Goal: Contribute content: Contribute content

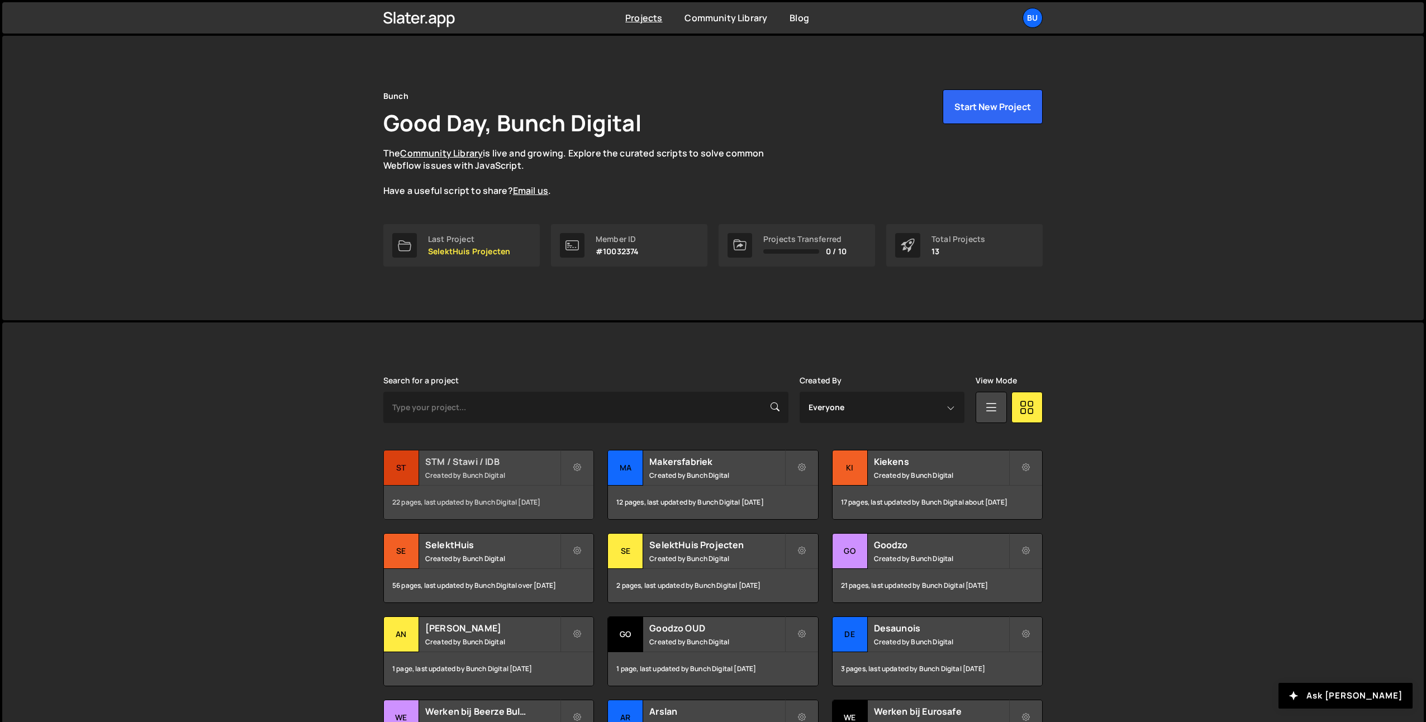
click at [501, 465] on h2 "STM / Stawi / IDB" at bounding box center [492, 462] width 135 height 12
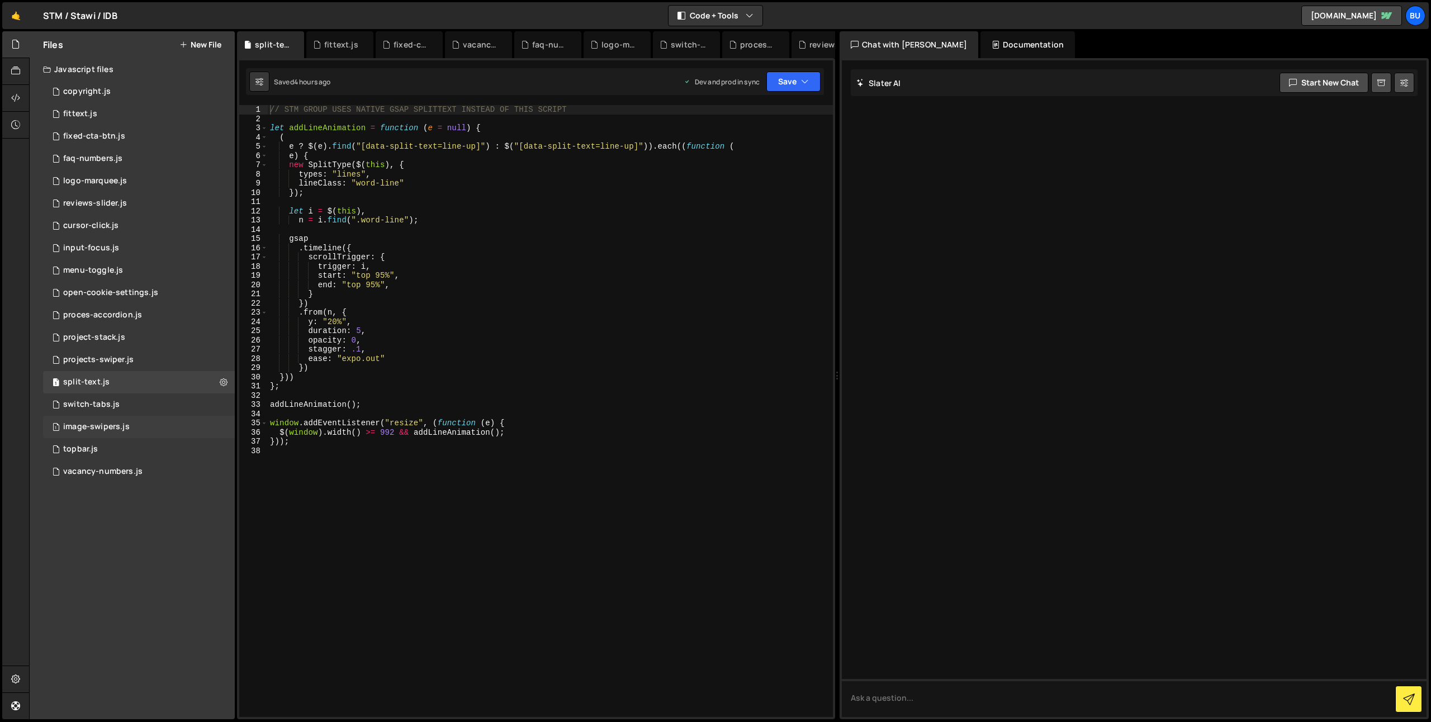
click at [156, 424] on div "1 image-swipers.js 0" at bounding box center [139, 427] width 192 height 22
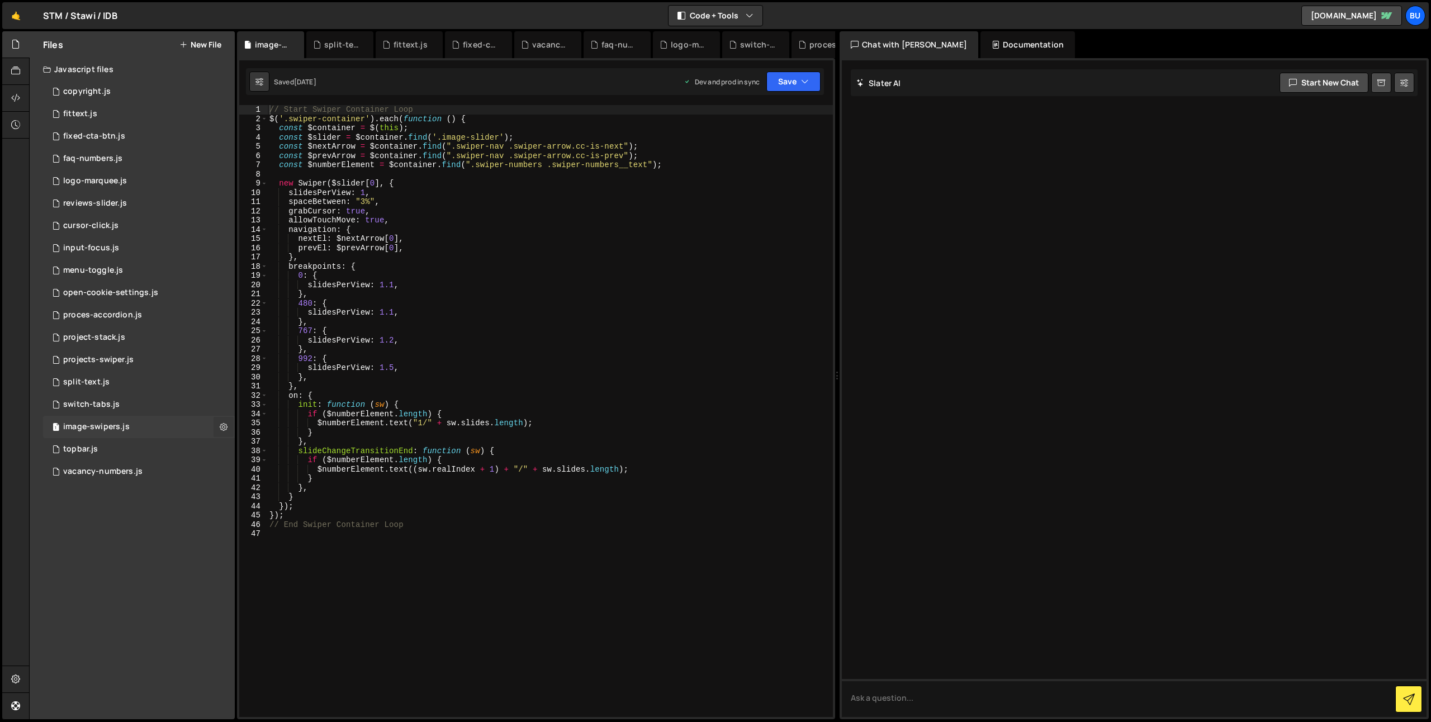
click at [222, 424] on icon at bounding box center [224, 426] width 8 height 11
click at [207, 360] on div "1 projects-swiper.js 0" at bounding box center [139, 360] width 192 height 22
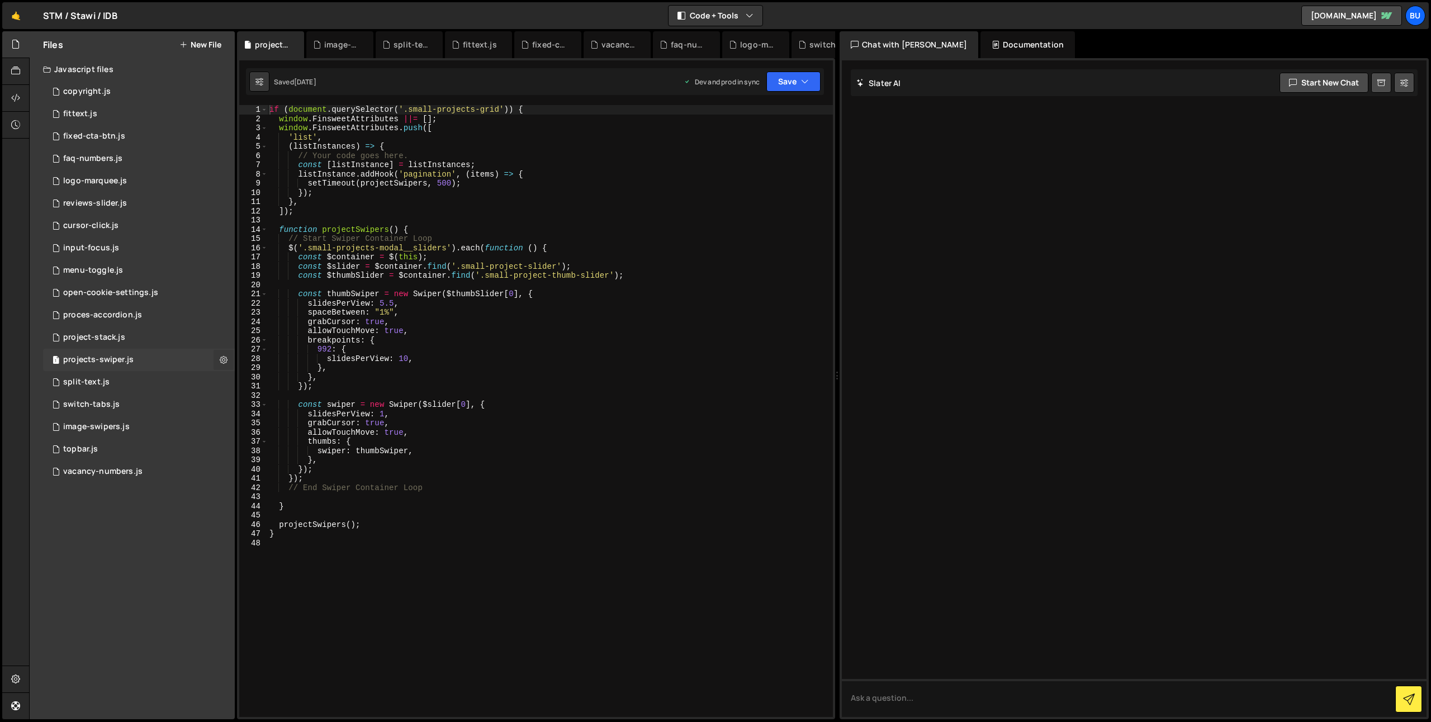
click at [223, 359] on icon at bounding box center [224, 359] width 8 height 11
type textarea "}"
click at [372, 505] on div "if ( document . querySelector ( '.small-projects-grid' )) { window . FinsweetAt…" at bounding box center [550, 420] width 566 height 631
click at [207, 425] on div "1 image-swipers.js 0" at bounding box center [139, 427] width 192 height 22
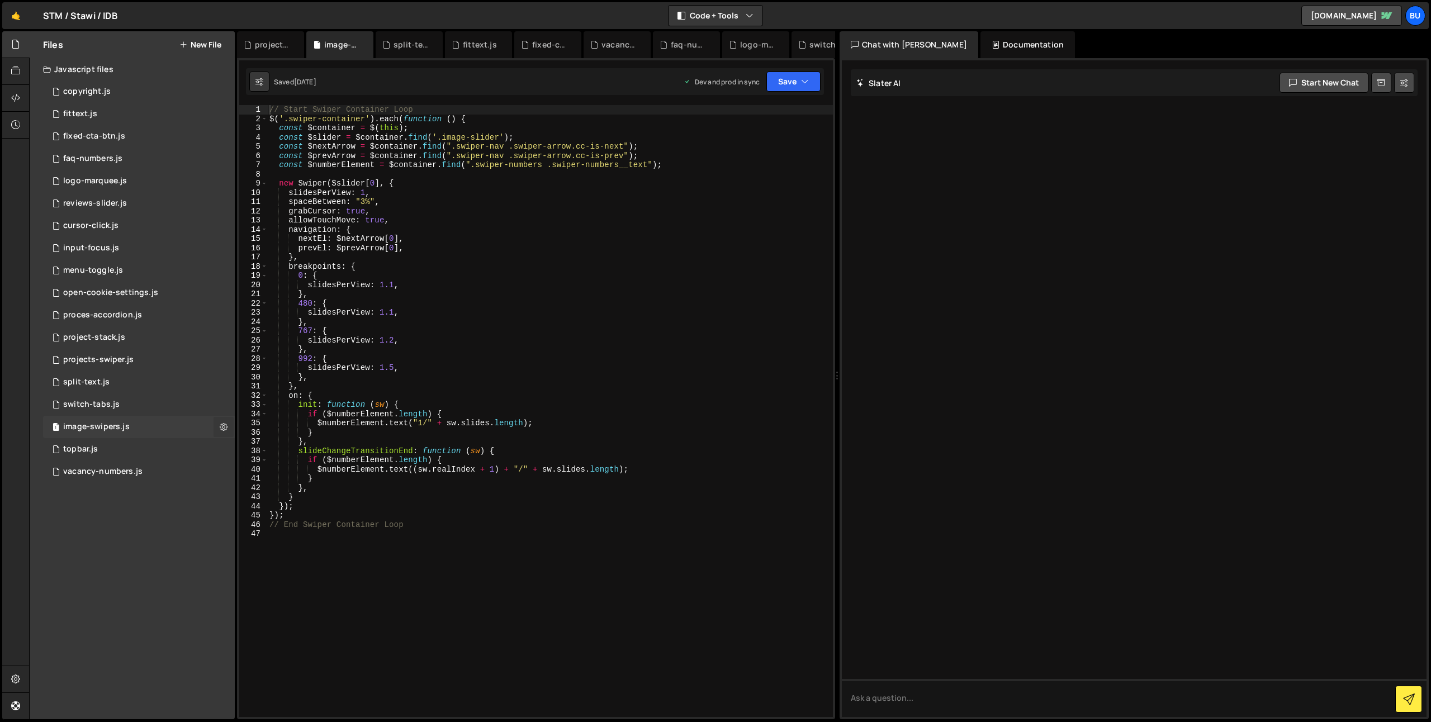
click at [225, 424] on icon at bounding box center [224, 426] width 8 height 11
click at [192, 424] on div "1 image-swipers.js 0" at bounding box center [139, 427] width 192 height 22
click at [222, 426] on icon at bounding box center [224, 426] width 8 height 11
type input "image-swipers"
radio input "true"
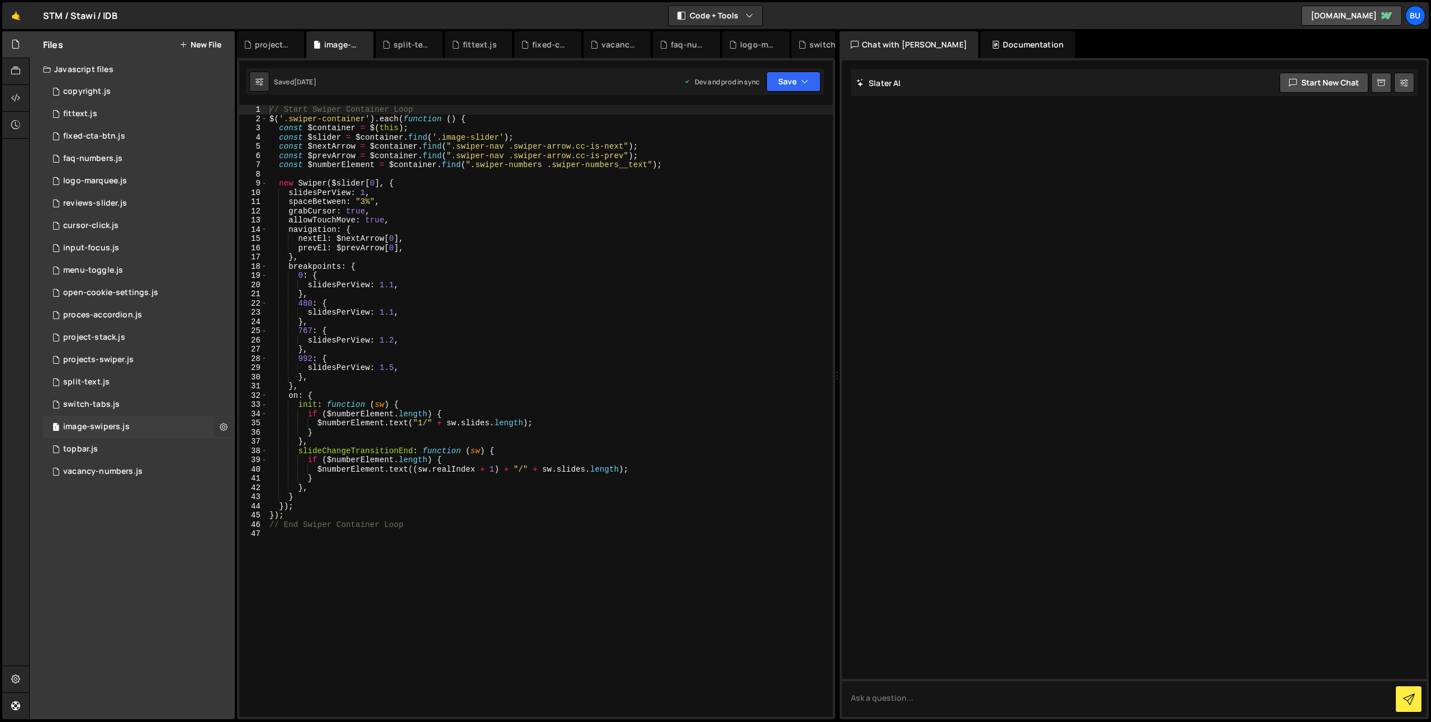
checkbox input "true"
click at [191, 423] on div "1 image-swipers.js 0" at bounding box center [139, 427] width 192 height 22
checkbox input "false"
click at [225, 425] on icon at bounding box center [224, 426] width 8 height 11
type input "image-swipers"
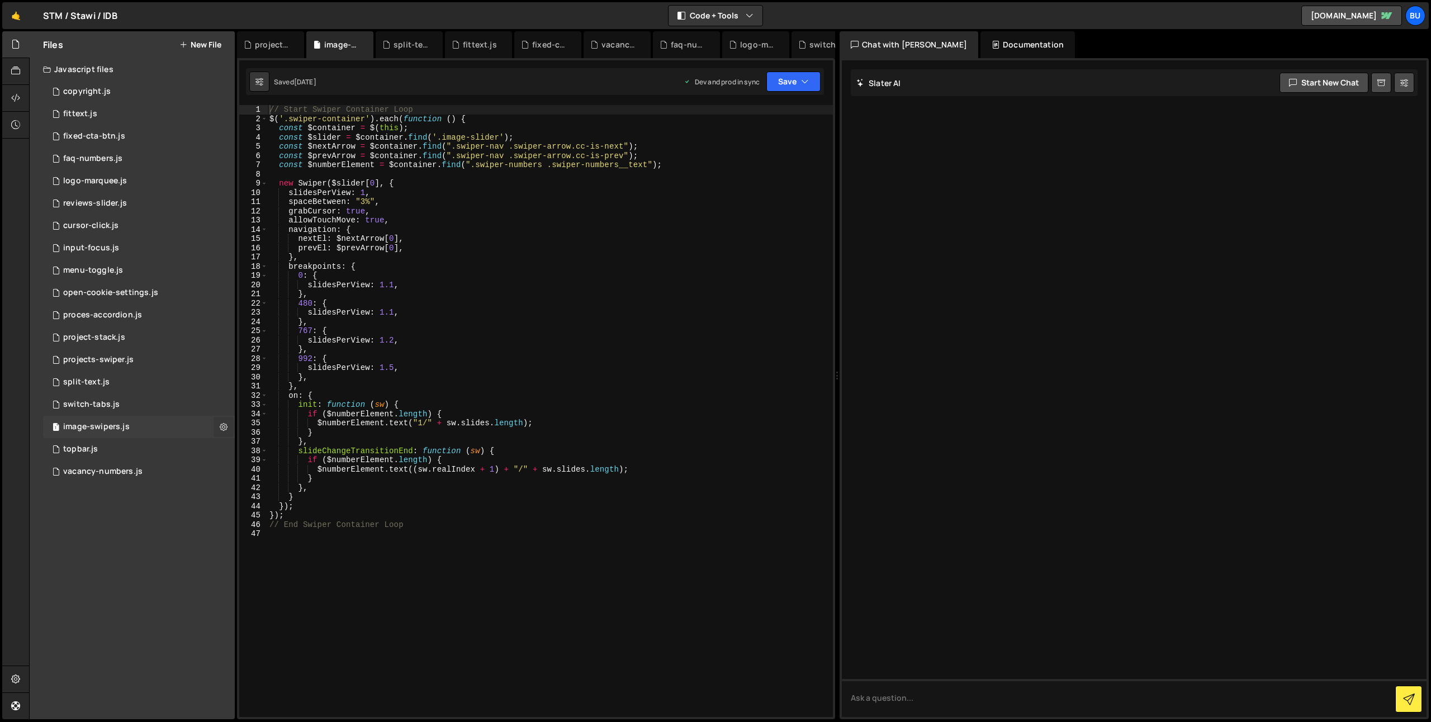
radio input "true"
checkbox input "true"
type textarea "767: {"
click at [476, 335] on div "// Start Swiper Container Loop $ ( '.swiper-container' ) . each ( function ( ) …" at bounding box center [550, 420] width 566 height 631
checkbox input "false"
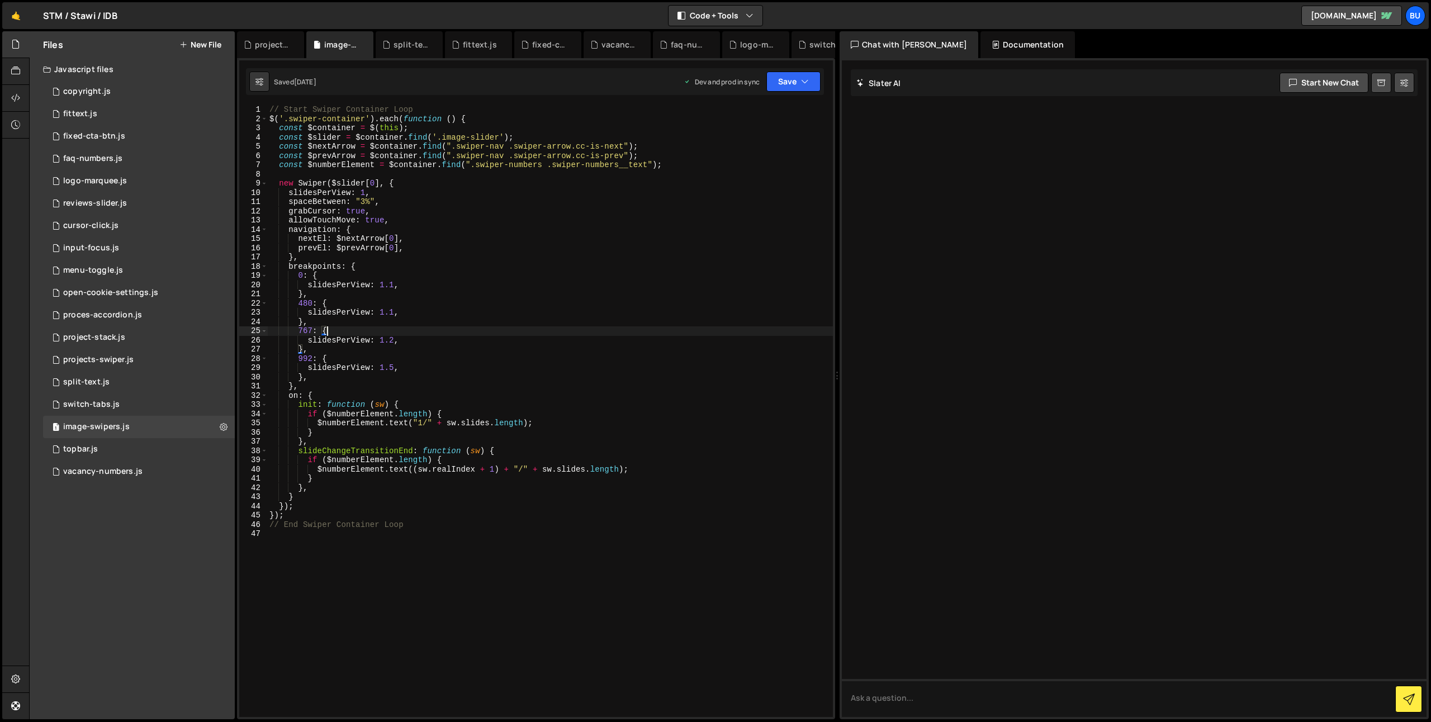
drag, startPoint x: 548, startPoint y: 297, endPoint x: 532, endPoint y: 281, distance: 22.9
click at [548, 297] on div "// Start Swiper Container Loop $ ( '.swiper-container' ) . each ( function ( ) …" at bounding box center [550, 420] width 566 height 631
type textarea "// End Swiper Container Loop"
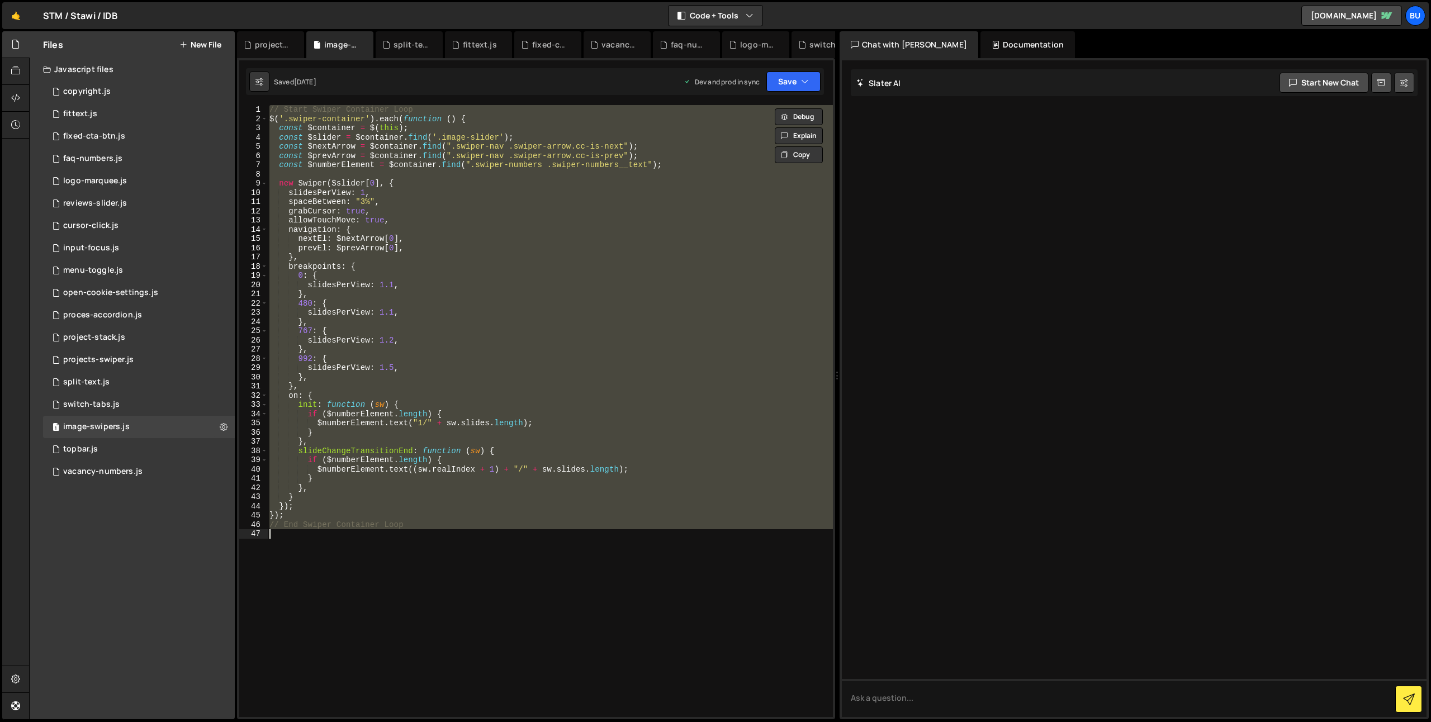
click at [192, 39] on div "Files New File" at bounding box center [132, 44] width 205 height 27
click at [207, 41] on button "New File" at bounding box center [200, 44] width 42 height 9
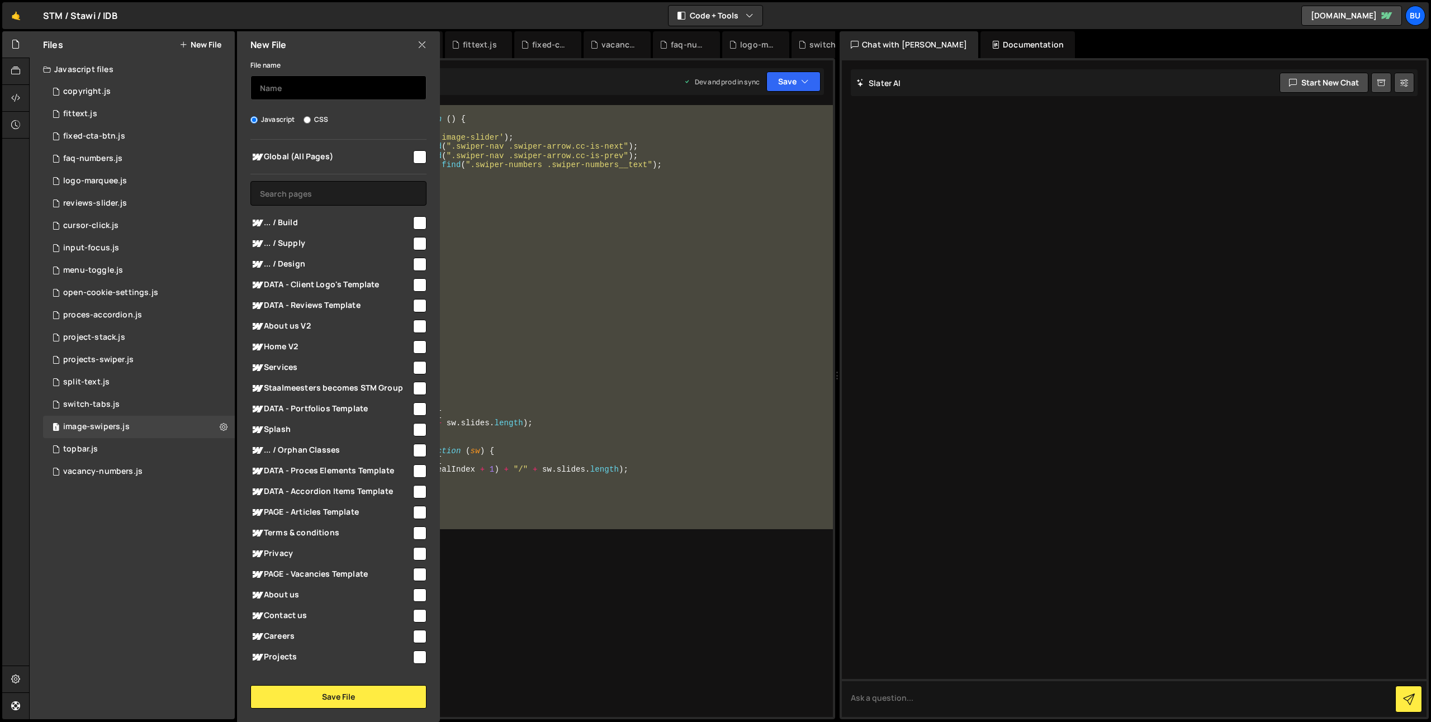
click at [328, 86] on input "text" at bounding box center [338, 87] width 176 height 25
type input "reviews-s"
drag, startPoint x: 428, startPoint y: 44, endPoint x: 416, endPoint y: 42, distance: 11.3
click at [428, 44] on div "New File" at bounding box center [338, 44] width 203 height 27
click at [423, 44] on icon at bounding box center [422, 45] width 9 height 12
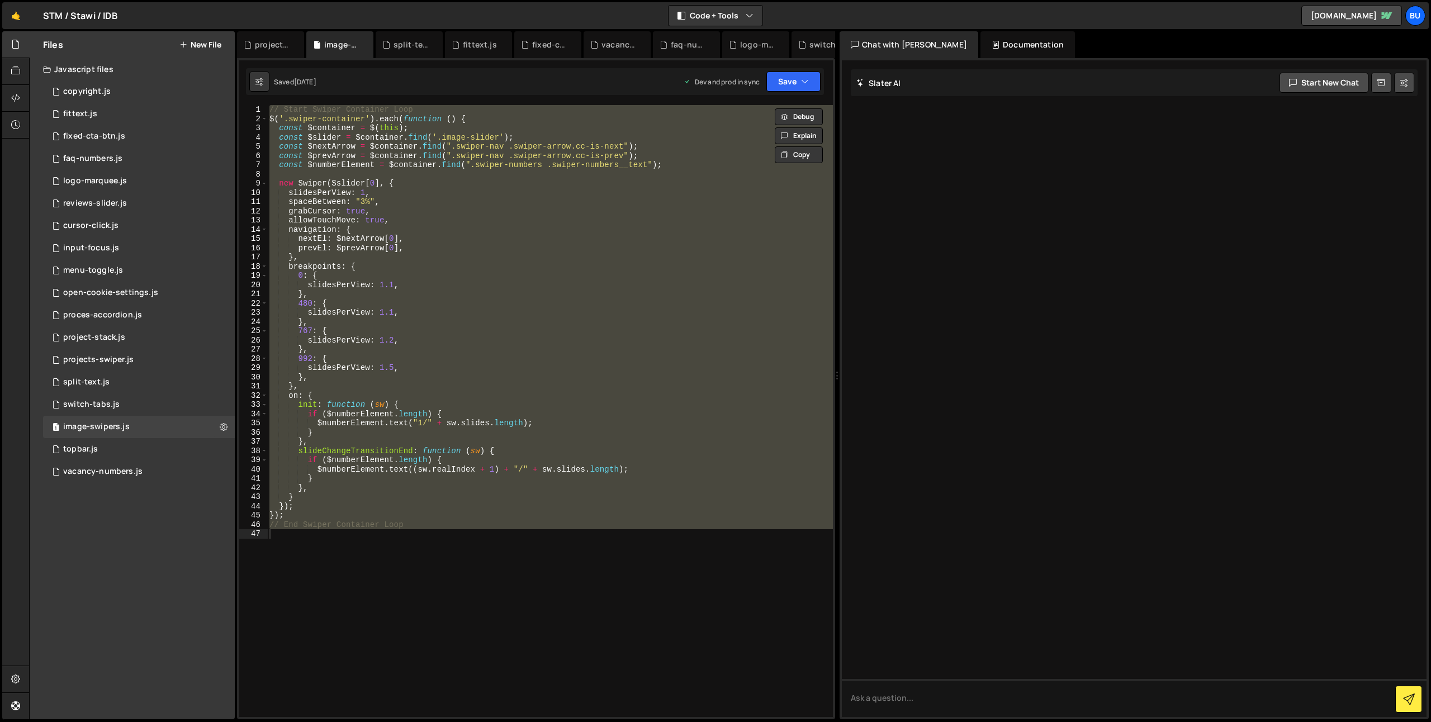
click at [208, 45] on button "New File" at bounding box center [200, 44] width 42 height 9
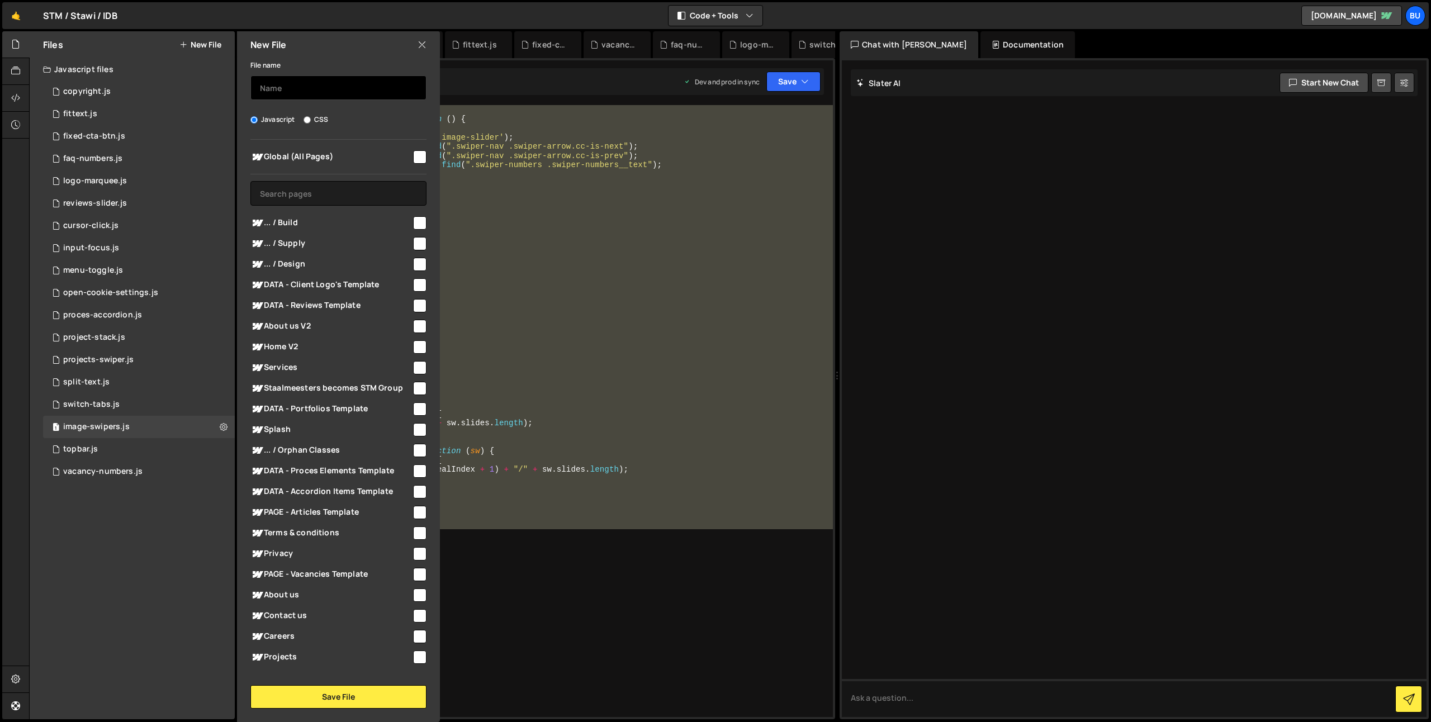
click at [293, 88] on input "text" at bounding box center [338, 87] width 176 height 25
type input "reviews-slider-v2"
click at [415, 158] on input "checkbox" at bounding box center [419, 156] width 13 height 13
checkbox input "true"
click at [366, 694] on button "Save File" at bounding box center [338, 696] width 176 height 23
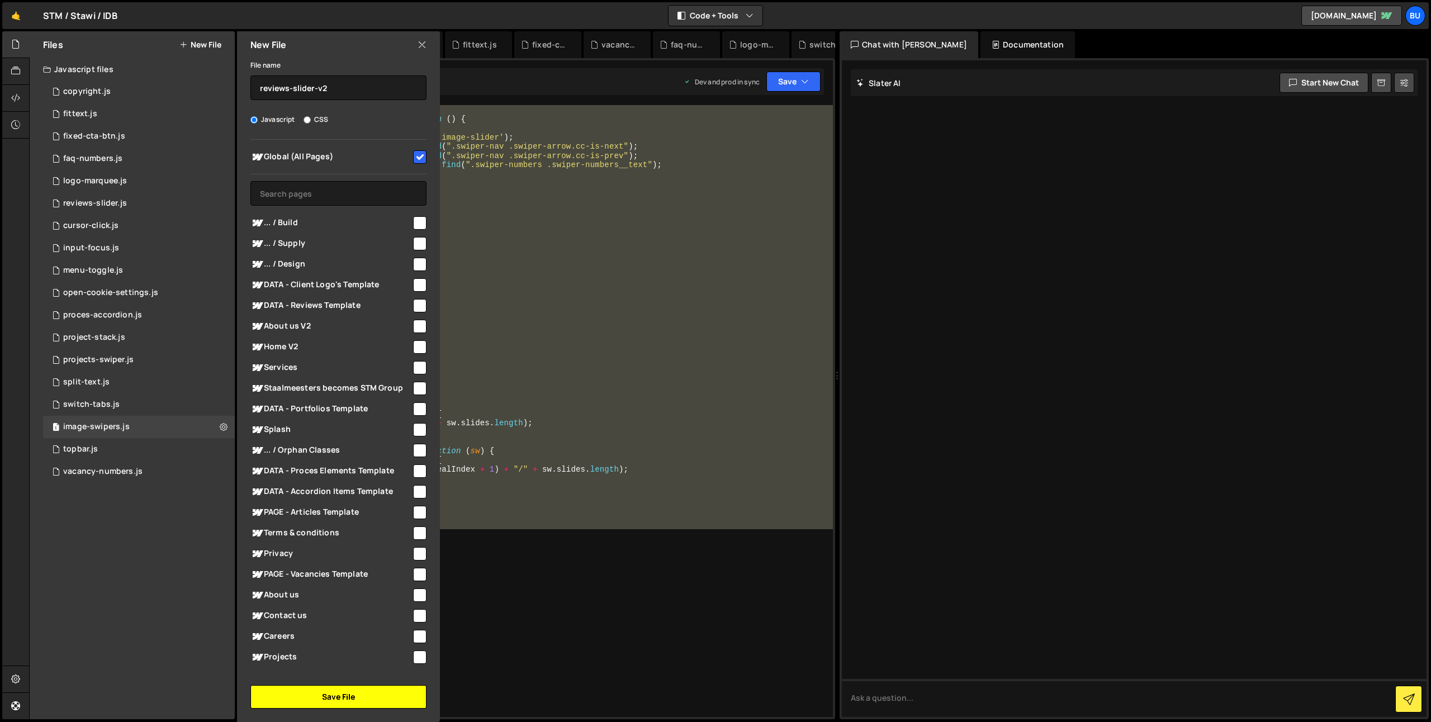
checkbox input "false"
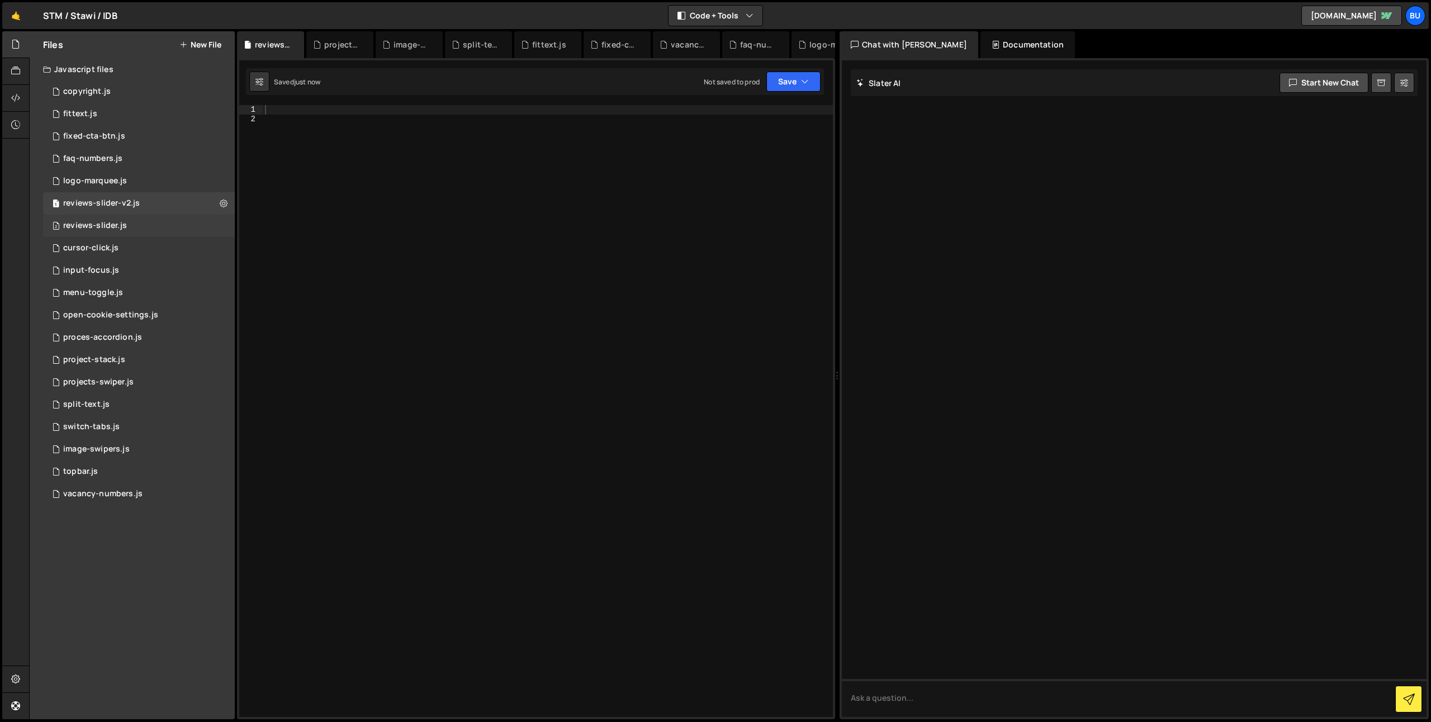
click at [150, 225] on div "2 reviews-slider.js 0" at bounding box center [139, 226] width 192 height 22
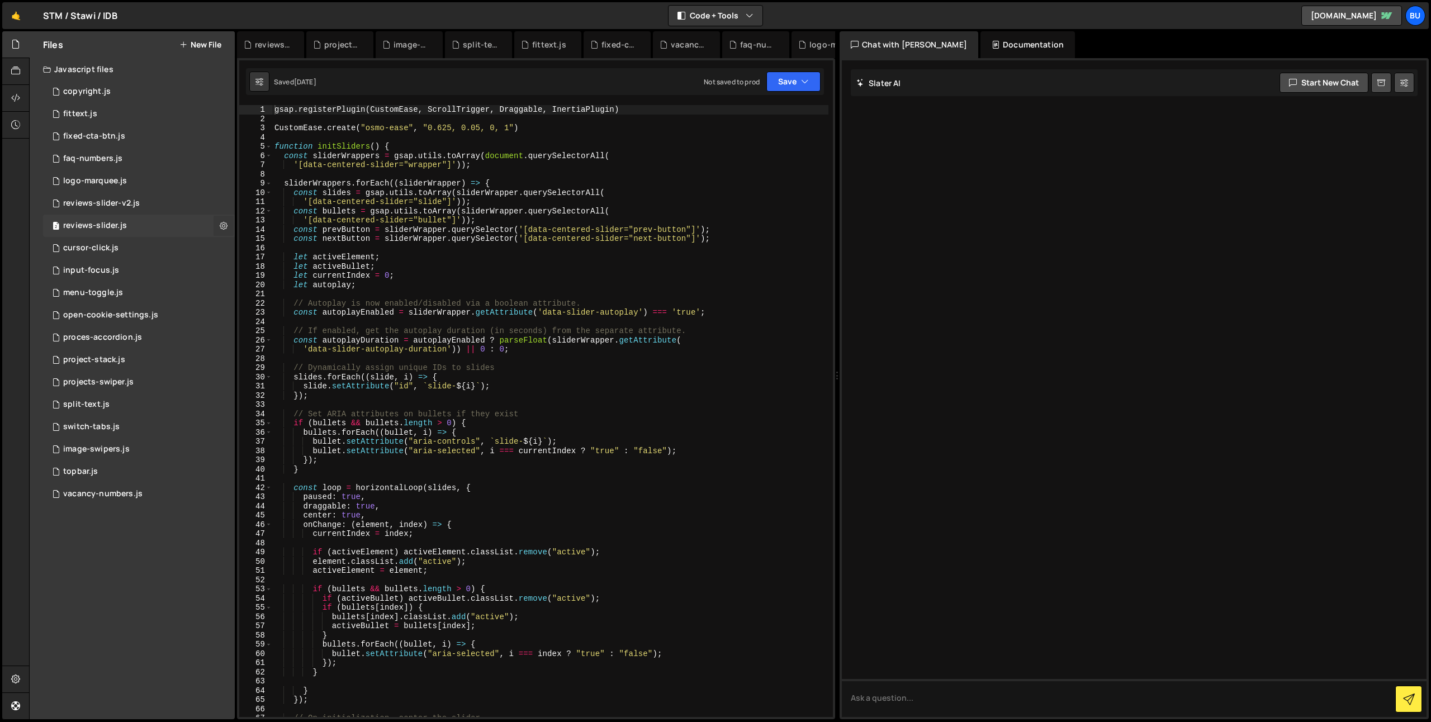
click at [225, 226] on icon at bounding box center [224, 225] width 8 height 11
type input "reviews-slider"
radio input "true"
checkbox input "true"
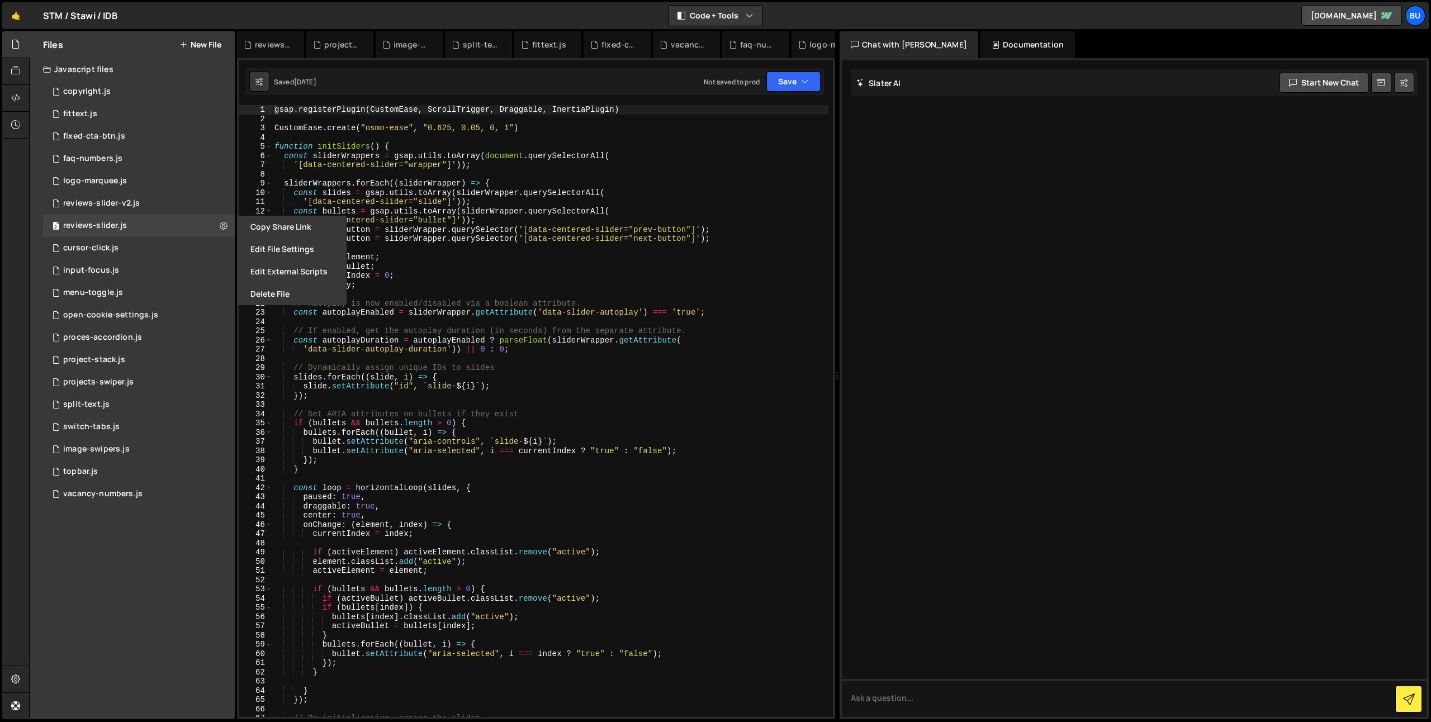
click at [295, 245] on button "Edit File Settings" at bounding box center [292, 249] width 110 height 22
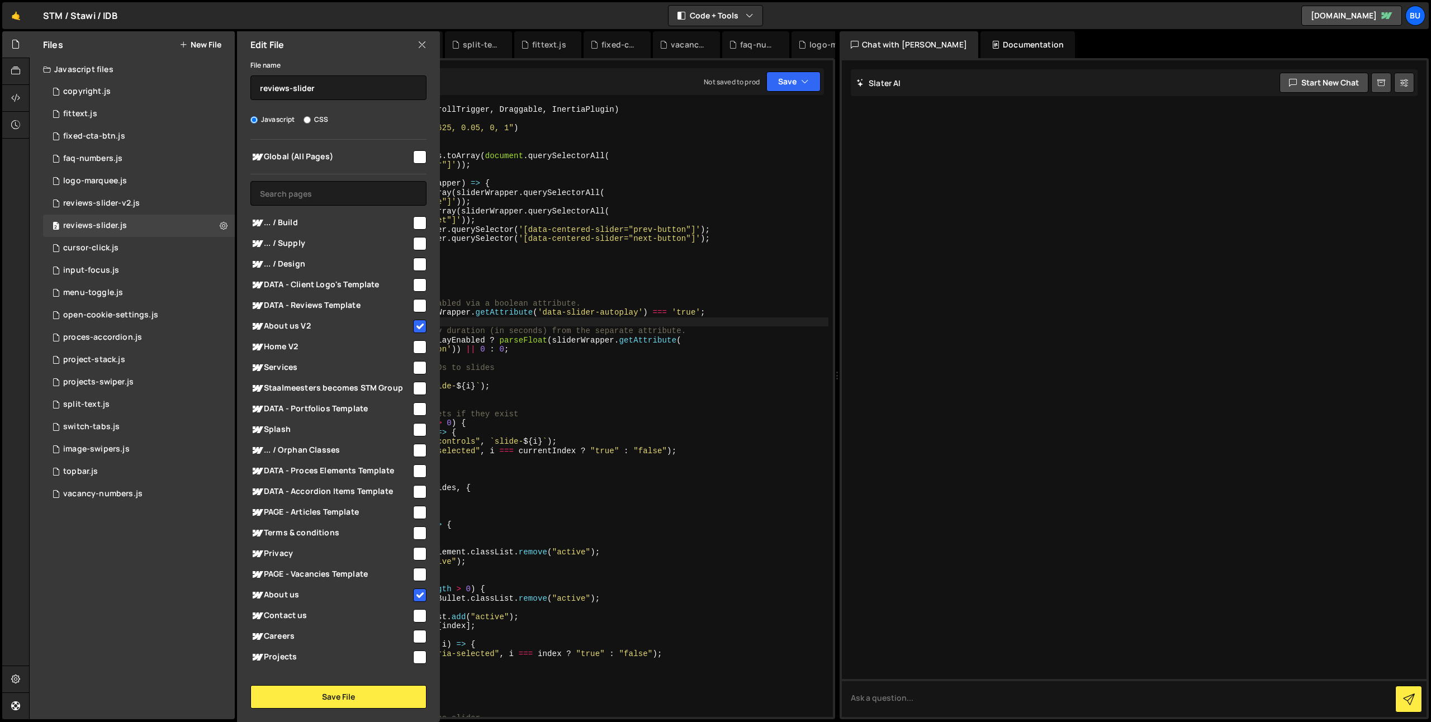
drag, startPoint x: 556, startPoint y: 320, endPoint x: 532, endPoint y: 301, distance: 30.7
click at [556, 320] on div "gsap . registerPlugin ( CustomEase , ScrollTrigger , Draggable , InertiaPlugin …" at bounding box center [550, 420] width 556 height 631
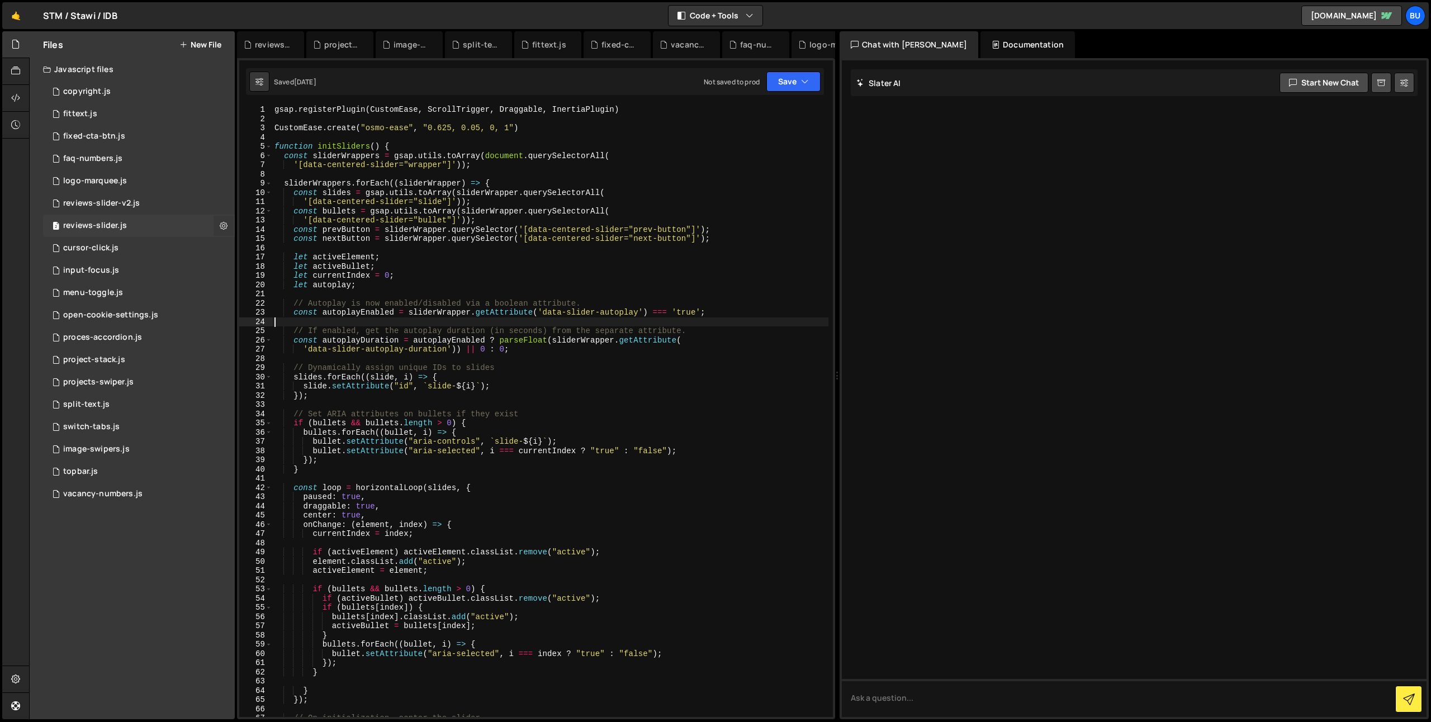
click at [225, 223] on icon at bounding box center [224, 225] width 8 height 11
type textarea "'[data-centered-slider="slide"]'));"
click at [449, 200] on div "gsap . registerPlugin ( CustomEase , ScrollTrigger , Draggable , InertiaPlugin …" at bounding box center [550, 420] width 556 height 631
click at [192, 202] on div "1 reviews-slider-v2.js 0" at bounding box center [139, 203] width 192 height 22
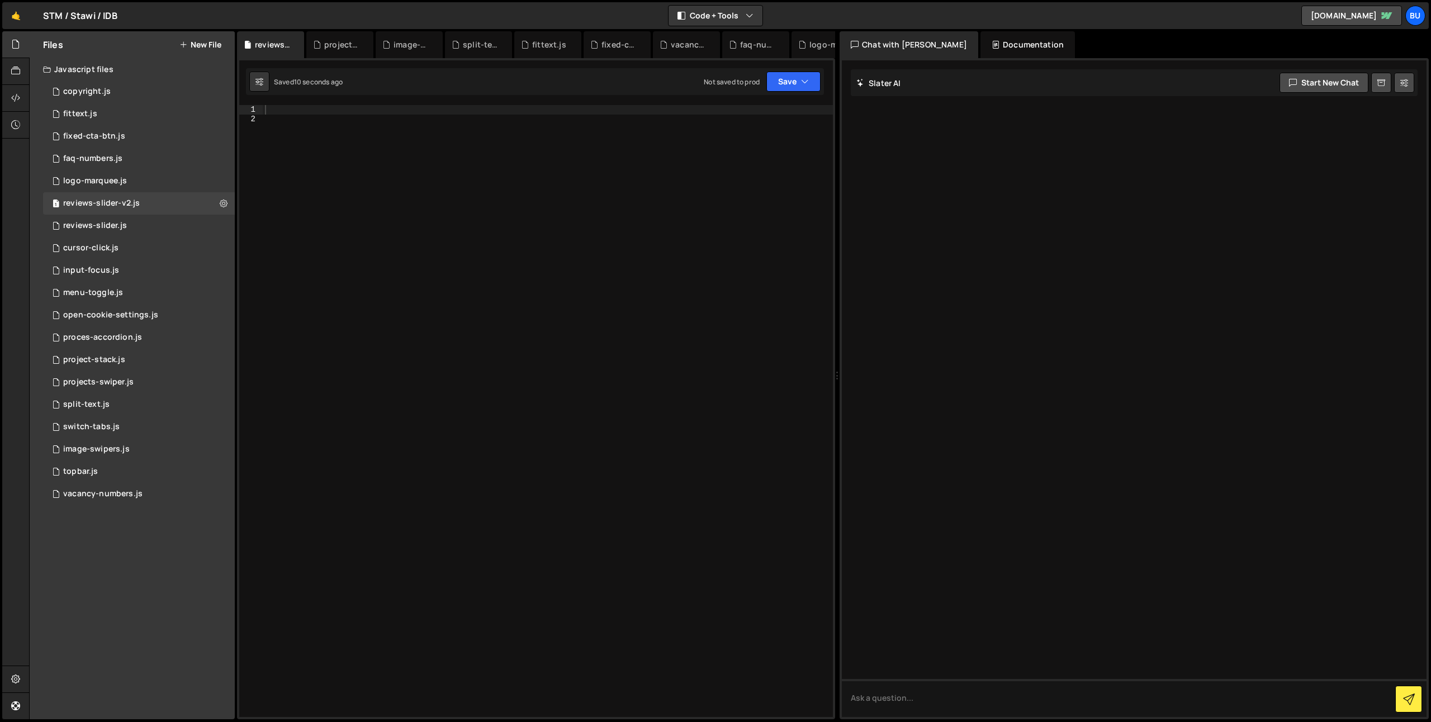
drag, startPoint x: 372, startPoint y: 166, endPoint x: 365, endPoint y: 160, distance: 8.7
click at [372, 166] on div at bounding box center [548, 420] width 570 height 631
paste textarea "$('.swiper-container').each(function () {"
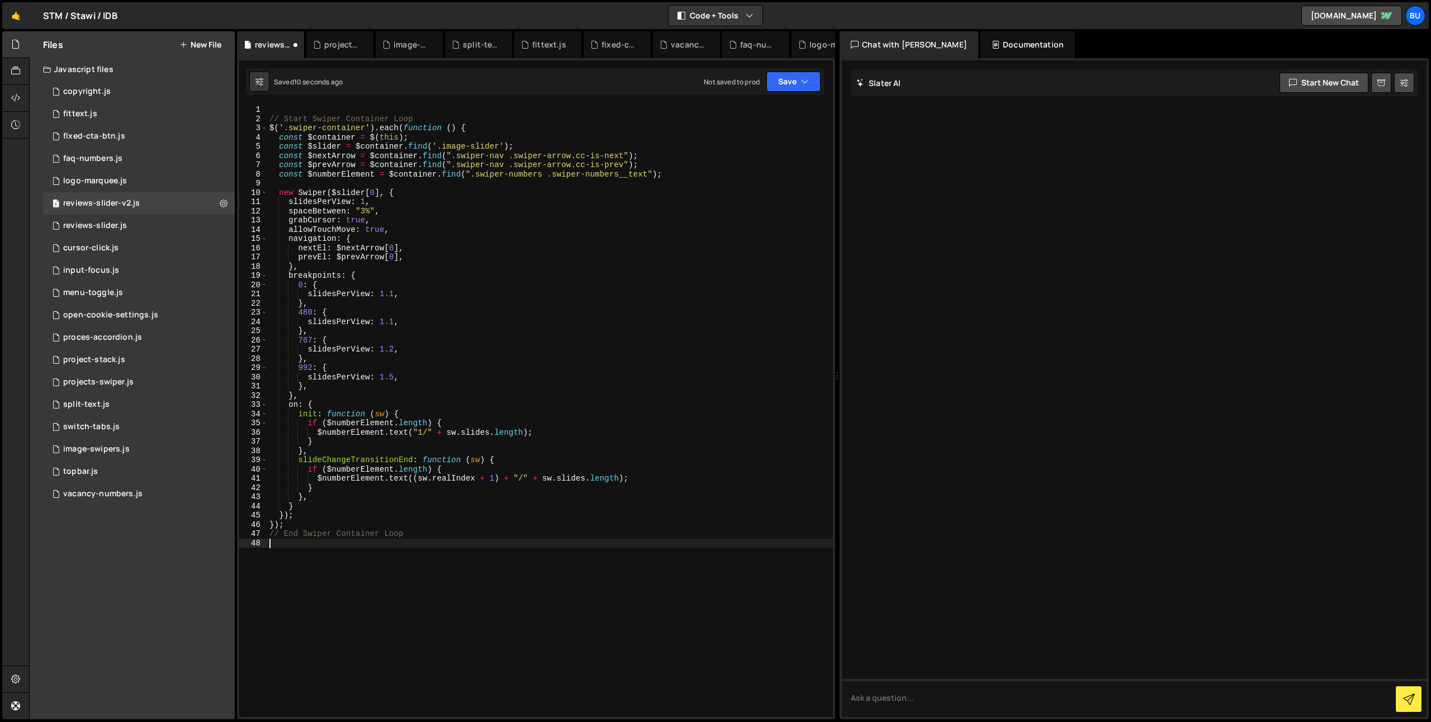
click at [403, 181] on div "// Start Swiper Container Loop $ ( '.swiper-container' ) . each ( function ( ) …" at bounding box center [550, 420] width 566 height 631
click at [305, 130] on div "// Start Swiper Container Loop $ ( '.swiper-container' ) . each ( function ( ) …" at bounding box center [550, 420] width 566 height 631
drag, startPoint x: 305, startPoint y: 130, endPoint x: 340, endPoint y: 127, distance: 34.8
click at [344, 128] on div "// Start Swiper Container Loop $ ( '.swiper-container' ) . each ( function ( ) …" at bounding box center [550, 420] width 566 height 631
type textarea "$('.qqq').each(function () {"
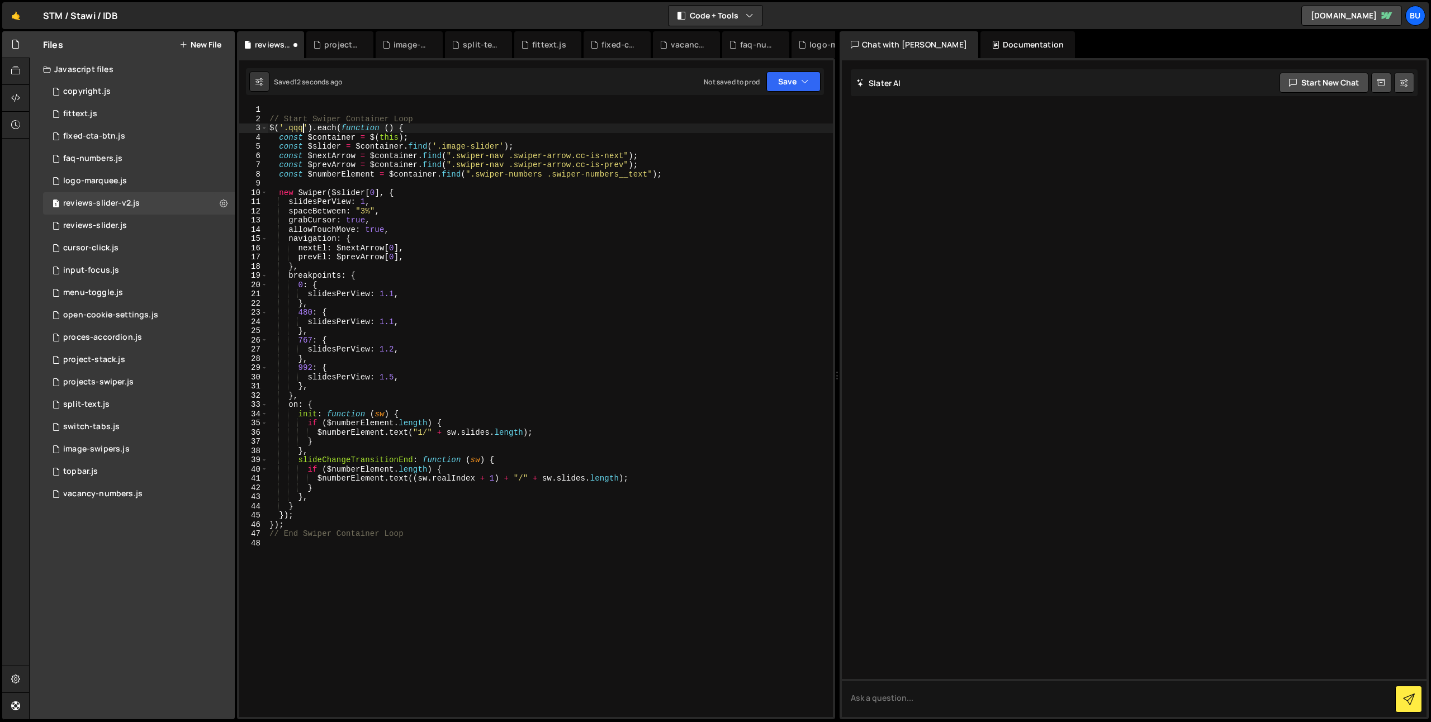
scroll to position [0, 2]
click at [485, 109] on div "// Start Swiper Container Loop $ ( '.qqq' ) . each ( function ( ) { const $cont…" at bounding box center [550, 420] width 566 height 631
click at [447, 148] on div "// Start Swiper Container Loop $ ( '.qqq' ) . each ( function ( ) { const $cont…" at bounding box center [550, 420] width 566 height 631
drag, startPoint x: 447, startPoint y: 148, endPoint x: 478, endPoint y: 158, distance: 32.3
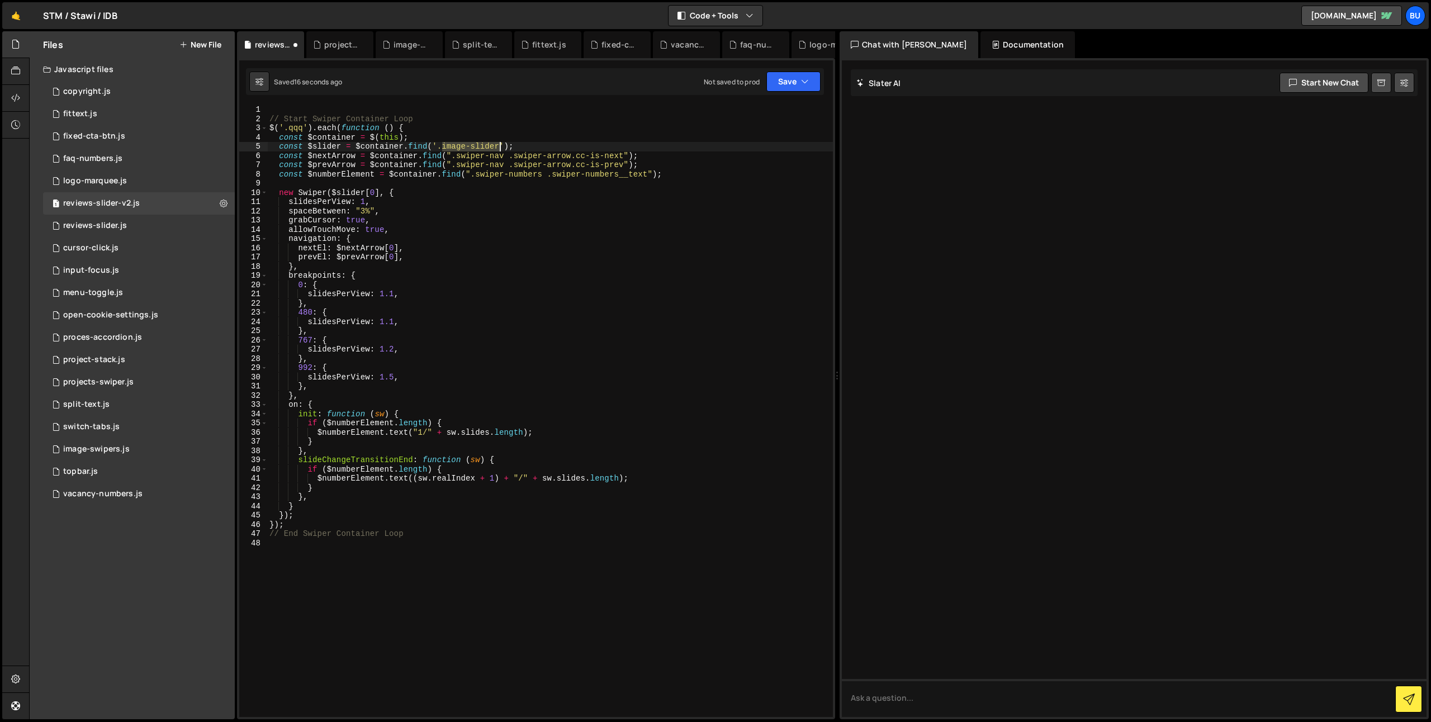
click at [479, 146] on div "// Start Swiper Container Loop $ ( '.qqq' ) . each ( function ( ) { const $cont…" at bounding box center [550, 420] width 566 height 631
click at [498, 173] on div "// Start Swiper Container Loop $ ( '.qqq' ) . each ( function ( ) { const $cont…" at bounding box center [550, 420] width 566 height 631
click at [454, 146] on div "// Start Swiper Container Loop $ ( '.qqq' ) . each ( function ( ) { const $cont…" at bounding box center [550, 420] width 566 height 631
drag, startPoint x: 454, startPoint y: 146, endPoint x: 496, endPoint y: 148, distance: 42.0
click at [496, 148] on div "// Start Swiper Container Loop $ ( '.qqq' ) . each ( function ( ) { const $cont…" at bounding box center [550, 420] width 566 height 631
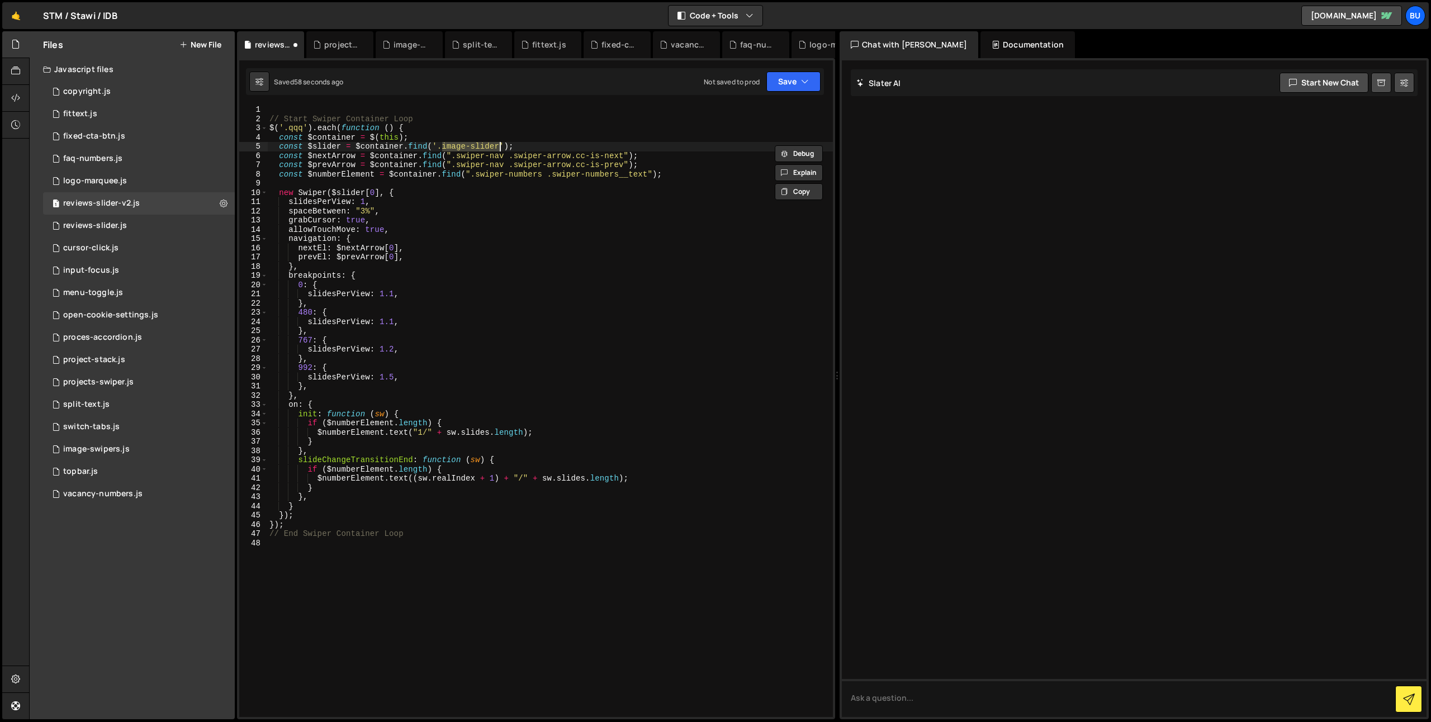
click at [490, 167] on div "// Start Swiper Container Loop $ ( '.qqq' ) . each ( function ( ) { const $cont…" at bounding box center [550, 420] width 566 height 631
click at [511, 140] on div "// Start Swiper Container Loop $ ( '.qqq' ) . each ( function ( ) { const $cont…" at bounding box center [550, 420] width 566 height 631
click at [541, 148] on div "// Start Swiper Container Loop $ ( '.qqq' ) . each ( function ( ) { const $cont…" at bounding box center [550, 420] width 566 height 631
click at [496, 145] on div "// Start Swiper Container Loop $ ( '.qqq' ) . each ( function ( ) { const $cont…" at bounding box center [550, 420] width 566 height 631
click at [541, 145] on div "// Start Swiper Container Loop $ ( '.qqq' ) . each ( function ( ) { const $cont…" at bounding box center [550, 420] width 566 height 631
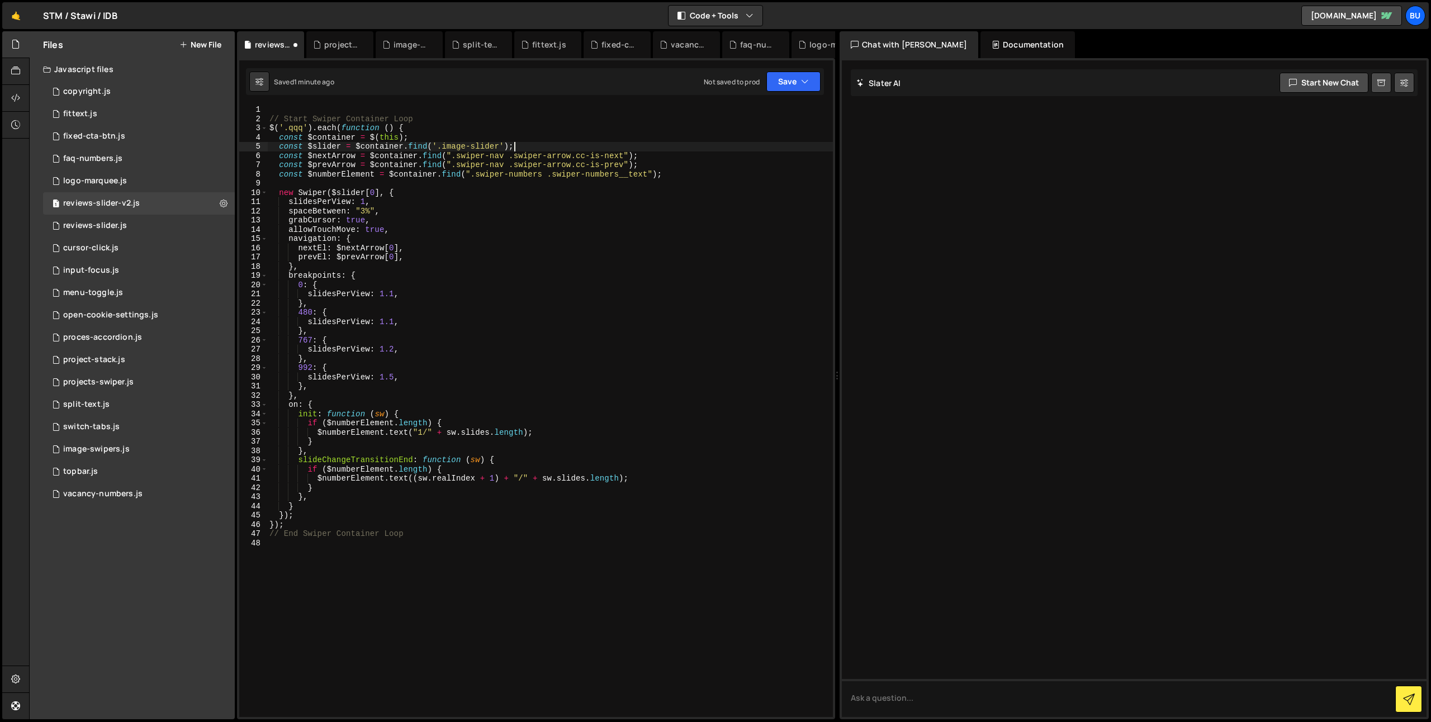
click at [450, 149] on div "// Start Swiper Container Loop $ ( '.qqq' ) . each ( function ( ) { const $cont…" at bounding box center [550, 420] width 566 height 631
click at [295, 132] on div "// Start Swiper Container Loop $ ( '.qqq' ) . each ( function ( ) { const $cont…" at bounding box center [550, 420] width 566 height 631
drag, startPoint x: 295, startPoint y: 132, endPoint x: 288, endPoint y: 130, distance: 7.3
click at [295, 132] on div "// Start Swiper Container Loop $ ( '.qqq' ) . each ( function ( ) { const $cont…" at bounding box center [550, 420] width 566 height 631
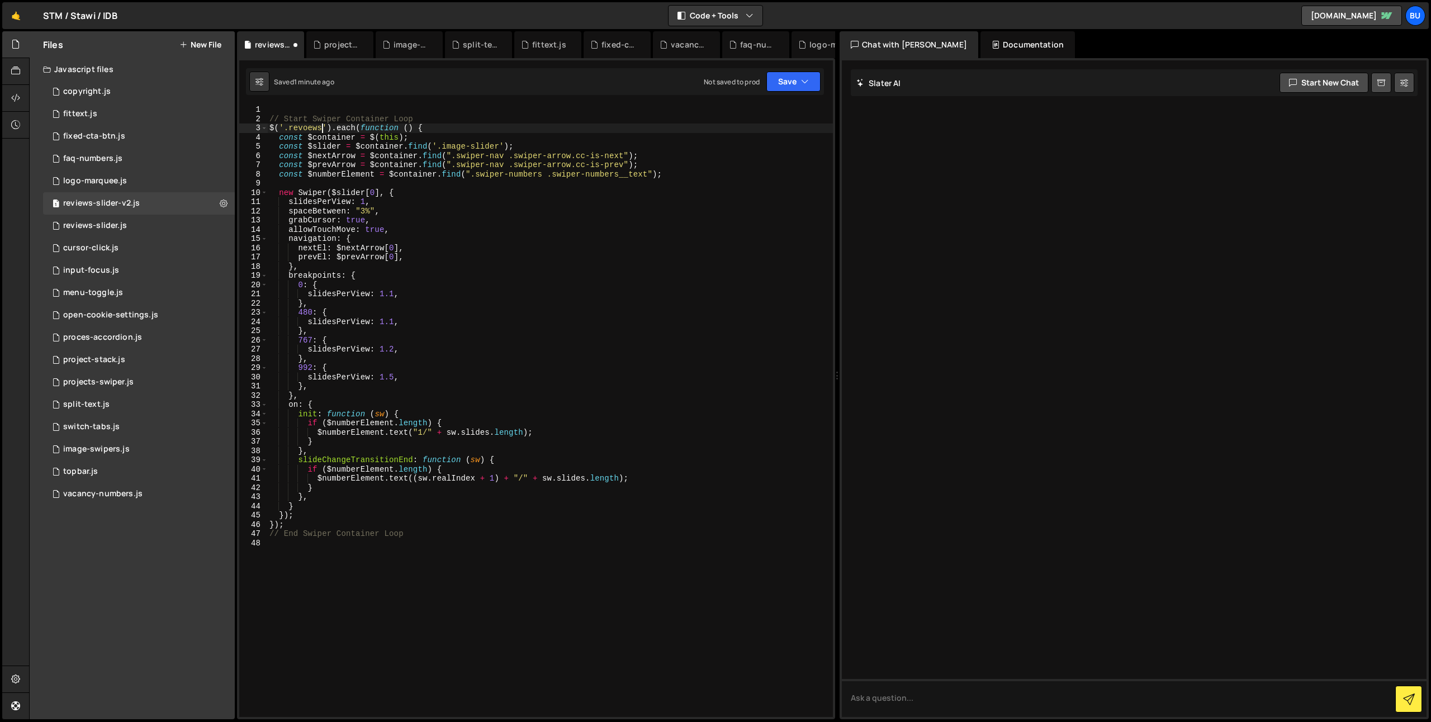
scroll to position [0, 3]
type textarea "$('.revoews').each(function () {"
click at [458, 180] on div "// Start Swiper Container Loop $ ( '.revoews' ) . each ( function ( ) { const $…" at bounding box center [550, 420] width 566 height 631
click at [509, 147] on div "// Start Swiper Container Loop $ ( '.revoews' ) . each ( function ( ) { const $…" at bounding box center [550, 420] width 566 height 631
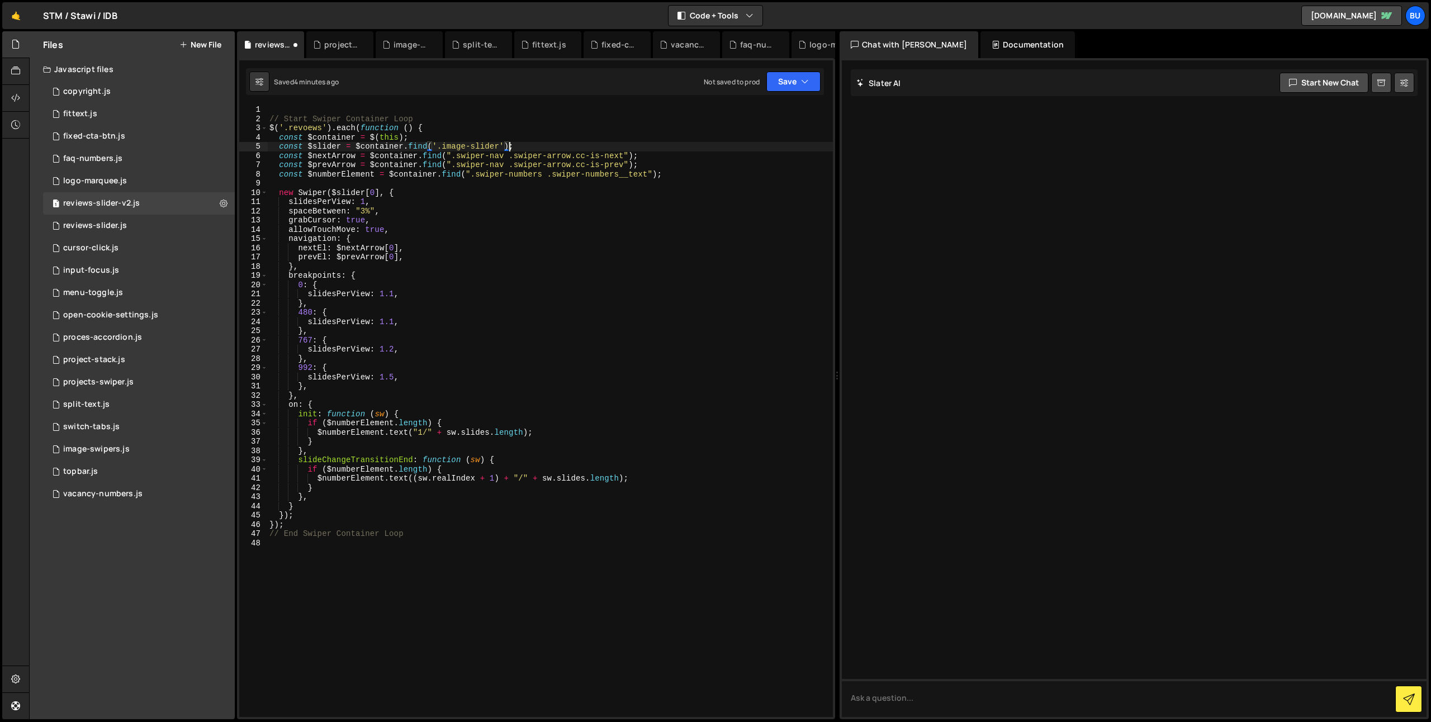
click at [311, 130] on div "// Start Swiper Container Loop $ ( '.revoews' ) . each ( function ( ) { const $…" at bounding box center [550, 420] width 566 height 631
click at [313, 129] on div "// Start Swiper Container Loop $ ( '.reviews' ) . each ( function ( ) { const $…" at bounding box center [550, 420] width 566 height 631
drag, startPoint x: 313, startPoint y: 129, endPoint x: 345, endPoint y: 126, distance: 32.0
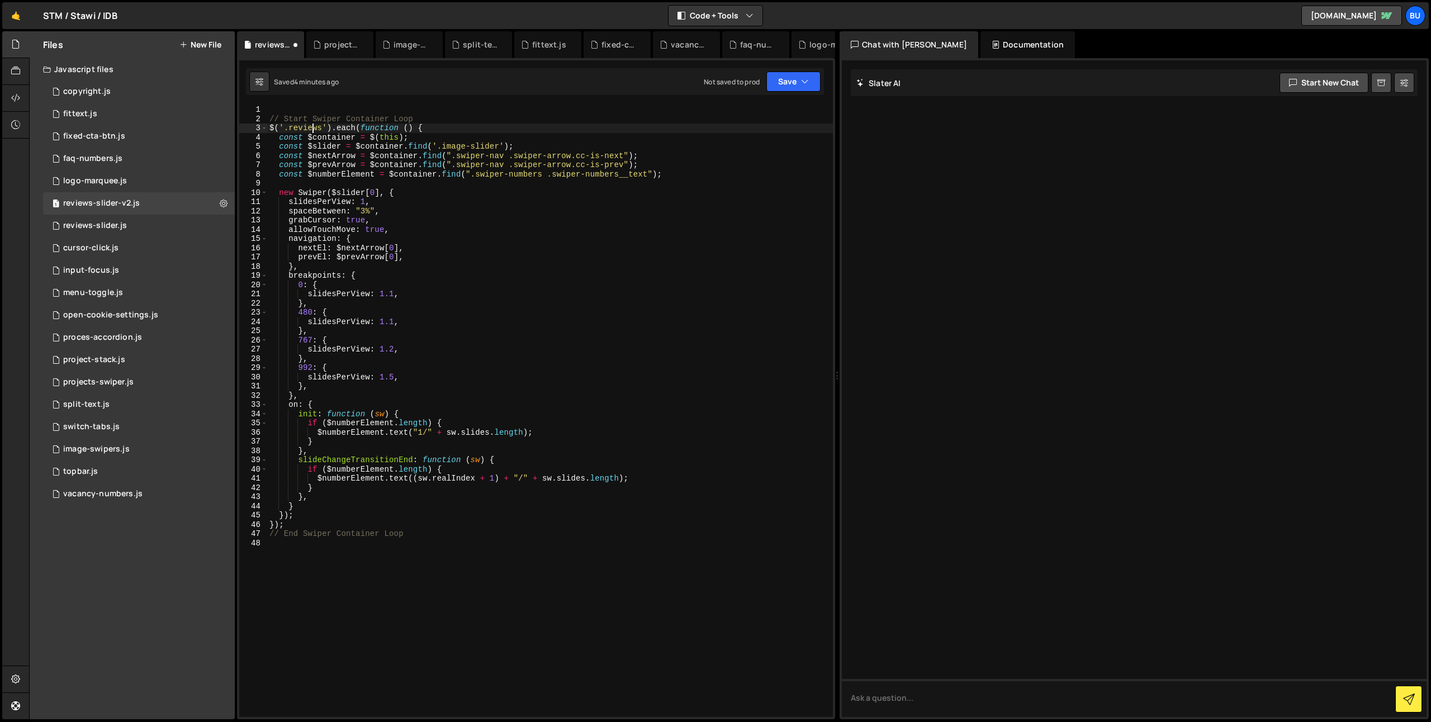
click at [313, 129] on div "// Start Swiper Container Loop $ ( '.reviews' ) . each ( function ( ) { const $…" at bounding box center [550, 420] width 566 height 631
click at [450, 149] on div "// Start Swiper Container Loop $ ( '.reviews' ) . each ( function ( ) { const $…" at bounding box center [550, 420] width 566 height 631
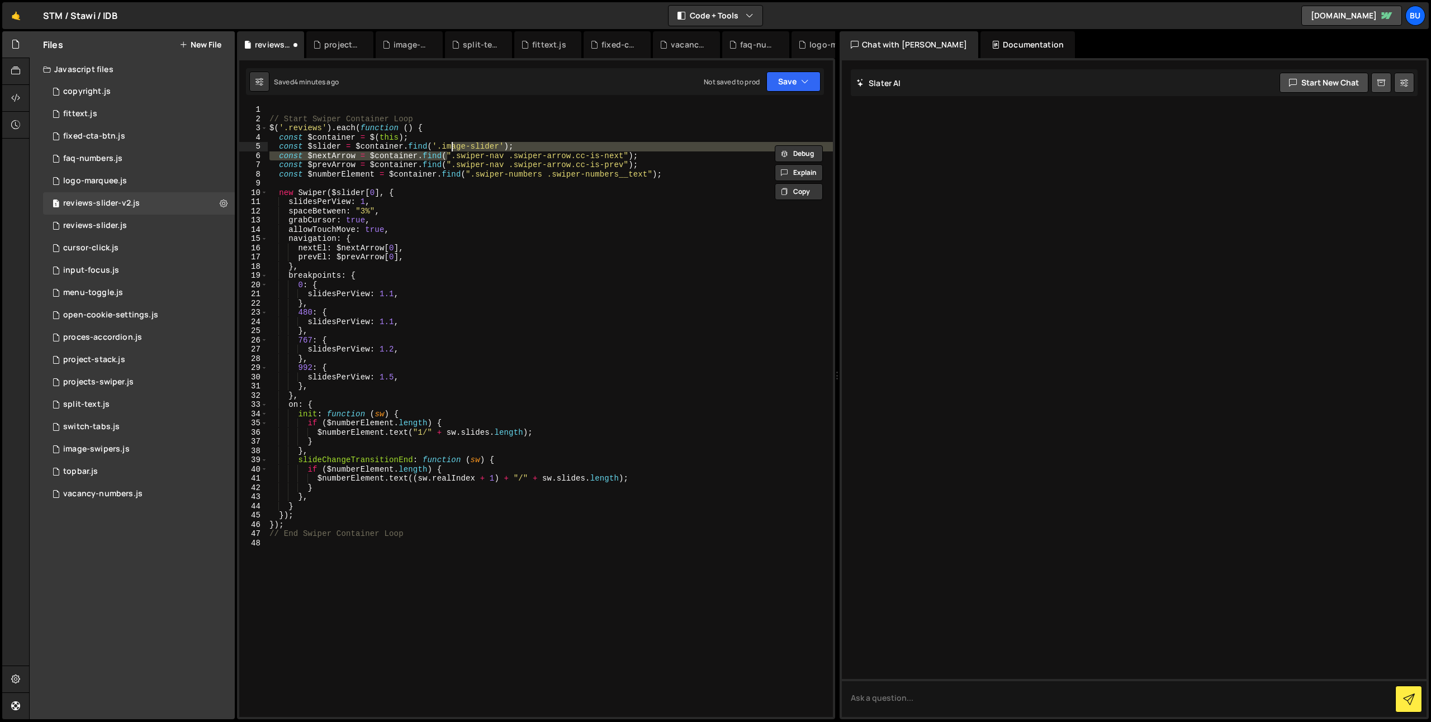
drag, startPoint x: 449, startPoint y: 153, endPoint x: 451, endPoint y: 145, distance: 7.9
click at [449, 153] on div "// Start Swiper Container Loop $ ( '.reviews' ) . each ( function ( ) { const $…" at bounding box center [550, 420] width 566 height 631
click at [461, 144] on div "// Start Swiper Container Loop $ ( '.reviews' ) . each ( function ( ) { const $…" at bounding box center [550, 420] width 566 height 631
drag, startPoint x: 461, startPoint y: 144, endPoint x: 453, endPoint y: 141, distance: 7.6
click at [461, 144] on div "// Start Swiper Container Loop $ ( '.reviews' ) . each ( function ( ) { const $…" at bounding box center [550, 420] width 566 height 631
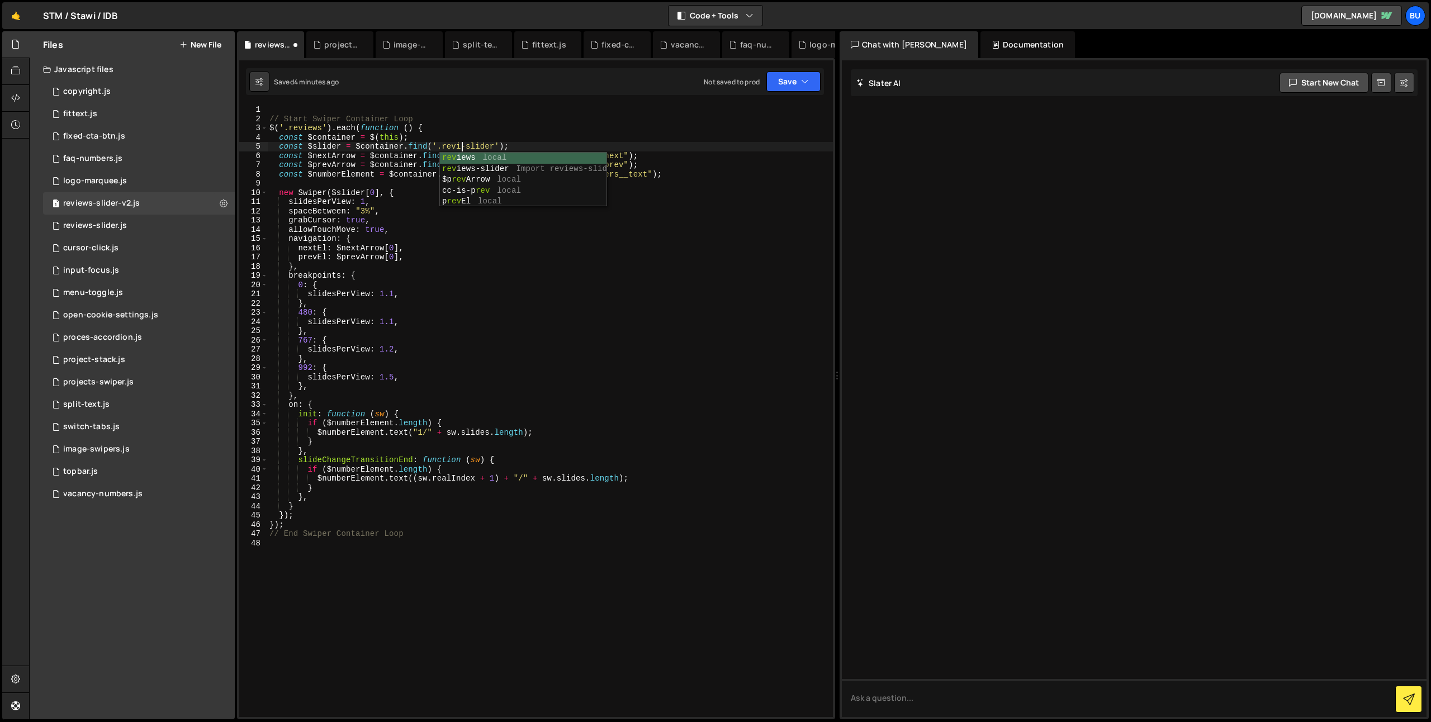
scroll to position [0, 14]
click at [591, 131] on div "// Start Swiper Container Loop $ ( '.reviews' ) . each ( function ( ) { const $…" at bounding box center [550, 420] width 566 height 631
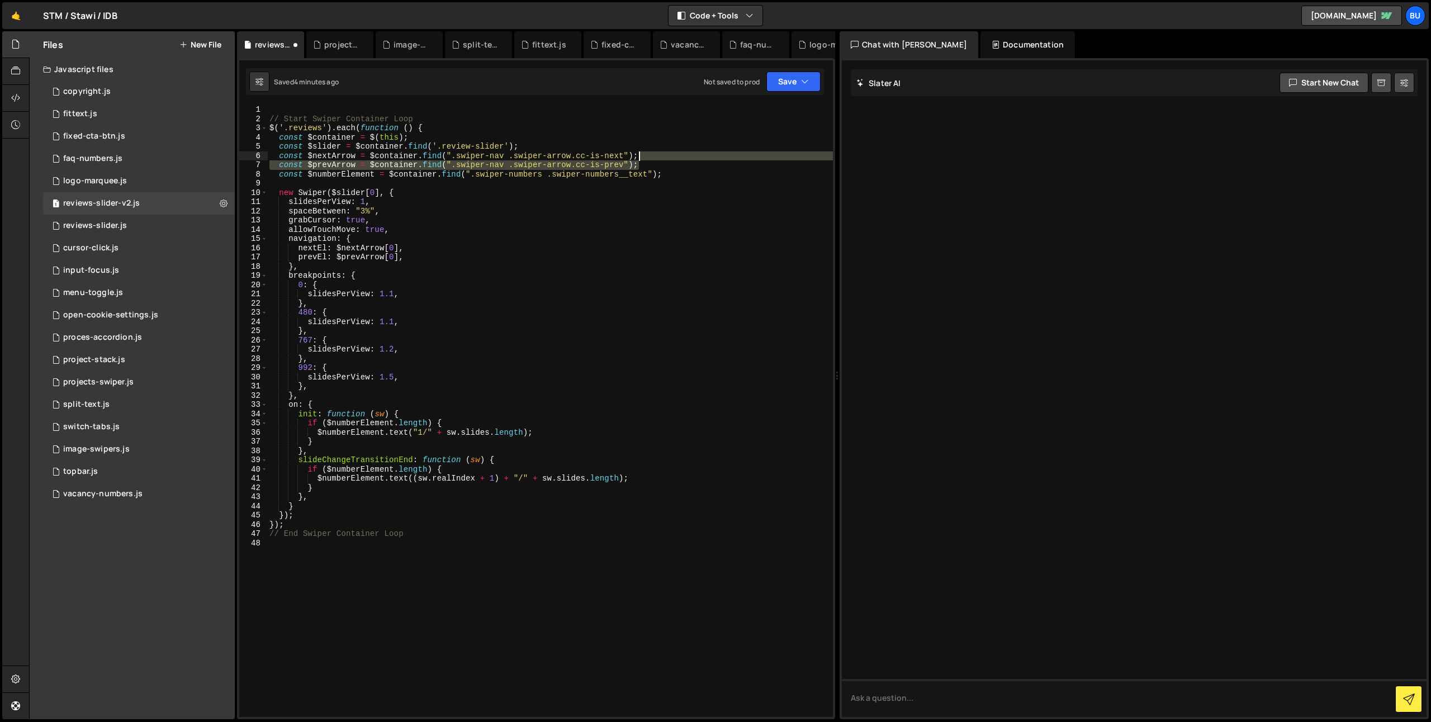
drag, startPoint x: 660, startPoint y: 146, endPoint x: 659, endPoint y: 140, distance: 6.2
click at [660, 143] on div "// Start Swiper Container Loop $ ( '.reviews' ) . each ( function ( ) { const $…" at bounding box center [550, 420] width 566 height 631
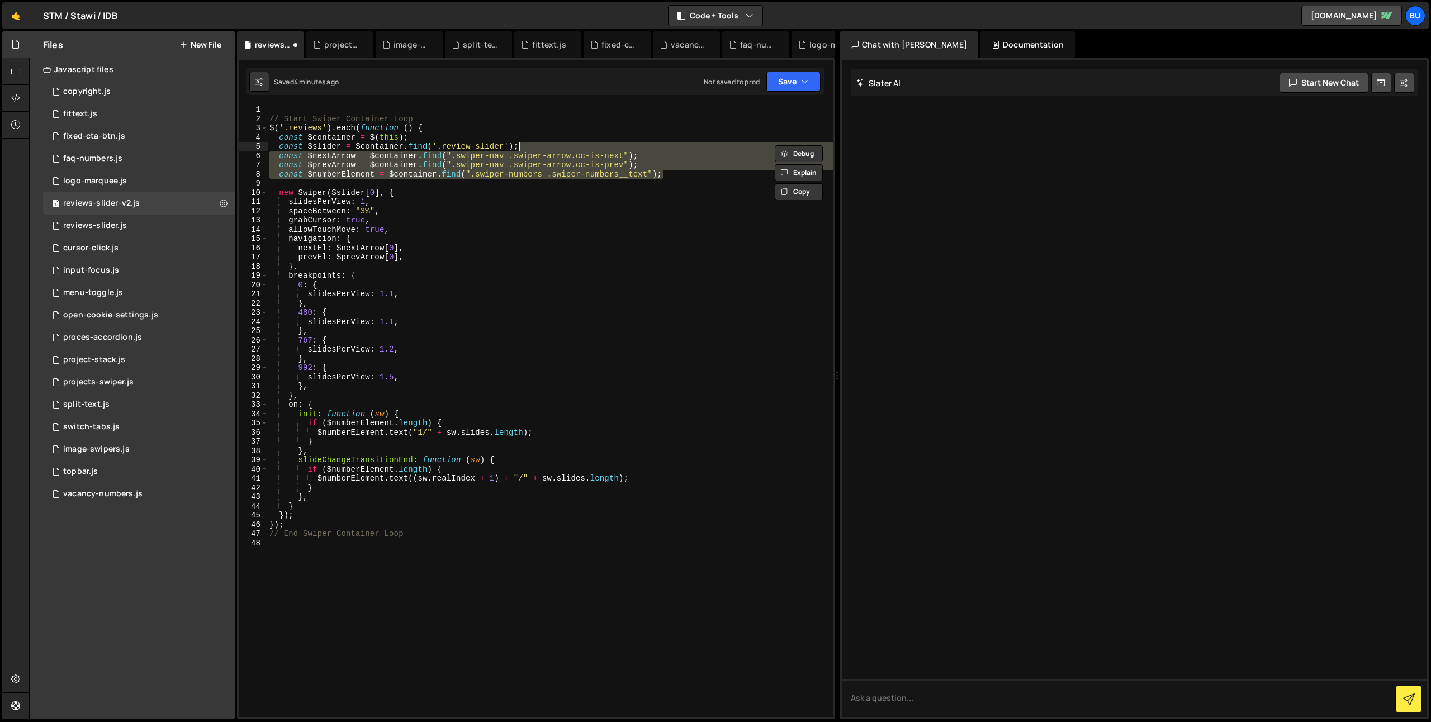
drag, startPoint x: 680, startPoint y: 169, endPoint x: 676, endPoint y: 143, distance: 26.6
click at [680, 143] on div "// Start Swiper Container Loop $ ( '.reviews' ) . each ( function ( ) { const $…" at bounding box center [550, 420] width 566 height 631
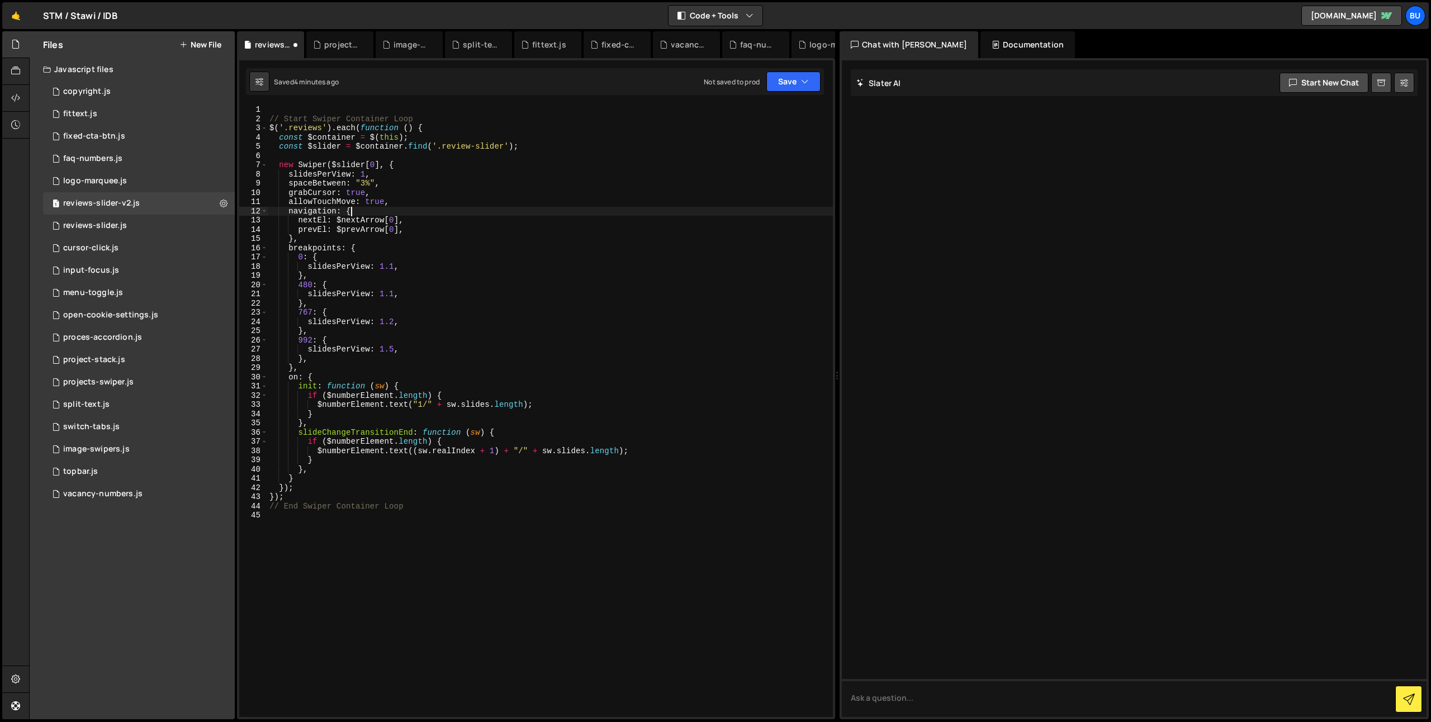
drag, startPoint x: 433, startPoint y: 207, endPoint x: 438, endPoint y: 195, distance: 13.8
click at [437, 198] on div "// Start Swiper Container Loop $ ( '.reviews' ) . each ( function ( ) { const $…" at bounding box center [550, 420] width 566 height 631
drag, startPoint x: 464, startPoint y: 177, endPoint x: 464, endPoint y: 161, distance: 15.7
click at [464, 177] on div "// Start Swiper Container Loop $ ( '.reviews' ) . each ( function ( ) { const $…" at bounding box center [550, 420] width 566 height 631
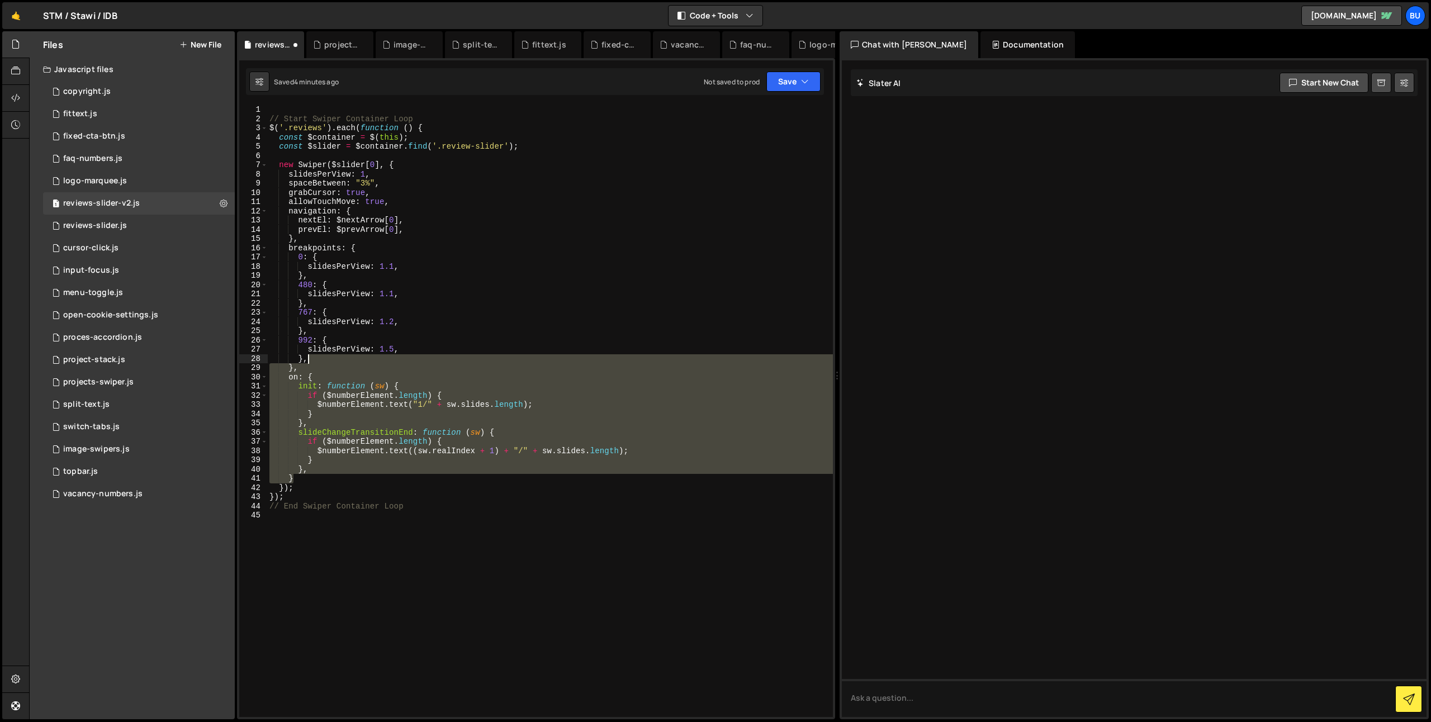
drag, startPoint x: 310, startPoint y: 458, endPoint x: 332, endPoint y: 363, distance: 97.5
click at [334, 362] on div "// Start Swiper Container Loop $ ( '.reviews' ) . each ( function ( ) { const $…" at bounding box center [550, 420] width 566 height 631
click at [341, 379] on div "// Start Swiper Container Loop $ ( '.reviews' ) . each ( function ( ) { const $…" at bounding box center [550, 411] width 566 height 612
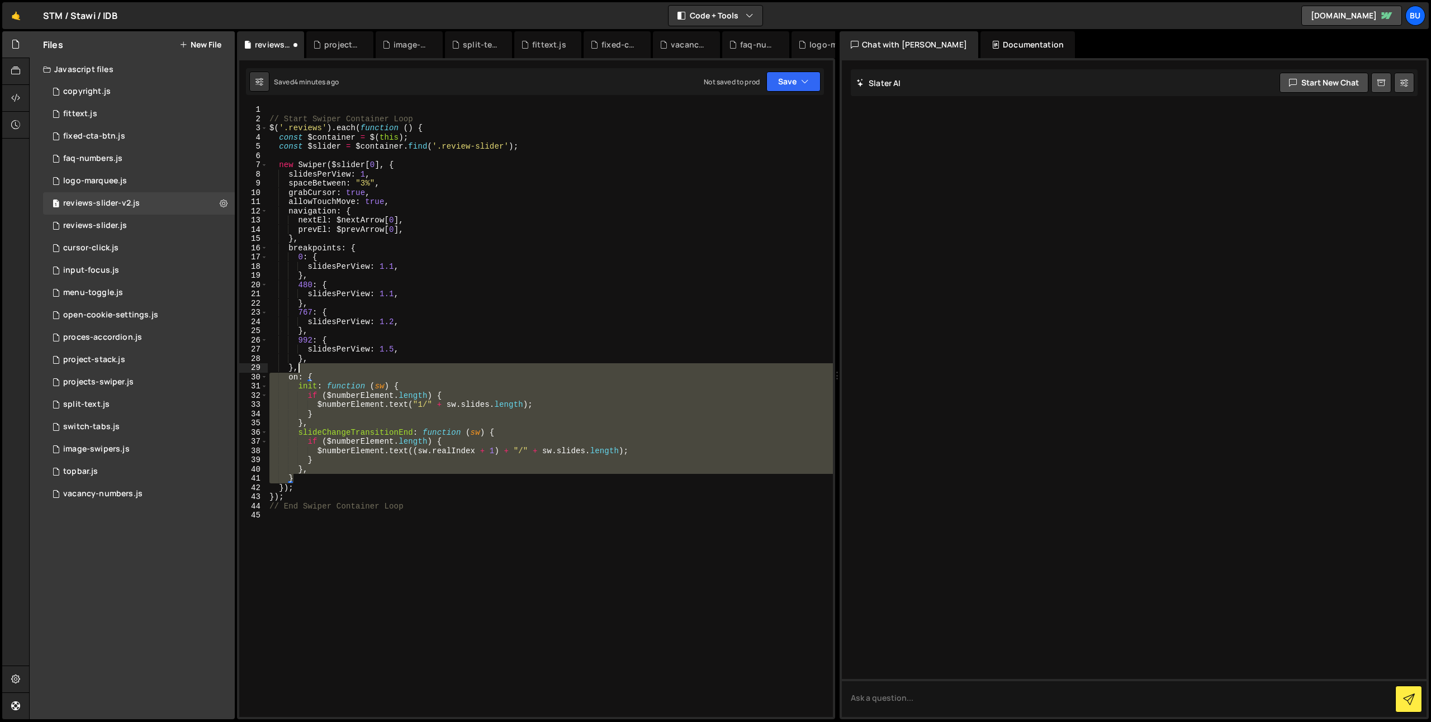
drag, startPoint x: 310, startPoint y: 478, endPoint x: 326, endPoint y: 359, distance: 119.6
click at [327, 359] on div "// Start Swiper Container Loop $ ( '.reviews' ) . each ( function ( ) { const $…" at bounding box center [550, 420] width 566 height 631
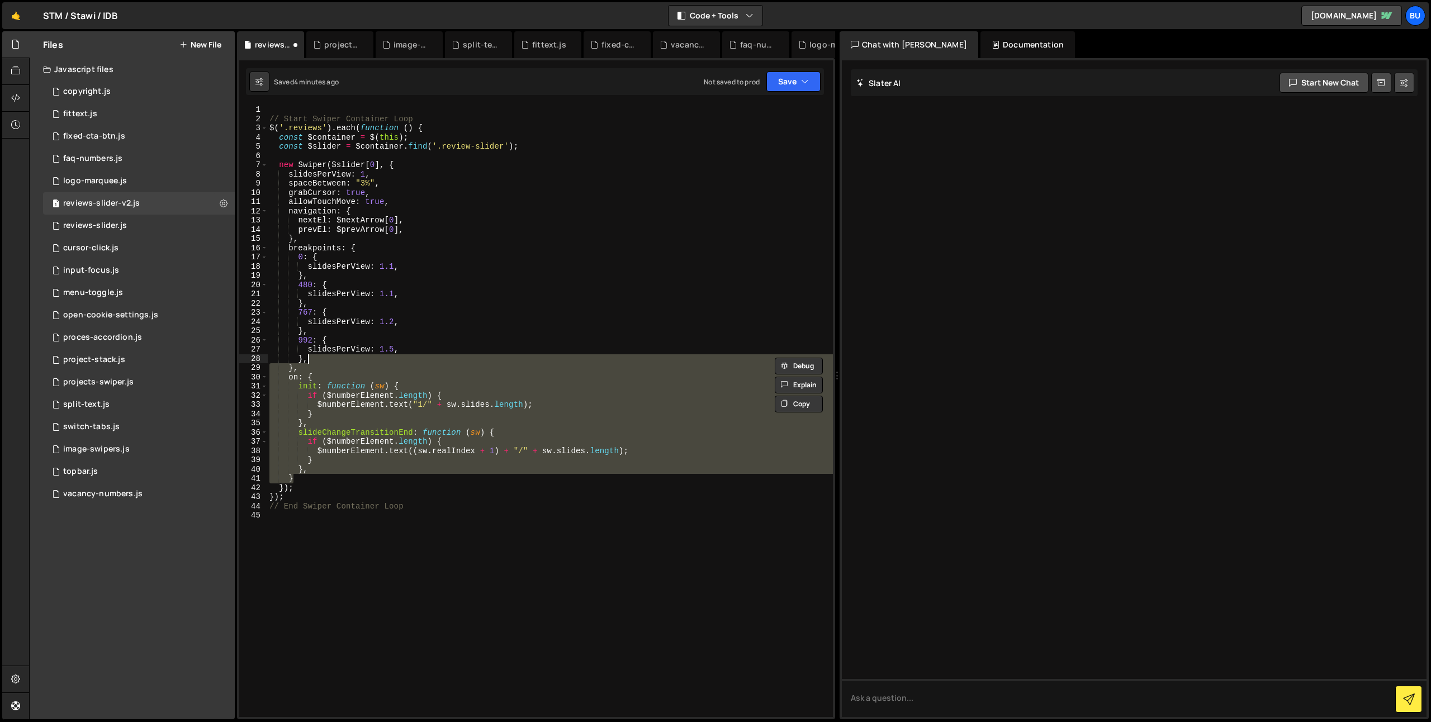
click at [330, 375] on div "// Start Swiper Container Loop $ ( '.reviews' ) . each ( function ( ) { const $…" at bounding box center [550, 411] width 566 height 612
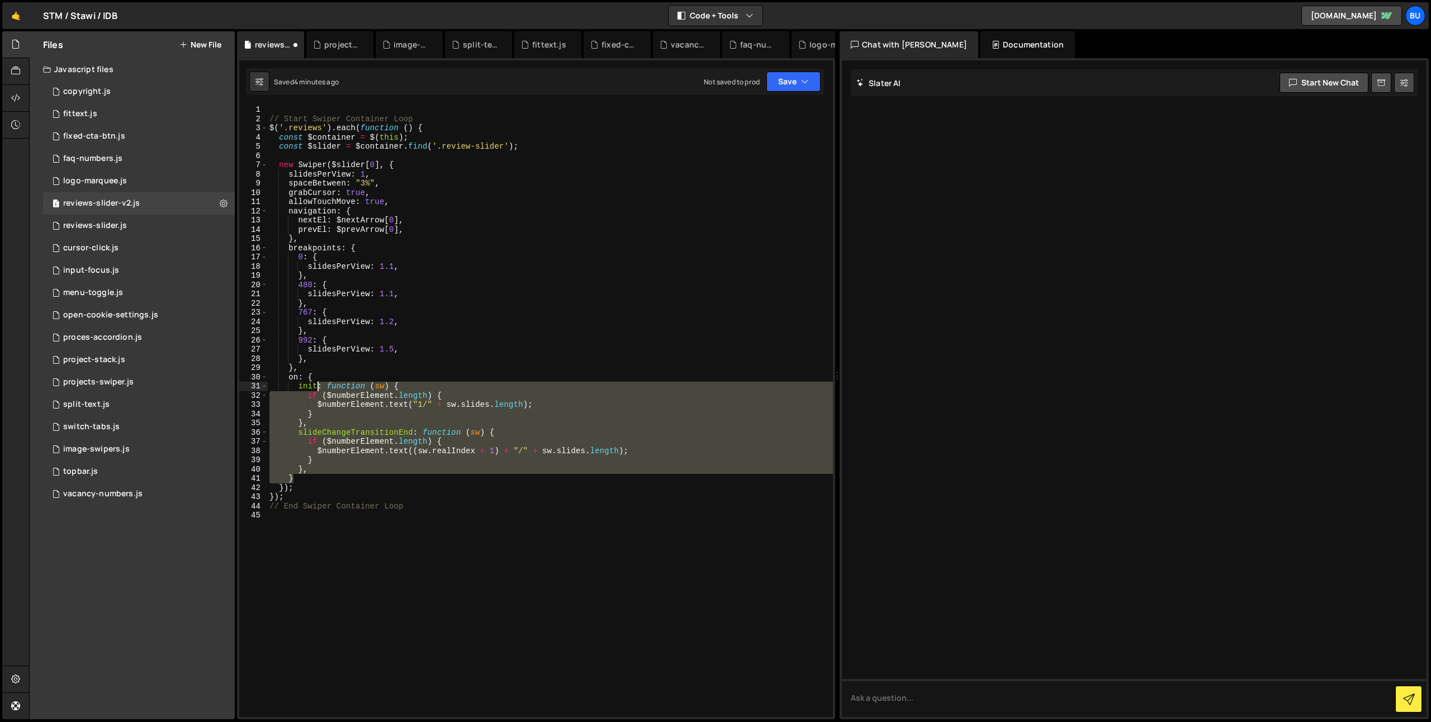
drag, startPoint x: 304, startPoint y: 478, endPoint x: 321, endPoint y: 370, distance: 109.3
click at [319, 376] on div "// Start Swiper Container Loop $ ( '.reviews' ) . each ( function ( ) { const $…" at bounding box center [550, 420] width 566 height 631
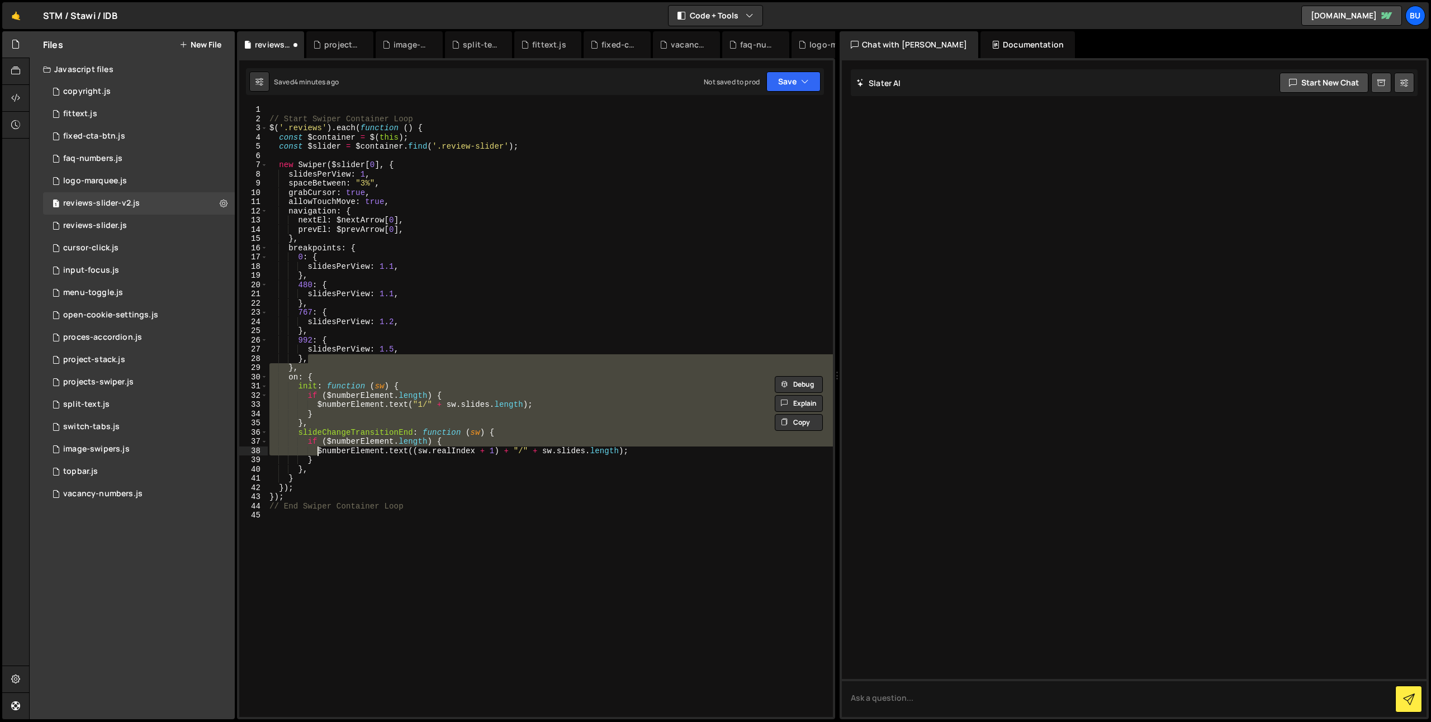
drag, startPoint x: 331, startPoint y: 362, endPoint x: 315, endPoint y: 461, distance: 100.3
click at [315, 458] on div "// Start Swiper Container Loop $ ( '.reviews' ) . each ( function ( ) { const $…" at bounding box center [550, 420] width 566 height 631
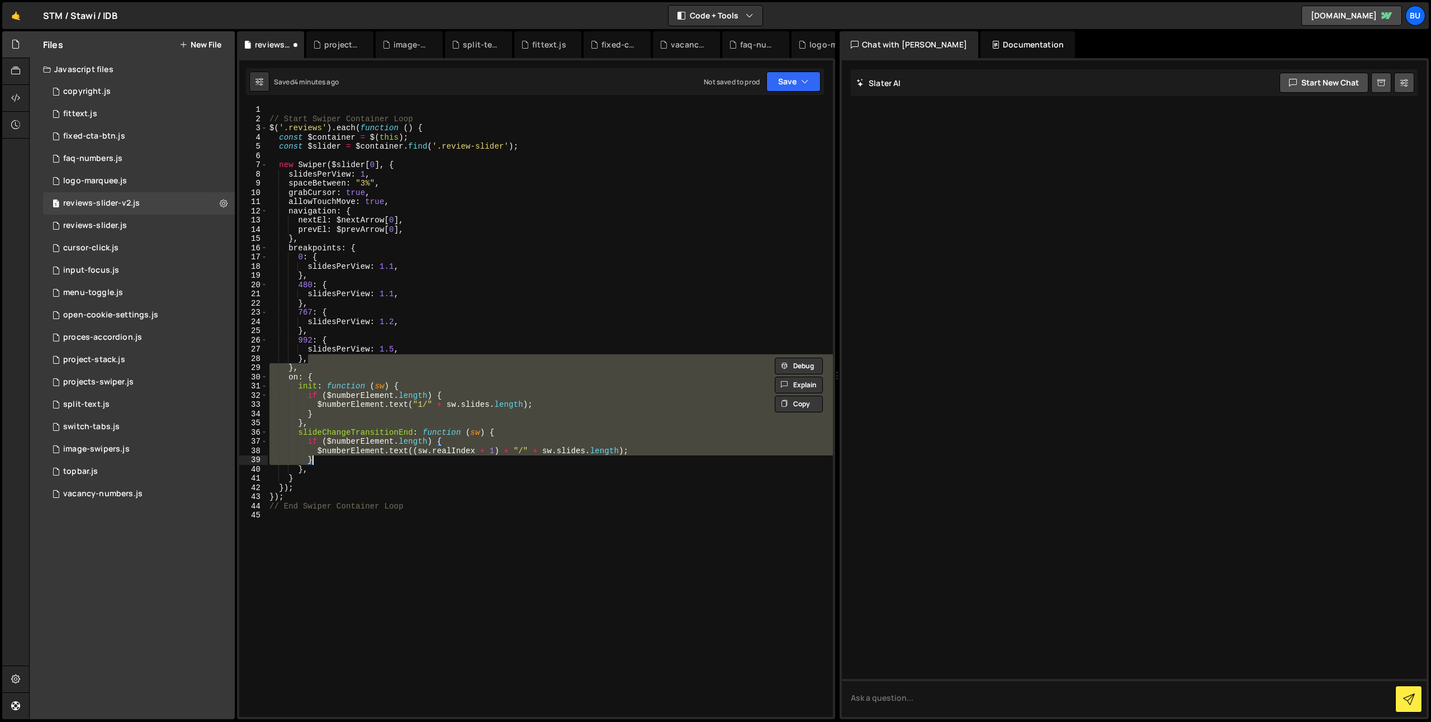
click at [314, 472] on div "// Start Swiper Container Loop $ ( '.reviews' ) . each ( function ( ) { const $…" at bounding box center [550, 420] width 566 height 631
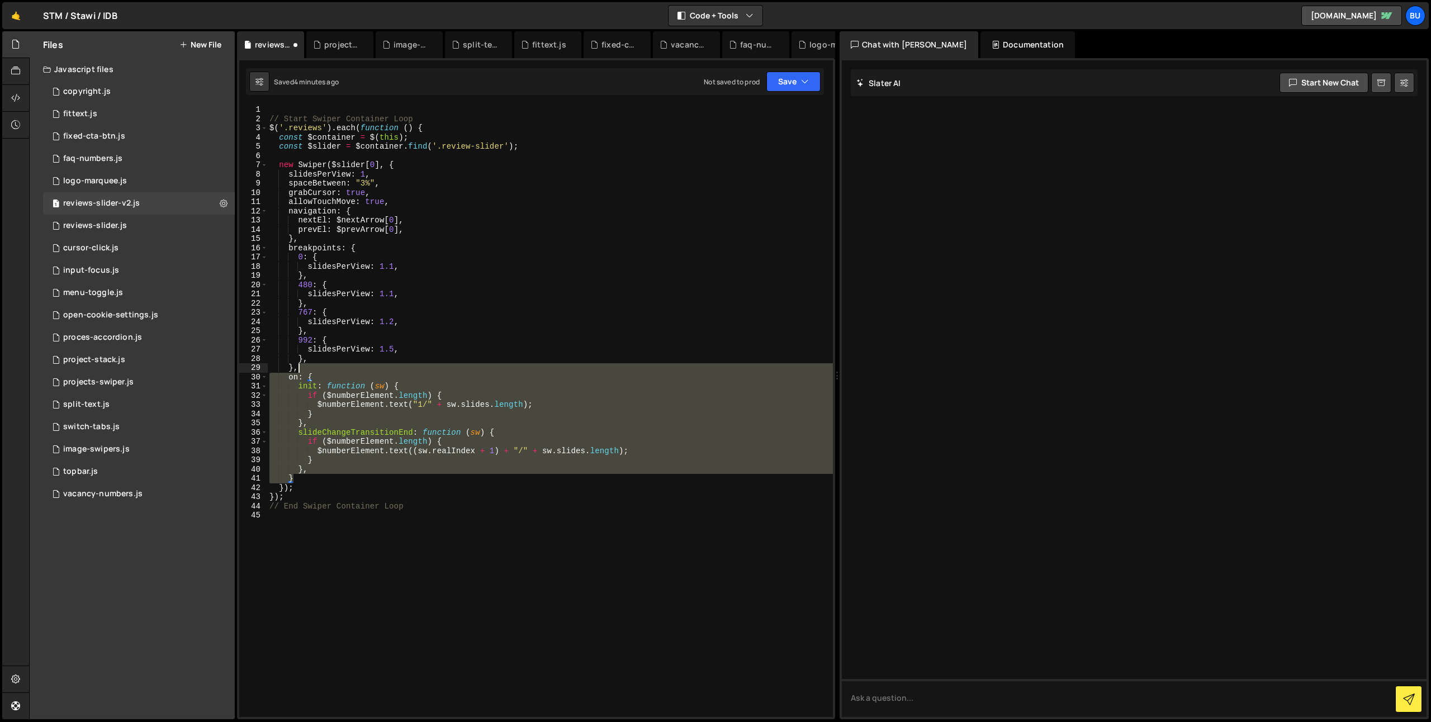
drag, startPoint x: 302, startPoint y: 478, endPoint x: 312, endPoint y: 371, distance: 108.3
click at [316, 369] on div "// Start Swiper Container Loop $ ( '.reviews' ) . each ( function ( ) { const $…" at bounding box center [550, 420] width 566 height 631
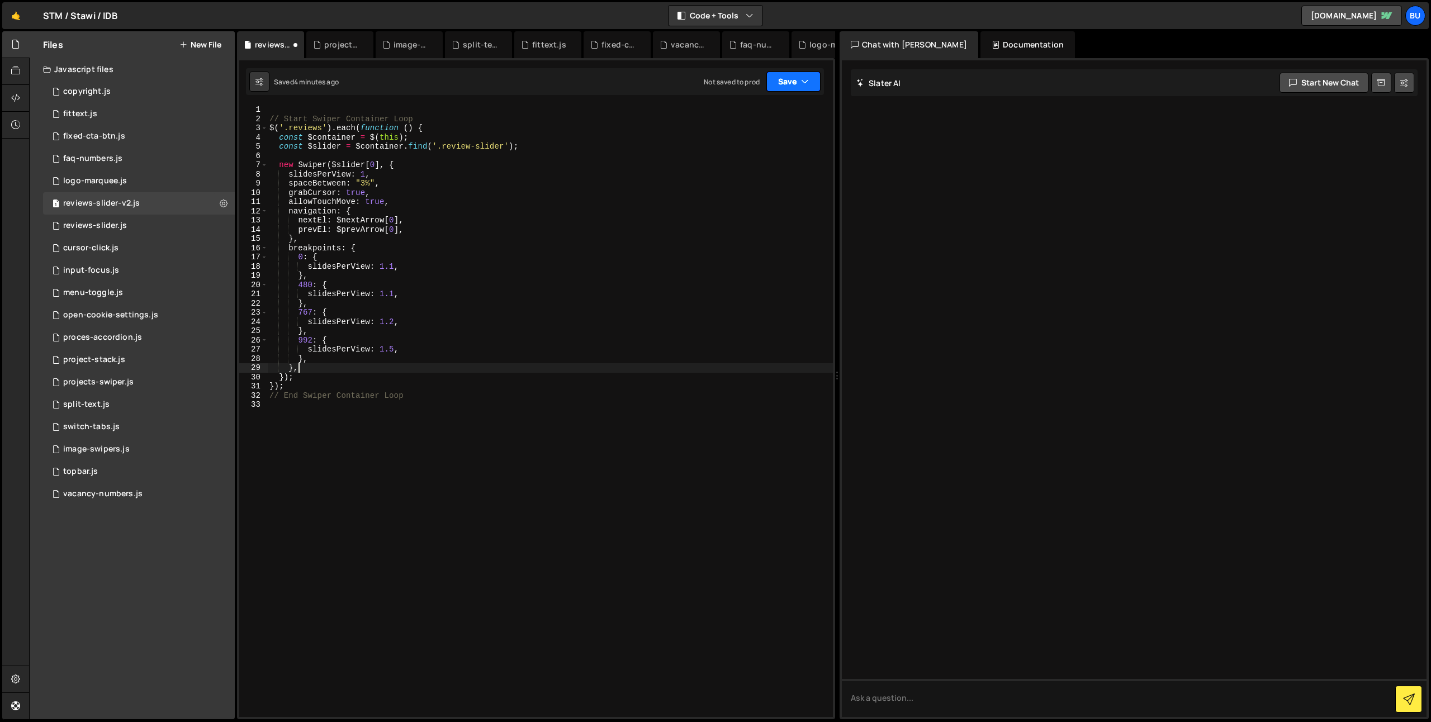
click at [793, 78] on button "Save" at bounding box center [793, 82] width 54 height 20
click at [769, 106] on div "Save to Staging S" at bounding box center [756, 108] width 116 height 11
click at [543, 226] on div "// Start Swiper Container Loop $ ( '.reviews' ) . each ( function ( ) { const $…" at bounding box center [550, 420] width 566 height 631
click at [592, 174] on div "// Start Swiper Container Loop $ ( '.reviews' ) . each ( function ( ) { const $…" at bounding box center [550, 420] width 566 height 631
click at [411, 245] on div "// Start Swiper Container Loop $ ( '.reviews' ) . each ( function ( ) { const $…" at bounding box center [550, 420] width 566 height 631
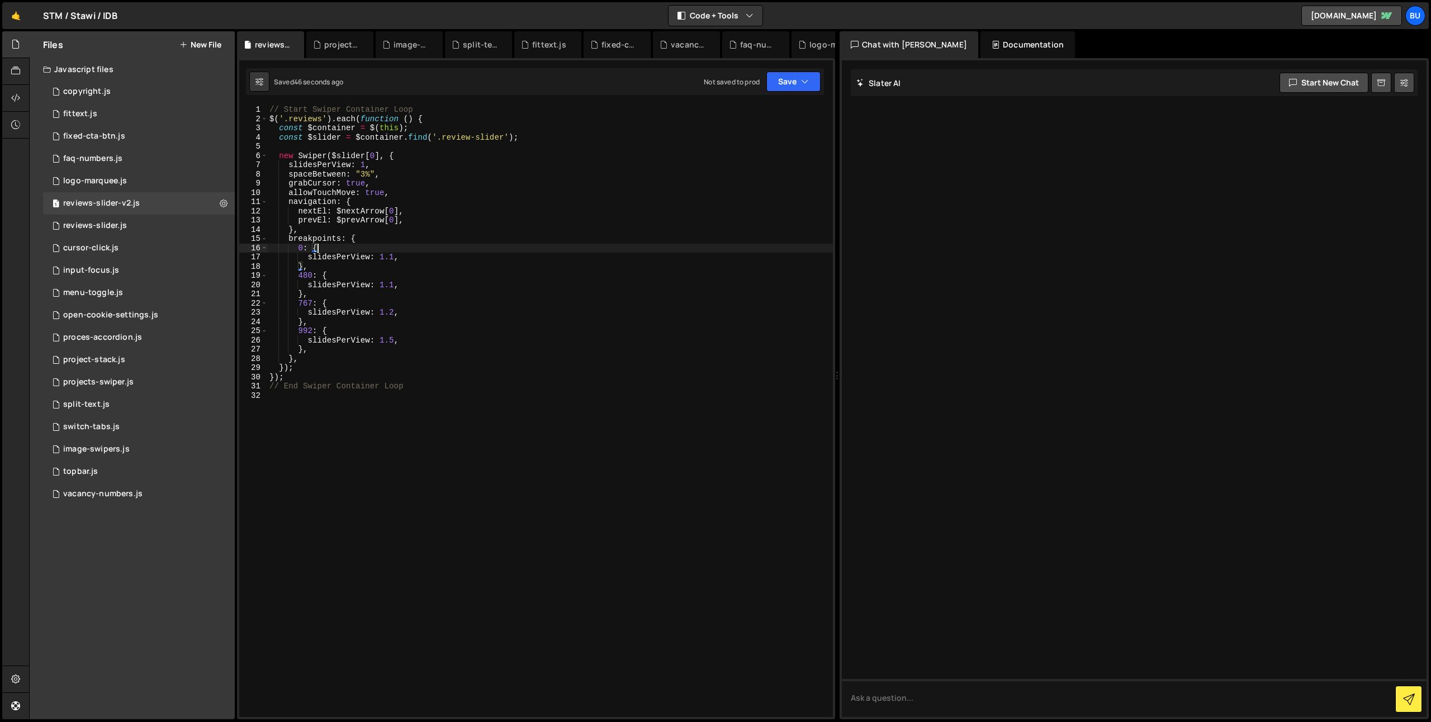
click at [447, 256] on div "// Start Swiper Container Loop $ ( '.reviews' ) . each ( function ( ) { const $…" at bounding box center [550, 420] width 566 height 631
click at [414, 176] on div "// Start Swiper Container Loop $ ( '.reviews' ) . each ( function ( ) { const $…" at bounding box center [550, 420] width 566 height 631
click at [408, 164] on div "// Start Swiper Container Loop $ ( '.reviews' ) . each ( function ( ) { const $…" at bounding box center [550, 420] width 566 height 631
drag, startPoint x: 364, startPoint y: 165, endPoint x: 359, endPoint y: 159, distance: 7.9
click at [364, 165] on div "// Start Swiper Container Loop $ ( '.reviews' ) . each ( function ( ) { const $…" at bounding box center [550, 420] width 566 height 631
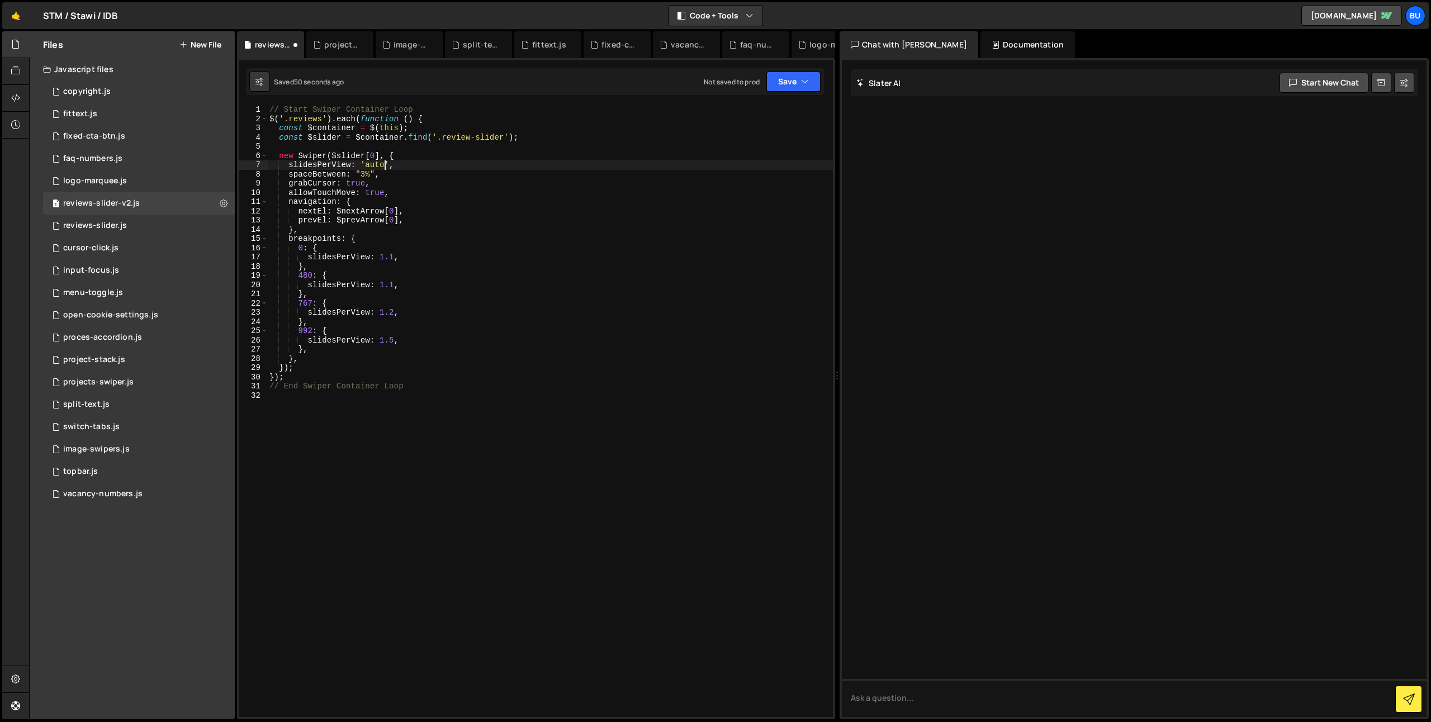
scroll to position [0, 8]
click at [432, 185] on div "// Start Swiper Container Loop $ ( '.reviews' ) . each ( function ( ) { const $…" at bounding box center [550, 420] width 566 height 631
click at [467, 180] on div "// Start Swiper Container Loop $ ( '.reviews' ) . each ( function ( ) { const $…" at bounding box center [550, 420] width 566 height 631
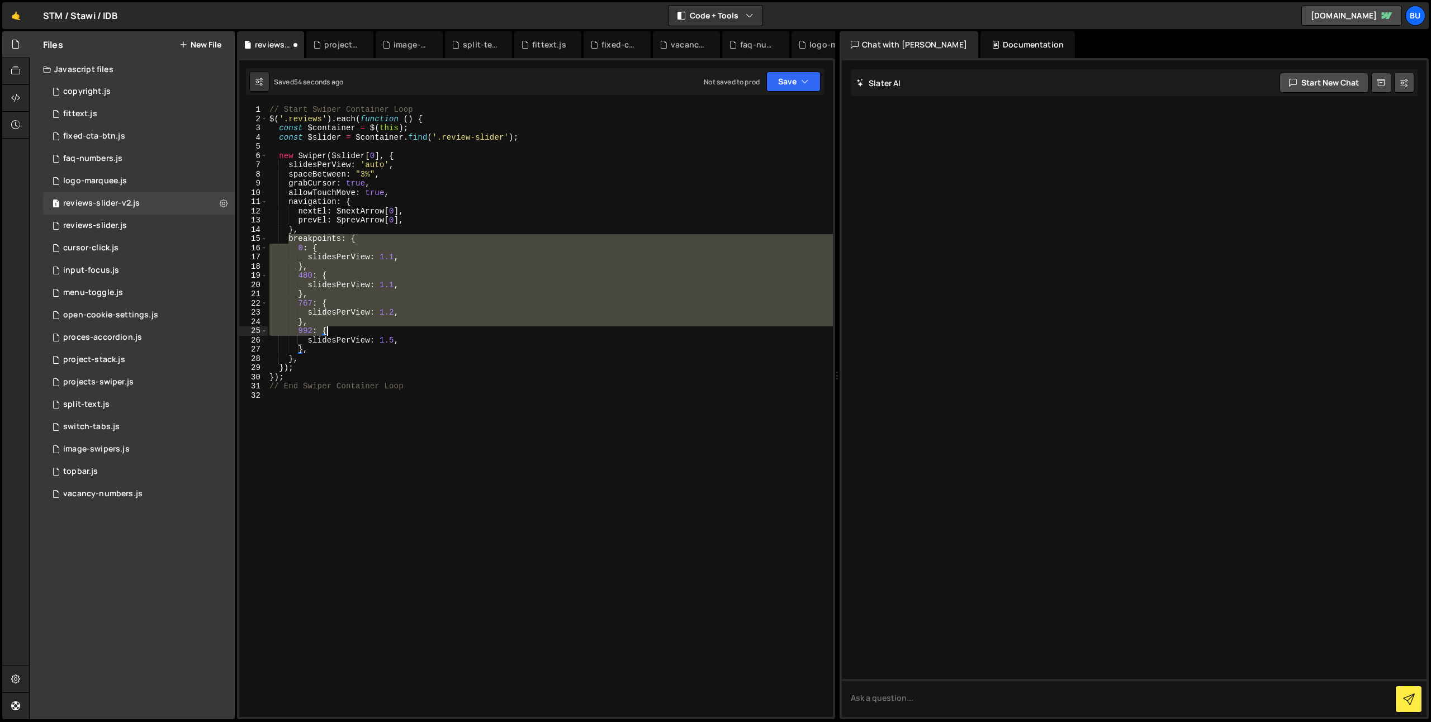
drag, startPoint x: 288, startPoint y: 242, endPoint x: 346, endPoint y: 358, distance: 130.0
click at [343, 355] on div "// Start Swiper Container Loop $ ( '.reviews' ) . each ( function ( ) { const $…" at bounding box center [550, 420] width 566 height 631
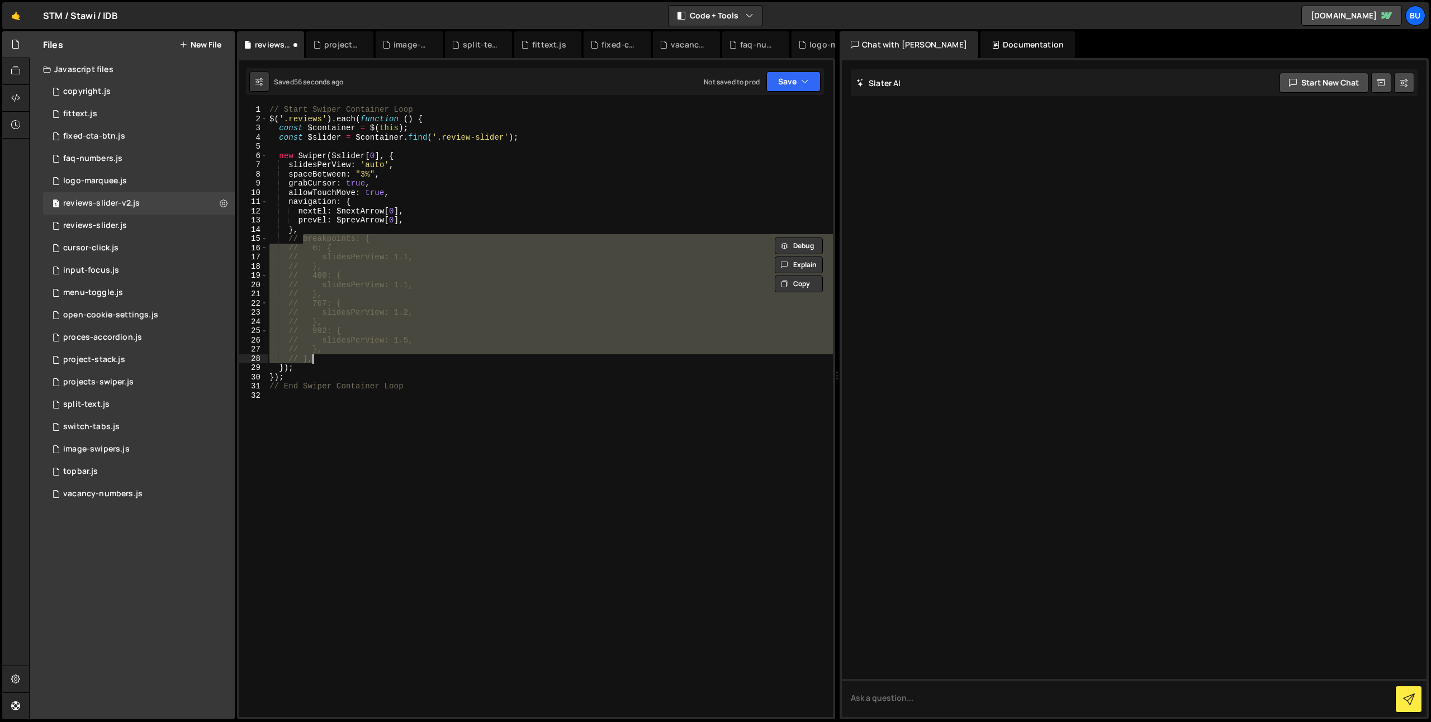
click at [487, 224] on div "// Start Swiper Container Loop $ ( '.reviews' ) . each ( function ( ) { const $…" at bounding box center [550, 420] width 566 height 631
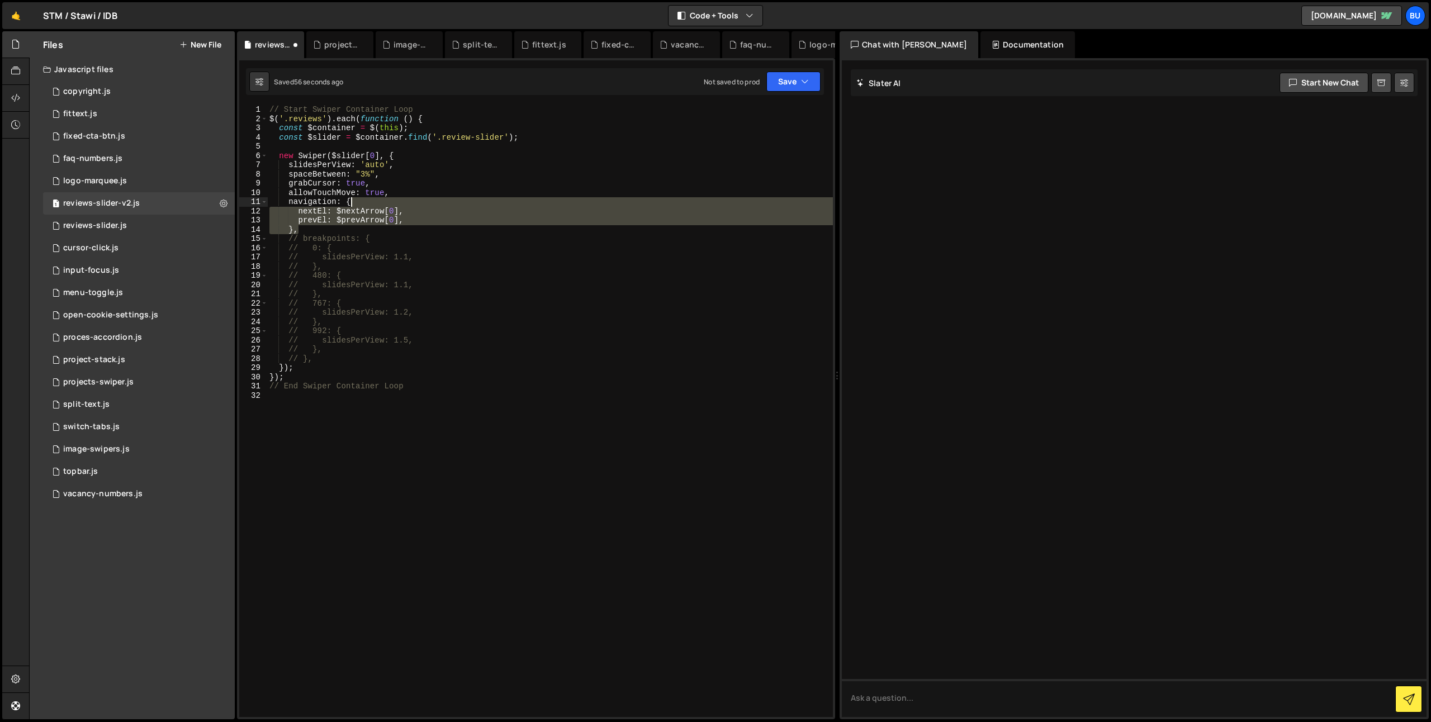
drag, startPoint x: 358, startPoint y: 227, endPoint x: 406, endPoint y: 194, distance: 59.1
click at [407, 195] on div "// Start Swiper Container Loop $ ( '.reviews' ) . each ( function ( ) { const $…" at bounding box center [550, 420] width 566 height 631
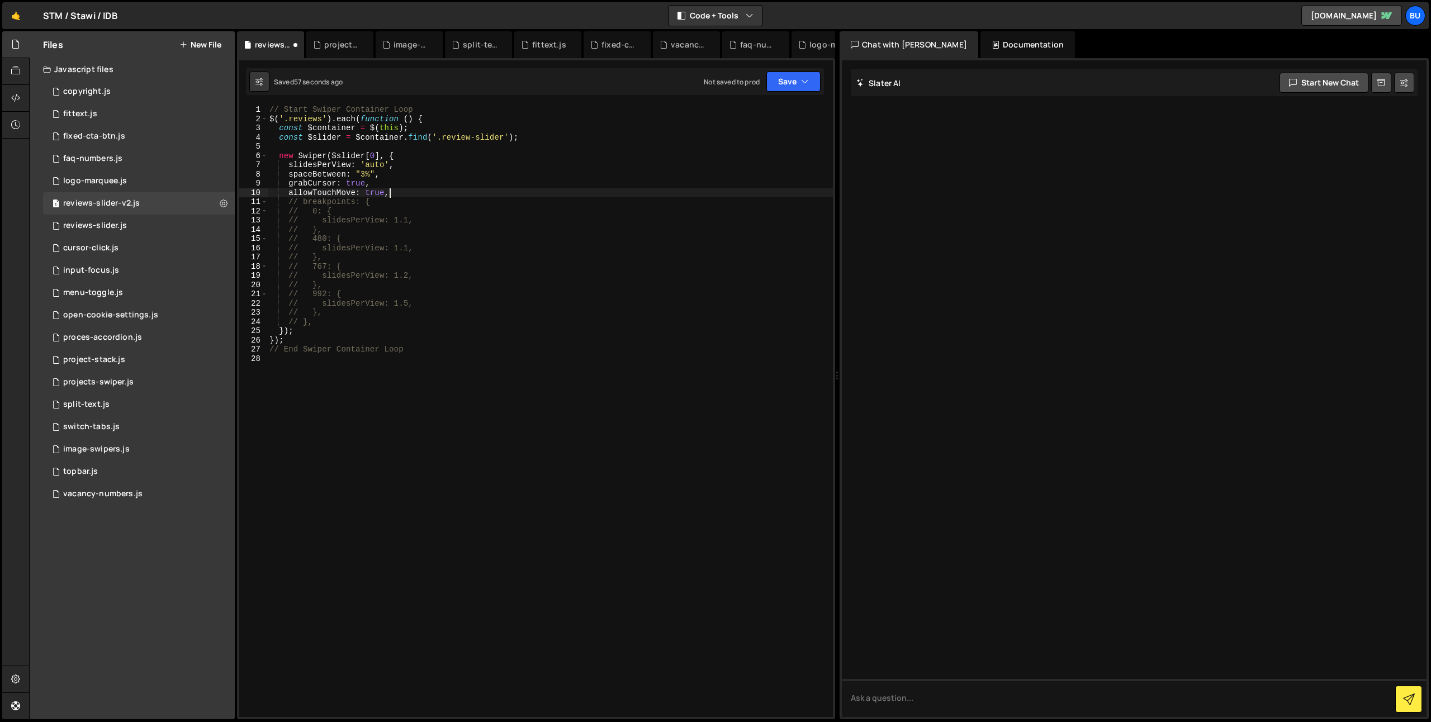
click at [424, 183] on div "// Start Swiper Container Loop $ ( '.reviews' ) . each ( function ( ) { const $…" at bounding box center [550, 420] width 566 height 631
type textarea "grabCursor: true,"
type textarea "c"
click at [790, 85] on button "Save" at bounding box center [793, 82] width 54 height 20
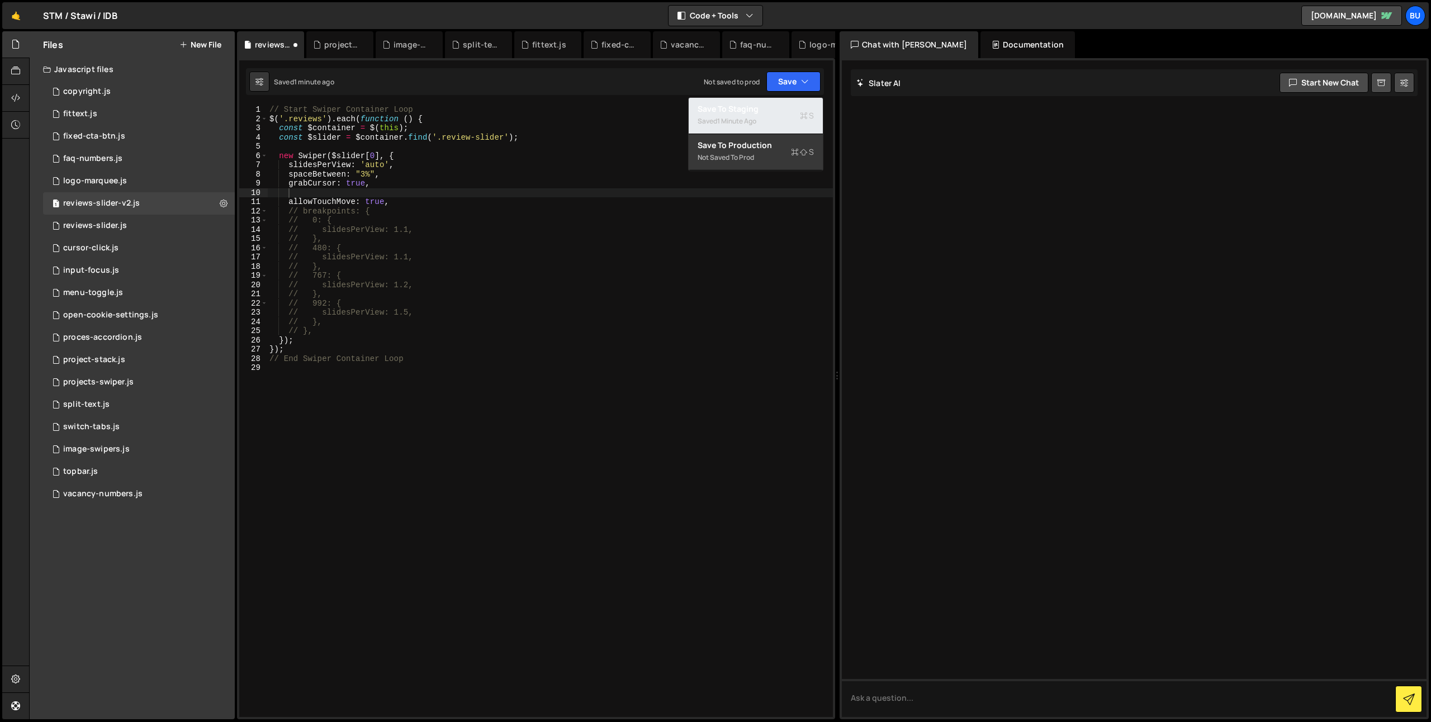
click at [762, 111] on div "Save to Staging S" at bounding box center [756, 108] width 116 height 11
click at [500, 216] on div "// Start Swiper Container Loop $ ( '.reviews' ) . each ( function ( ) { const $…" at bounding box center [550, 420] width 566 height 631
click at [528, 186] on div "// Start Swiper Container Loop $ ( '.reviews' ) . each ( function ( ) { const $…" at bounding box center [550, 420] width 566 height 631
drag, startPoint x: 404, startPoint y: 179, endPoint x: 377, endPoint y: 173, distance: 27.4
click at [404, 179] on div "// Start Swiper Container Loop $ ( '.reviews' ) . each ( function ( ) { const $…" at bounding box center [550, 420] width 566 height 631
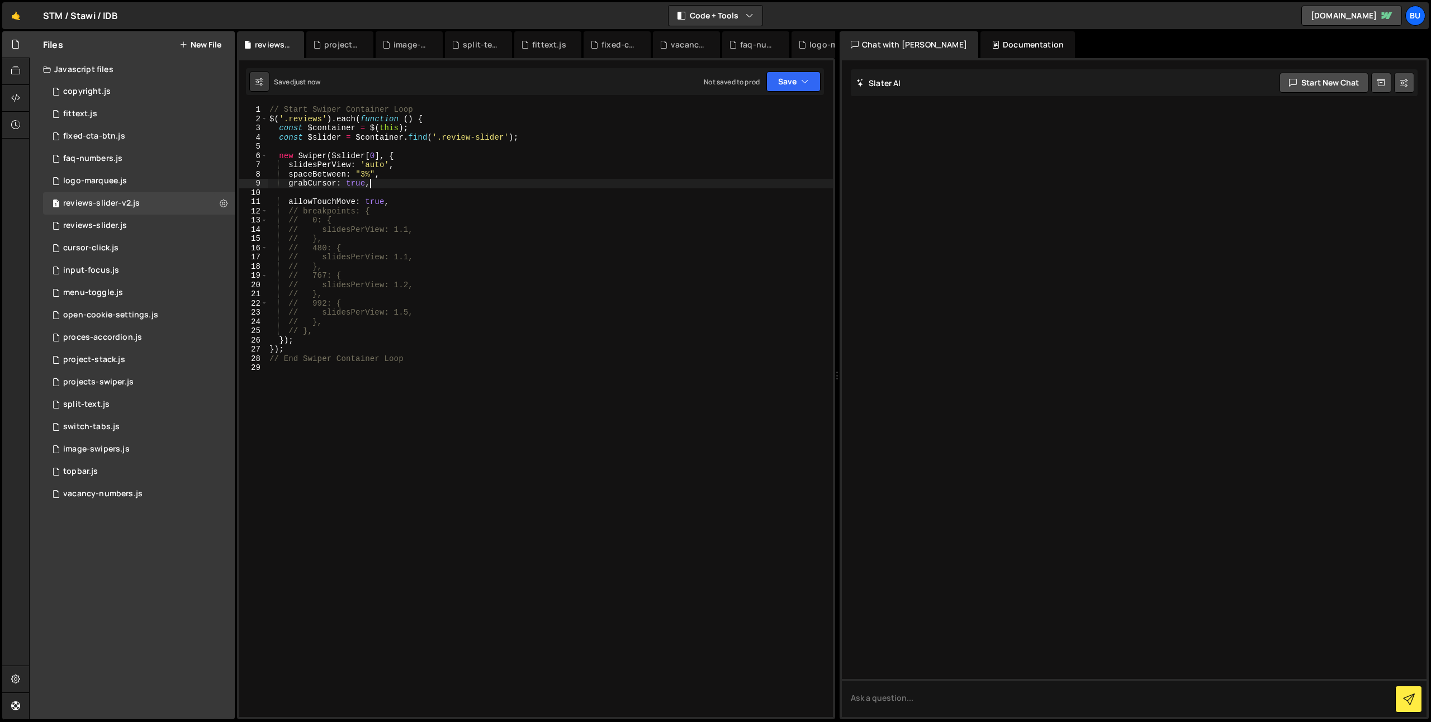
click at [328, 167] on div "// Start Swiper Container Loop $ ( '.reviews' ) . each ( function ( ) { const $…" at bounding box center [550, 420] width 566 height 631
click at [407, 167] on div "// Start Swiper Container Loop $ ( '.reviews' ) . each ( function ( ) { const $…" at bounding box center [550, 420] width 566 height 631
click at [496, 202] on div "// Start Swiper Container Loop $ ( '.reviews' ) . each ( function ( ) { const $…" at bounding box center [550, 420] width 566 height 631
drag, startPoint x: 426, startPoint y: 225, endPoint x: 424, endPoint y: 197, distance: 28.0
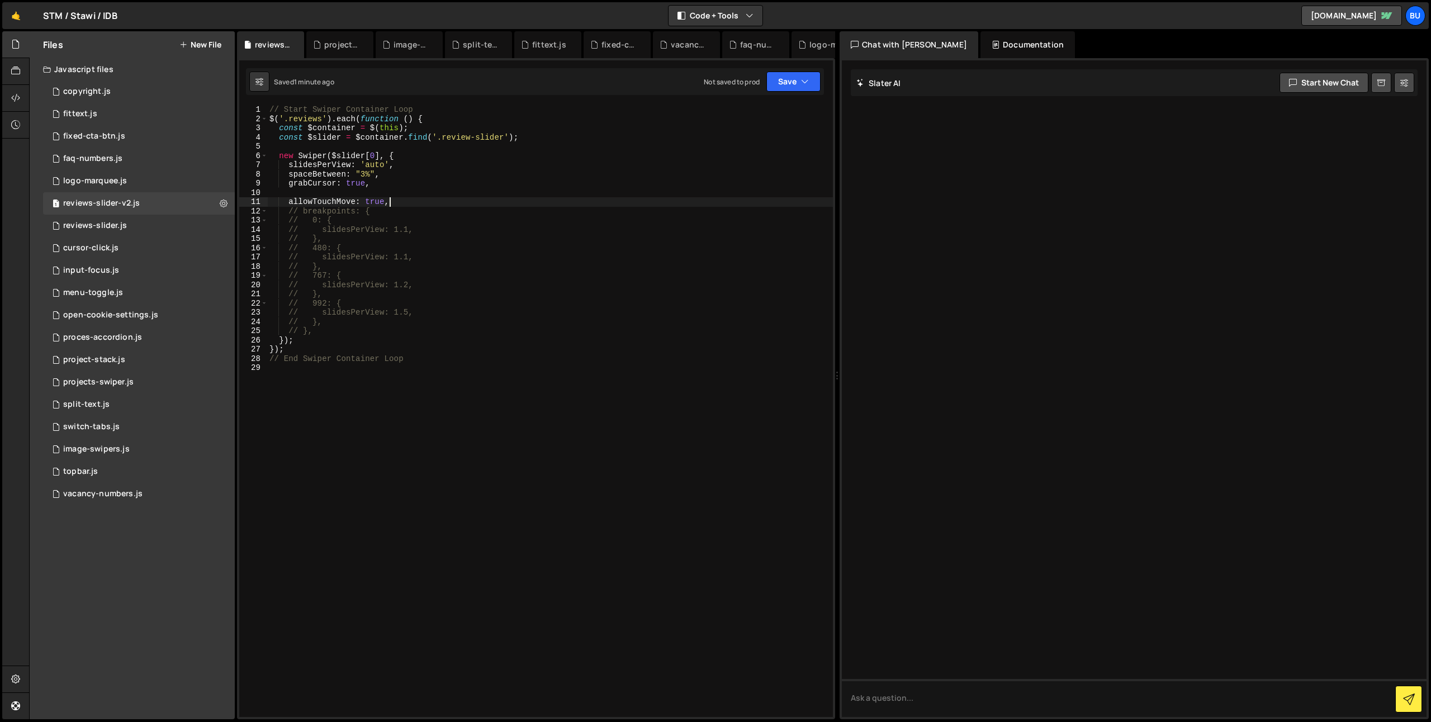
click at [426, 225] on div "// Start Swiper Container Loop $ ( '.reviews' ) . each ( function ( ) { const $…" at bounding box center [550, 420] width 566 height 631
type textarea "// 0: { // slidesPerView: 1.1,"
click at [428, 191] on div "// Start Swiper Container Loop $ ( '.reviews' ) . each ( function ( ) { const $…" at bounding box center [550, 420] width 566 height 631
click at [444, 184] on div "// Start Swiper Container Loop $ ( '.reviews' ) . each ( function ( ) { const $…" at bounding box center [550, 420] width 566 height 631
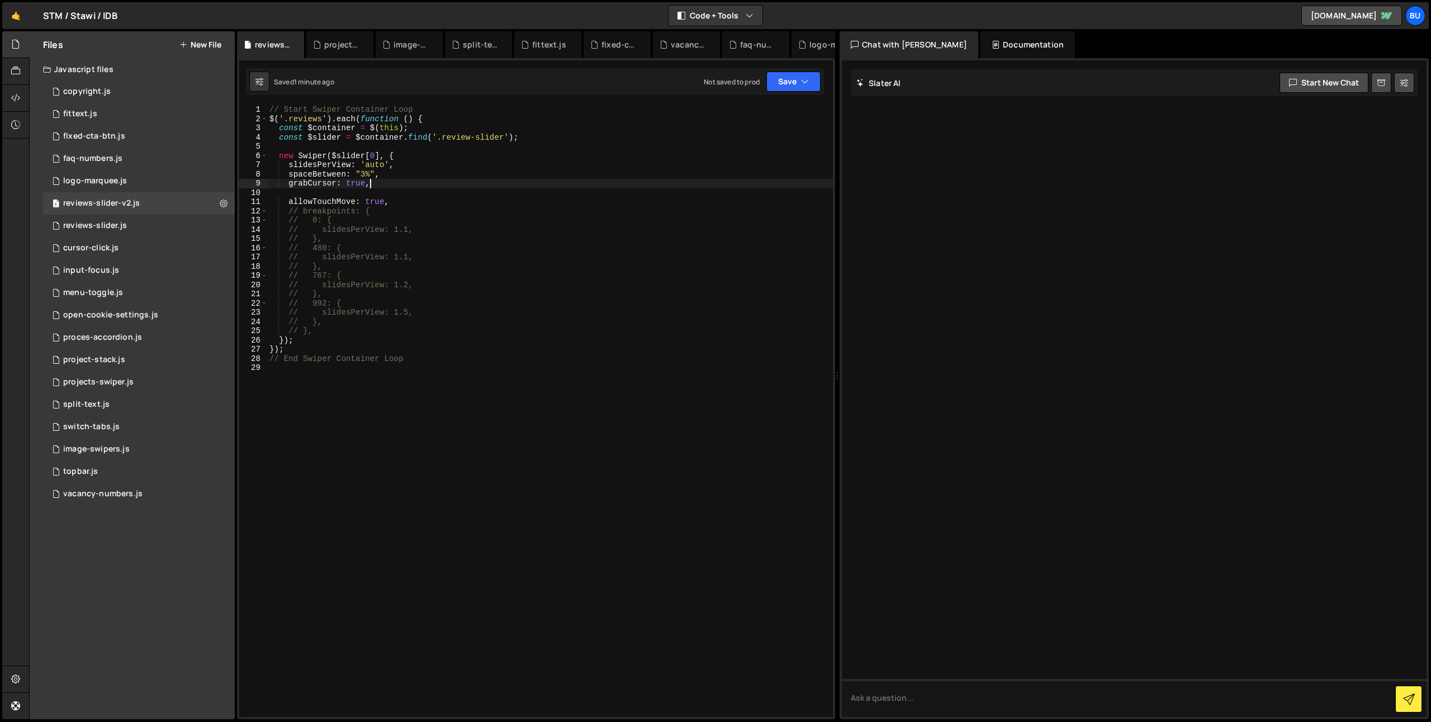
paste textarea "loop: true,"
click at [372, 183] on div "// Start Swiper Container Loop $ ( '.reviews' ) . each ( function ( ) { const $…" at bounding box center [550, 420] width 566 height 631
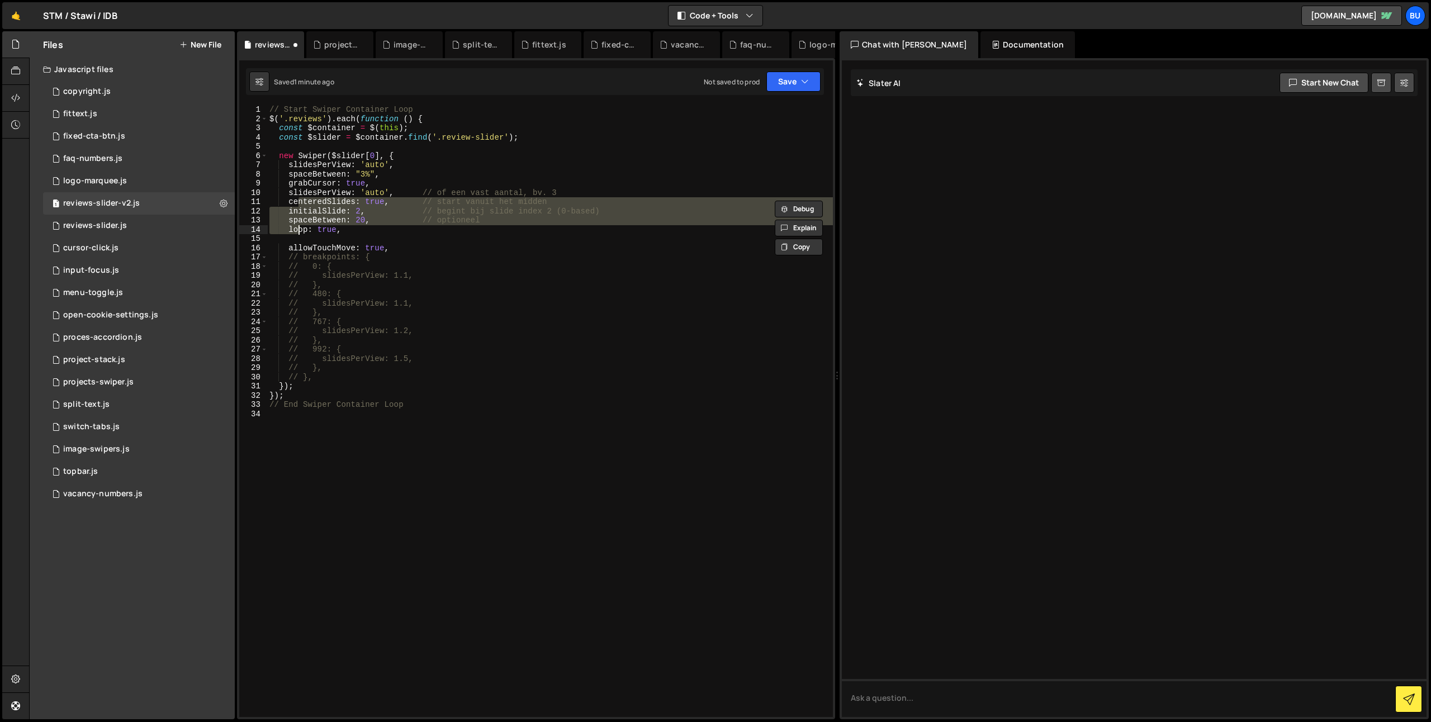
drag, startPoint x: 465, startPoint y: 188, endPoint x: 442, endPoint y: 177, distance: 25.3
click at [465, 188] on div "// Start Swiper Container Loop $ ( '.reviews' ) . each ( function ( ) { const $…" at bounding box center [550, 420] width 566 height 631
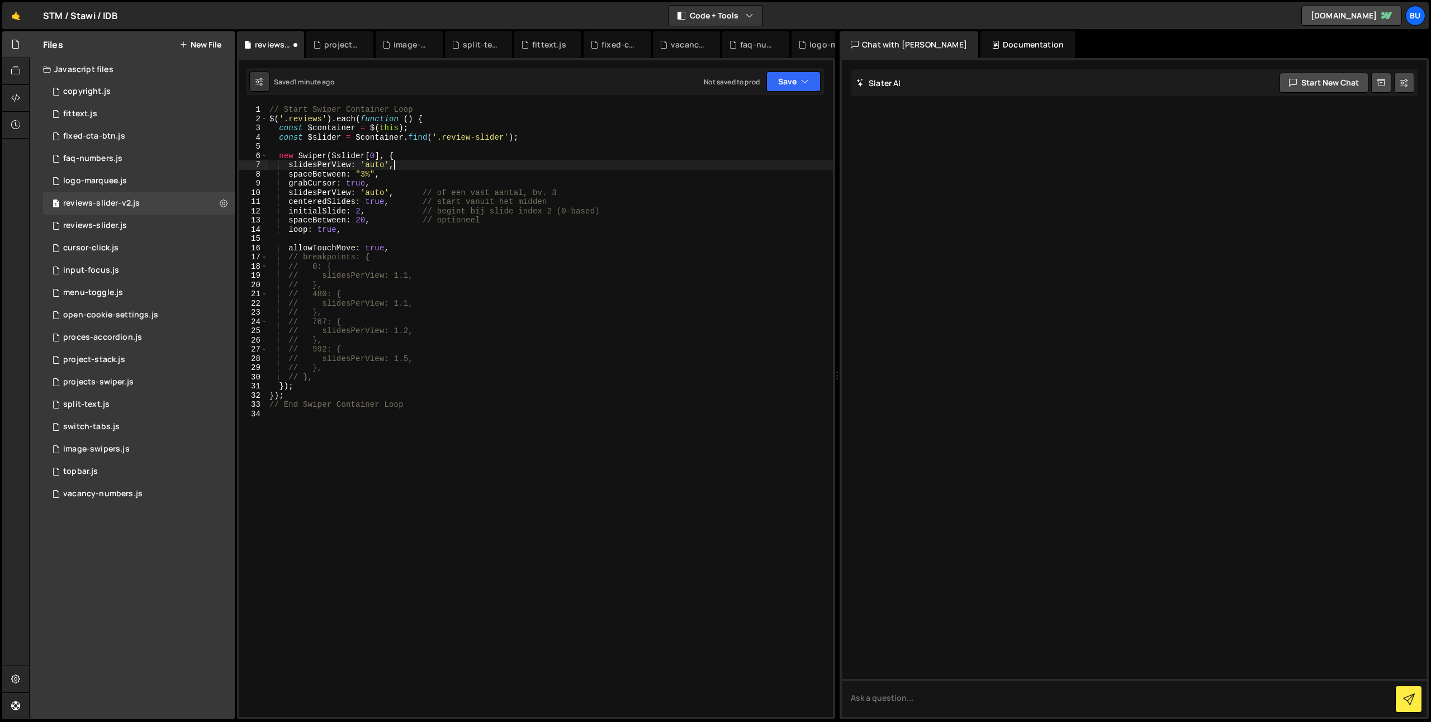
drag, startPoint x: 426, startPoint y: 161, endPoint x: 433, endPoint y: 155, distance: 9.1
click at [433, 155] on div "// Start Swiper Container Loop $ ( '.reviews' ) . each ( function ( ) { const $…" at bounding box center [550, 420] width 566 height 631
type textarea "new Swiper($slider[0], {"
click at [793, 79] on button "Save" at bounding box center [793, 82] width 54 height 20
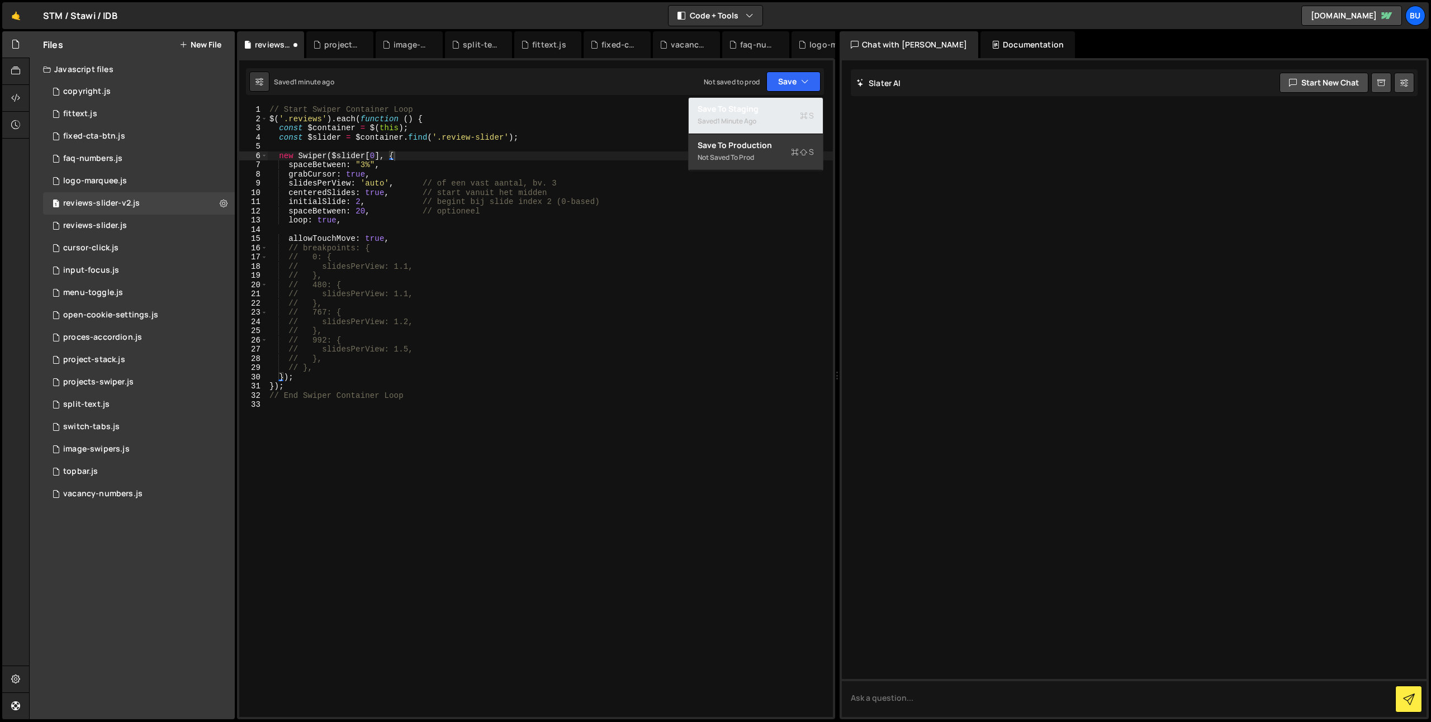
drag, startPoint x: 774, startPoint y: 109, endPoint x: 773, endPoint y: 101, distance: 7.9
click at [774, 108] on div "Save to Staging S" at bounding box center [756, 108] width 116 height 11
click at [496, 143] on div "// Start Swiper Container Loop $ ( '.reviews' ) . each ( function ( ) { const $…" at bounding box center [550, 420] width 566 height 631
click at [533, 126] on div "// Start Swiper Container Loop $ ( '.reviews' ) . each ( function ( ) { const $…" at bounding box center [550, 420] width 566 height 631
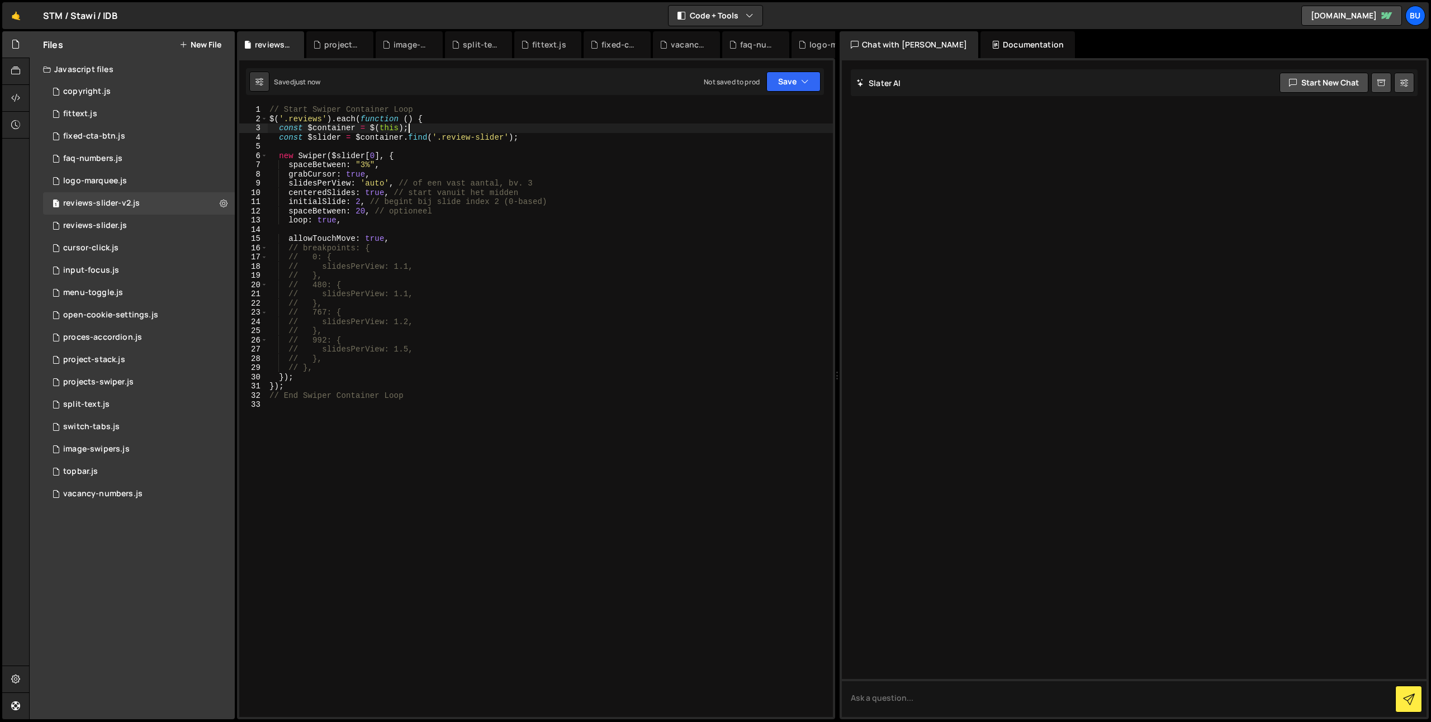
click at [542, 141] on div "// Start Swiper Container Loop $ ( '.reviews' ) . each ( function ( ) { const $…" at bounding box center [550, 420] width 566 height 631
click at [518, 157] on div "// Start Swiper Container Loop $ ( '.reviews' ) . each ( function ( ) { const $…" at bounding box center [550, 420] width 566 height 631
click at [391, 178] on div "// Start Swiper Container Loop $ ( '.reviews' ) . each ( function ( ) { const $…" at bounding box center [550, 420] width 566 height 631
click at [419, 159] on div "// Start Swiper Container Loop $ ( '.reviews' ) . each ( function ( ) { const $…" at bounding box center [550, 420] width 566 height 631
drag, startPoint x: 324, startPoint y: 268, endPoint x: 419, endPoint y: 258, distance: 95.1
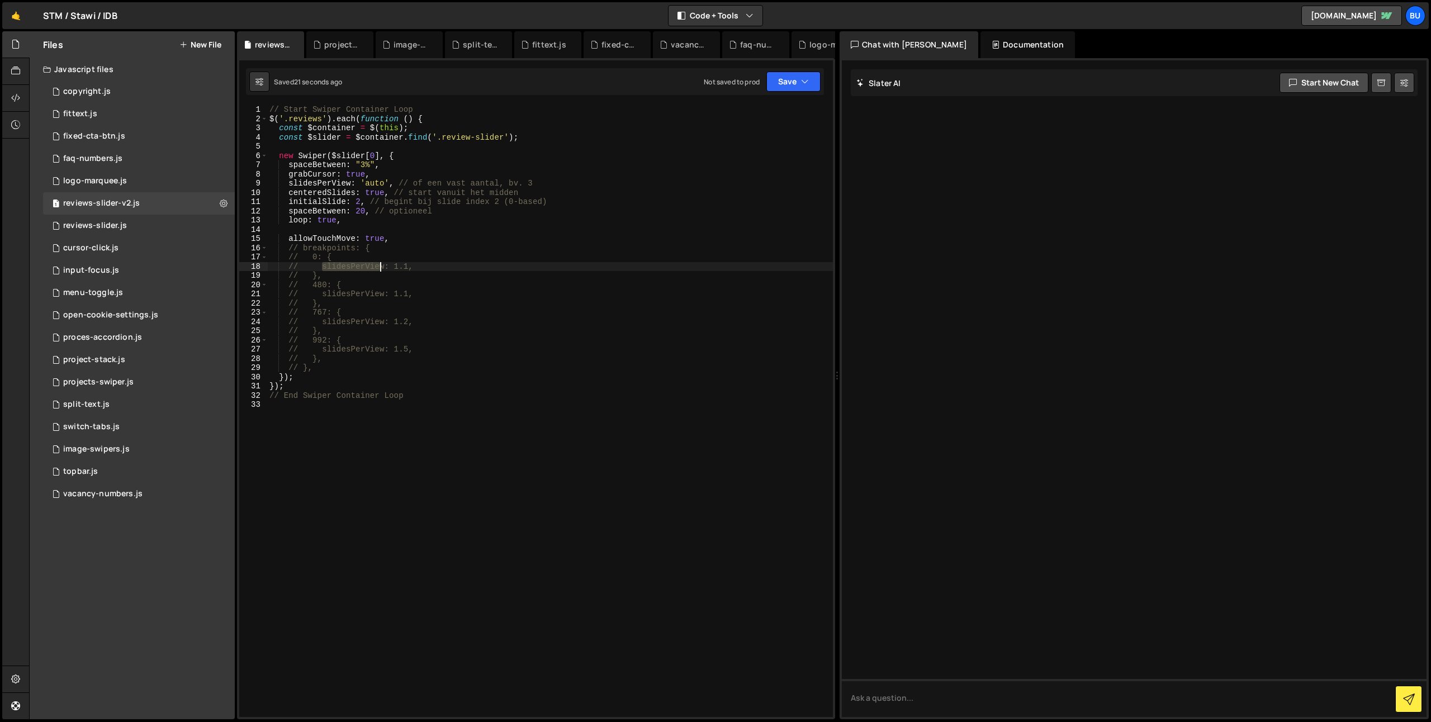
click at [419, 258] on div "// Start Swiper Container Loop $ ( '.reviews' ) . each ( function ( ) { const $…" at bounding box center [550, 420] width 566 height 631
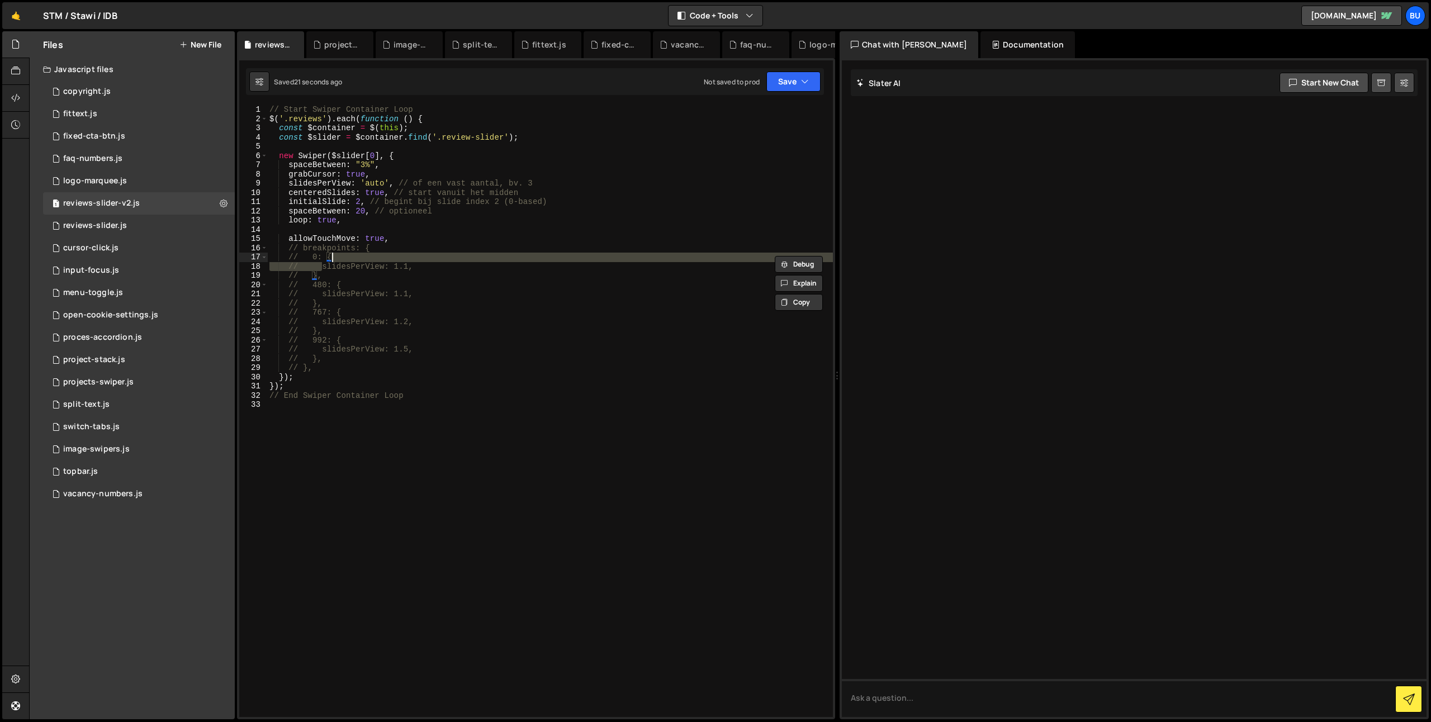
click at [399, 189] on div "// Start Swiper Container Loop $ ( '.reviews' ) . each ( function ( ) { const $…" at bounding box center [550, 420] width 566 height 631
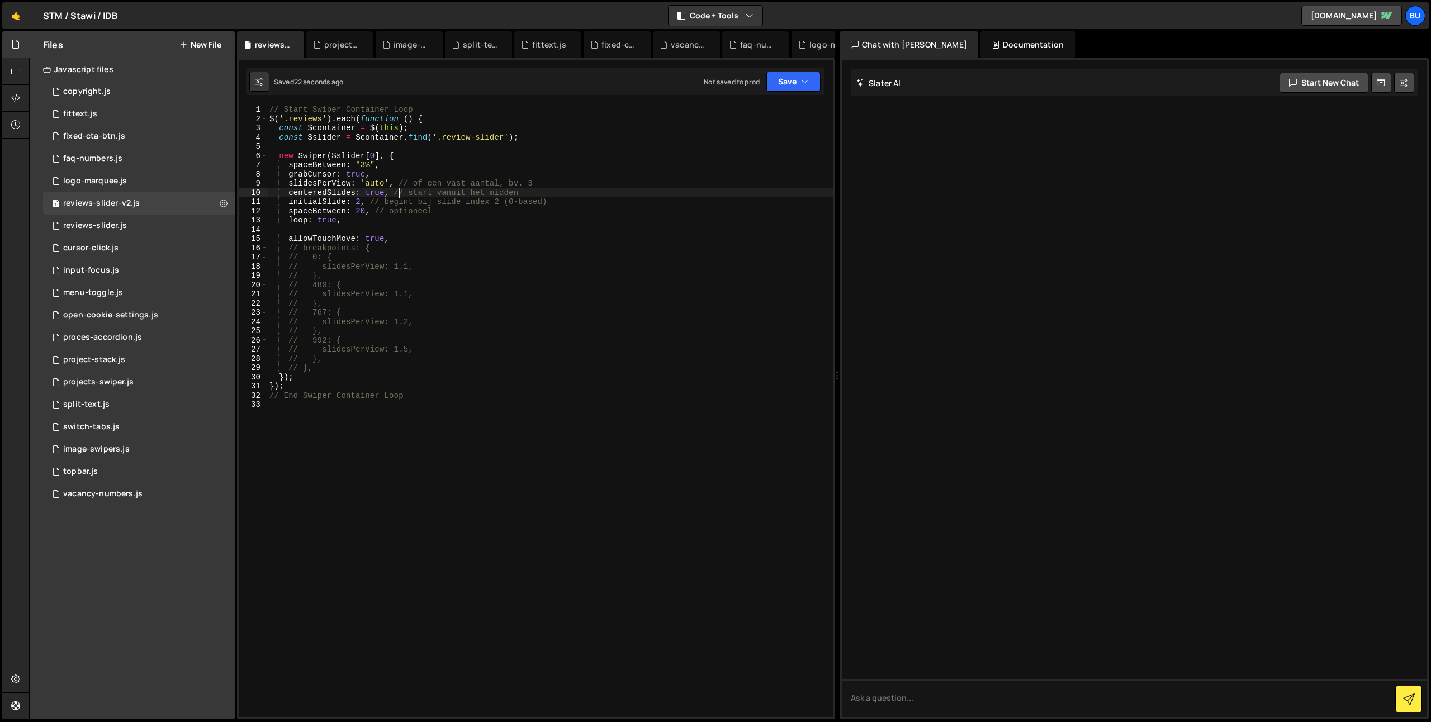
click at [374, 183] on div "// Start Swiper Container Loop $ ( '.reviews' ) . each ( function ( ) { const $…" at bounding box center [550, 420] width 566 height 631
drag, startPoint x: 783, startPoint y: 84, endPoint x: 772, endPoint y: 93, distance: 13.5
click at [783, 85] on button "Save" at bounding box center [793, 82] width 54 height 20
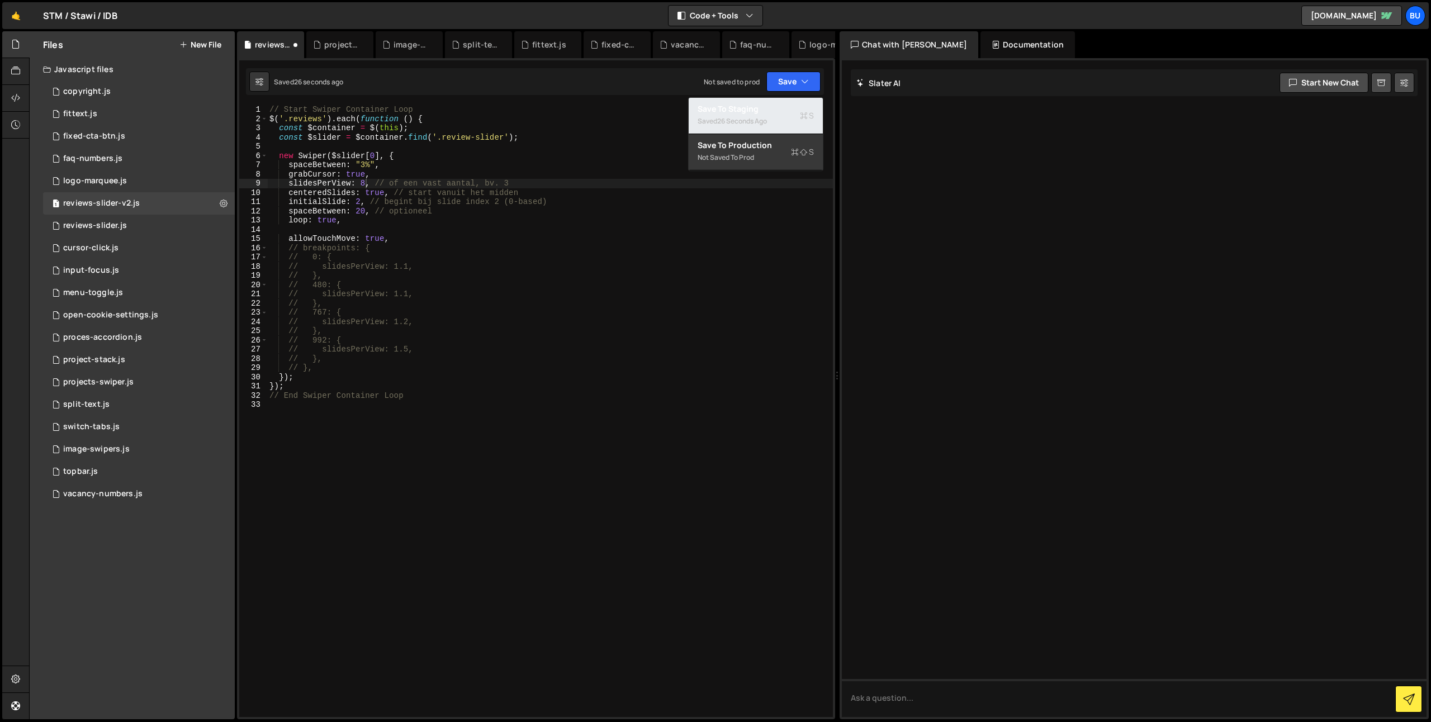
drag, startPoint x: 760, startPoint y: 114, endPoint x: 756, endPoint y: 106, distance: 9.3
click at [760, 114] on button "Save to Staging S Saved 26 seconds ago" at bounding box center [756, 116] width 134 height 36
type textarea "grabCursor: true,"
click at [519, 176] on div "// Start Swiper Container Loop $ ( '.reviews' ) . each ( function ( ) { const $…" at bounding box center [550, 420] width 566 height 631
click at [148, 224] on div "2 reviews-slider.js 0" at bounding box center [139, 226] width 192 height 22
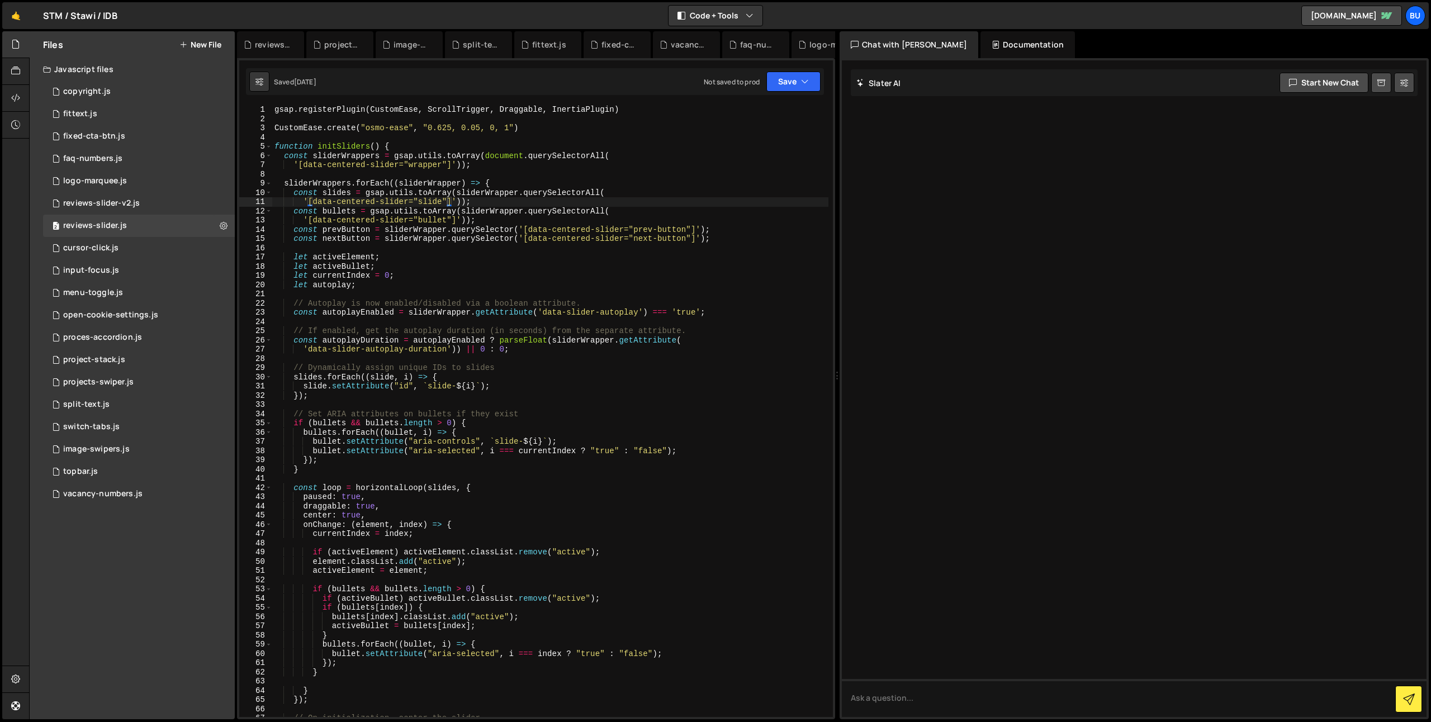
click at [377, 182] on div "gsap . registerPlugin ( CustomEase , ScrollTrigger , Draggable , InertiaPlugin …" at bounding box center [550, 420] width 556 height 631
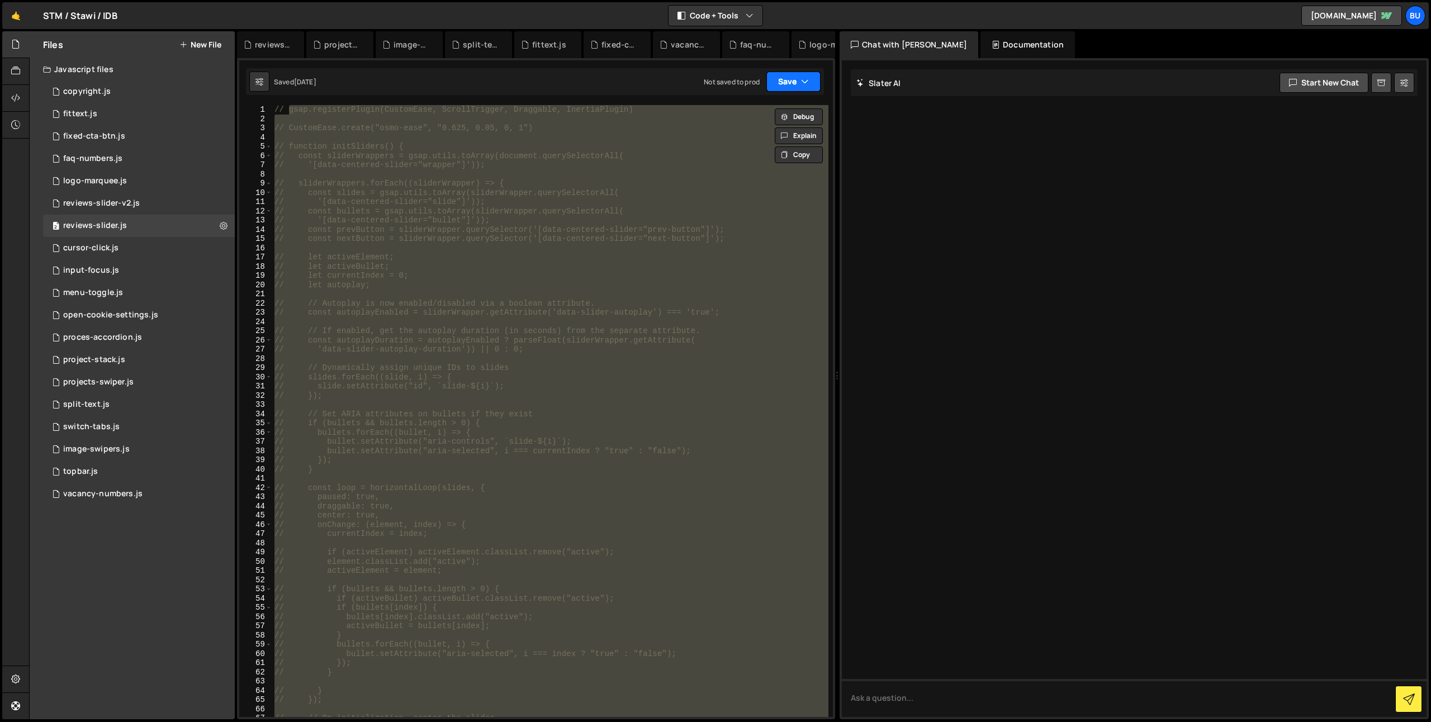
click at [785, 86] on button "Save" at bounding box center [793, 82] width 54 height 20
click at [750, 116] on div "Saved 4 days ago" at bounding box center [756, 121] width 116 height 13
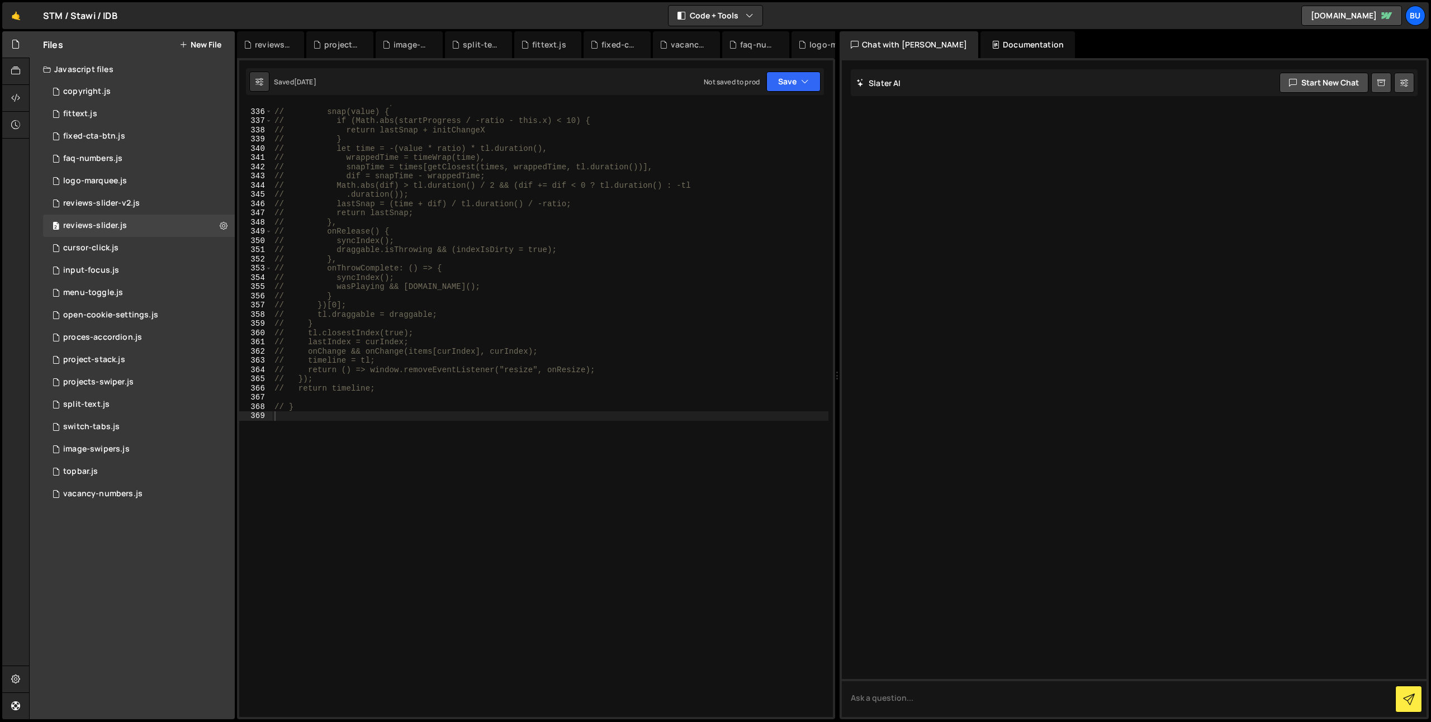
scroll to position [3088, 0]
click at [470, 195] on div "// inertia: true, // snap(value) { // if (Math.abs(startProgress / -ratio - thi…" at bounding box center [550, 413] width 556 height 631
click at [126, 227] on div "2 reviews-slider.js 0" at bounding box center [139, 226] width 192 height 22
drag, startPoint x: 359, startPoint y: 307, endPoint x: 351, endPoint y: 298, distance: 12.3
click at [359, 307] on div "// inertia: true, // snap(value) { // if (Math.abs(startProgress / -ratio - thi…" at bounding box center [550, 413] width 556 height 631
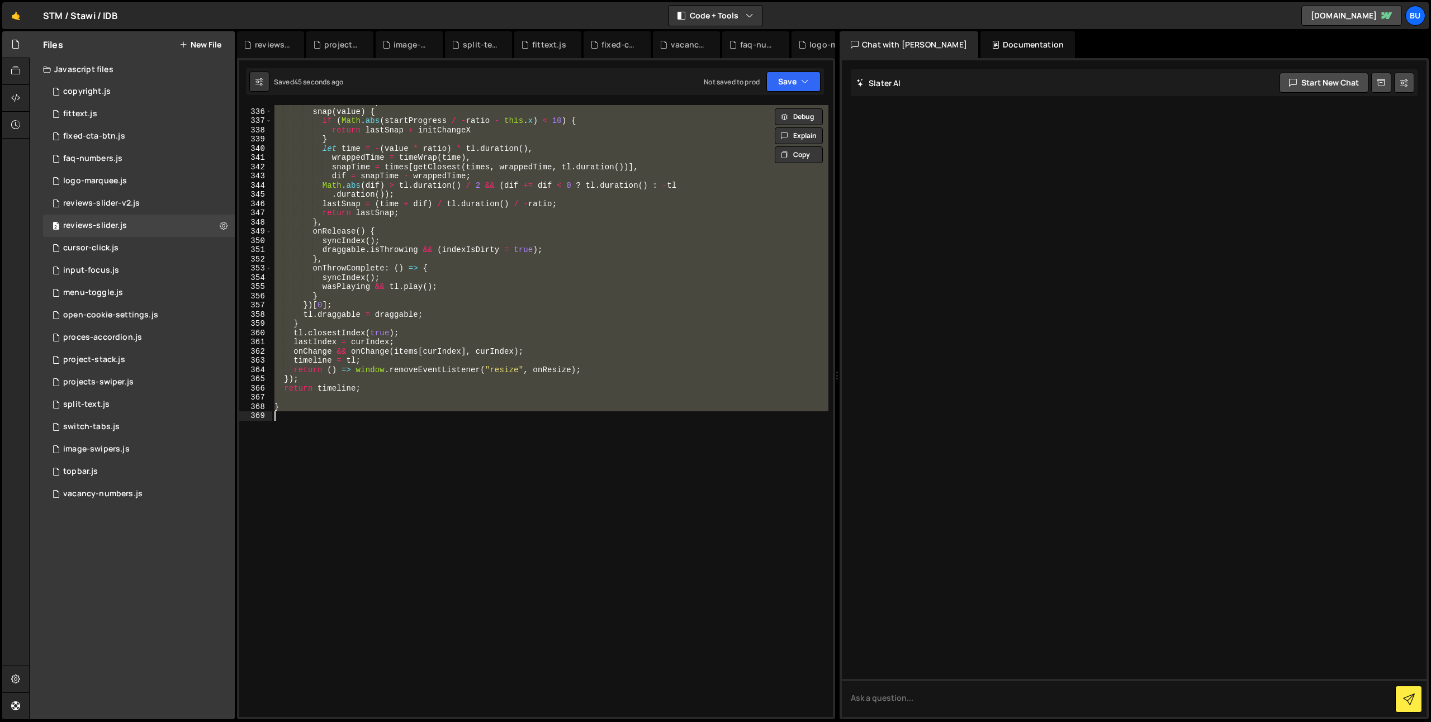
click at [803, 70] on div "Saved 45 seconds ago Not saved to prod Upgrade to Edit Save Save to Staging S S…" at bounding box center [535, 81] width 578 height 27
click at [804, 80] on icon "button" at bounding box center [805, 81] width 8 height 11
click at [770, 114] on button "Save to Staging S Saved 45 seconds ago" at bounding box center [756, 116] width 134 height 36
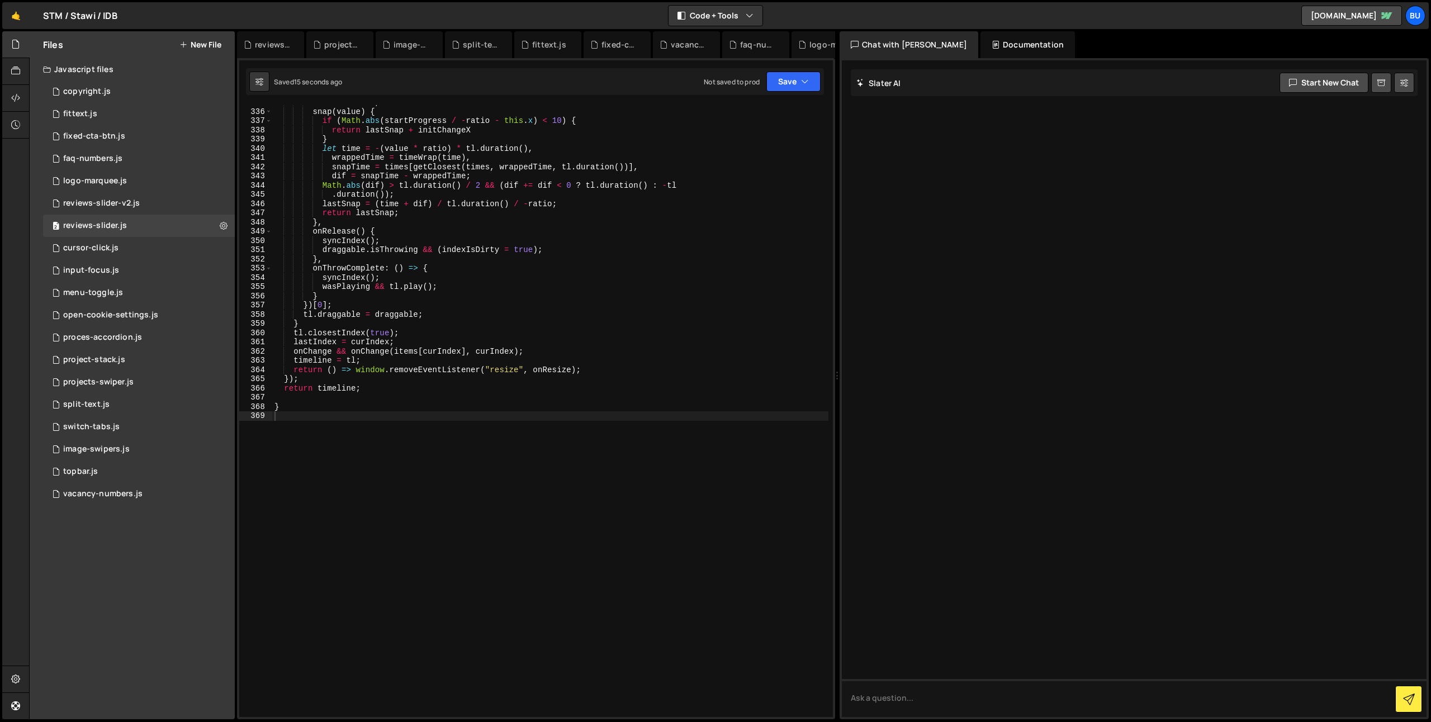
click at [335, 124] on div "inertia : true , snap ( value ) { if ( Math . abs ( startProgress / - ratio - t…" at bounding box center [550, 413] width 556 height 631
click at [516, 220] on div "inertia : true , snap ( value ) { if ( Math . abs ( startProgress / - ratio - t…" at bounding box center [550, 413] width 556 height 631
drag, startPoint x: 586, startPoint y: 172, endPoint x: 534, endPoint y: 134, distance: 64.1
click at [586, 172] on div "inertia : true , snap ( value ) { if ( Math . abs ( startProgress / - ratio - t…" at bounding box center [550, 413] width 556 height 631
type textarea "dif = snapTime - wrappedTime;"
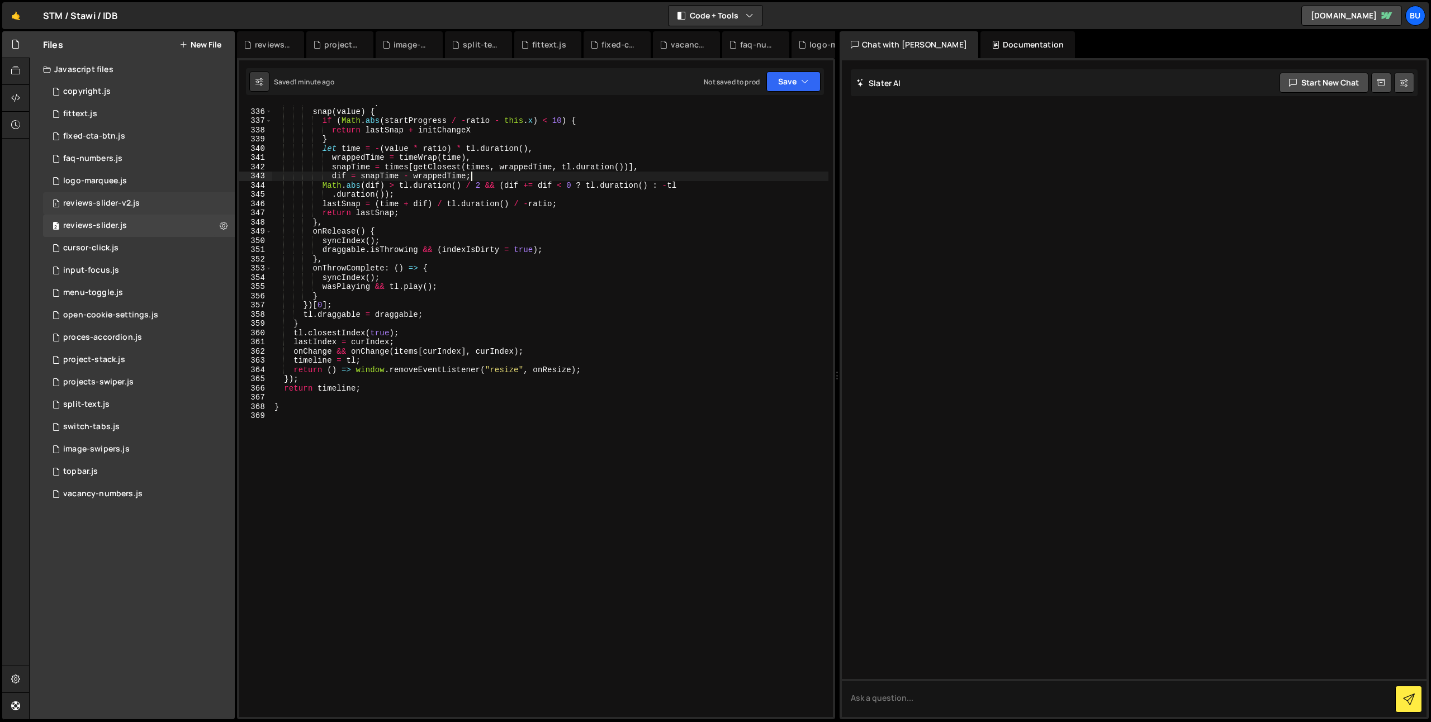
click at [122, 203] on div "reviews-slider-v2.js" at bounding box center [101, 203] width 77 height 10
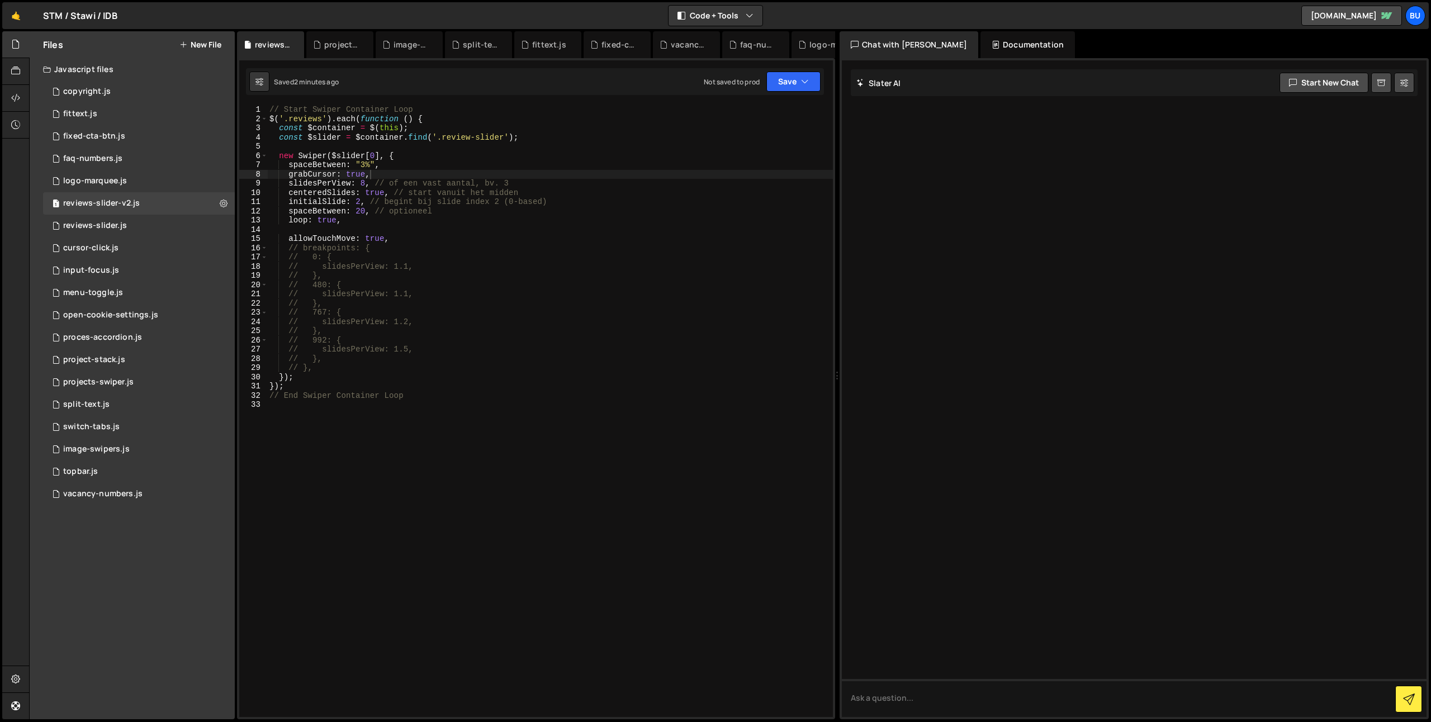
type textarea "slidesPerView: 8, // of een vast aantal, bv. 3"
click at [402, 180] on div "// Start Swiper Container Loop $ ( '.reviews' ) . each ( function ( ) { const $…" at bounding box center [550, 420] width 566 height 631
click at [452, 143] on div "// Start Swiper Container Loop $ ( '.reviews' ) . each ( function ( ) { const $…" at bounding box center [550, 420] width 566 height 631
drag, startPoint x: 406, startPoint y: 178, endPoint x: 418, endPoint y: 165, distance: 17.4
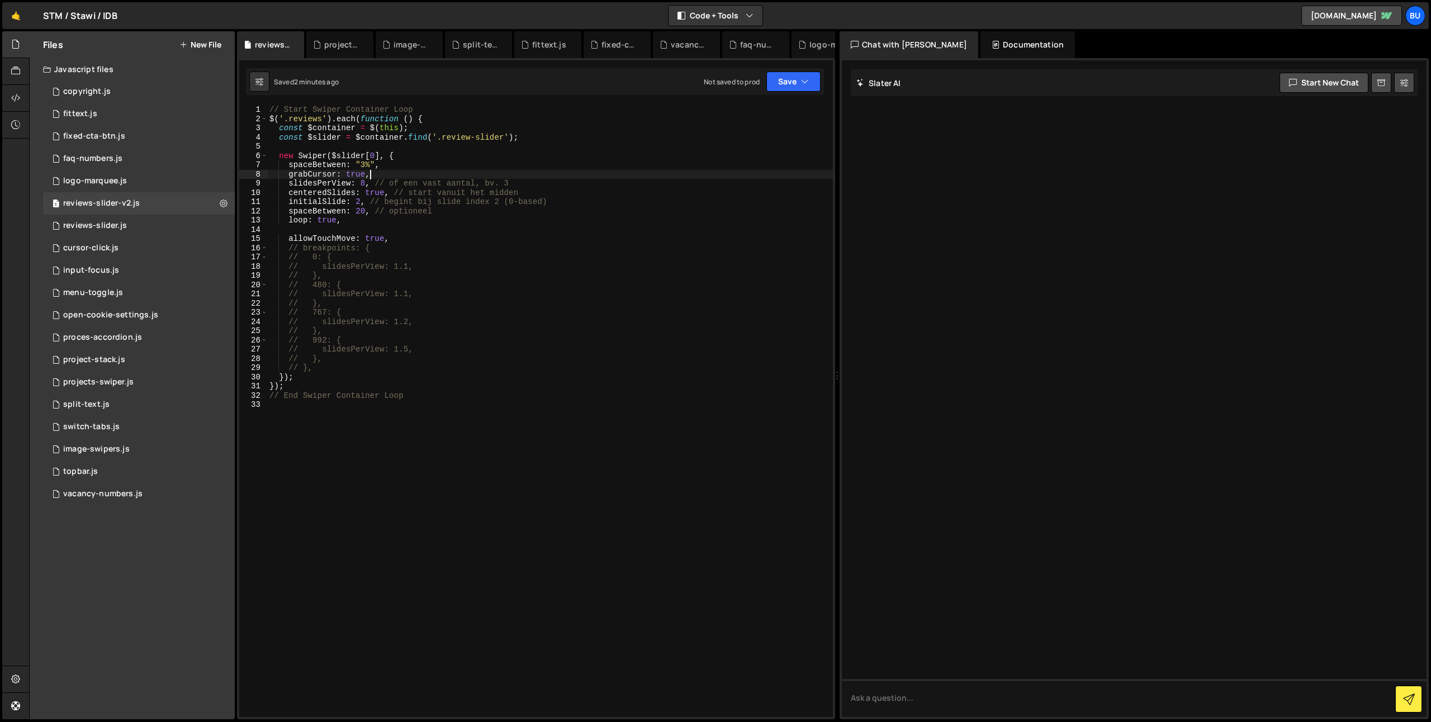
click at [405, 178] on div "// Start Swiper Container Loop $ ( '.reviews' ) . each ( function ( ) { const $…" at bounding box center [550, 420] width 566 height 631
click at [438, 164] on div "// Start Swiper Container Loop $ ( '.reviews' ) . each ( function ( ) { const $…" at bounding box center [550, 420] width 566 height 631
click at [360, 181] on div "// Start Swiper Container Loop $ ( '.reviews' ) . each ( function ( ) { const $…" at bounding box center [550, 420] width 566 height 631
type textarea "slidesPerView: 'auto, // of een vast aantal, bv. 3"
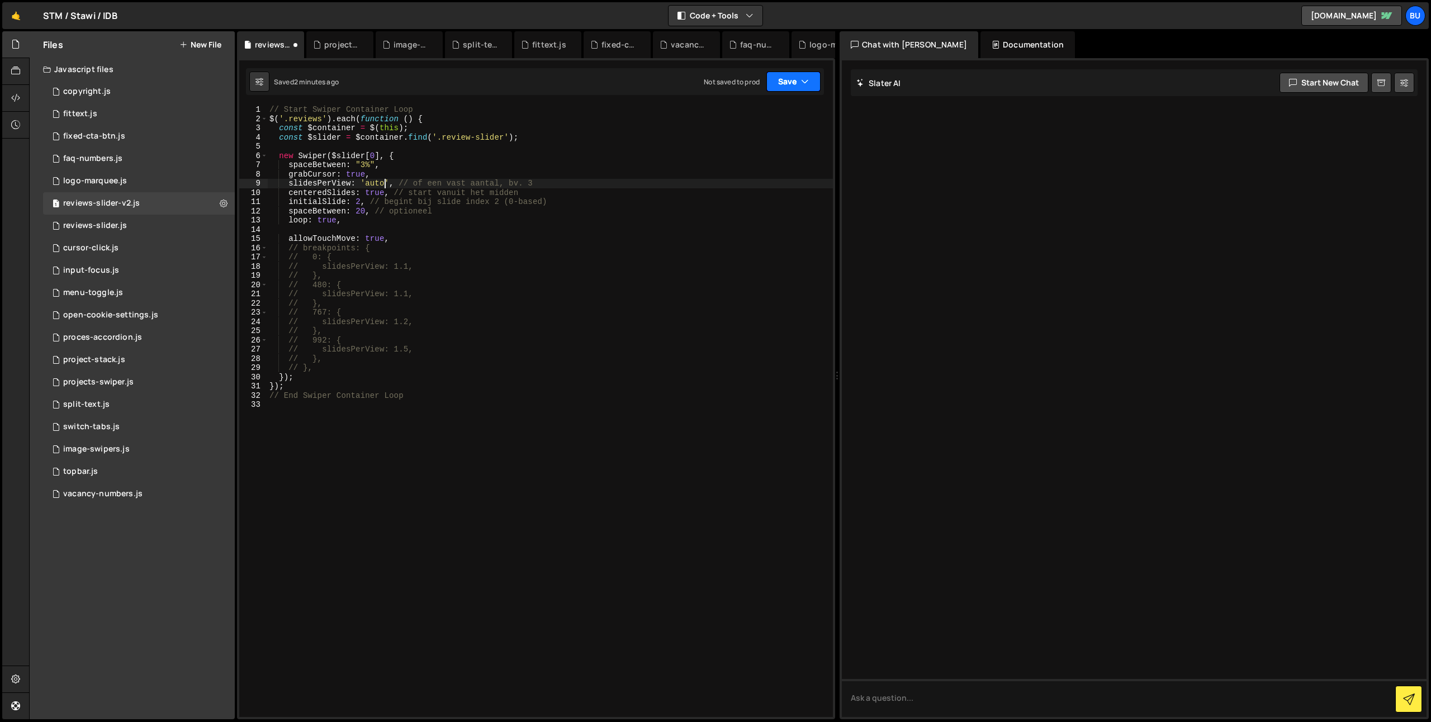
drag, startPoint x: 790, startPoint y: 75, endPoint x: 785, endPoint y: 84, distance: 10.8
click at [790, 77] on button "Save" at bounding box center [793, 82] width 54 height 20
drag, startPoint x: 769, startPoint y: 108, endPoint x: 753, endPoint y: 25, distance: 84.8
click at [769, 108] on div "Save to Staging S" at bounding box center [756, 108] width 116 height 11
click at [227, 202] on icon at bounding box center [224, 203] width 8 height 11
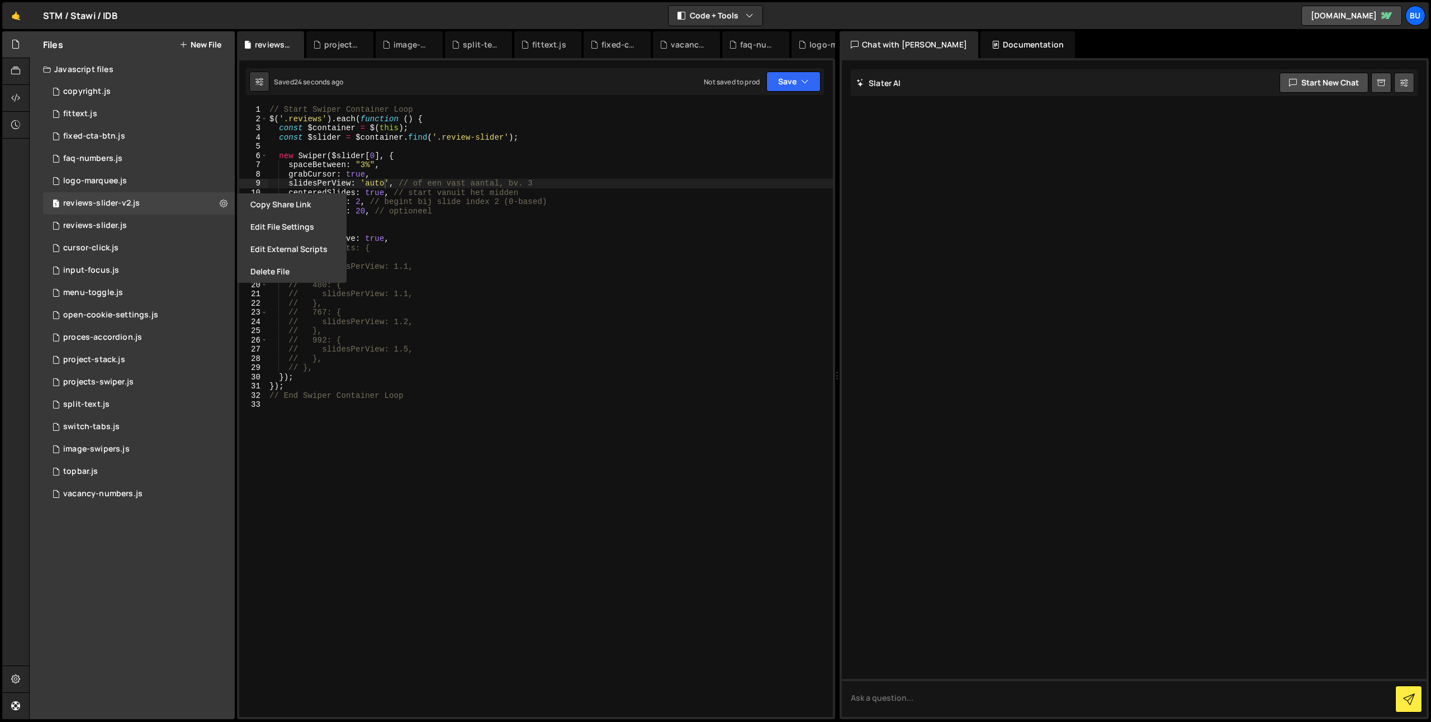
click at [265, 265] on button "Delete File" at bounding box center [292, 271] width 110 height 22
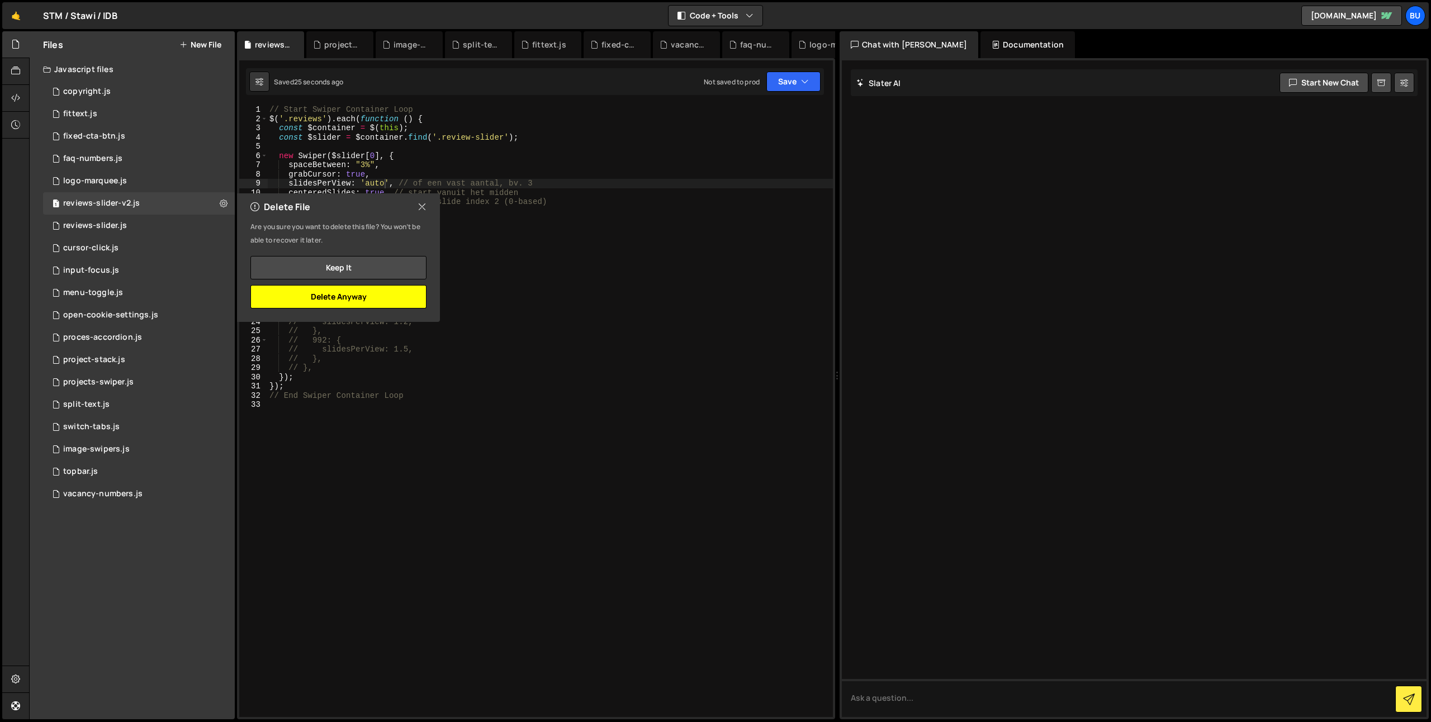
click at [366, 299] on button "Delete Anyway" at bounding box center [338, 296] width 176 height 23
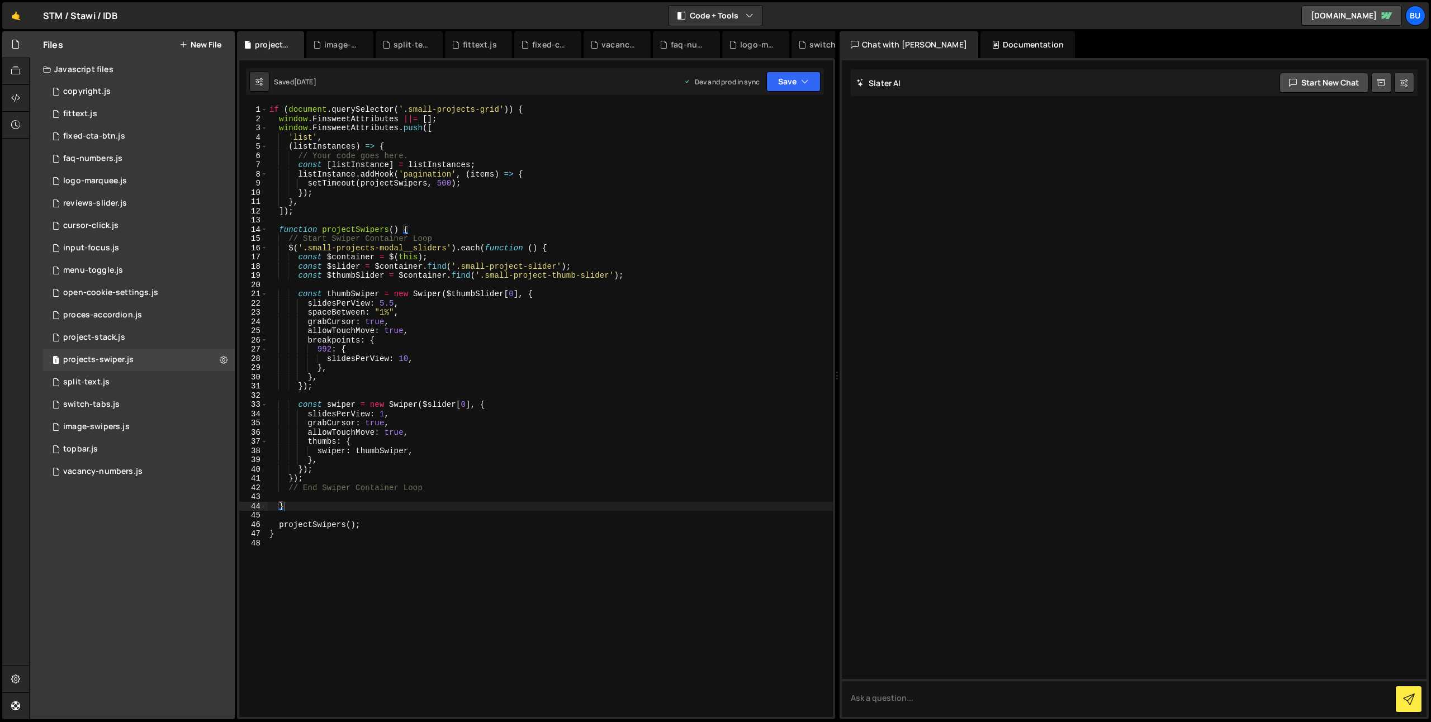
type textarea "// Start Swiper Container Loop"
click at [589, 237] on div "if ( document . querySelector ( '.small-projects-grid' )) { window . FinsweetAt…" at bounding box center [550, 420] width 566 height 631
click at [790, 83] on button "Save" at bounding box center [793, 82] width 54 height 20
click at [753, 114] on button "Save to Staging S Saved 2 months ago" at bounding box center [756, 116] width 134 height 36
click at [187, 206] on div "2 reviews-slider.js 0" at bounding box center [139, 203] width 192 height 22
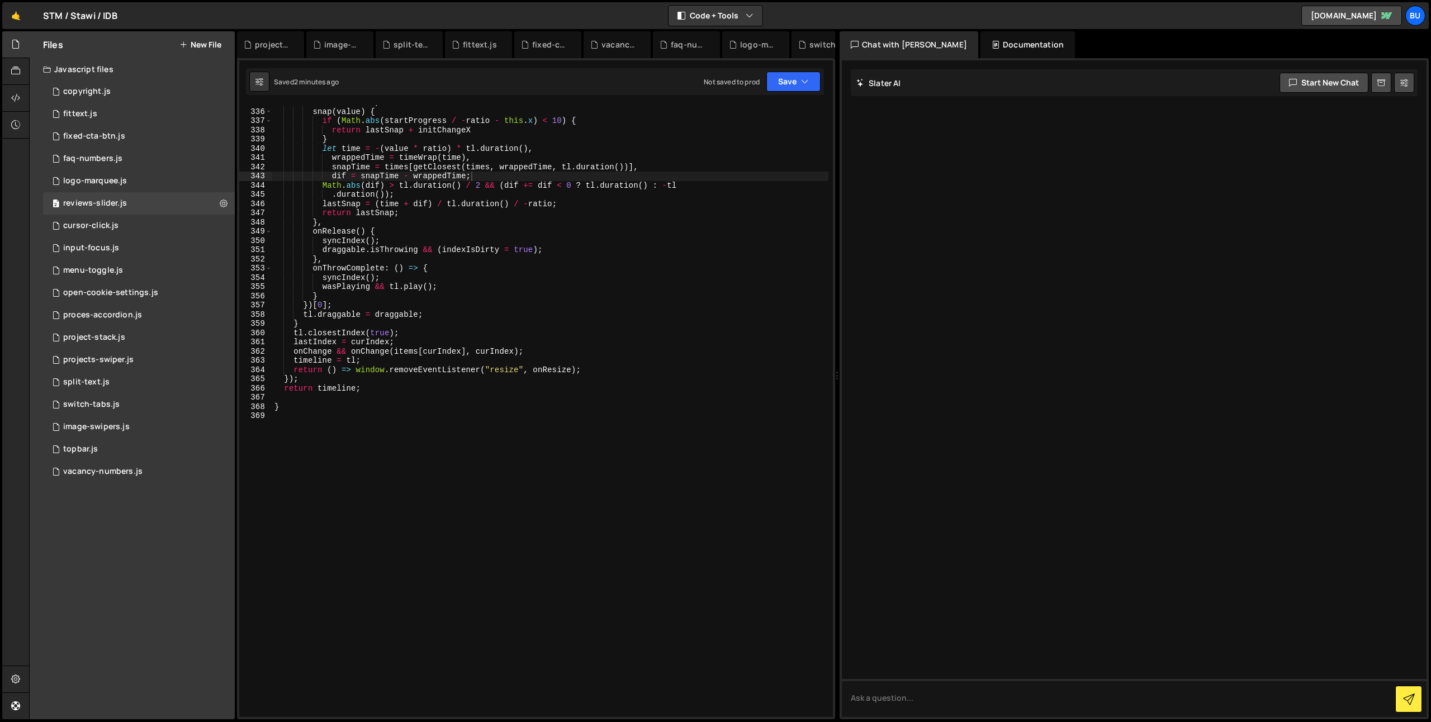
drag, startPoint x: 510, startPoint y: 208, endPoint x: 525, endPoint y: 188, distance: 25.6
click at [512, 208] on div "inertia : true , snap ( value ) { if ( Math . abs ( startProgress / - ratio - t…" at bounding box center [550, 413] width 556 height 631
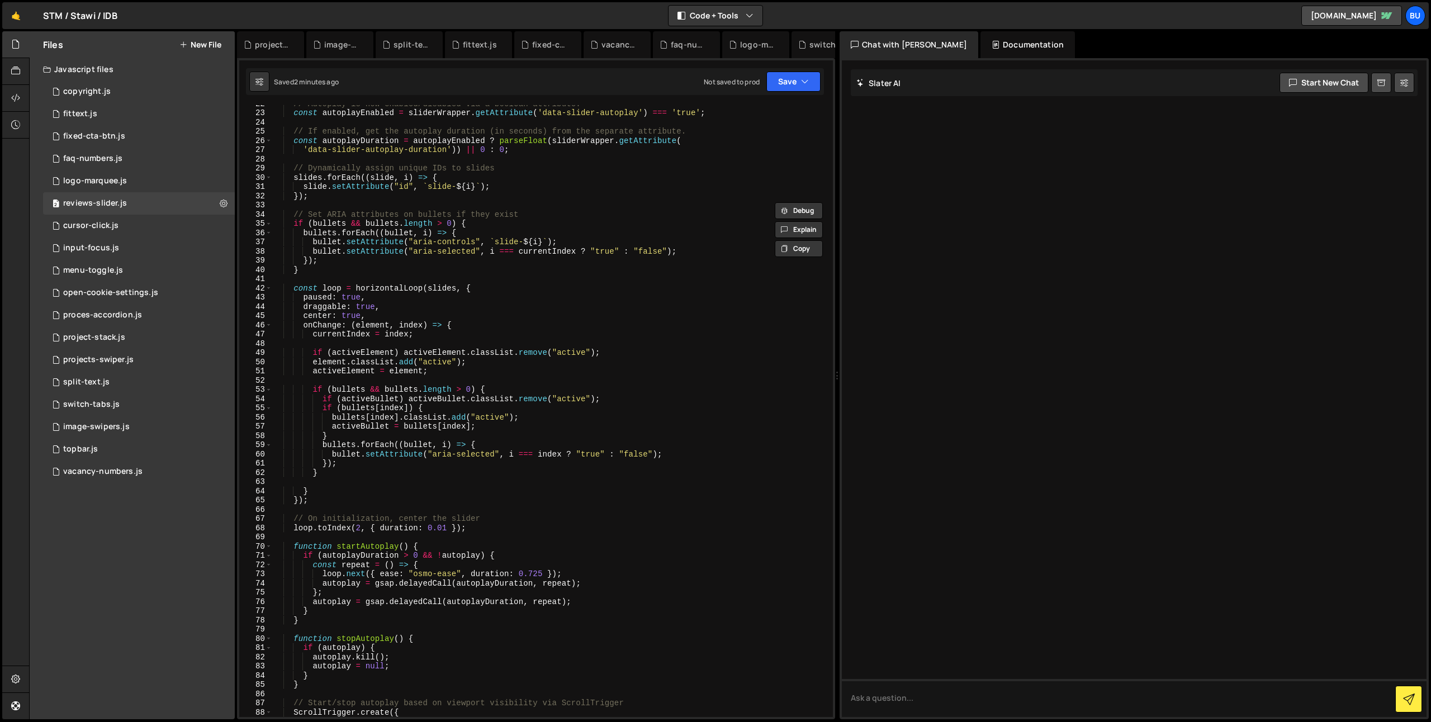
scroll to position [0, 0]
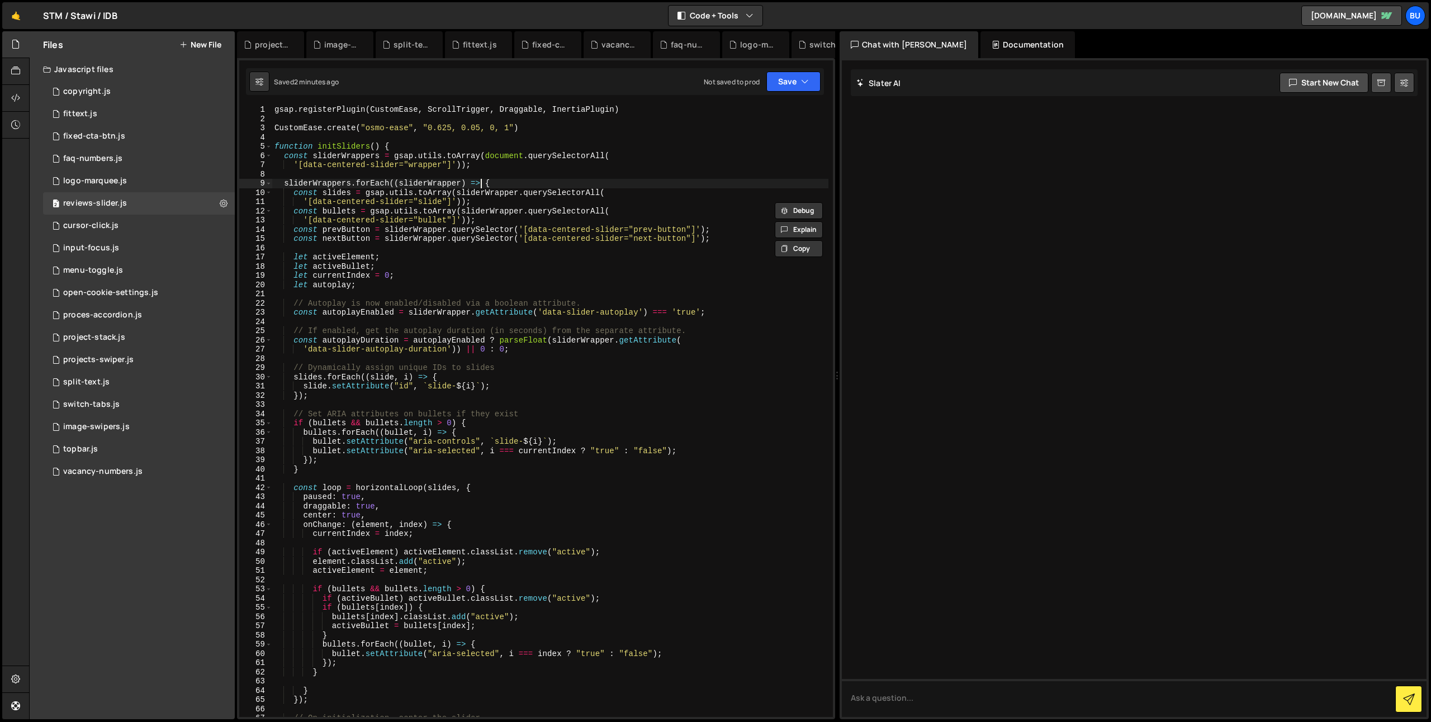
click at [483, 182] on div "gsap . registerPlugin ( CustomEase , ScrollTrigger , Draggable , InertiaPlugin …" at bounding box center [550, 420] width 556 height 631
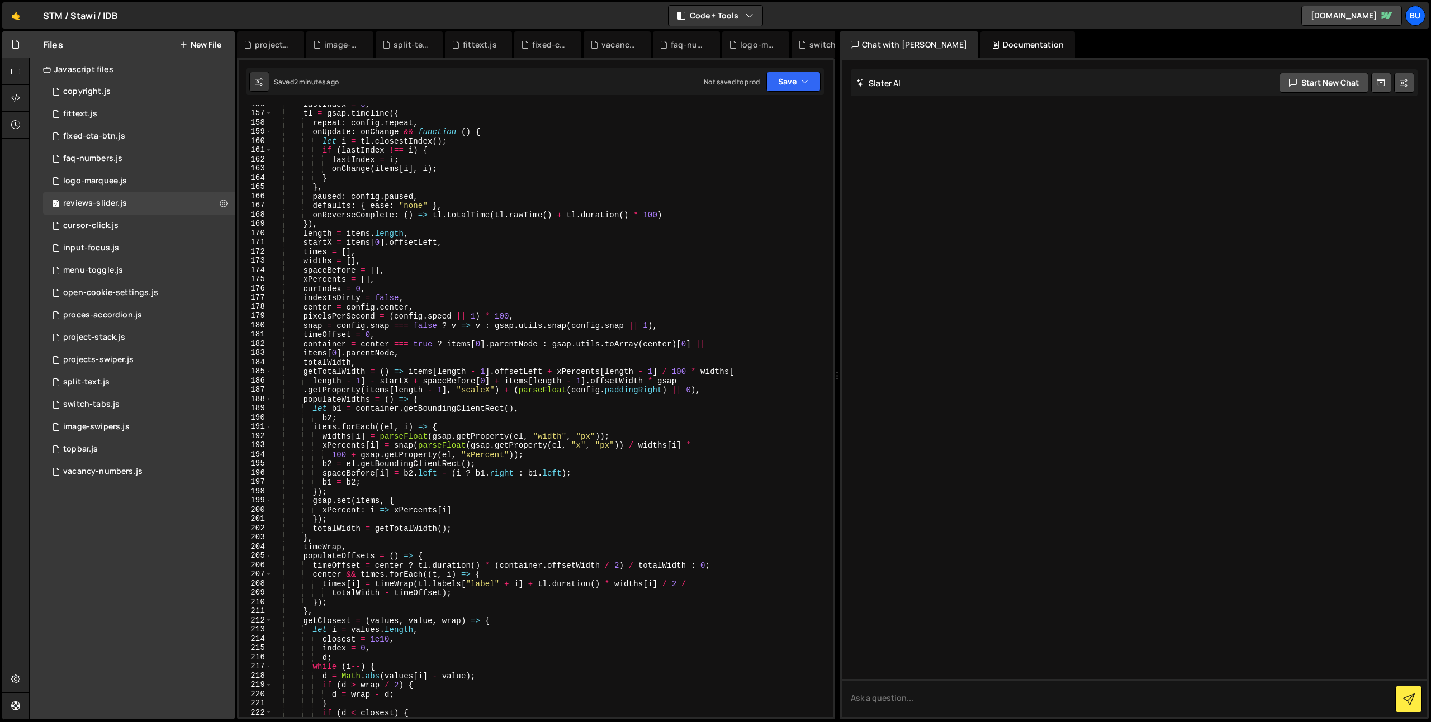
scroll to position [1435, 0]
click at [405, 320] on div "lastIndex = 0 , tl = gsap . timeline ({ repeat : config . repeat , onUpdate : o…" at bounding box center [550, 414] width 556 height 631
drag, startPoint x: 405, startPoint y: 321, endPoint x: 414, endPoint y: 319, distance: 9.6
click at [405, 321] on div "lastIndex = 0 , tl = gsap . timeline ({ repeat : config . repeat , onUpdate : o…" at bounding box center [550, 414] width 556 height 631
click at [433, 316] on div "lastIndex = 0 , tl = gsap . timeline ({ repeat : config . repeat , onUpdate : o…" at bounding box center [550, 414] width 556 height 631
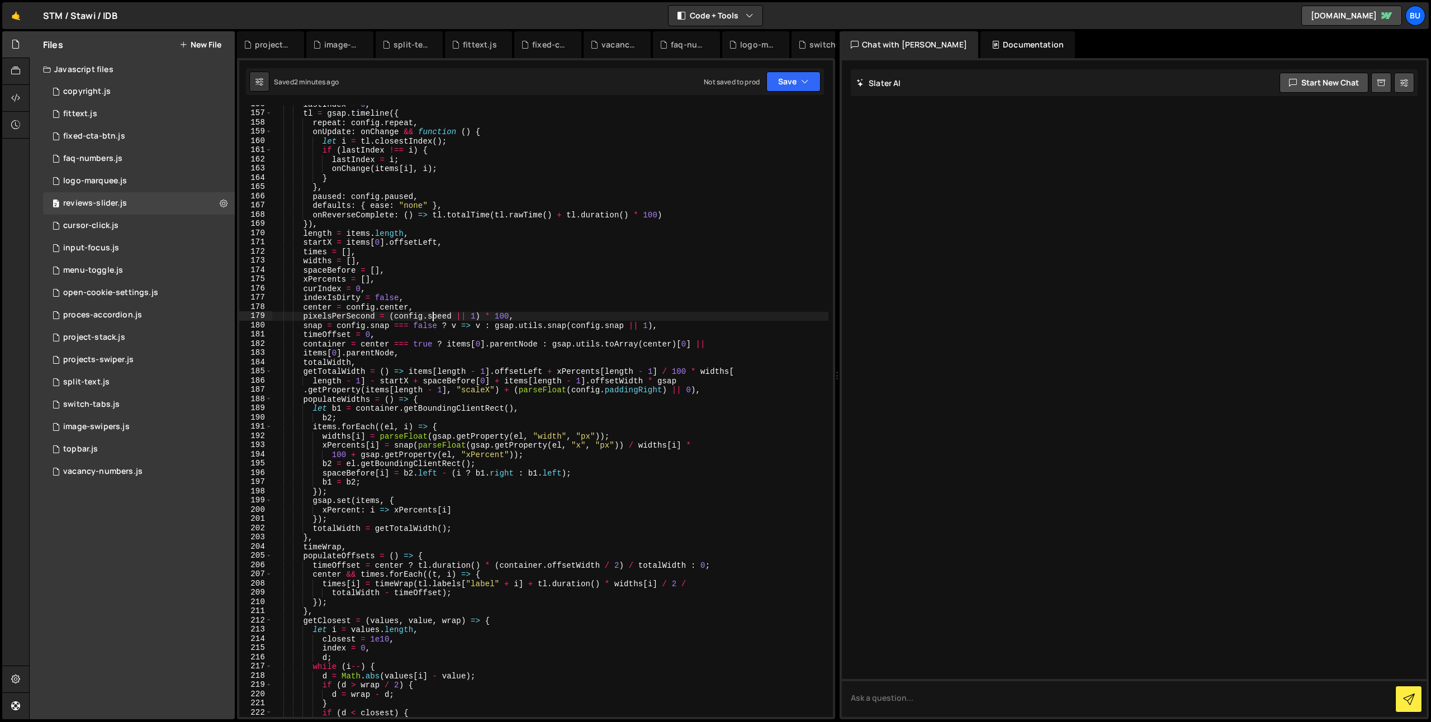
drag, startPoint x: 433, startPoint y: 316, endPoint x: 425, endPoint y: 321, distance: 9.2
click at [433, 316] on div "lastIndex = 0 , tl = gsap . timeline ({ repeat : config . repeat , onUpdate : o…" at bounding box center [550, 414] width 556 height 631
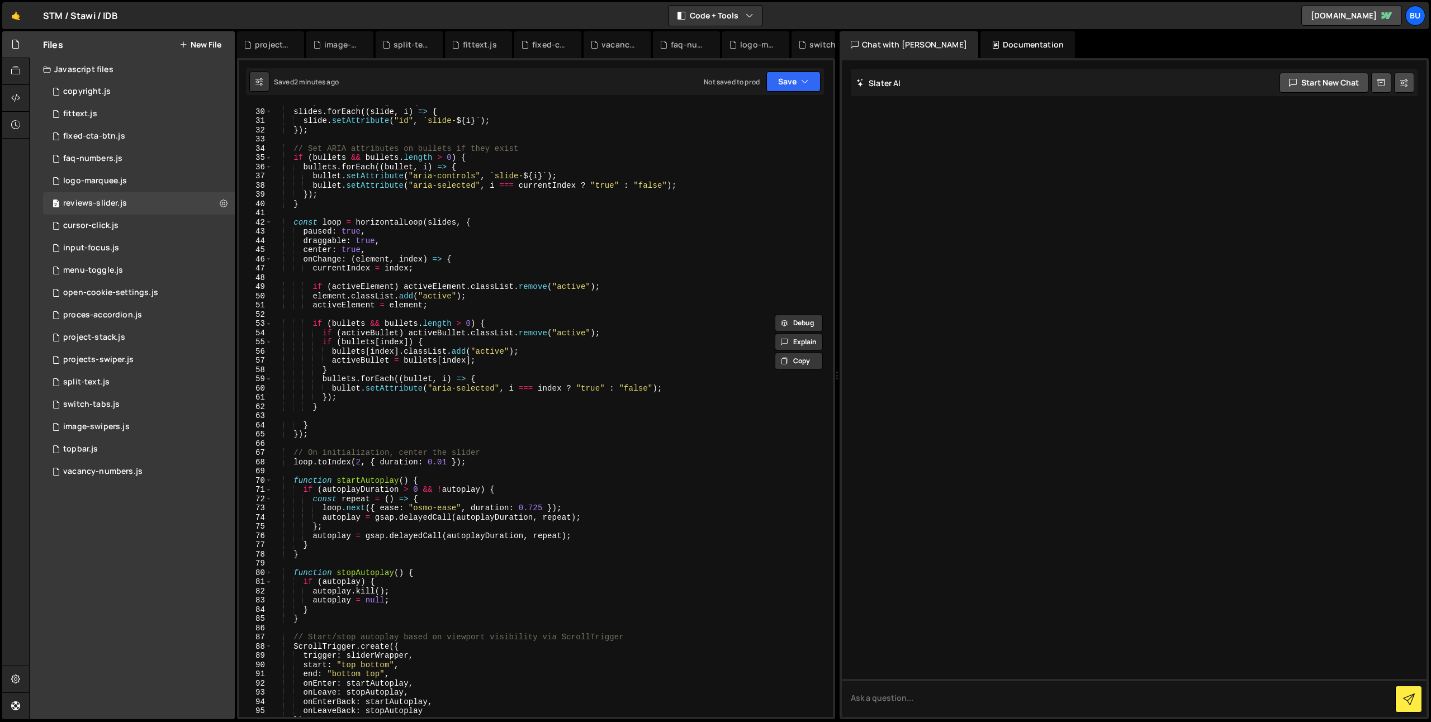
scroll to position [0, 0]
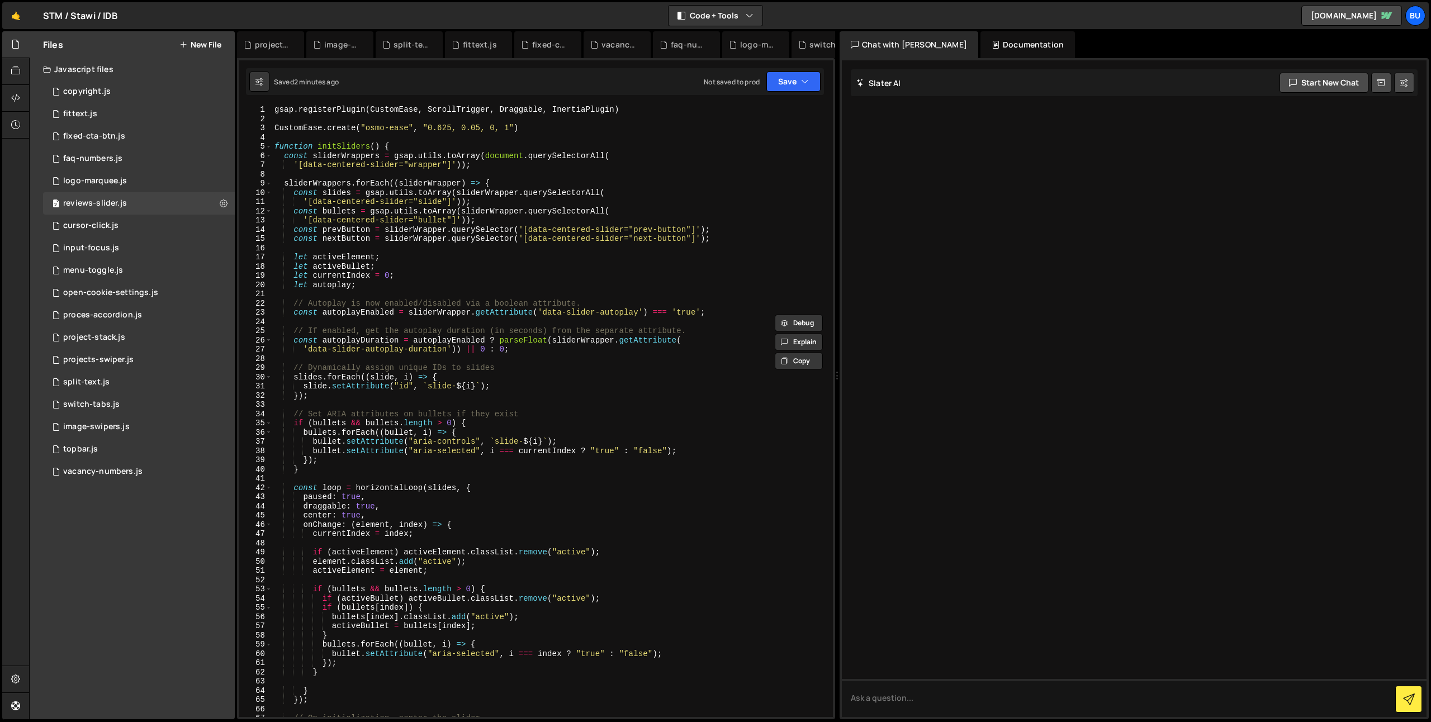
click at [470, 186] on div "gsap . registerPlugin ( CustomEase , ScrollTrigger , Draggable , InertiaPlugin …" at bounding box center [550, 420] width 556 height 631
type textarea "sliderWrappers.forEach((sliderWrapper) => {"
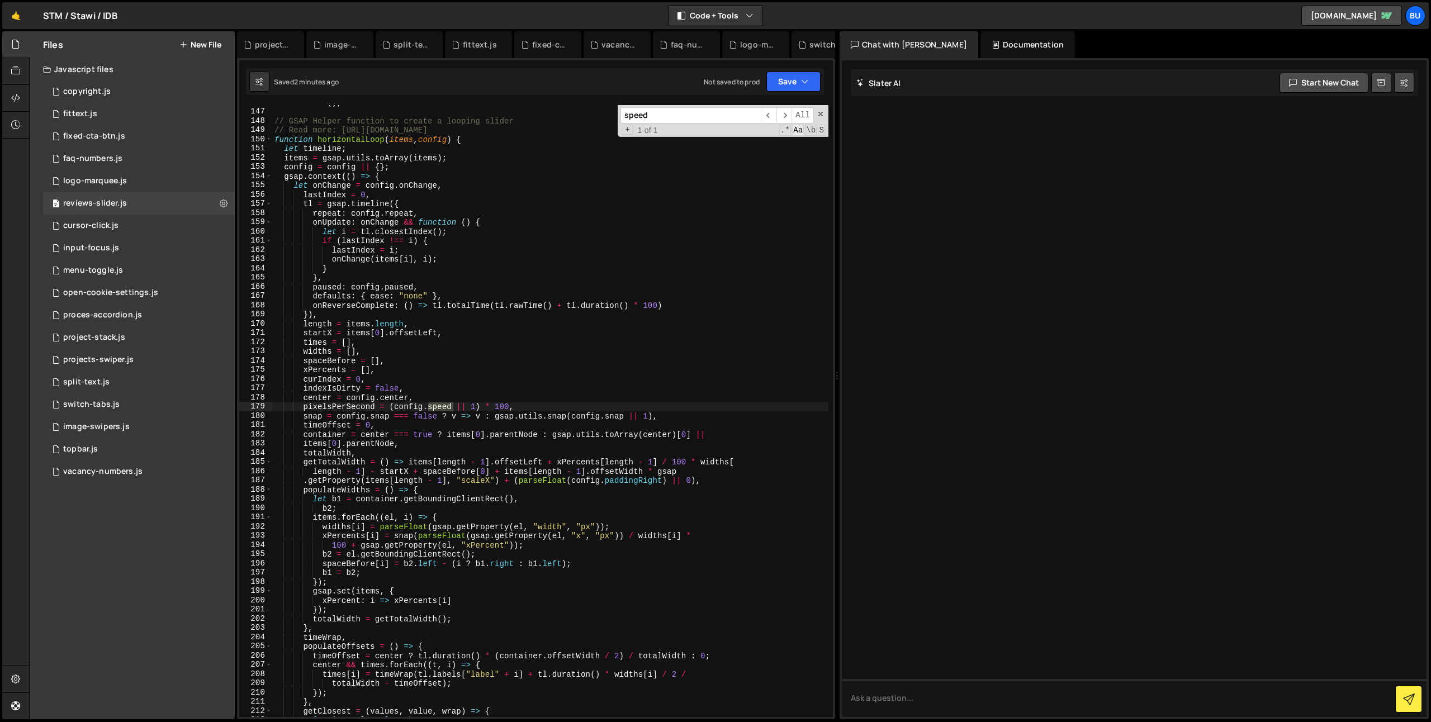
scroll to position [1345, 0]
type input "speed"
click at [785, 112] on span "​" at bounding box center [784, 115] width 16 height 16
click at [556, 403] on div "initSliders ( ) ; // GSAP Helper function to create a looping slider // Read mo…" at bounding box center [550, 413] width 556 height 631
click at [345, 409] on div "initSliders ( ) ; // GSAP Helper function to create a looping slider // Read mo…" at bounding box center [550, 413] width 556 height 631
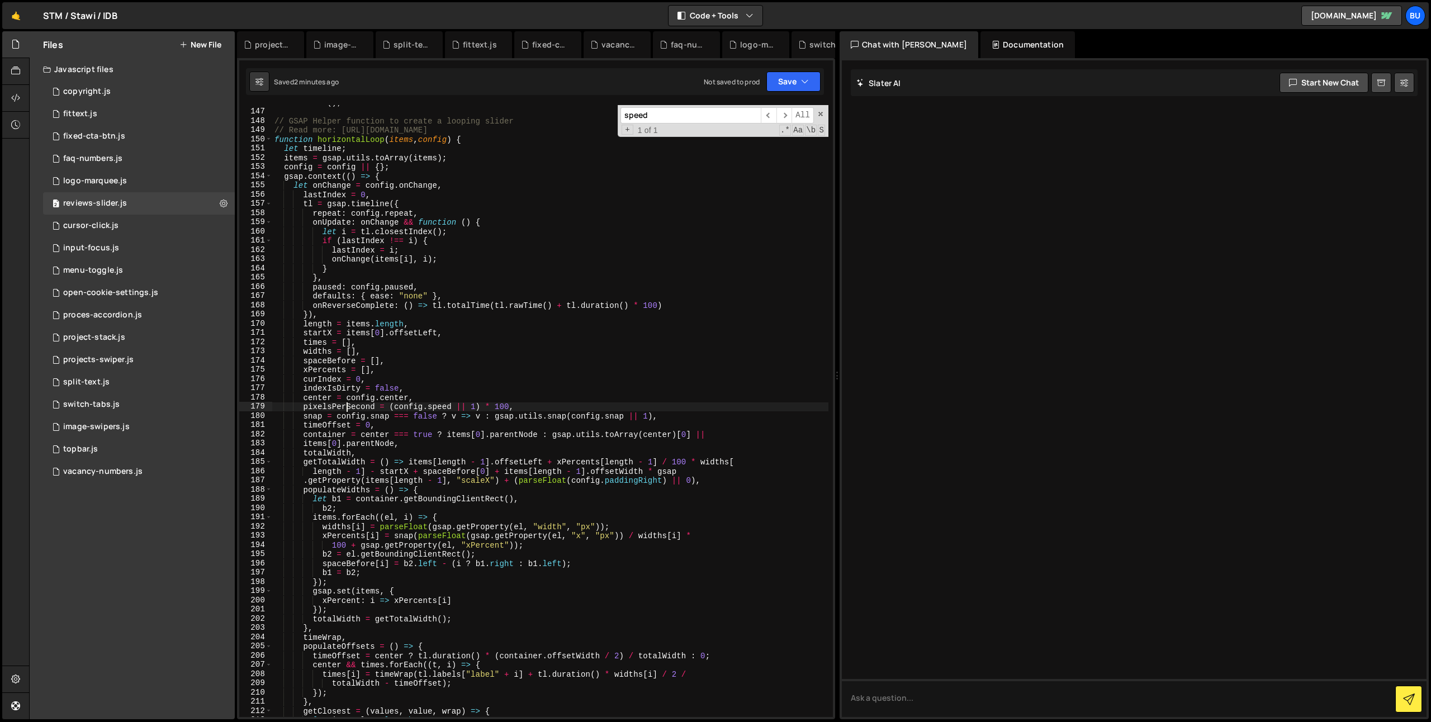
drag, startPoint x: 345, startPoint y: 409, endPoint x: 352, endPoint y: 410, distance: 6.2
click at [345, 409] on div "initSliders ( ) ; // GSAP Helper function to create a looping slider // Read mo…" at bounding box center [550, 413] width 556 height 631
click at [556, 405] on div "initSliders ( ) ; // GSAP Helper function to create a looping slider // Read mo…" at bounding box center [550, 413] width 556 height 631
drag, startPoint x: 494, startPoint y: 407, endPoint x: 504, endPoint y: 409, distance: 9.6
click at [504, 409] on div "initSliders ( ) ; // GSAP Helper function to create a looping slider // Read mo…" at bounding box center [550, 413] width 556 height 631
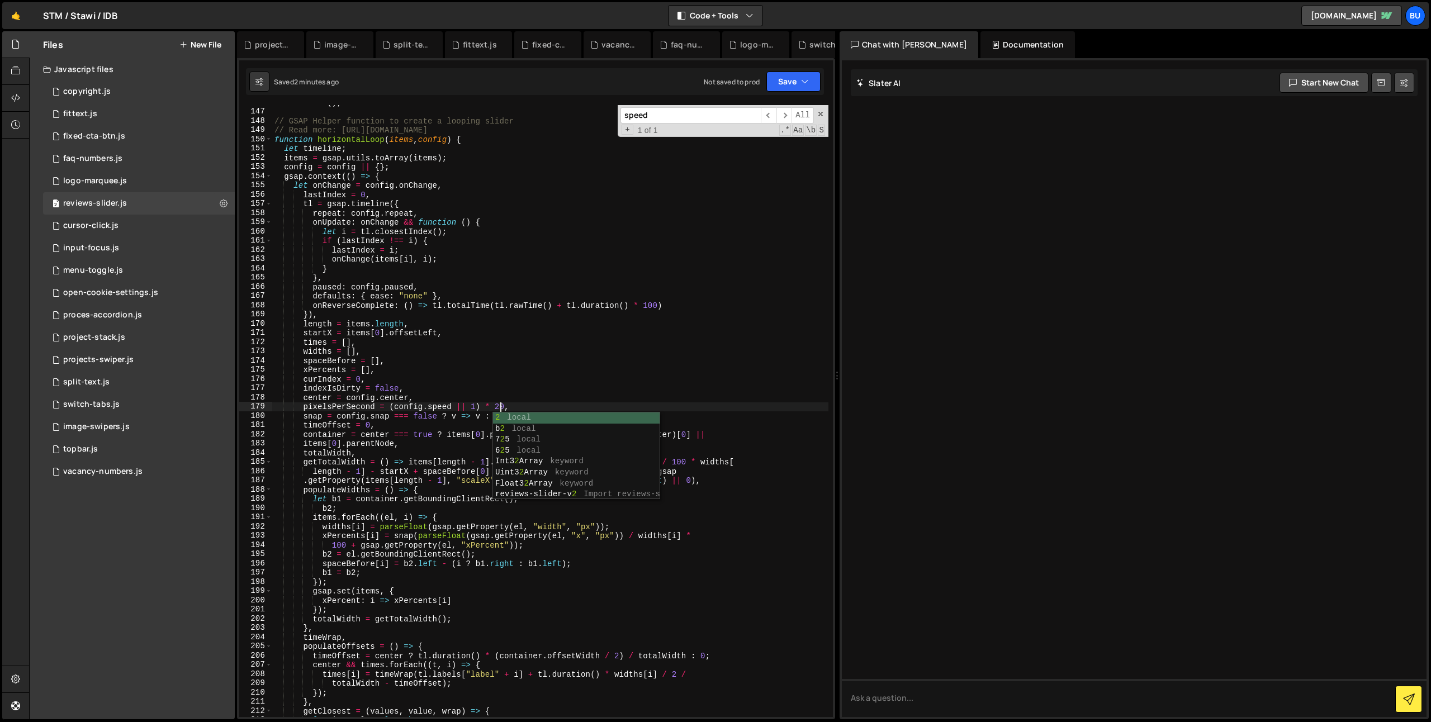
scroll to position [0, 16]
click at [798, 84] on button "Save" at bounding box center [793, 82] width 54 height 20
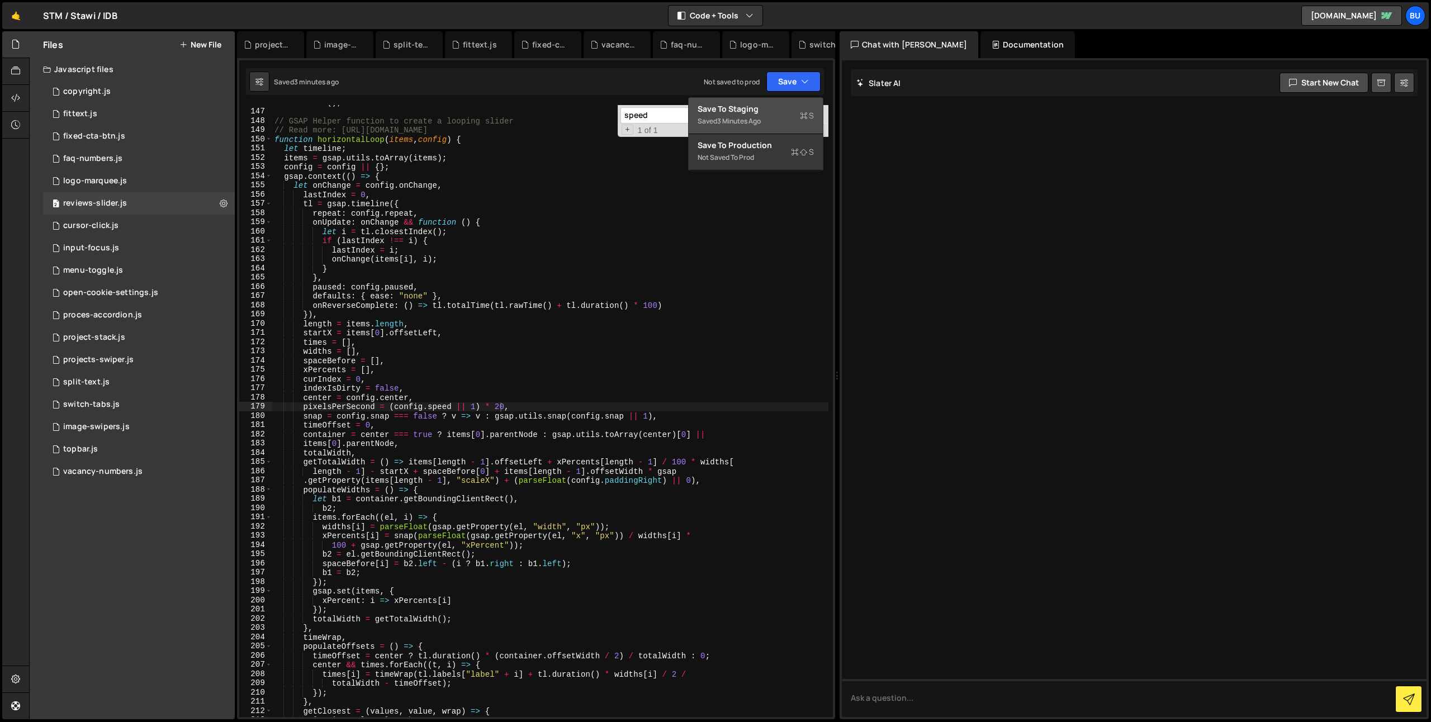
drag, startPoint x: 775, startPoint y: 111, endPoint x: 705, endPoint y: 2, distance: 129.5
click at [775, 111] on div "Save to Staging S" at bounding box center [756, 108] width 116 height 11
click at [646, 273] on div "initSliders ( ) ; // GSAP Helper function to create a looping slider // Read mo…" at bounding box center [550, 413] width 556 height 631
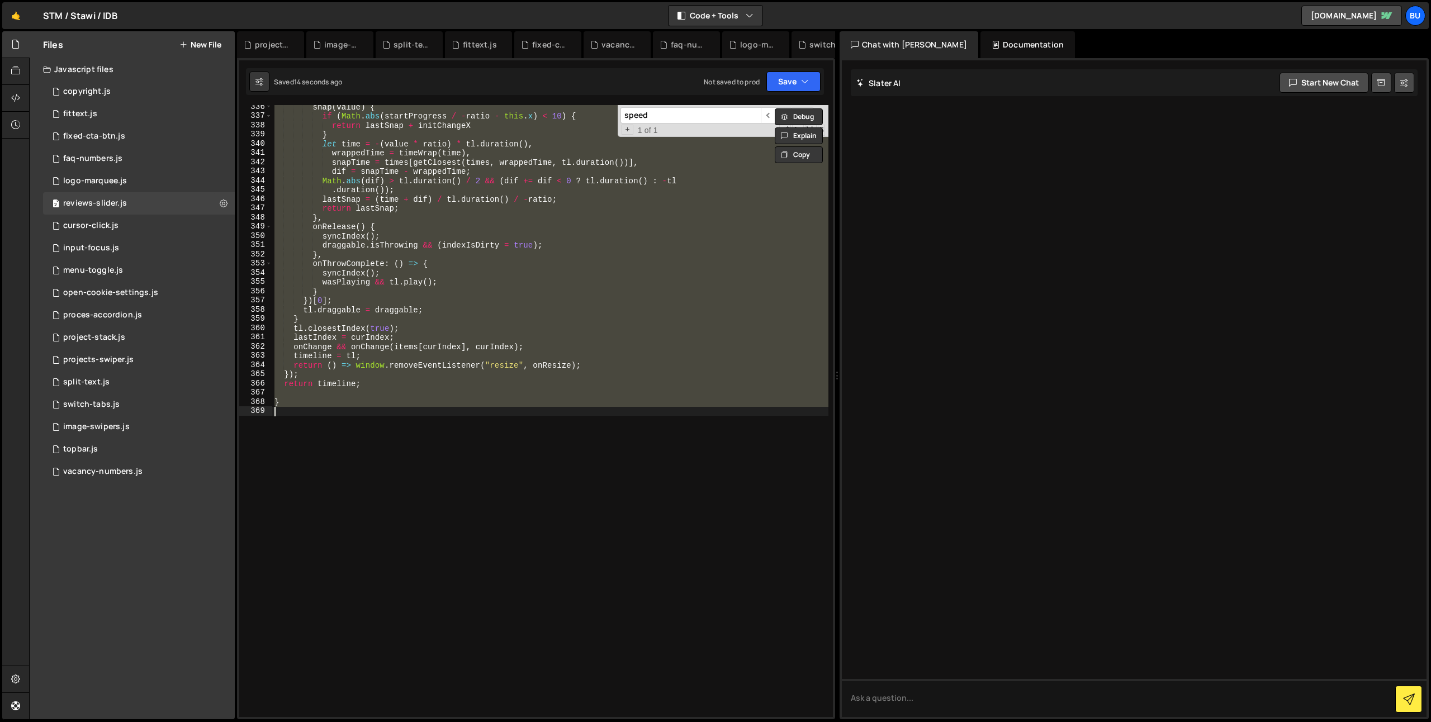
scroll to position [1335, 0]
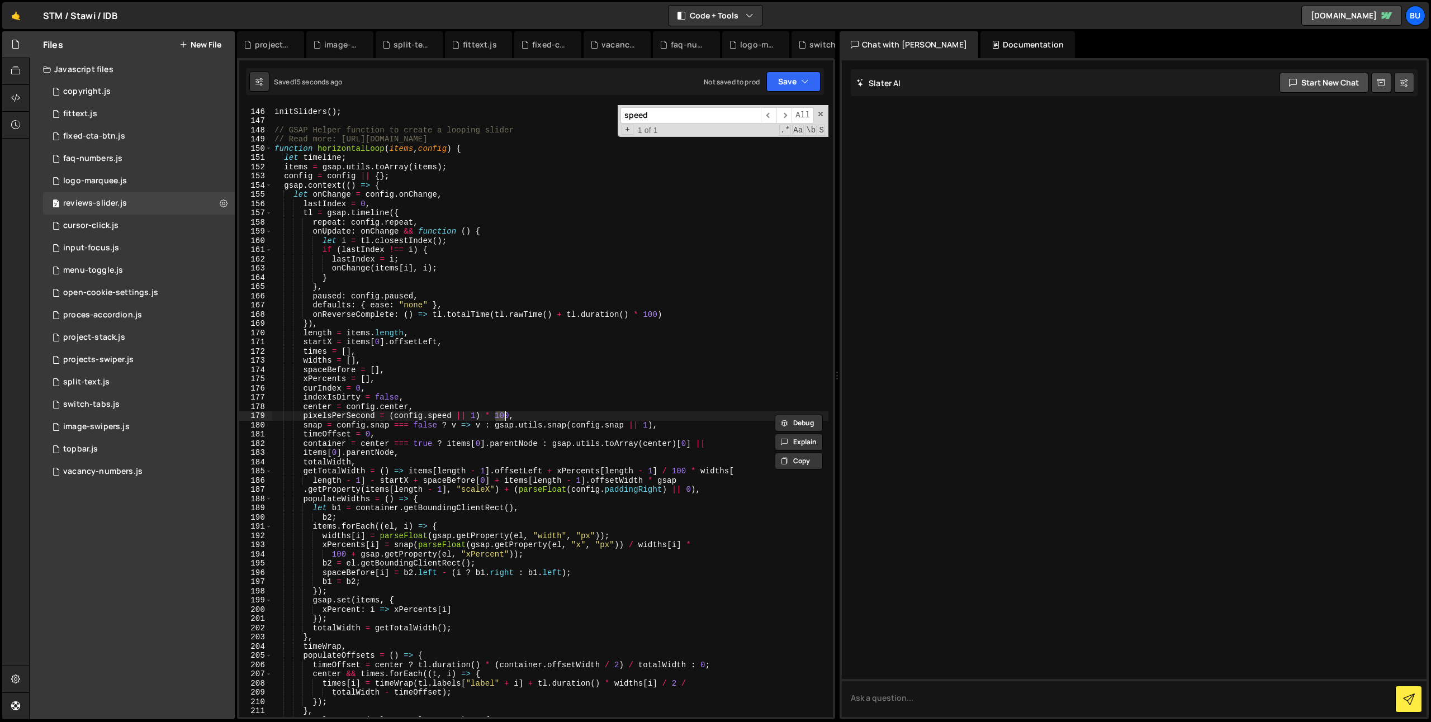
click at [589, 392] on div "initSliders ( ) ; // GSAP Helper function to create a looping slider // Read mo…" at bounding box center [550, 413] width 556 height 631
click at [732, 304] on div "initSliders ( ) ; // GSAP Helper function to create a looping slider // Read mo…" at bounding box center [550, 413] width 556 height 631
click at [759, 286] on div "initSliders ( ) ; // GSAP Helper function to create a looping slider // Read mo…" at bounding box center [550, 413] width 556 height 631
click at [662, 352] on div "initSliders ( ) ; // GSAP Helper function to create a looping slider // Read mo…" at bounding box center [550, 413] width 556 height 631
click at [720, 285] on div "initSliders ( ) ; // GSAP Helper function to create a looping slider // Read mo…" at bounding box center [550, 413] width 556 height 631
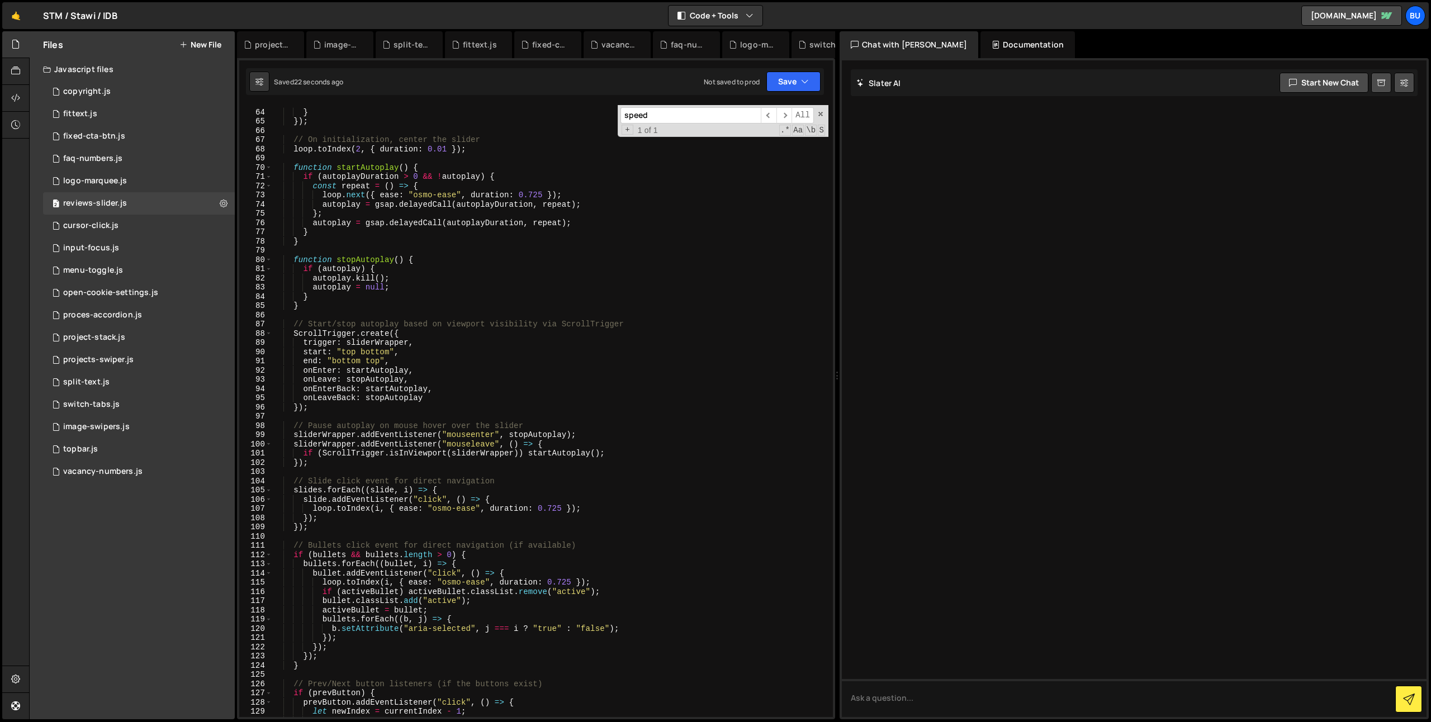
scroll to position [0, 0]
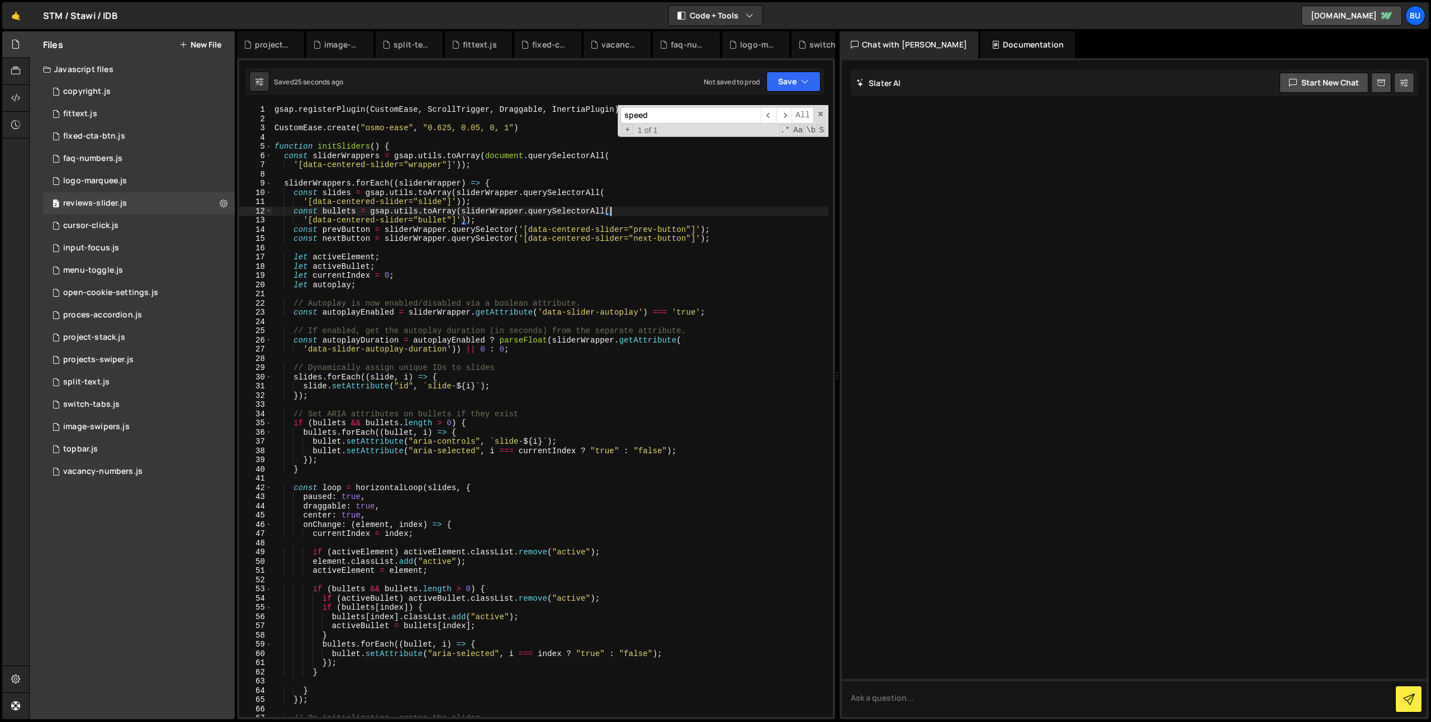
drag, startPoint x: 614, startPoint y: 215, endPoint x: 612, endPoint y: 208, distance: 7.1
click at [614, 215] on div "gsap . registerPlugin ( CustomEase , ScrollTrigger , Draggable , InertiaPlugin …" at bounding box center [550, 420] width 556 height 631
click at [652, 205] on div "gsap . registerPlugin ( CustomEase , ScrollTrigger , Draggable , InertiaPlugin …" at bounding box center [550, 420] width 556 height 631
click at [646, 187] on div "gsap . registerPlugin ( CustomEase , ScrollTrigger , Draggable , InertiaPlugin …" at bounding box center [550, 420] width 556 height 631
click at [660, 217] on div "gsap . registerPlugin ( CustomEase , ScrollTrigger , Draggable , InertiaPlugin …" at bounding box center [550, 420] width 556 height 631
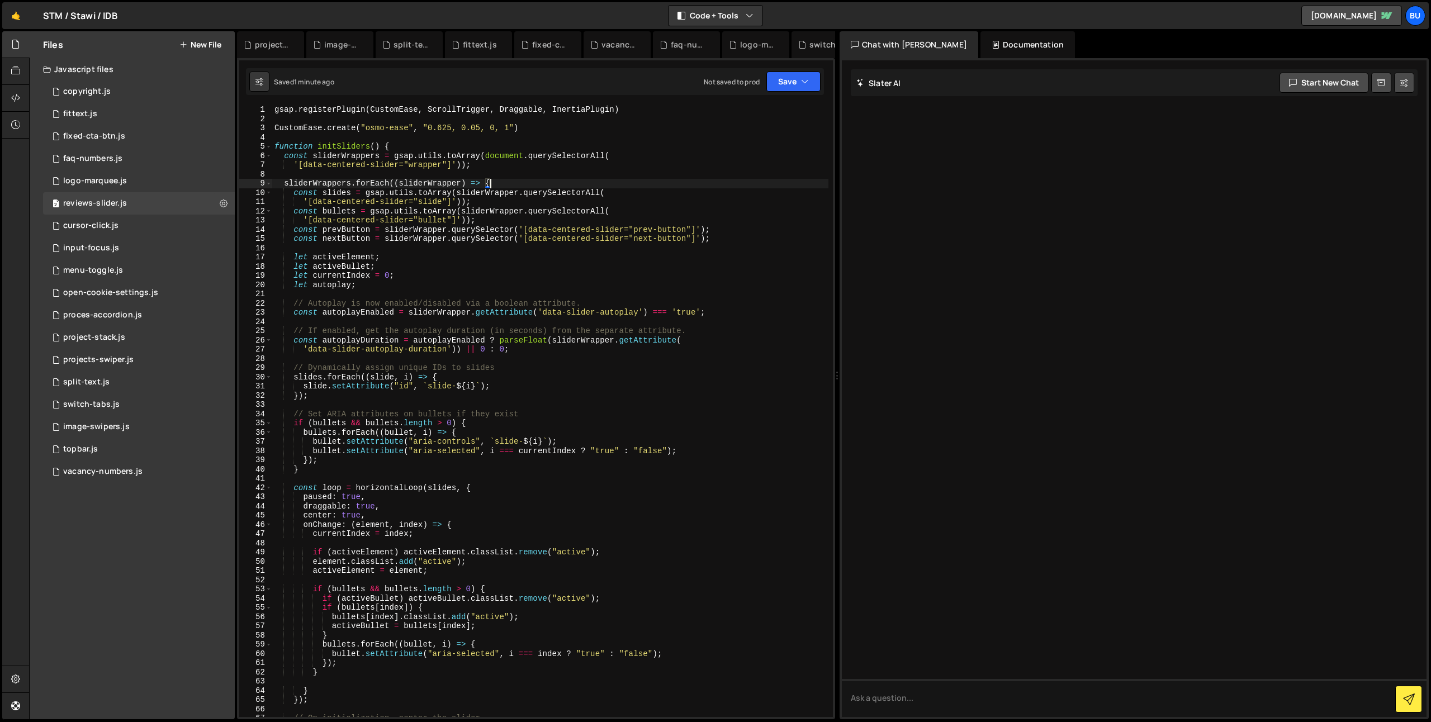
type textarea "'[data-centered-slider="bullet"]'));"
drag, startPoint x: 786, startPoint y: 89, endPoint x: 774, endPoint y: 98, distance: 15.7
click at [786, 89] on button "Save" at bounding box center [793, 82] width 54 height 20
drag, startPoint x: 769, startPoint y: 107, endPoint x: 767, endPoint y: 101, distance: 6.9
click at [769, 107] on div "Save to Staging S" at bounding box center [756, 108] width 116 height 11
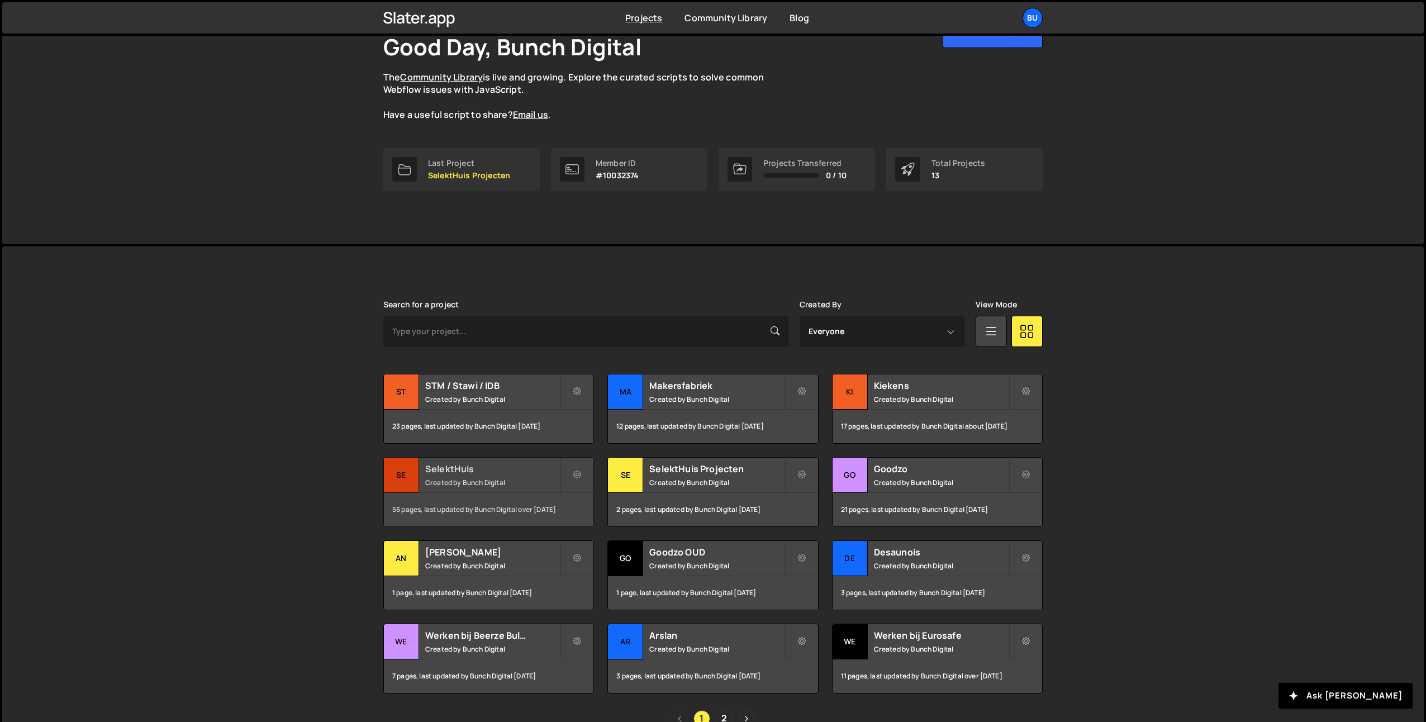
scroll to position [78, 0]
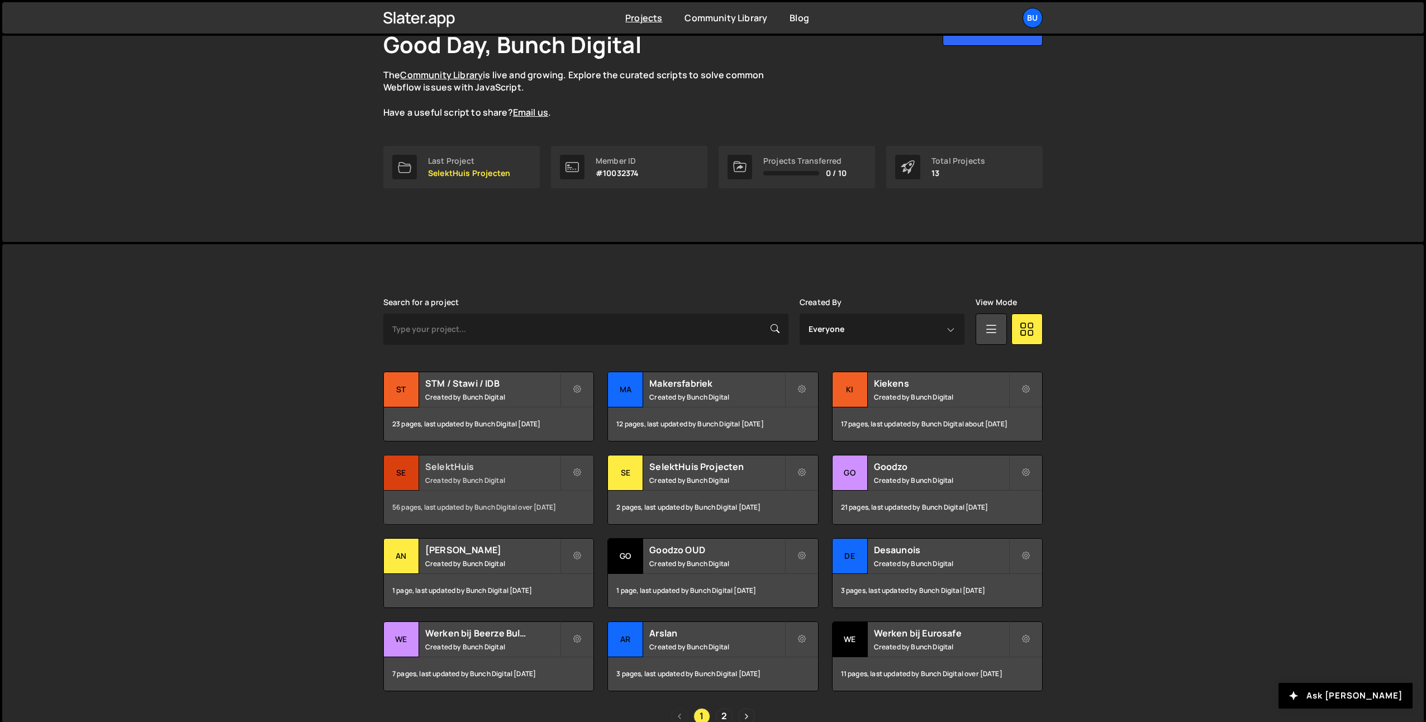
click at [519, 476] on small "Created by Bunch Digital" at bounding box center [492, 481] width 135 height 10
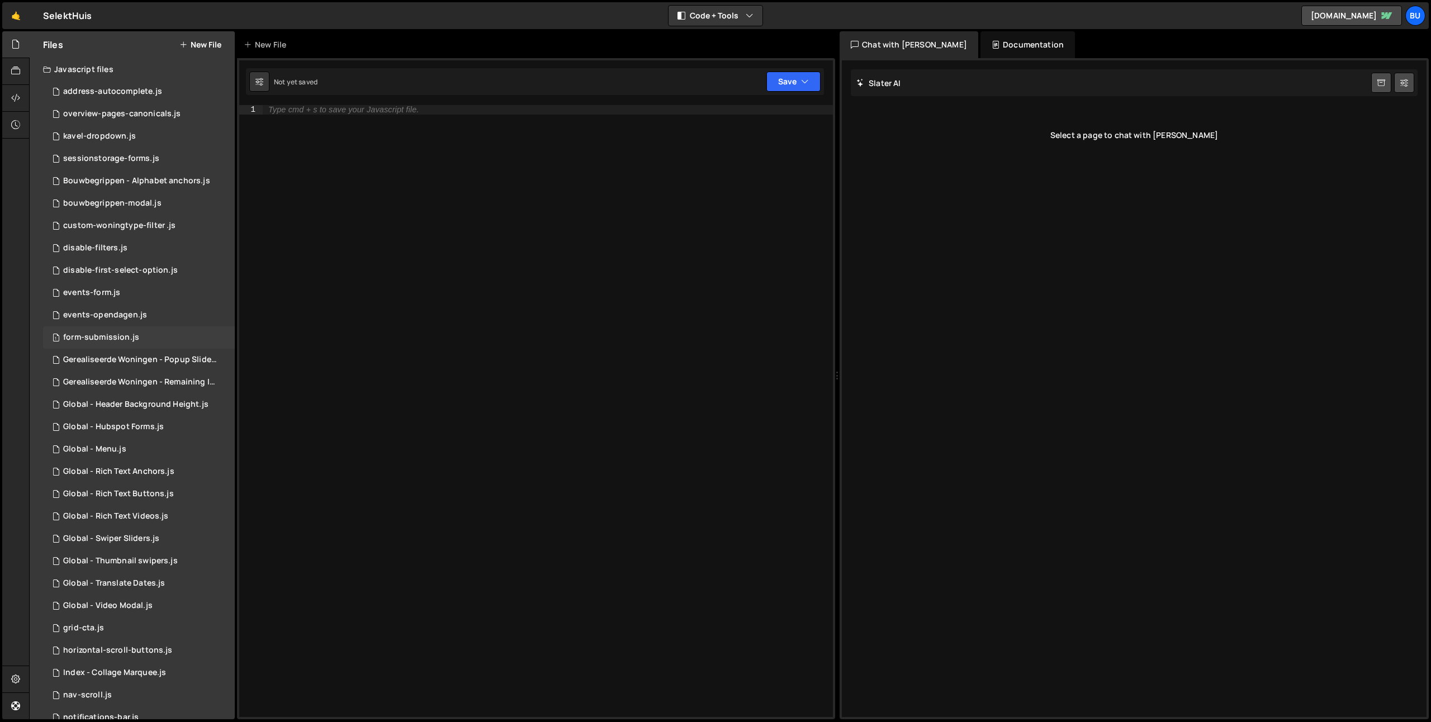
click at [166, 339] on div "1 form-submission.js 0" at bounding box center [139, 337] width 192 height 22
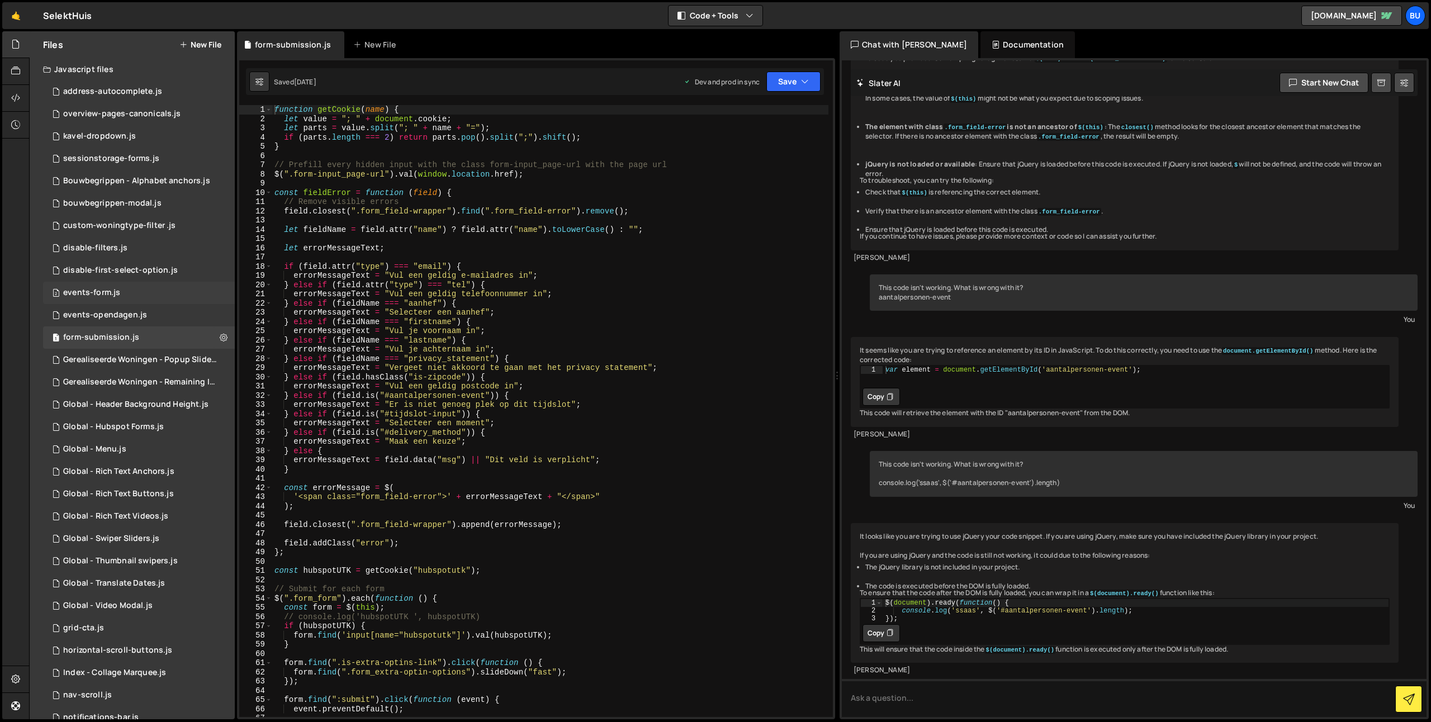
scroll to position [626, 0]
click at [172, 139] on div "2 kavel-dropdown.js 0" at bounding box center [139, 136] width 192 height 22
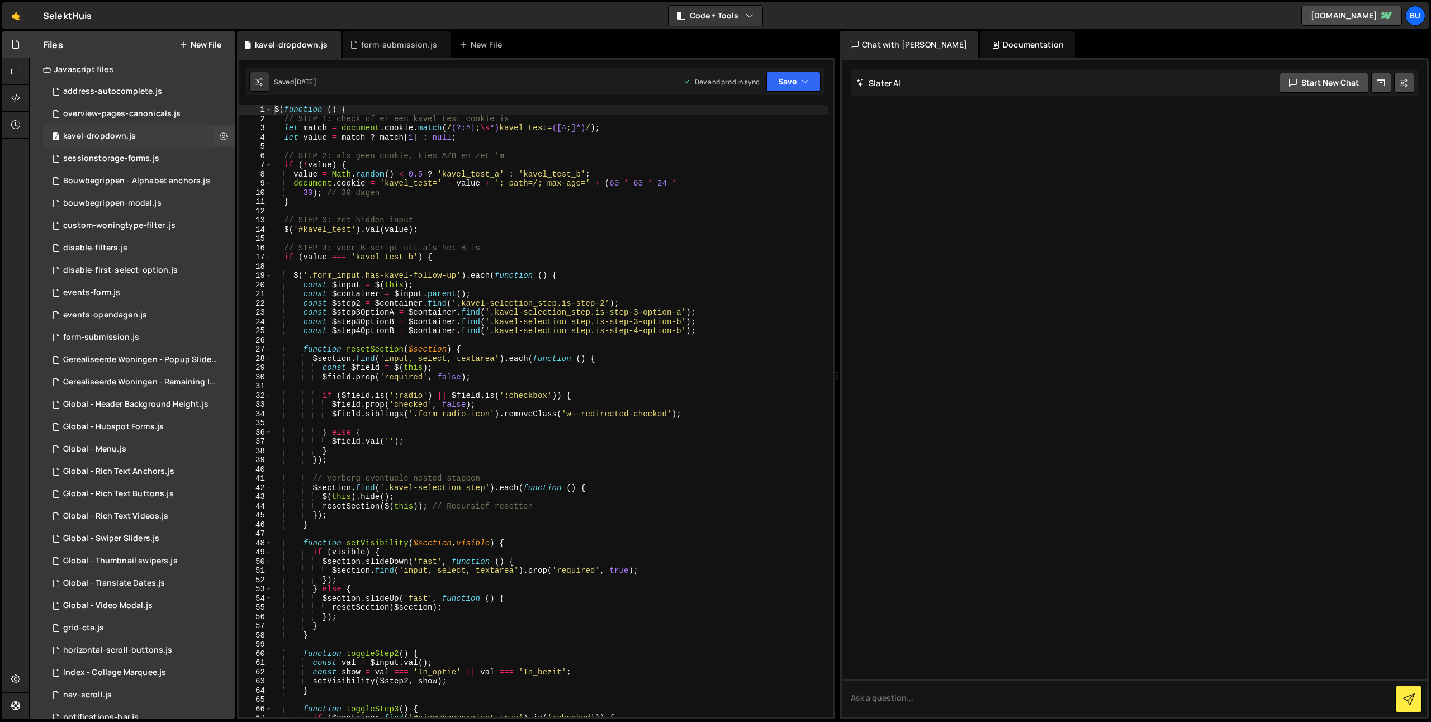
scroll to position [0, 0]
type textarea "const $step2 = $container.find('.kavel-selection_step.is-step-2');"
click at [574, 307] on div "$ ( function ( ) { // STEP 1: check of er een kavel_test cookie is let match = …" at bounding box center [550, 420] width 556 height 631
click at [619, 265] on div "$ ( function ( ) { // STEP 1: check of er een kavel_test cookie is let match = …" at bounding box center [550, 420] width 556 height 631
click at [494, 316] on div "$ ( function ( ) { // STEP 1: check of er een kavel_test cookie is let match = …" at bounding box center [550, 420] width 556 height 631
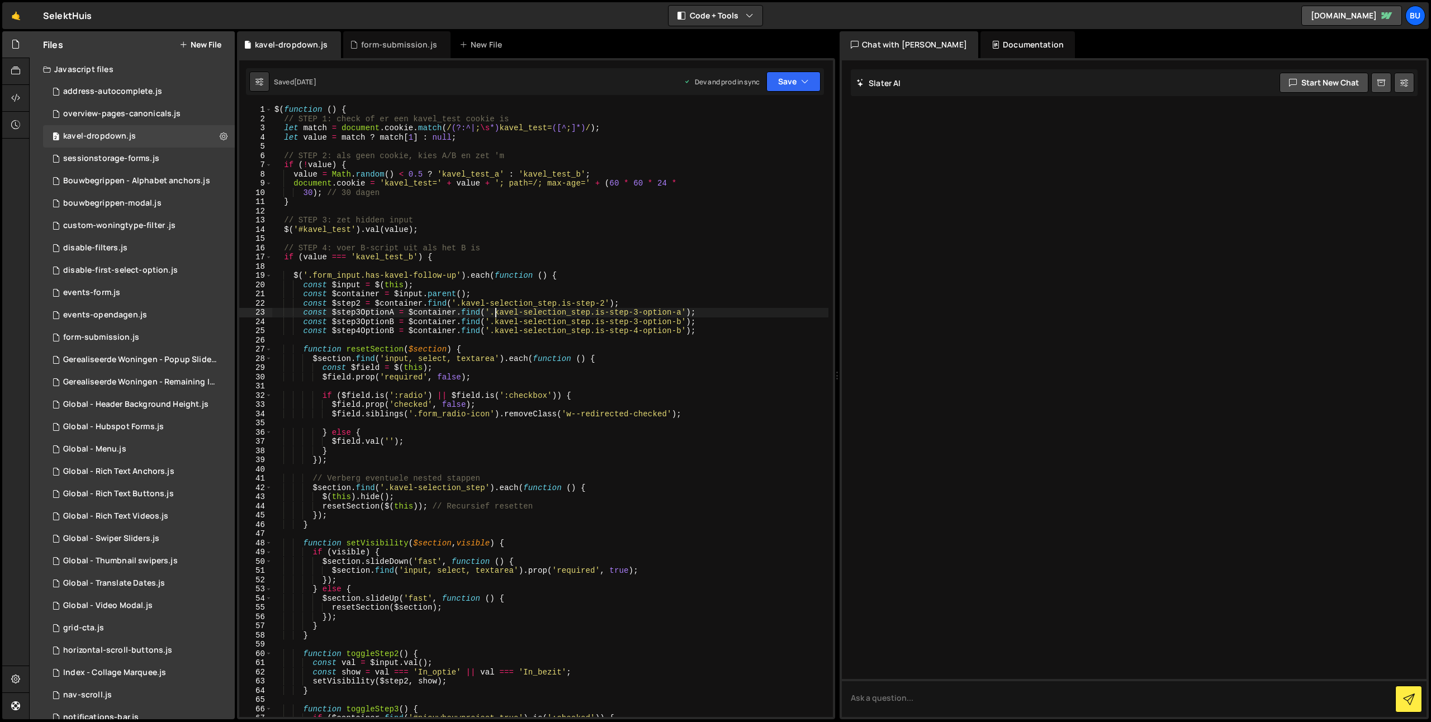
type textarea "const $step3OptionA = $container.find('.kavel-selection_step.is-step-3-option-a…"
drag, startPoint x: 534, startPoint y: 147, endPoint x: 525, endPoint y: 143, distance: 10.5
click at [534, 147] on div "$ ( function ( ) { // STEP 1: check of er een kavel_test cookie is let match = …" at bounding box center [550, 420] width 556 height 631
click at [537, 153] on div "$ ( function ( ) { // STEP 1: check of er een kavel_test cookie is let match = …" at bounding box center [550, 420] width 556 height 631
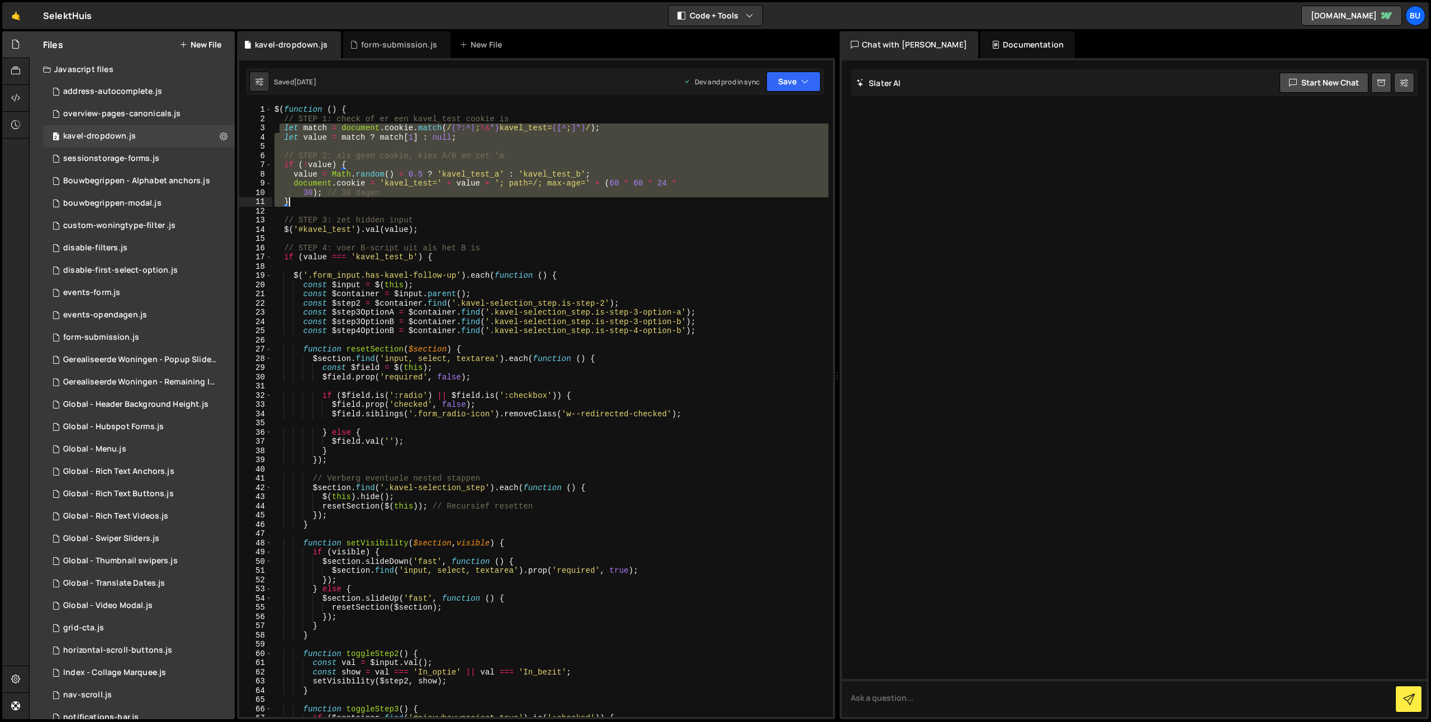
drag, startPoint x: 281, startPoint y: 127, endPoint x: 368, endPoint y: 202, distance: 114.2
click at [375, 200] on div "$ ( function ( ) { // STEP 1: check of er een kavel_test cookie is let match = …" at bounding box center [550, 420] width 556 height 631
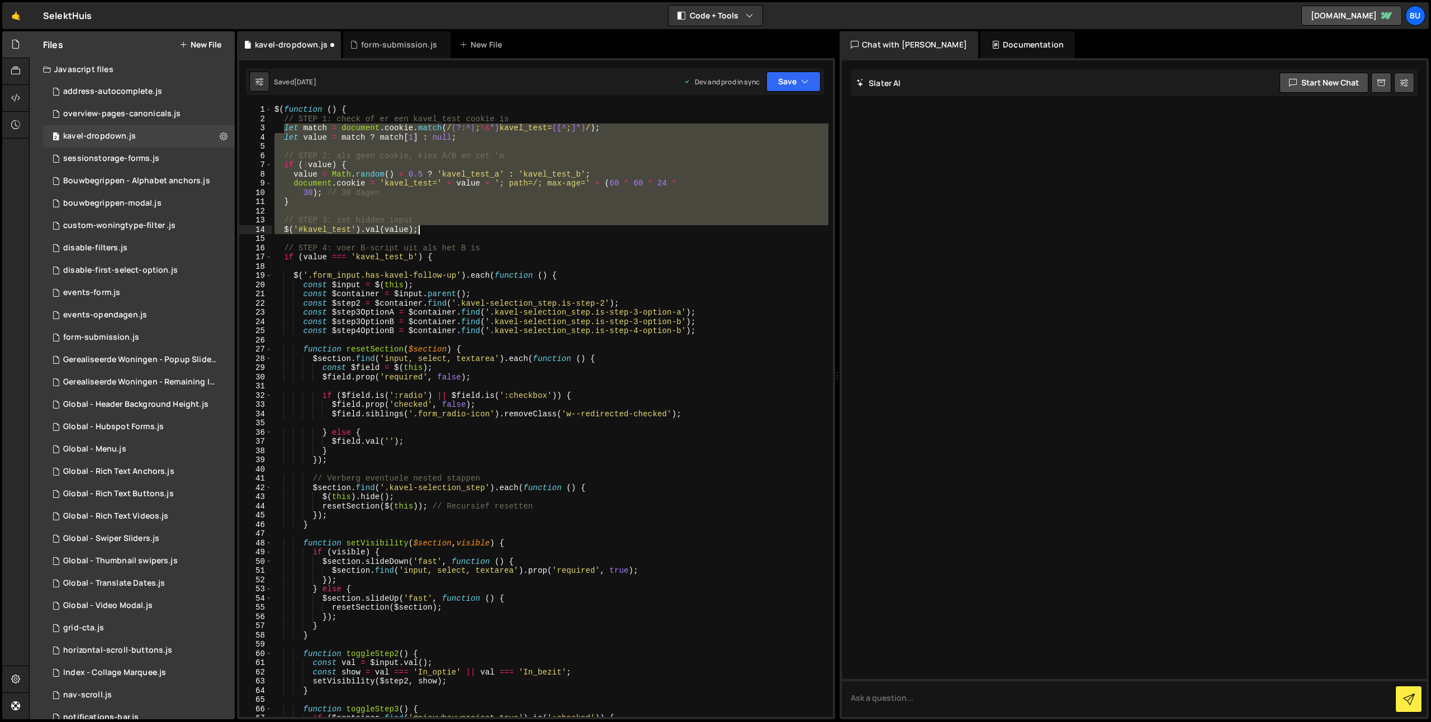
drag, startPoint x: 464, startPoint y: 227, endPoint x: 456, endPoint y: 226, distance: 9.0
click at [465, 227] on div "$ ( function ( ) { // STEP 1: check of er een kavel_test cookie is let match = …" at bounding box center [550, 420] width 556 height 631
click at [281, 258] on div "$ ( function ( ) { // STEP 1: check of er een kavel_test cookie is // let match…" at bounding box center [550, 420] width 556 height 631
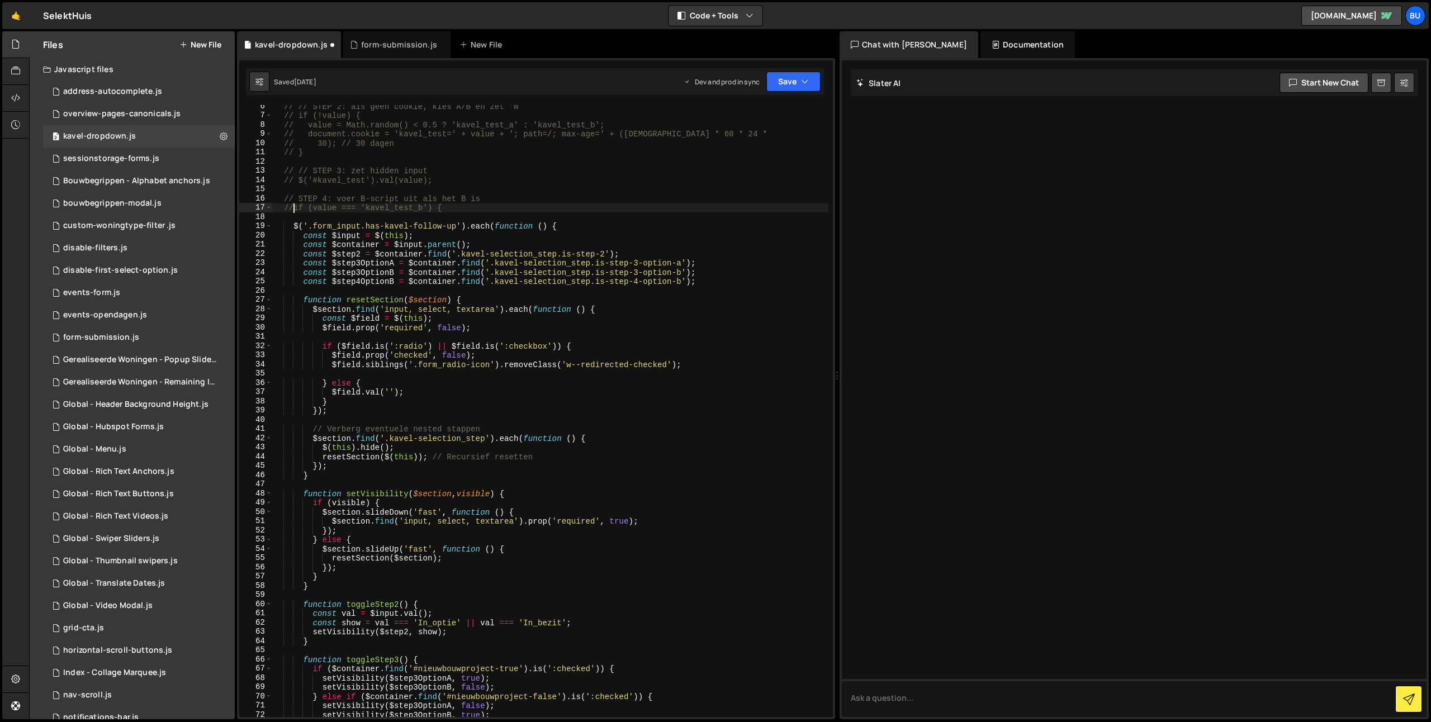
scroll to position [451, 0]
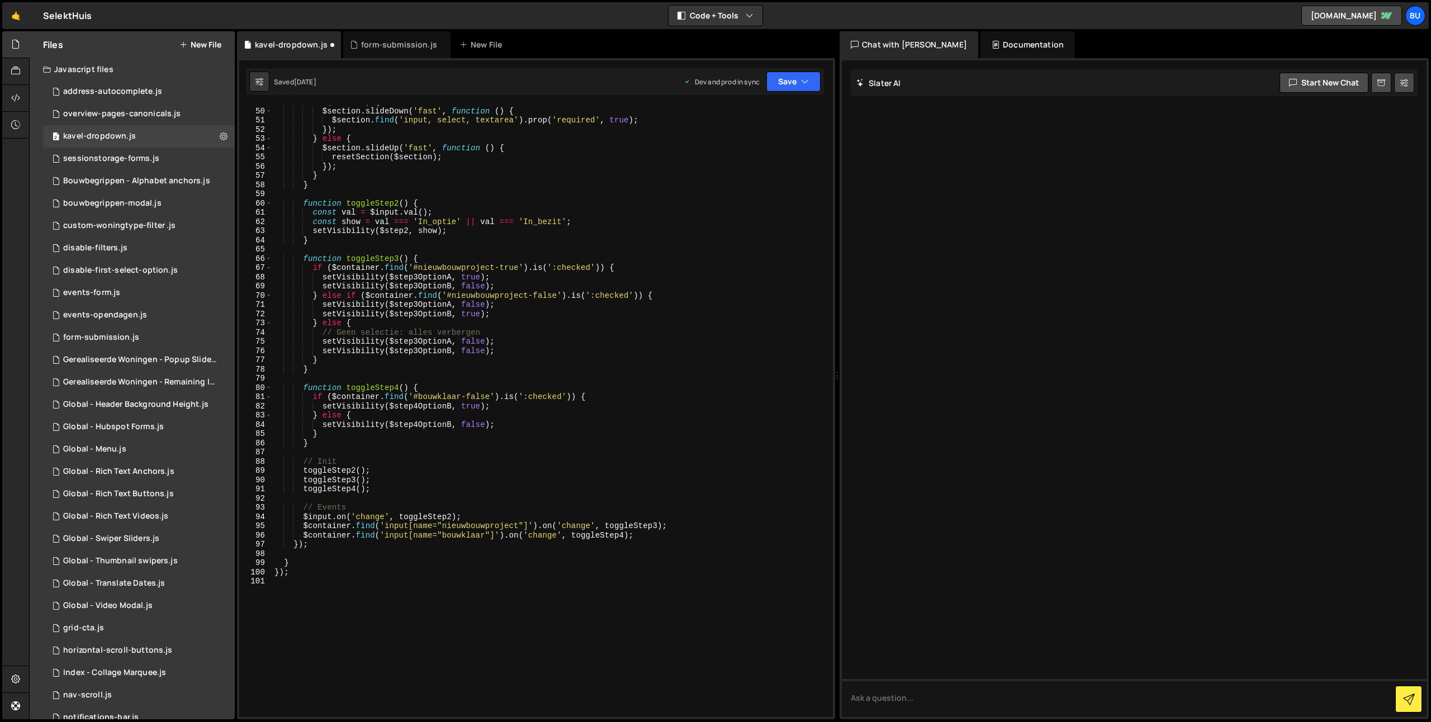
click at [285, 562] on div "if ( visible ) { $section . slideDown ( 'fast' , function ( ) { $section . find…" at bounding box center [550, 412] width 556 height 631
type textarea "//}"
click at [795, 81] on button "Save" at bounding box center [793, 82] width 54 height 20
drag, startPoint x: 776, startPoint y: 117, endPoint x: 590, endPoint y: 11, distance: 214.6
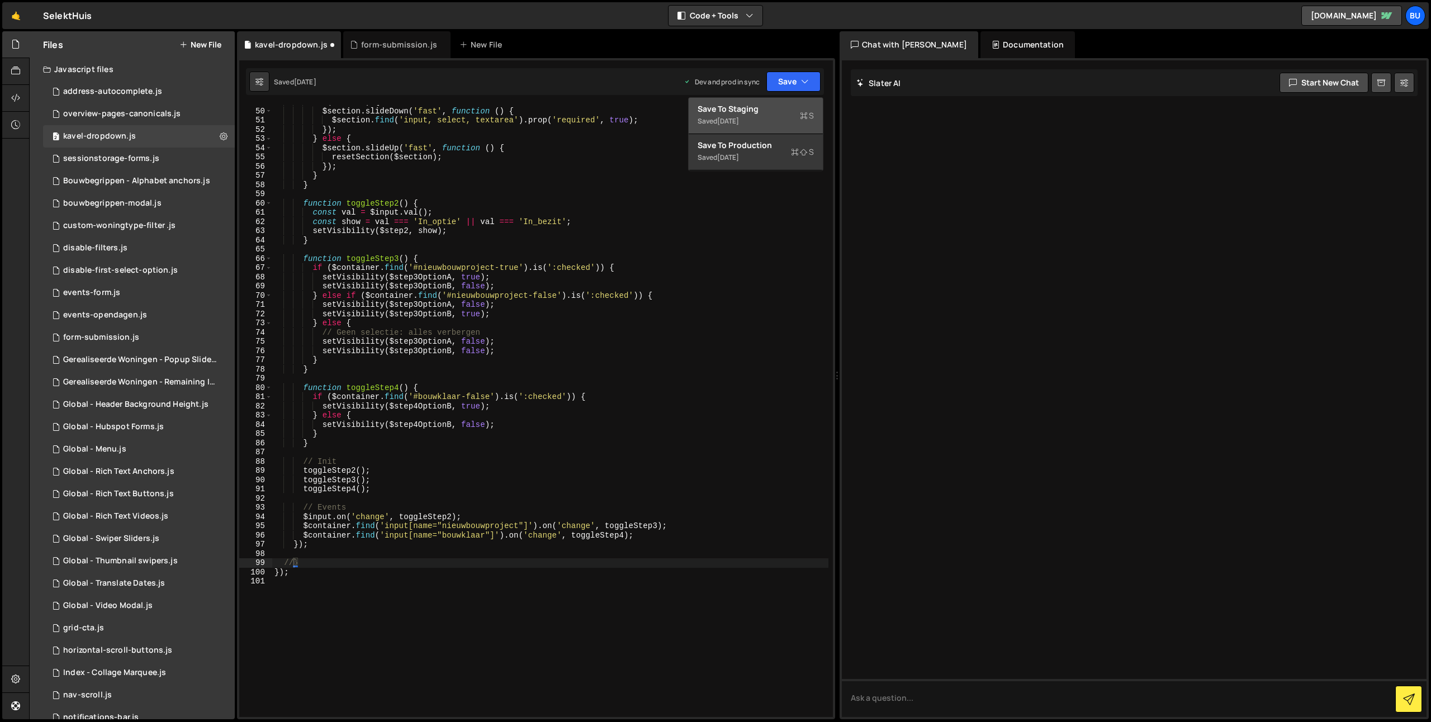
click at [776, 117] on div "Saved 1 month ago" at bounding box center [756, 121] width 116 height 13
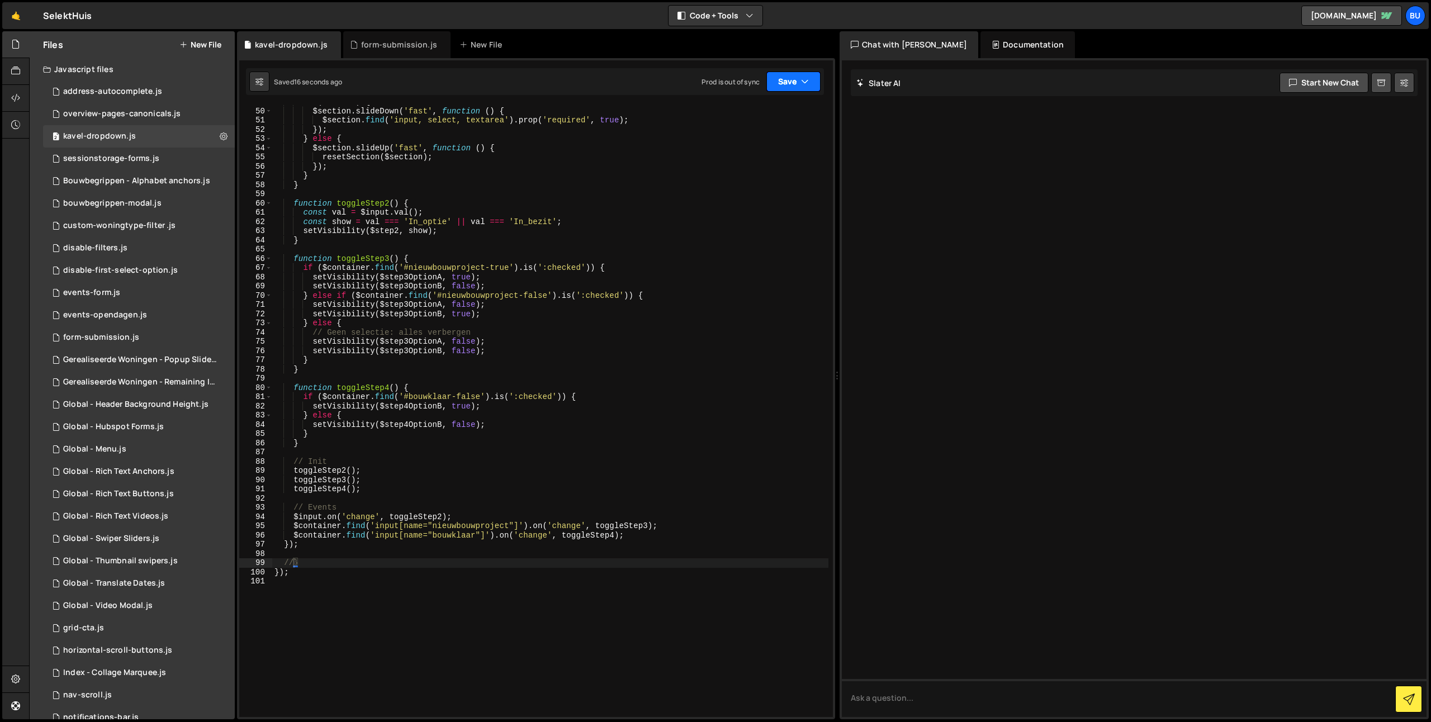
click at [820, 83] on button "Save" at bounding box center [793, 82] width 54 height 20
drag, startPoint x: 758, startPoint y: 116, endPoint x: 760, endPoint y: 102, distance: 14.1
click at [759, 115] on div "Saved 17 seconds ago" at bounding box center [756, 121] width 116 height 13
click at [501, 198] on div "if ( visible ) { $section . slideDown ( 'fast' , function ( ) { $section . find…" at bounding box center [550, 412] width 556 height 631
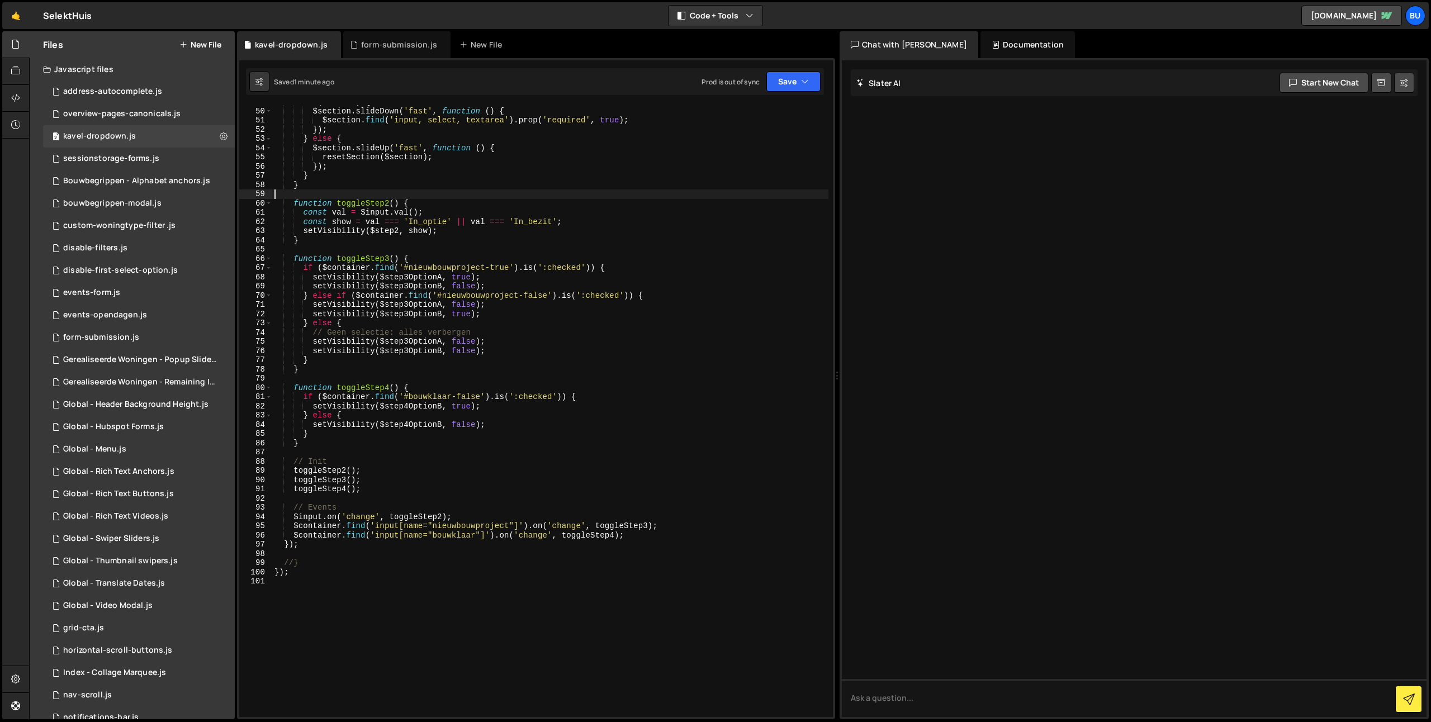
click at [559, 192] on div "if ( visible ) { $section . slideDown ( 'fast' , function ( ) { $section . find…" at bounding box center [550, 412] width 556 height 631
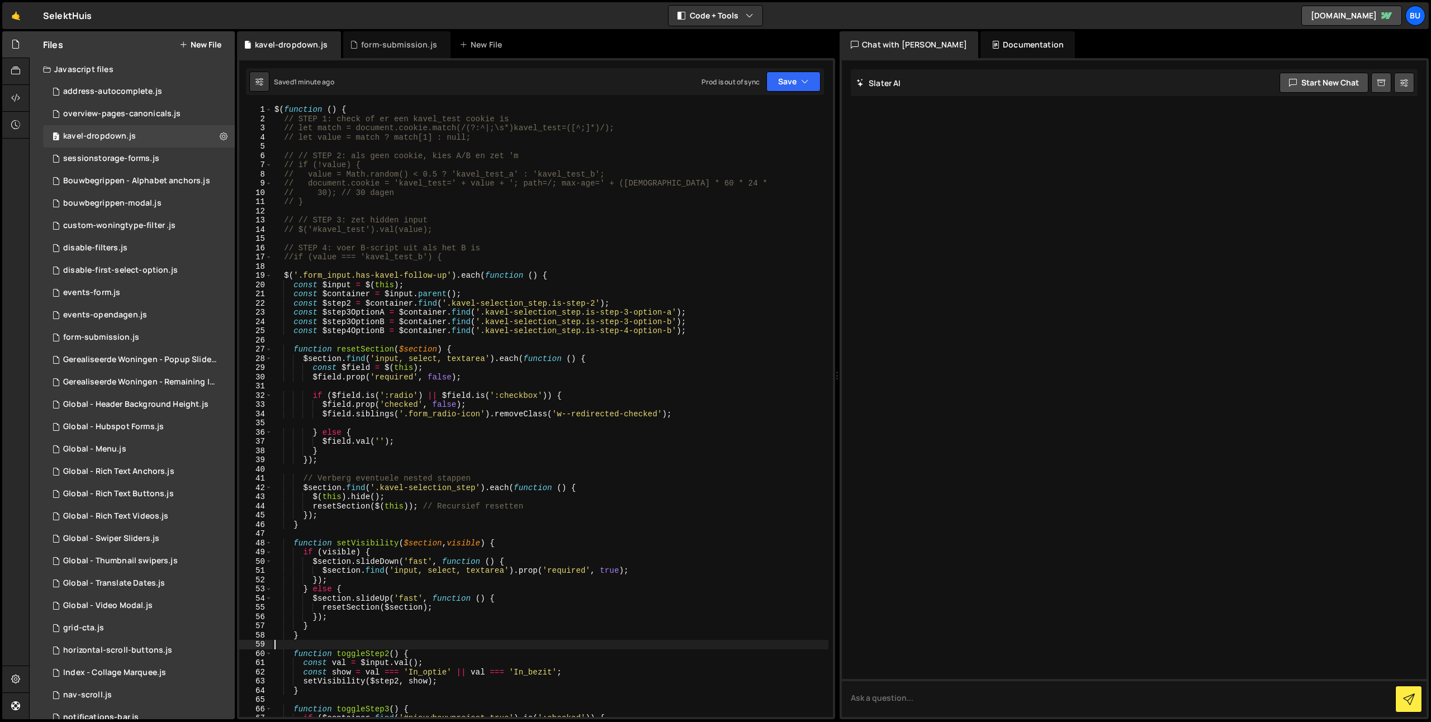
click at [626, 302] on div "$ ( function ( ) { // STEP 1: check of er een kavel_test cookie is // let match…" at bounding box center [550, 420] width 556 height 631
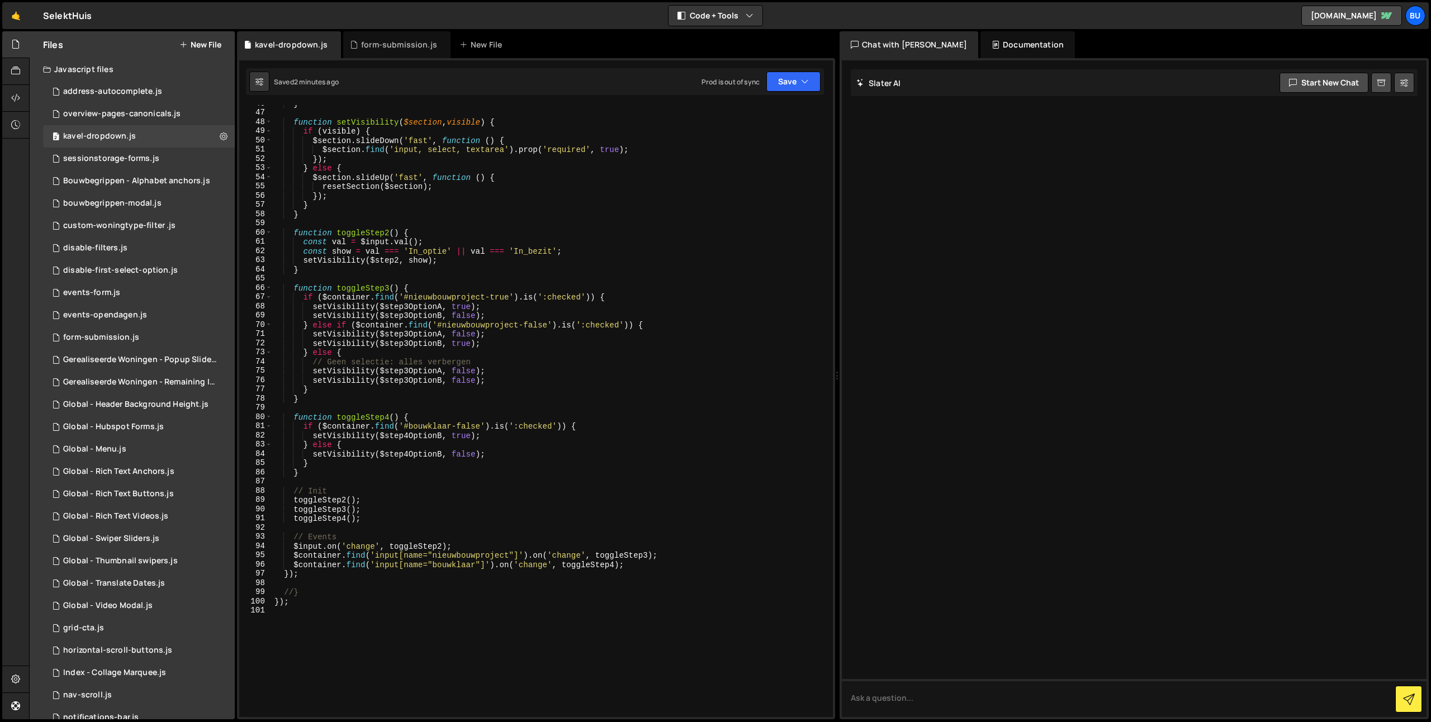
scroll to position [423, 0]
click at [315, 499] on div "} function setVisibility ( $section , visible ) { if ( visible ) { $section . s…" at bounding box center [550, 413] width 556 height 631
click at [366, 514] on div "} function setVisibility ( $section , visible ) { if ( visible ) { $section . s…" at bounding box center [550, 413] width 556 height 631
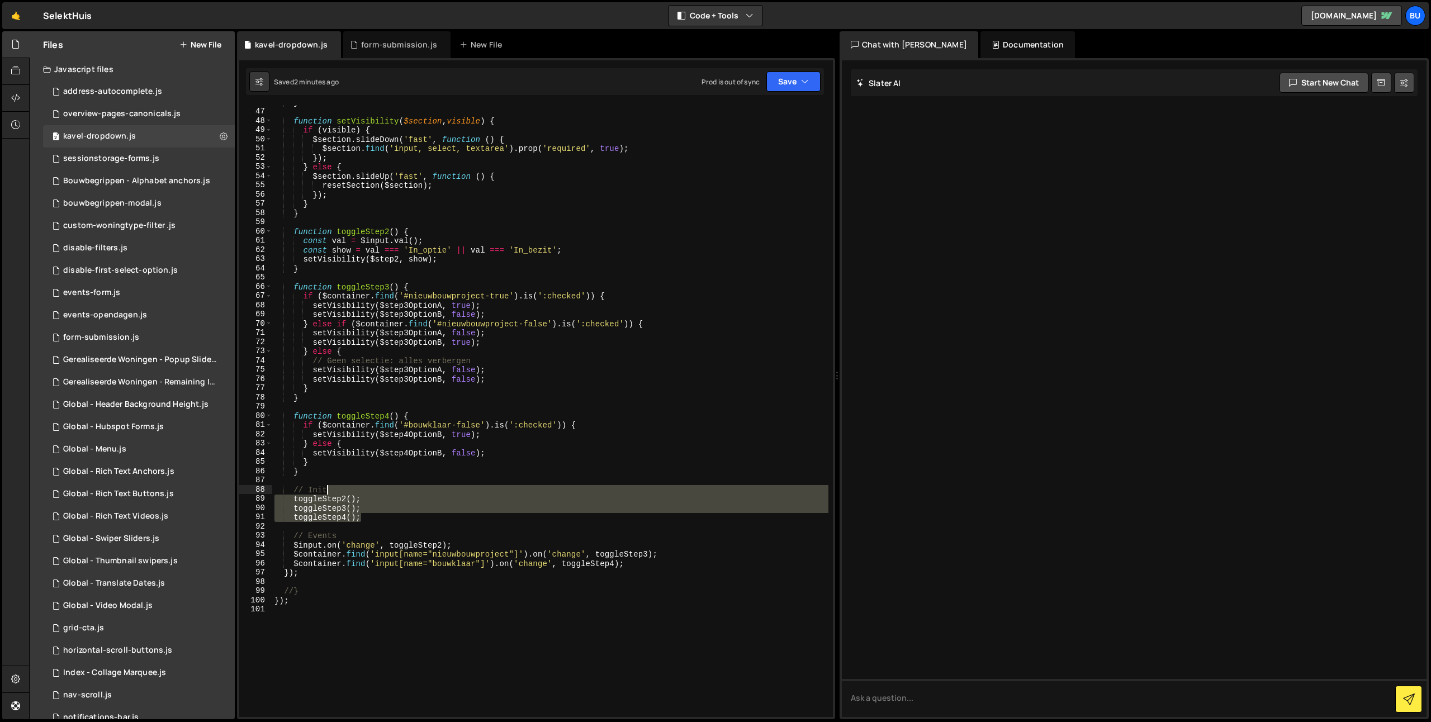
drag, startPoint x: 388, startPoint y: 487, endPoint x: 392, endPoint y: 481, distance: 7.5
click at [392, 481] on div "} function setVisibility ( $section , visible ) { if ( visible ) { $section . s…" at bounding box center [550, 413] width 556 height 631
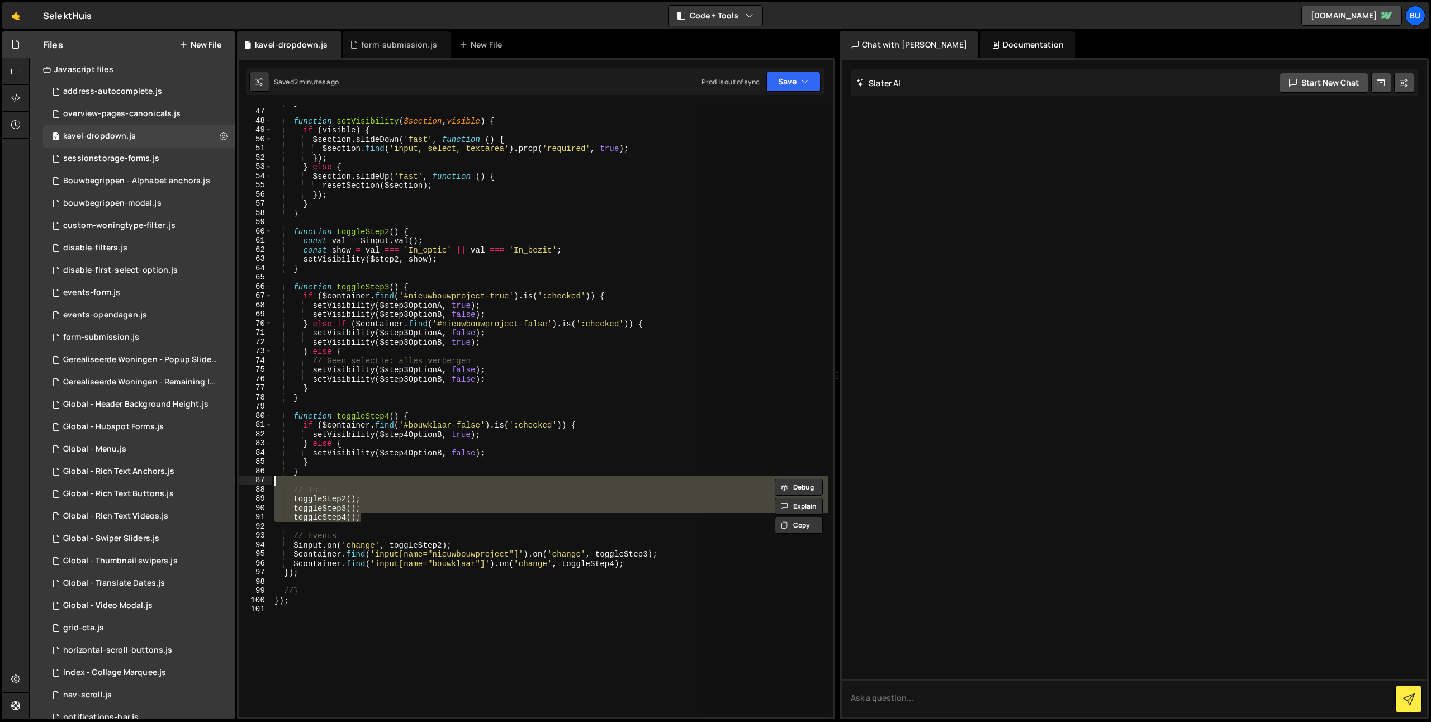
click at [381, 511] on div "} function setVisibility ( $section , visible ) { if ( visible ) { $section . s…" at bounding box center [550, 411] width 556 height 612
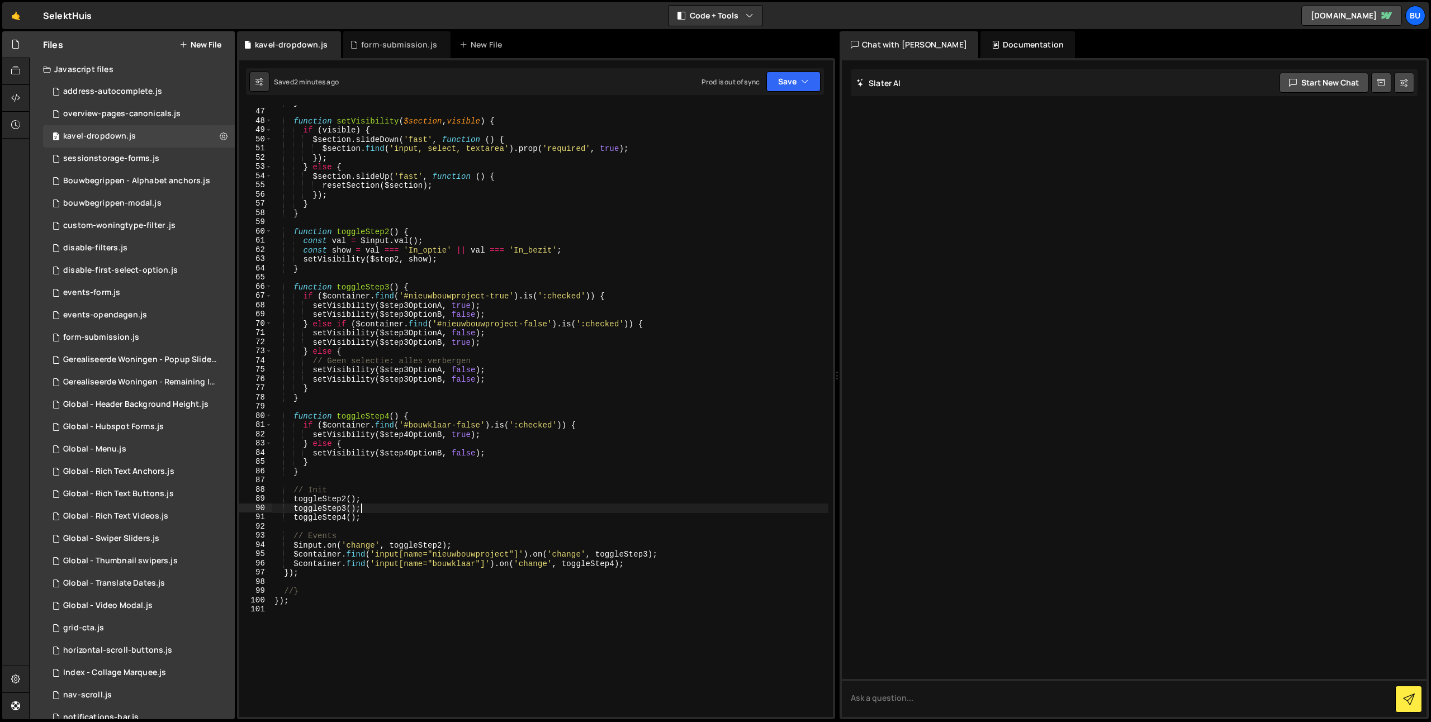
drag, startPoint x: 573, startPoint y: 162, endPoint x: 573, endPoint y: 149, distance: 13.4
click at [573, 162] on div "} function setVisibility ( $section , visible ) { if ( visible ) { $section . s…" at bounding box center [550, 413] width 556 height 631
type textarea "});"
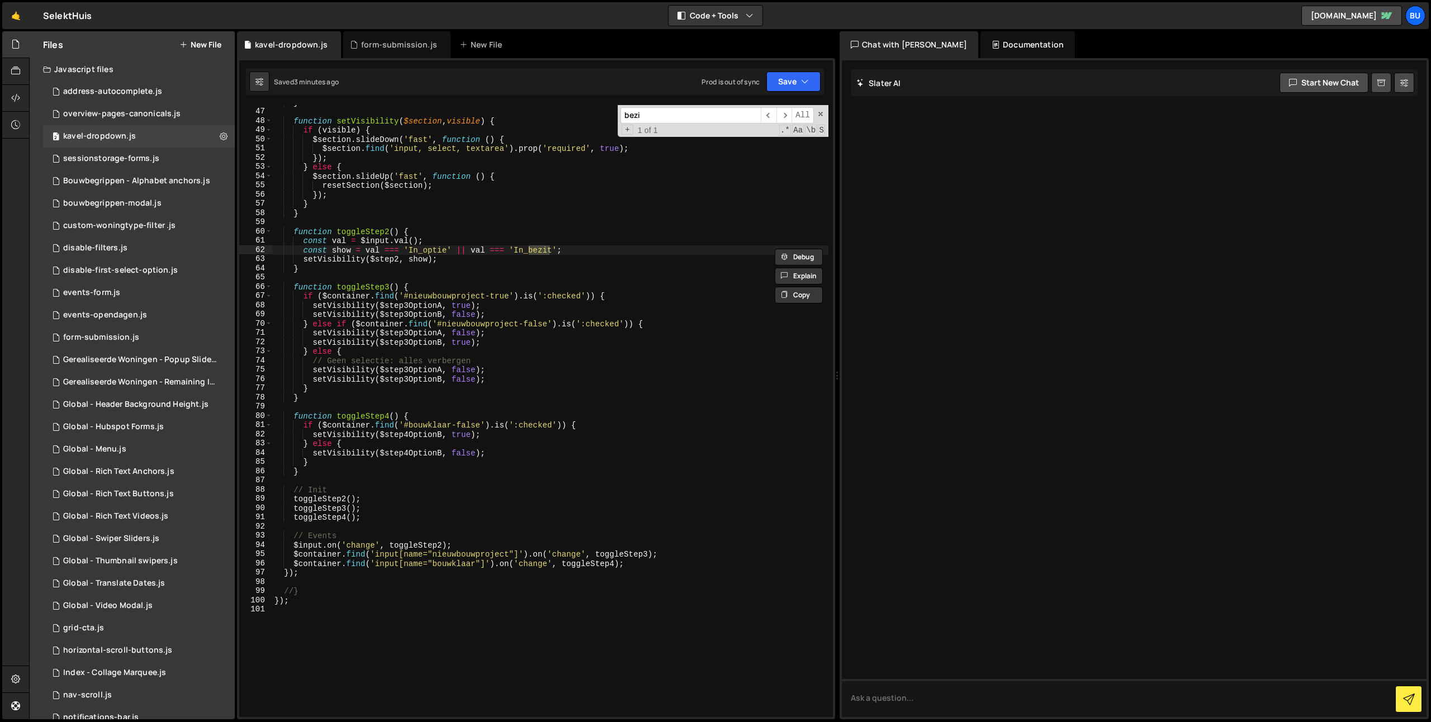
type input "bezit"
click at [538, 250] on div "} function setVisibility ( $section , visible ) { if ( visible ) { $section . s…" at bounding box center [550, 411] width 556 height 612
click at [538, 250] on div "} function setVisibility ( $section , visible ) { if ( visible ) { $section . s…" at bounding box center [550, 413] width 556 height 631
click at [629, 252] on div "} function setVisibility ( $section , visible ) { if ( visible ) { $section . s…" at bounding box center [550, 413] width 556 height 631
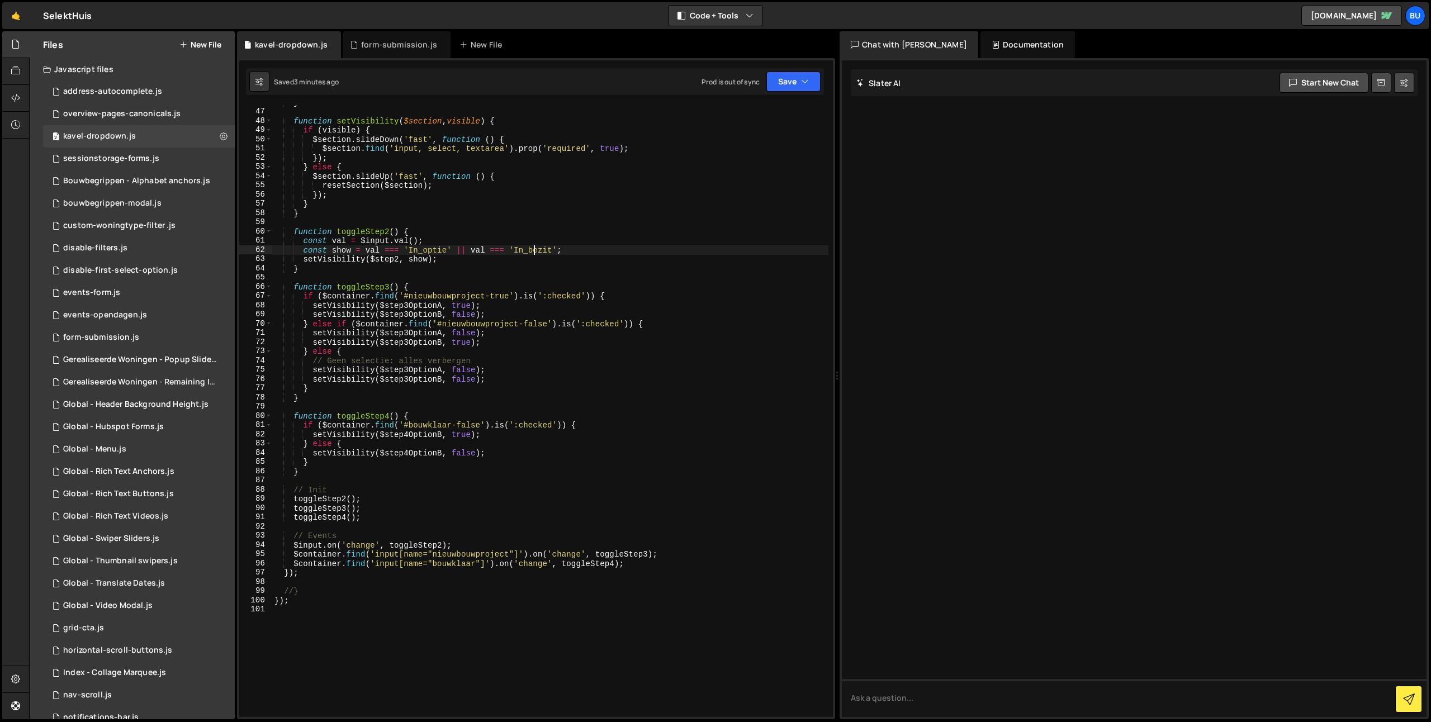
click at [533, 251] on div "} function setVisibility ( $section , visible ) { if ( visible ) { $section . s…" at bounding box center [550, 413] width 556 height 631
drag, startPoint x: 533, startPoint y: 251, endPoint x: 540, endPoint y: 249, distance: 7.1
click at [533, 251] on div "} function setVisibility ( $section , visible ) { if ( visible ) { $section . s…" at bounding box center [550, 413] width 556 height 631
drag, startPoint x: 598, startPoint y: 250, endPoint x: 591, endPoint y: 248, distance: 7.1
click at [598, 250] on div "} function setVisibility ( $section , visible ) { if ( visible ) { $section . s…" at bounding box center [550, 413] width 556 height 631
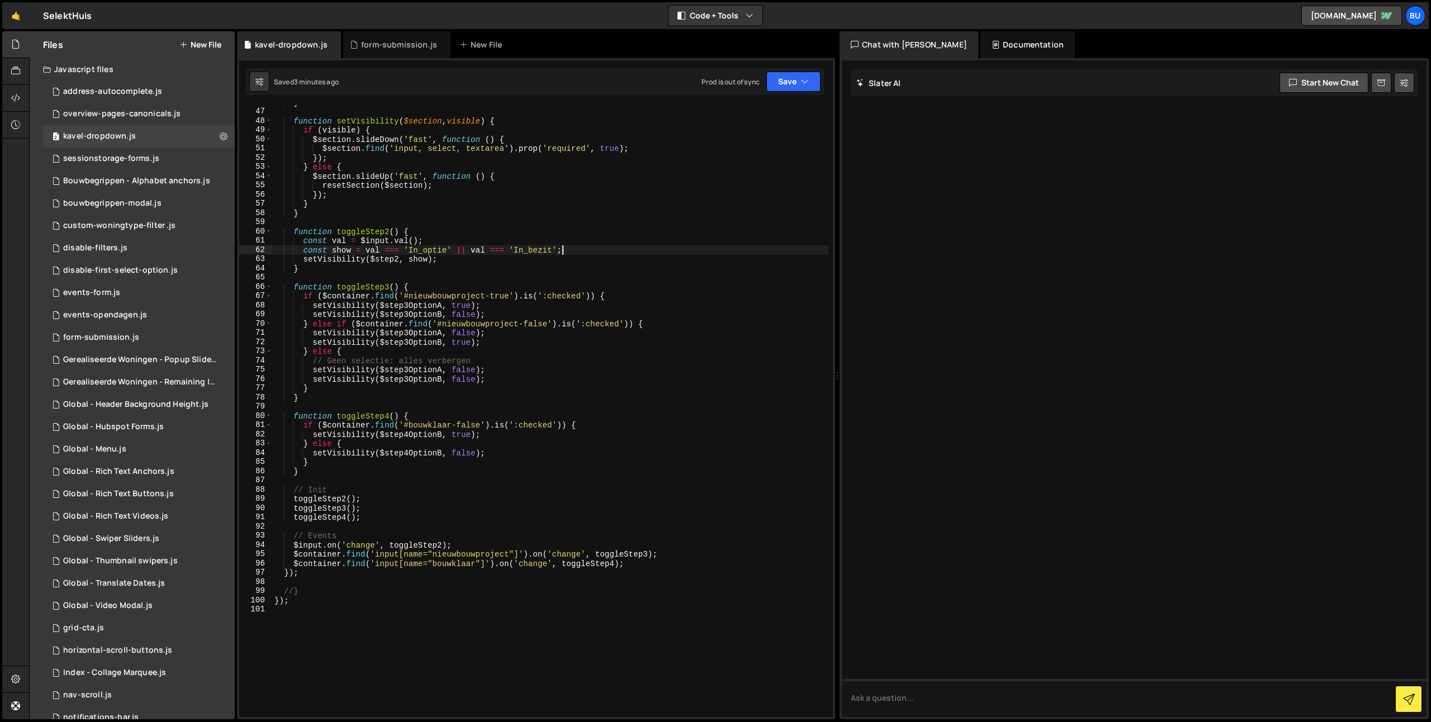
click at [522, 253] on div "} function setVisibility ( $section , visible ) { if ( visible ) { $section . s…" at bounding box center [550, 413] width 556 height 631
click at [428, 251] on div "} function setVisibility ( $section , visible ) { if ( visible ) { $section . s…" at bounding box center [550, 413] width 556 height 631
drag, startPoint x: 428, startPoint y: 251, endPoint x: 478, endPoint y: 247, distance: 50.5
click at [428, 251] on div "} function setVisibility ( $section , visible ) { if ( visible ) { $section . s…" at bounding box center [550, 413] width 556 height 631
click at [541, 253] on div "} function setVisibility ( $section , visible ) { if ( visible ) { $section . s…" at bounding box center [550, 413] width 556 height 631
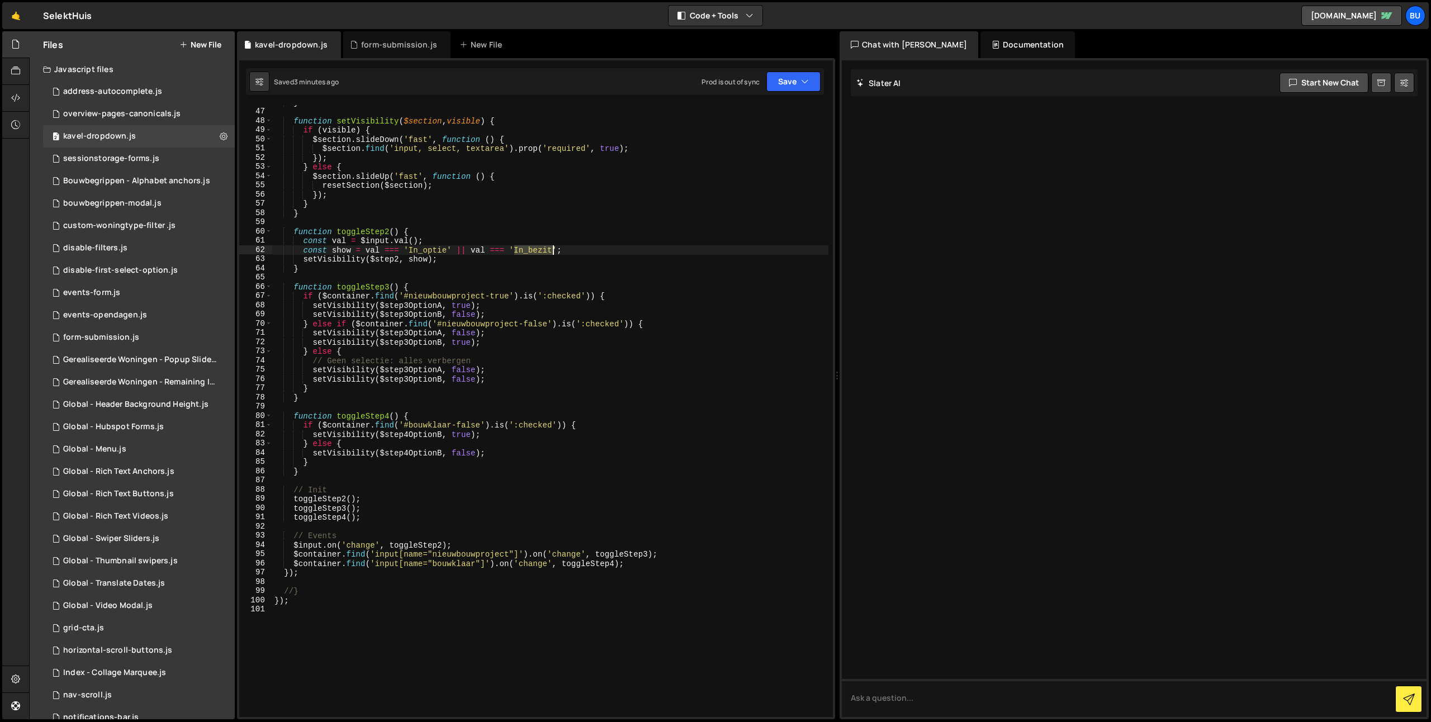
drag, startPoint x: 541, startPoint y: 253, endPoint x: 485, endPoint y: 247, distance: 56.2
click at [541, 253] on div "} function setVisibility ( $section , visible ) { if ( visible ) { $section . s…" at bounding box center [550, 413] width 556 height 631
drag, startPoint x: 423, startPoint y: 252, endPoint x: 441, endPoint y: 250, distance: 18.0
click at [423, 250] on div "} function setVisibility ( $section , visible ) { if ( visible ) { $section . s…" at bounding box center [550, 413] width 556 height 631
click at [469, 251] on div "} function setVisibility ( $section , visible ) { if ( visible ) { $section . s…" at bounding box center [550, 413] width 556 height 631
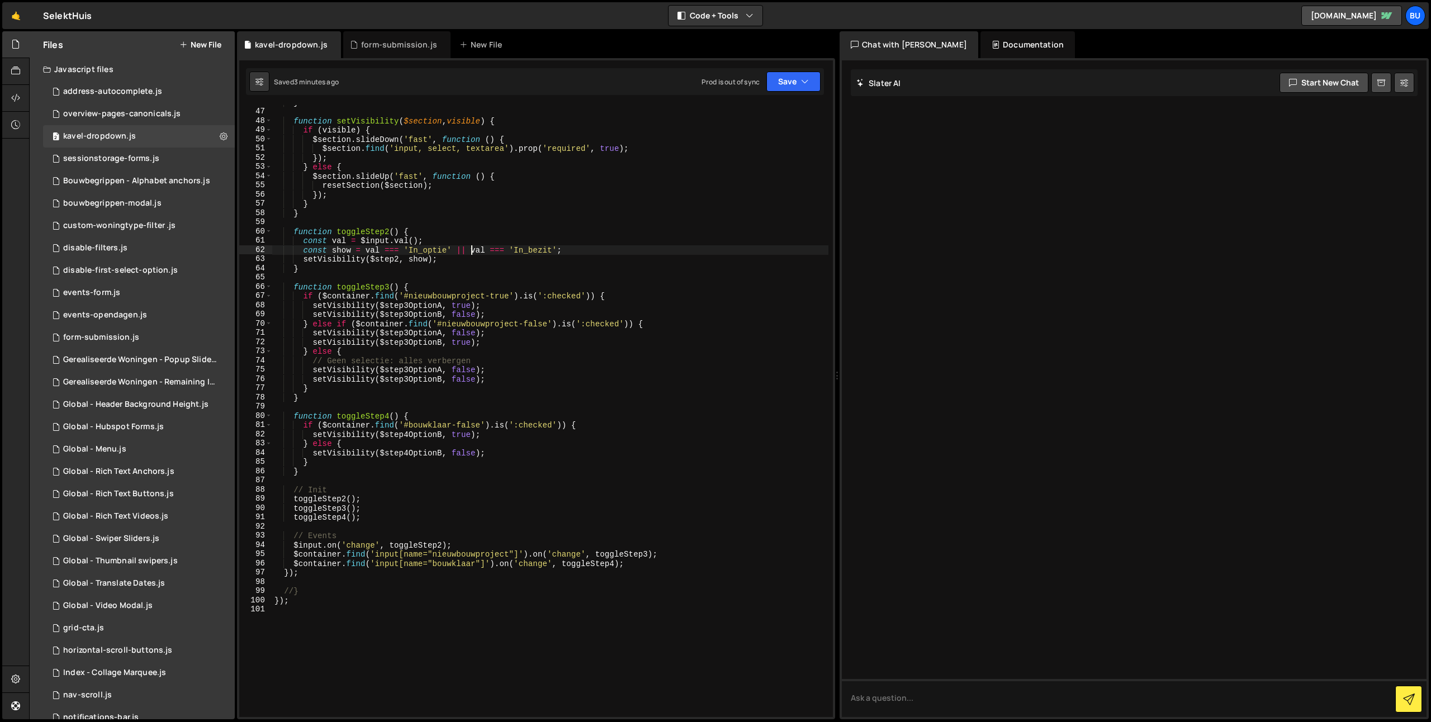
click at [542, 248] on div "} function setVisibility ( $section , visible ) { if ( visible ) { $section . s…" at bounding box center [550, 413] width 556 height 631
click at [474, 128] on div "} function setVisibility ( $section , visible ) { if ( visible ) { $section . s…" at bounding box center [550, 413] width 556 height 631
click at [634, 140] on div "} function setVisibility ( $section , visible ) { if ( visible ) { $section . s…" at bounding box center [550, 413] width 556 height 631
type textarea "$section.slideDown('fast', function () {"
click at [548, 223] on div "} function setVisibility ( $section , visible ) { if ( visible ) { $section . s…" at bounding box center [550, 413] width 556 height 631
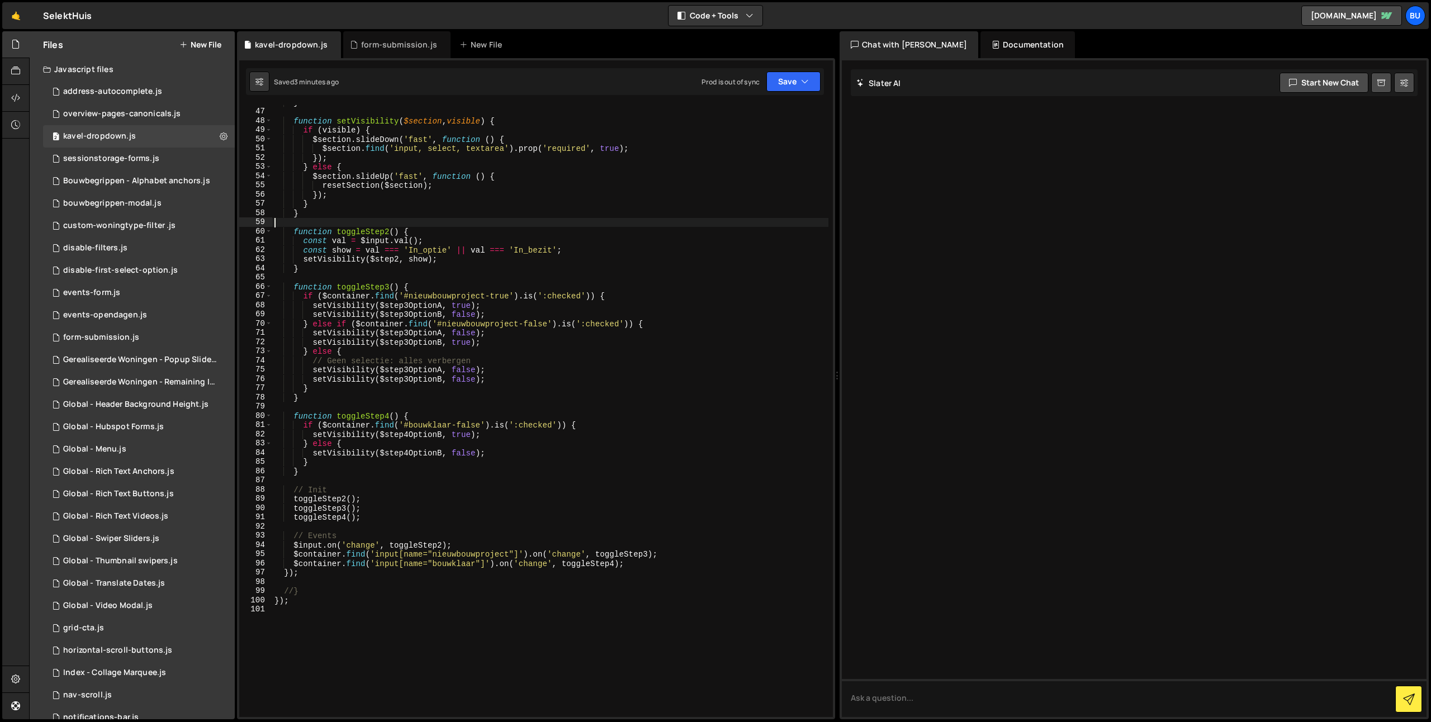
click at [617, 176] on div "} function setVisibility ( $section , visible ) { if ( visible ) { $section . s…" at bounding box center [550, 413] width 556 height 631
drag, startPoint x: 633, startPoint y: 177, endPoint x: 639, endPoint y: 168, distance: 11.0
click at [633, 177] on div "} function setVisibility ( $section , visible ) { if ( visible ) { $section . s…" at bounding box center [550, 413] width 556 height 631
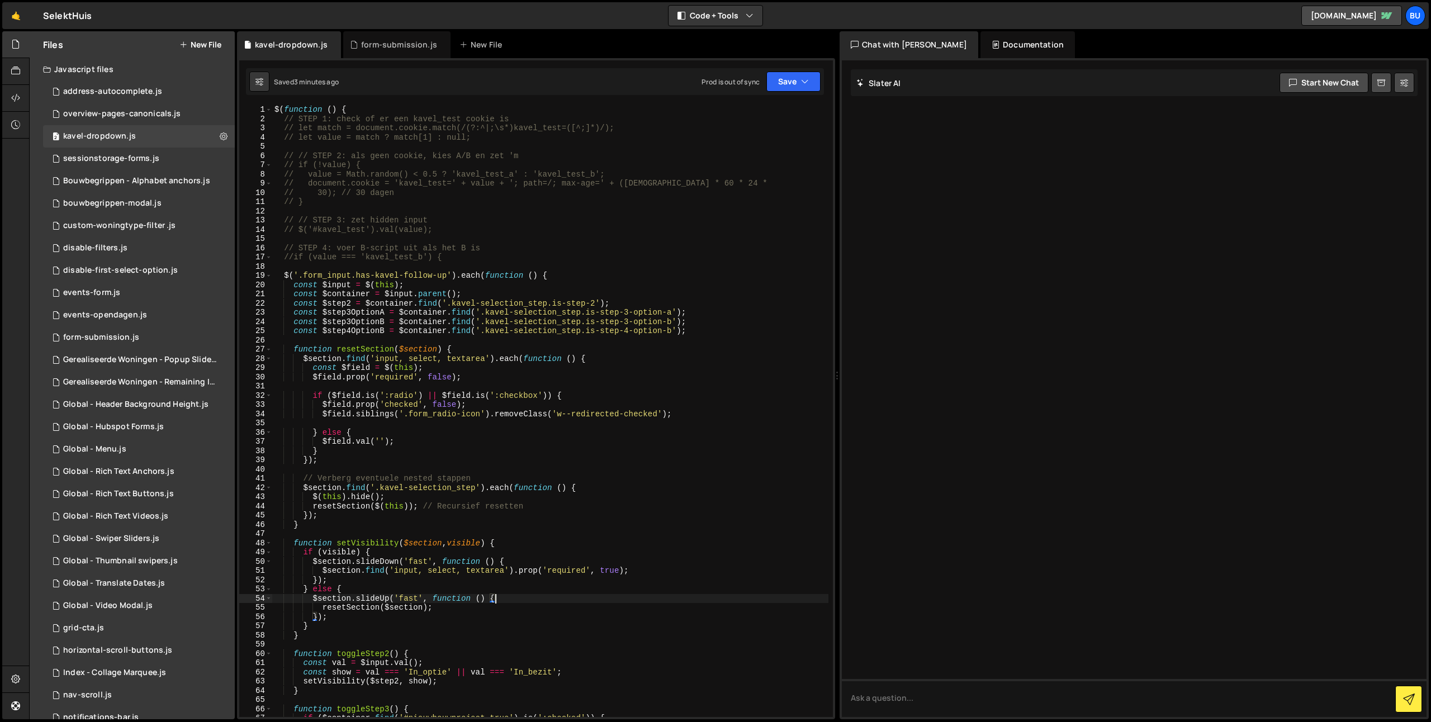
scroll to position [0, 0]
click at [548, 287] on div "$ ( function ( ) { // STEP 1: check of er een kavel_test cookie is // let match…" at bounding box center [550, 420] width 556 height 631
click at [577, 250] on div "$ ( function ( ) { // STEP 1: check of er een kavel_test cookie is // let match…" at bounding box center [550, 420] width 556 height 631
click at [587, 255] on div "$ ( function ( ) { // STEP 1: check of er een kavel_test cookie is // let match…" at bounding box center [550, 420] width 556 height 631
click at [615, 245] on div "$ ( function ( ) { // STEP 1: check of er een kavel_test cookie is // let match…" at bounding box center [550, 420] width 556 height 631
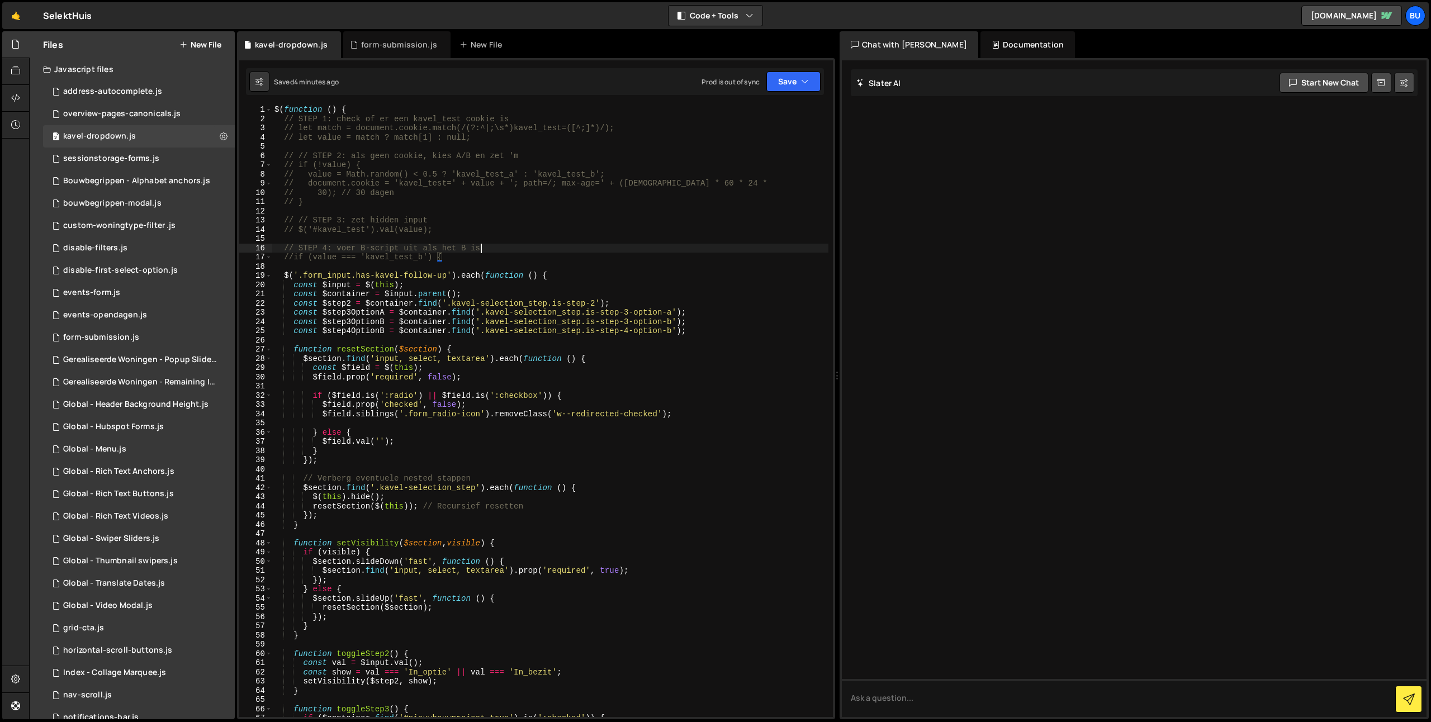
click at [597, 259] on div "$ ( function ( ) { // STEP 1: check of er een kavel_test cookie is // let match…" at bounding box center [550, 420] width 556 height 631
type textarea "//if (value === 'kavel_test_b') {"
click at [627, 242] on div "$ ( function ( ) { // STEP 1: check of er een kavel_test cookie is // let match…" at bounding box center [550, 420] width 556 height 631
click at [619, 210] on div "$ ( function ( ) { // STEP 1: check of er een kavel_test cookie is // let match…" at bounding box center [550, 420] width 556 height 631
click at [623, 216] on div "$ ( function ( ) { // STEP 1: check of er een kavel_test cookie is // let match…" at bounding box center [550, 420] width 556 height 631
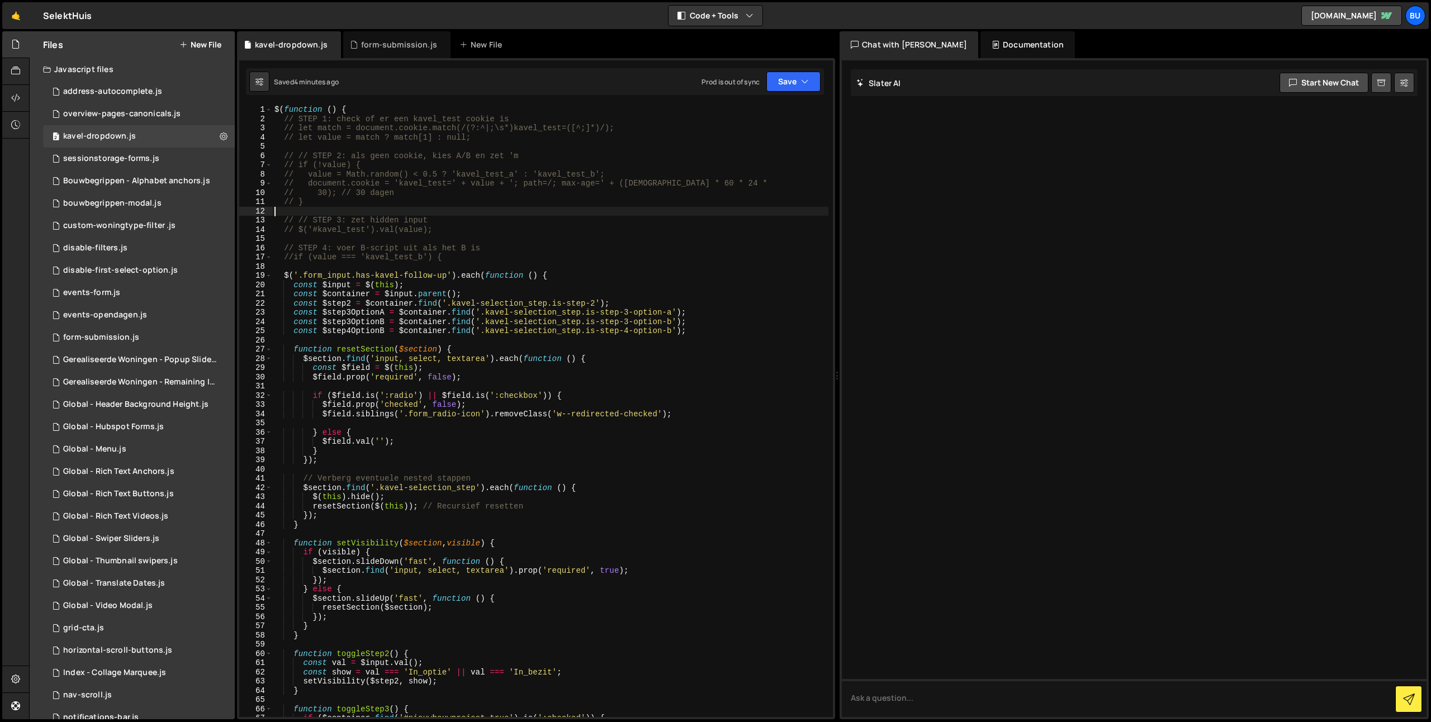
type textarea "// // STEP 3: zet hidden input"
click at [606, 222] on div "$ ( function ( ) { // STEP 1: check of er een kavel_test cookie is // let match…" at bounding box center [550, 420] width 556 height 631
click at [626, 216] on div "$ ( function ( ) { // STEP 1: check of er een kavel_test cookie is // let match…" at bounding box center [550, 420] width 556 height 631
click at [599, 241] on div "$ ( function ( ) { // STEP 1: check of er een kavel_test cookie is // let match…" at bounding box center [550, 420] width 556 height 631
click at [631, 219] on div "$ ( function ( ) { // STEP 1: check of er een kavel_test cookie is // let match…" at bounding box center [550, 420] width 556 height 631
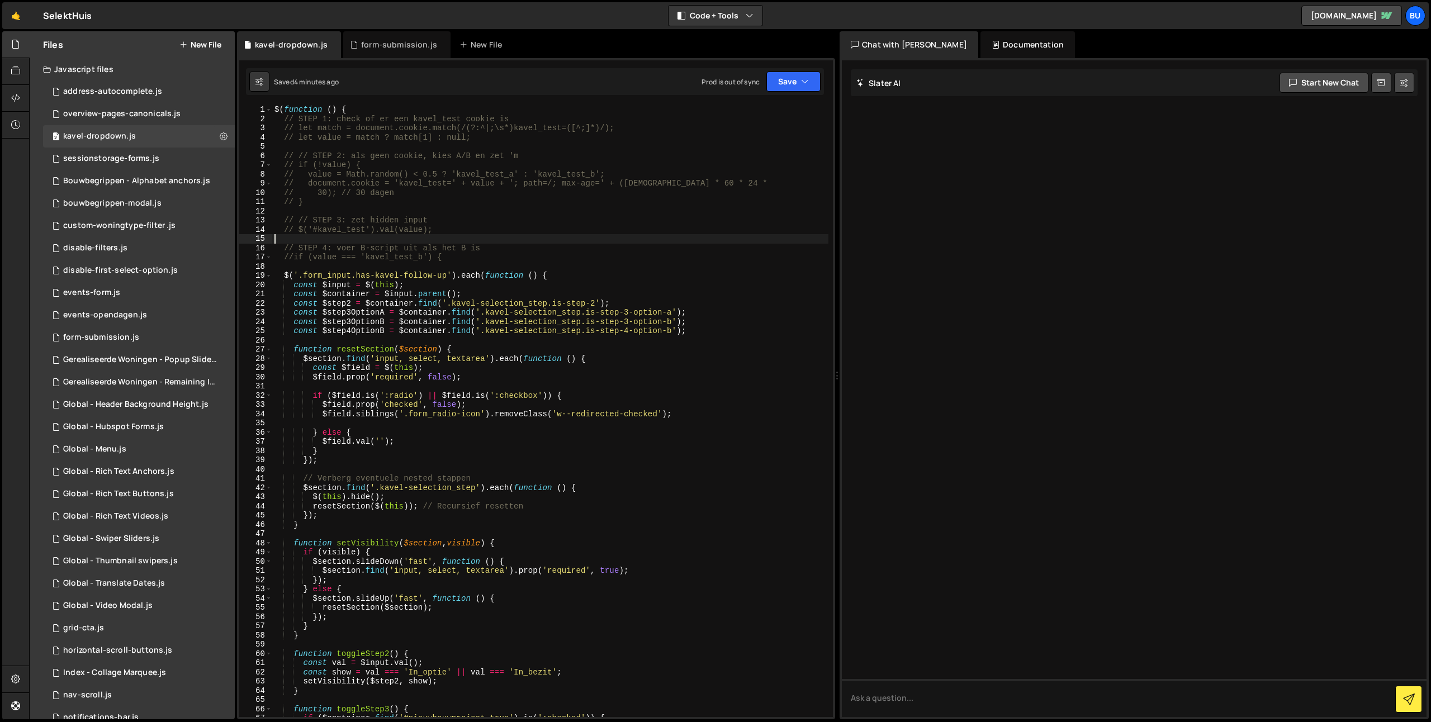
type textarea "// // STEP 3: zet hidden input"
click at [596, 240] on div "$ ( function ( ) { // STEP 1: check of er een kavel_test cookie is // let match…" at bounding box center [550, 420] width 556 height 631
click at [586, 218] on div "$ ( function ( ) { // STEP 1: check of er een kavel_test cookie is // let match…" at bounding box center [550, 420] width 556 height 631
click at [285, 118] on div "$ ( function ( ) { // STEP 1: check of er een kavel_test cookie is // let match…" at bounding box center [550, 420] width 556 height 631
type textarea "$(function () { // STEP 1: check of er een kavel_test cookie is"
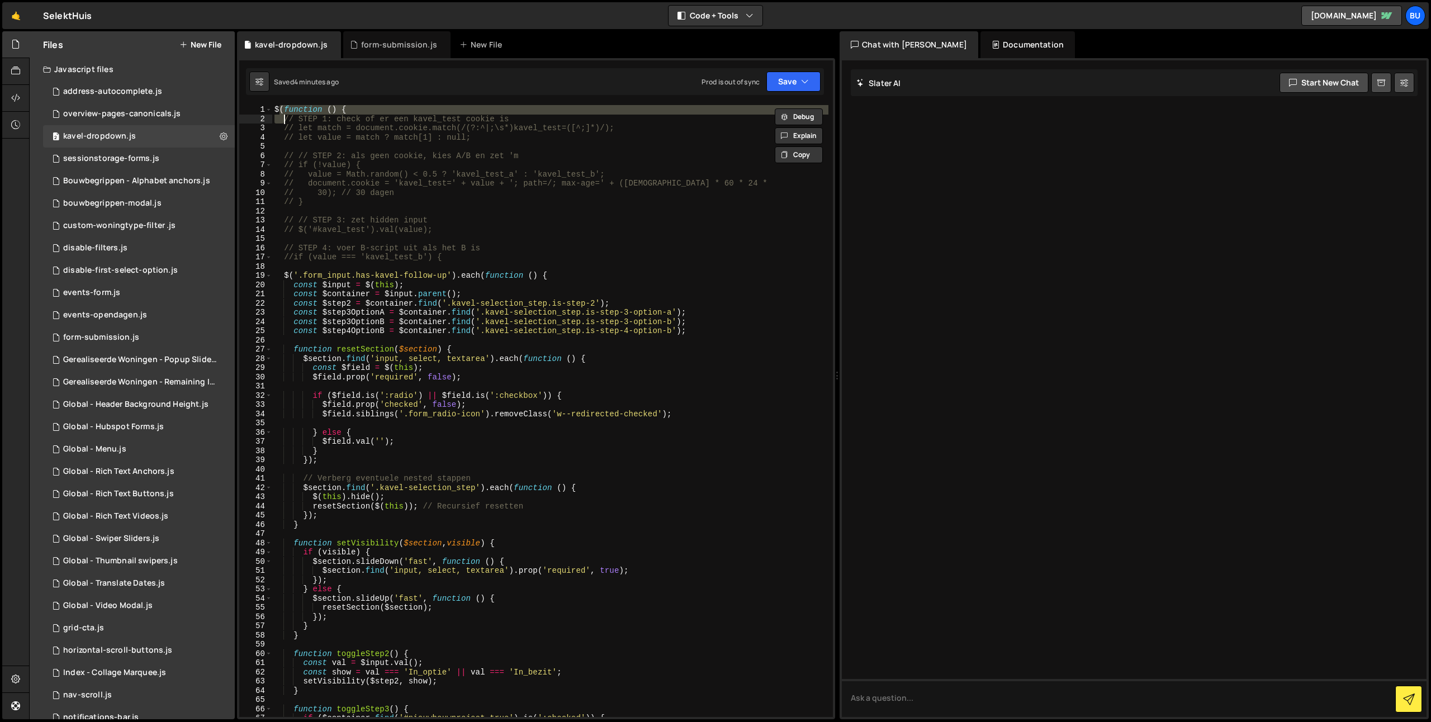
click at [307, 142] on div "$ ( function ( ) { // STEP 1: check of er een kavel_test cookie is // let match…" at bounding box center [550, 420] width 556 height 631
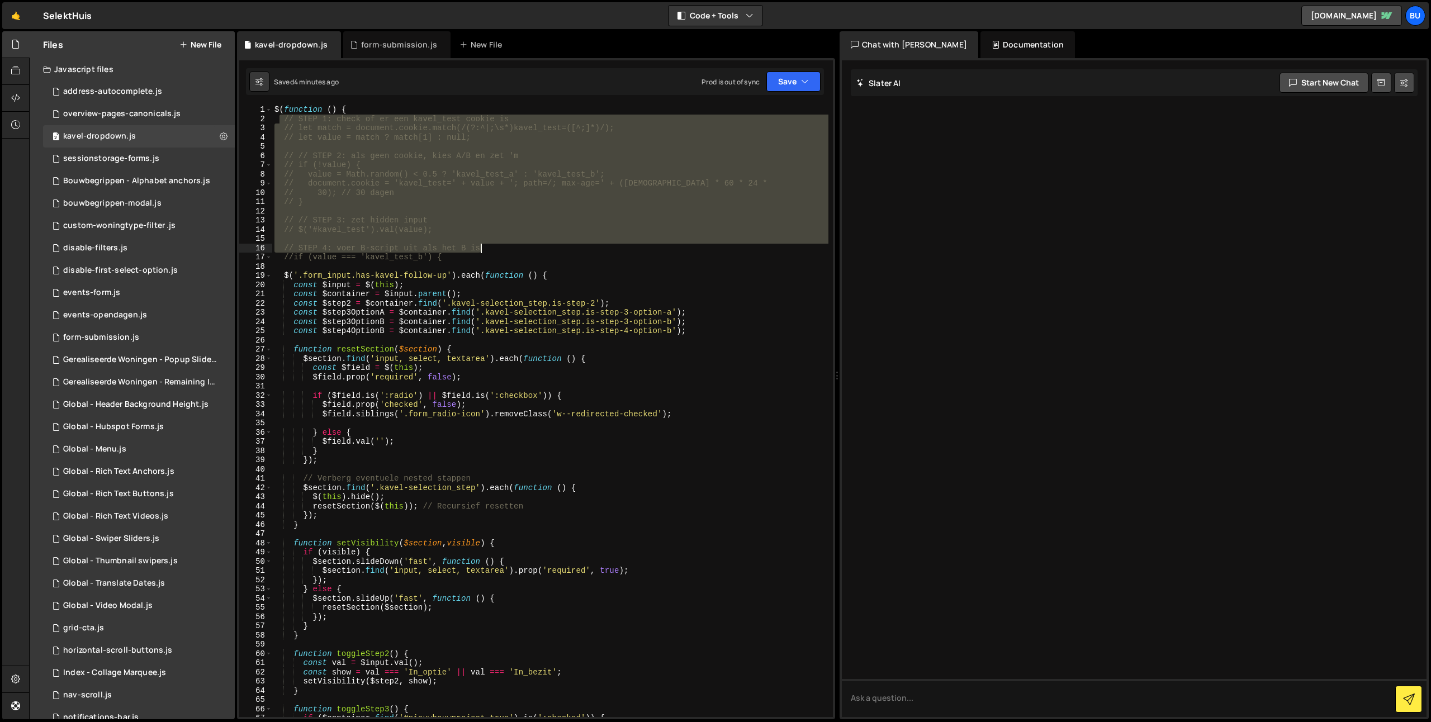
drag, startPoint x: 277, startPoint y: 120, endPoint x: 489, endPoint y: 250, distance: 248.4
click at [487, 249] on div "$ ( function ( ) { // STEP 1: check of er een kavel_test cookie is // let match…" at bounding box center [550, 420] width 556 height 631
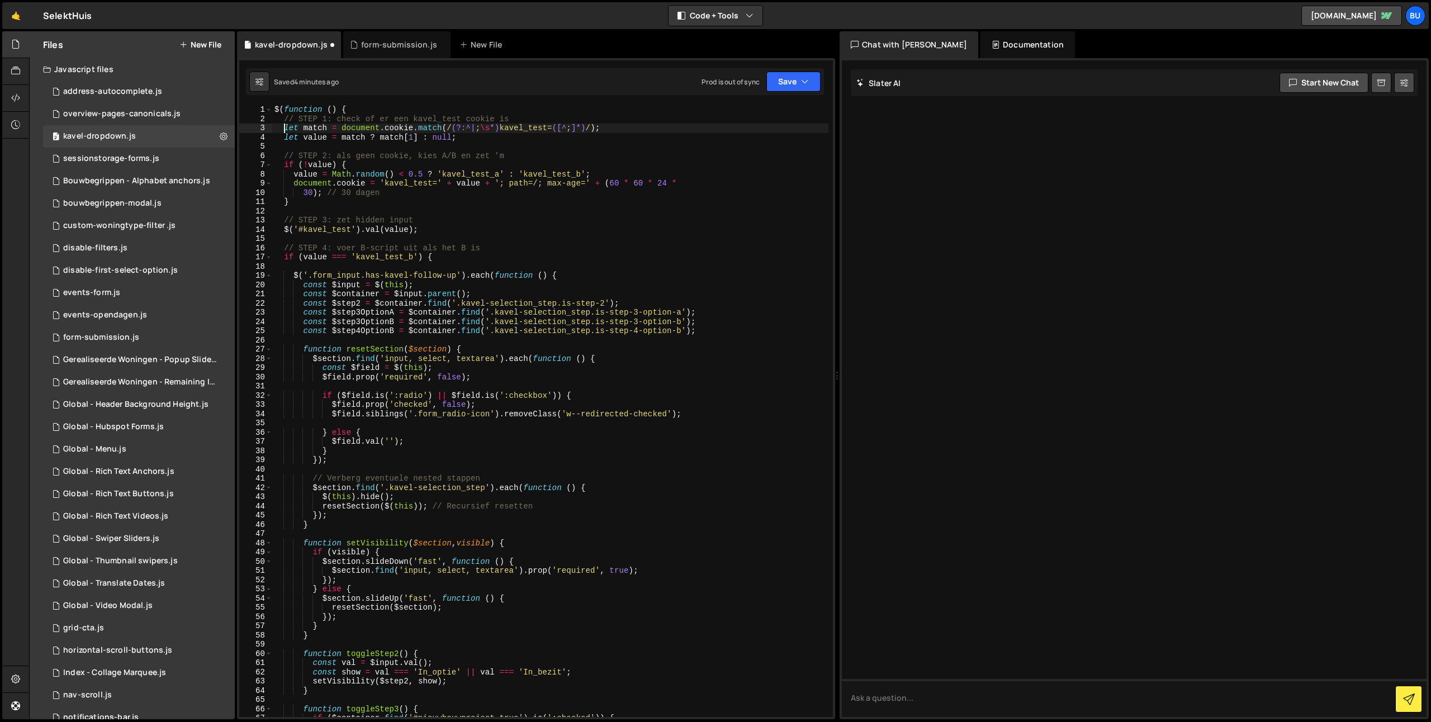
click at [513, 249] on div "$ ( function ( ) { // STEP 1: check of er een kavel_test cookie is let match = …" at bounding box center [550, 420] width 556 height 631
click at [548, 173] on div "$ ( function ( ) { // STEP 1: check of er een kavel_test cookie is let match = …" at bounding box center [550, 420] width 556 height 631
click at [584, 152] on div "$ ( function ( ) { // STEP 1: check of er een kavel_test cookie is let match = …" at bounding box center [550, 420] width 556 height 631
click at [605, 139] on div "$ ( function ( ) { // STEP 1: check of er een kavel_test cookie is let match = …" at bounding box center [550, 420] width 556 height 631
click at [460, 184] on div "$ ( function ( ) { // STEP 1: check of er een kavel_test cookie is let match = …" at bounding box center [550, 420] width 556 height 631
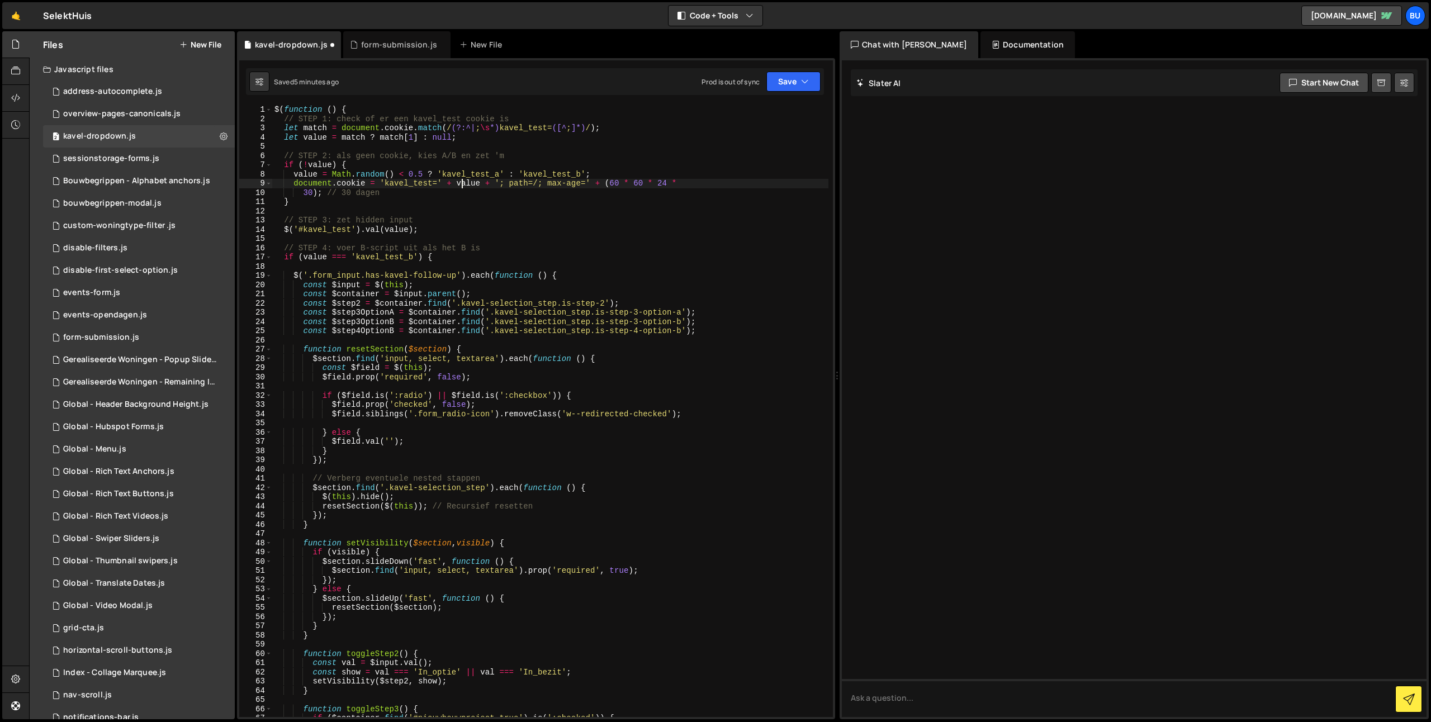
click at [460, 184] on div "$ ( function ( ) { // STEP 1: check of er een kavel_test cookie is let match = …" at bounding box center [550, 420] width 556 height 631
click at [481, 171] on div "$ ( function ( ) { // STEP 1: check of er een kavel_test cookie is let match = …" at bounding box center [550, 420] width 556 height 631
click at [471, 181] on div "$ ( function ( ) { // STEP 1: check of er een kavel_test cookie is let match = …" at bounding box center [550, 420] width 556 height 631
click at [501, 172] on div "$ ( function ( ) { // STEP 1: check of er een kavel_test cookie is let match = …" at bounding box center [550, 420] width 556 height 631
click at [467, 184] on div "$ ( function ( ) { // STEP 1: check of er een kavel_test cookie is let match = …" at bounding box center [550, 420] width 556 height 631
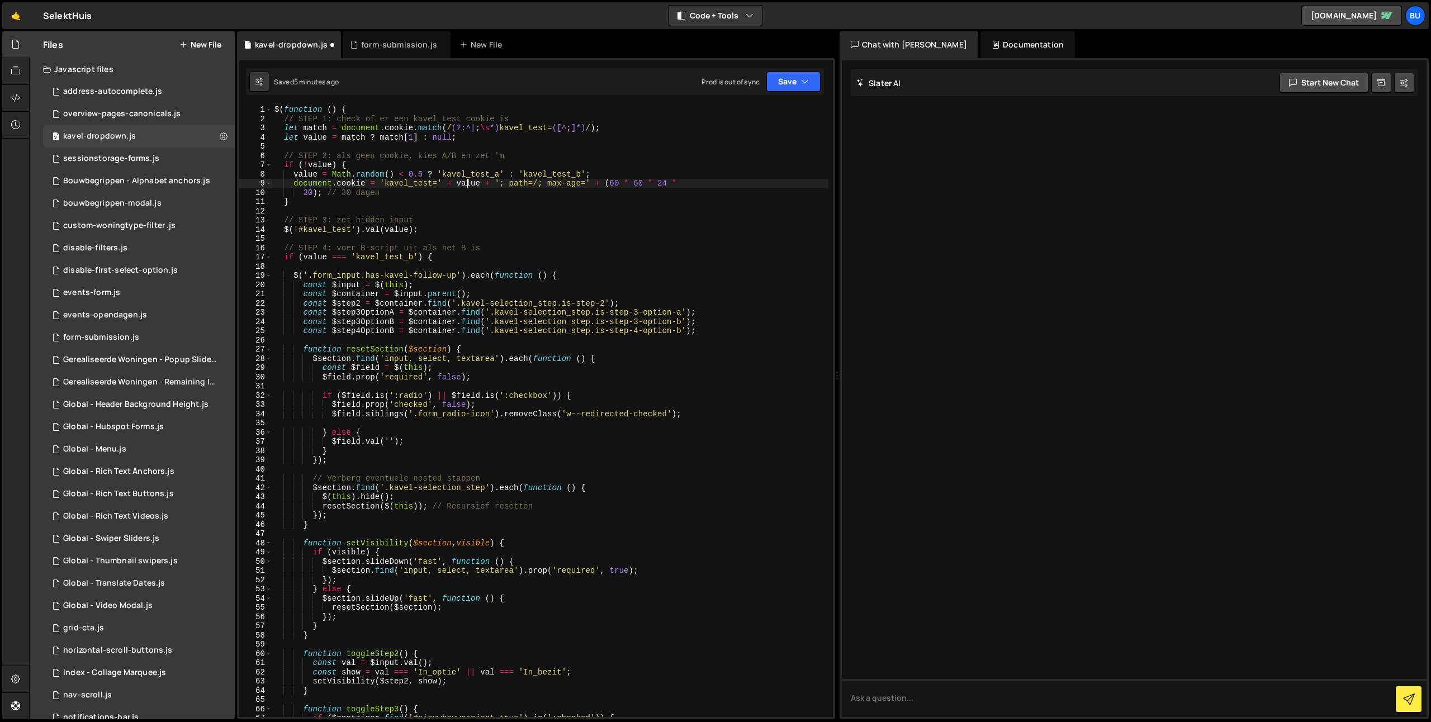
click at [475, 182] on div "$ ( function ( ) { // STEP 1: check of er een kavel_test cookie is let match = …" at bounding box center [550, 420] width 556 height 631
click at [486, 175] on div "$ ( function ( ) { // STEP 1: check of er een kavel_test cookie is let match = …" at bounding box center [550, 420] width 556 height 631
click at [482, 187] on div "$ ( function ( ) { // STEP 1: check of er een kavel_test cookie is let match = …" at bounding box center [550, 420] width 556 height 631
type textarea "document.cookie = 'kavel_test=' + value + '; path=/; max-age=' + (60 * 60 * 24 *"
click at [711, 338] on div "$ ( function ( ) { // STEP 1: check of er een kavel_test cookie is let match = …" at bounding box center [550, 420] width 556 height 631
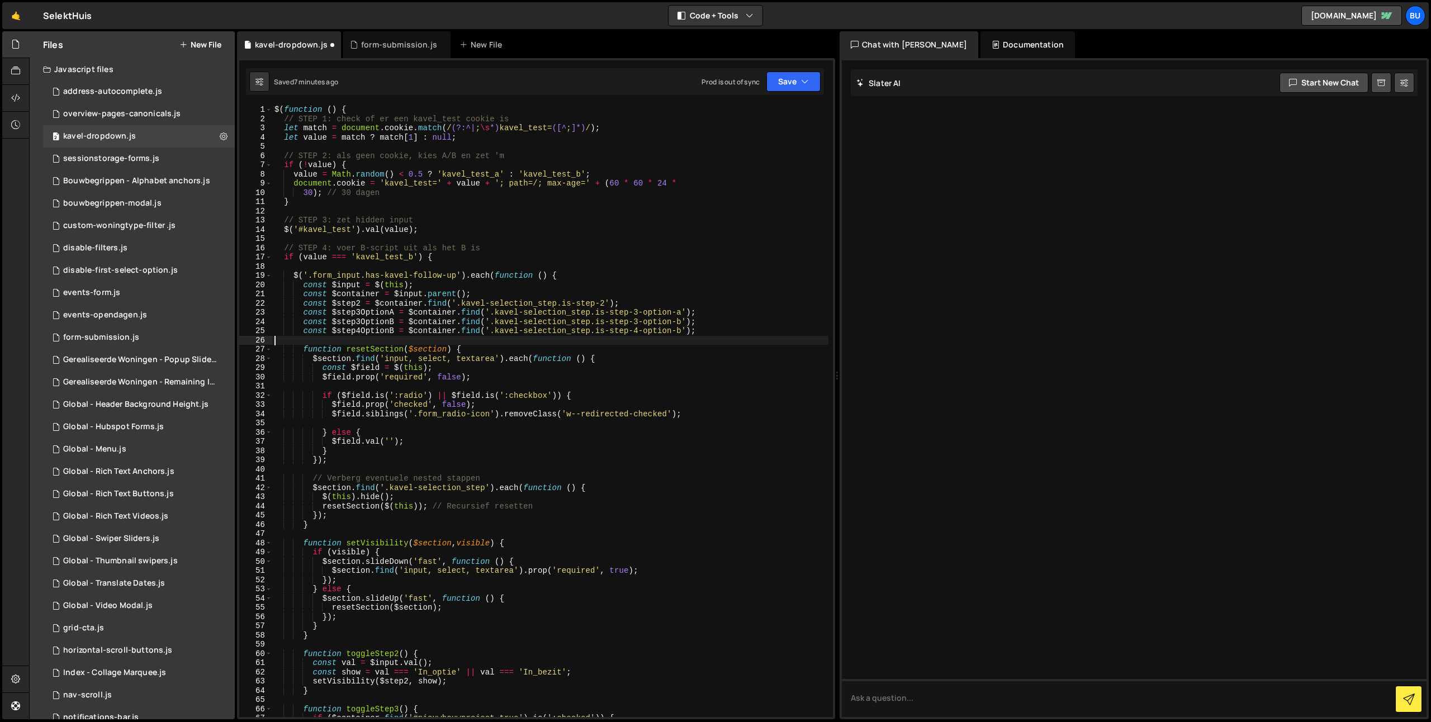
click at [734, 325] on div "$ ( function ( ) { // STEP 1: check of er een kavel_test cookie is let match = …" at bounding box center [550, 420] width 556 height 631
click at [729, 325] on div "$ ( function ( ) { // STEP 1: check of er een kavel_test cookie is let match = …" at bounding box center [550, 420] width 556 height 631
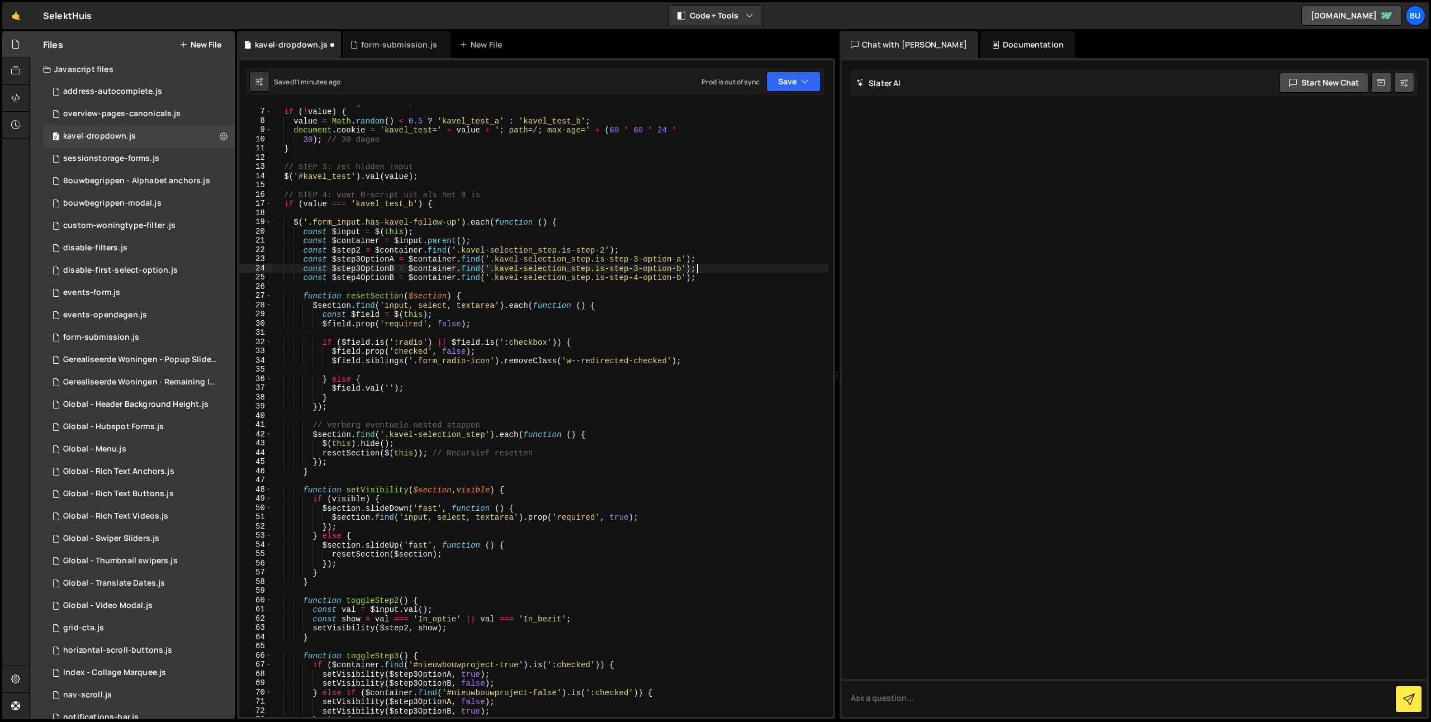
scroll to position [91, 0]
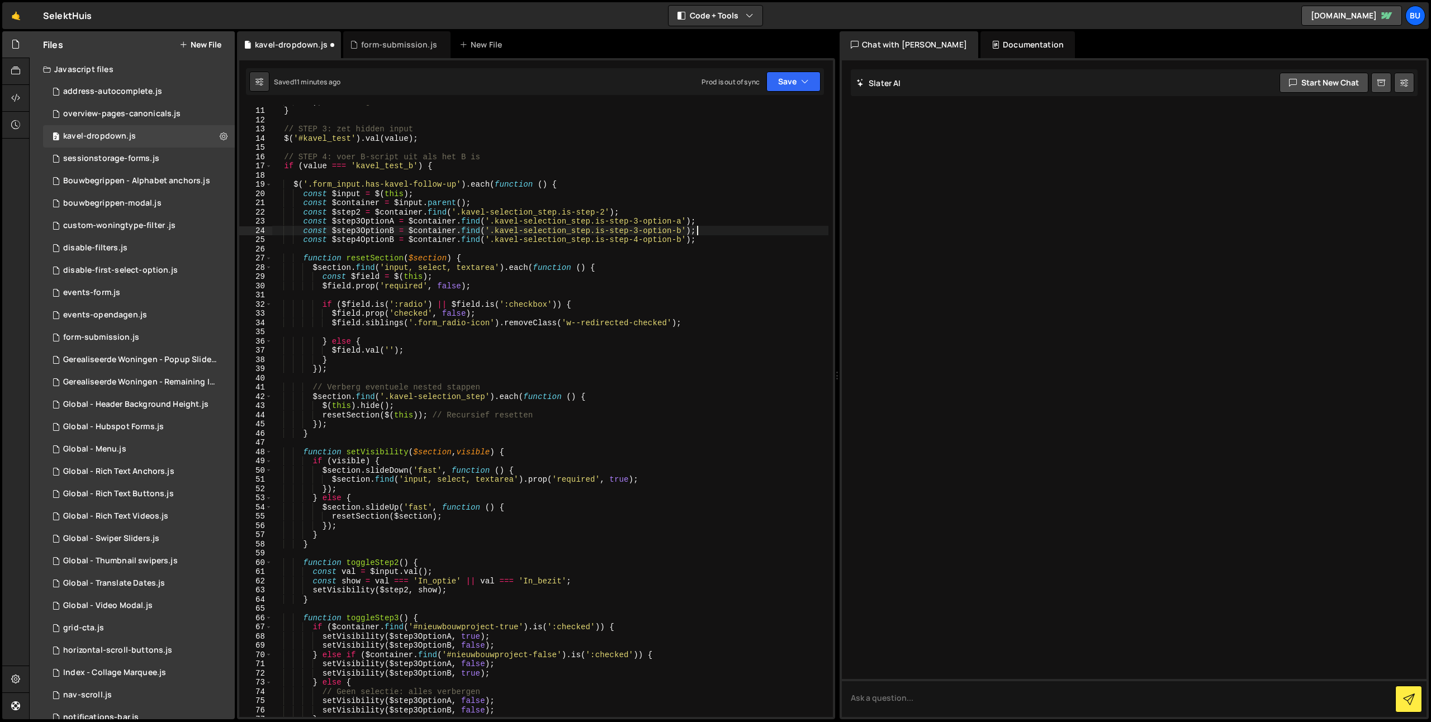
click at [760, 222] on div "30 ) ; // 30 dagen } // STEP 3: zet hidden input $ ( '#kavel_test' ) . val ( va…" at bounding box center [550, 412] width 556 height 631
click at [535, 216] on div "30 ) ; // 30 dagen } // STEP 3: zet hidden input $ ( '#kavel_test' ) . val ( va…" at bounding box center [550, 412] width 556 height 631
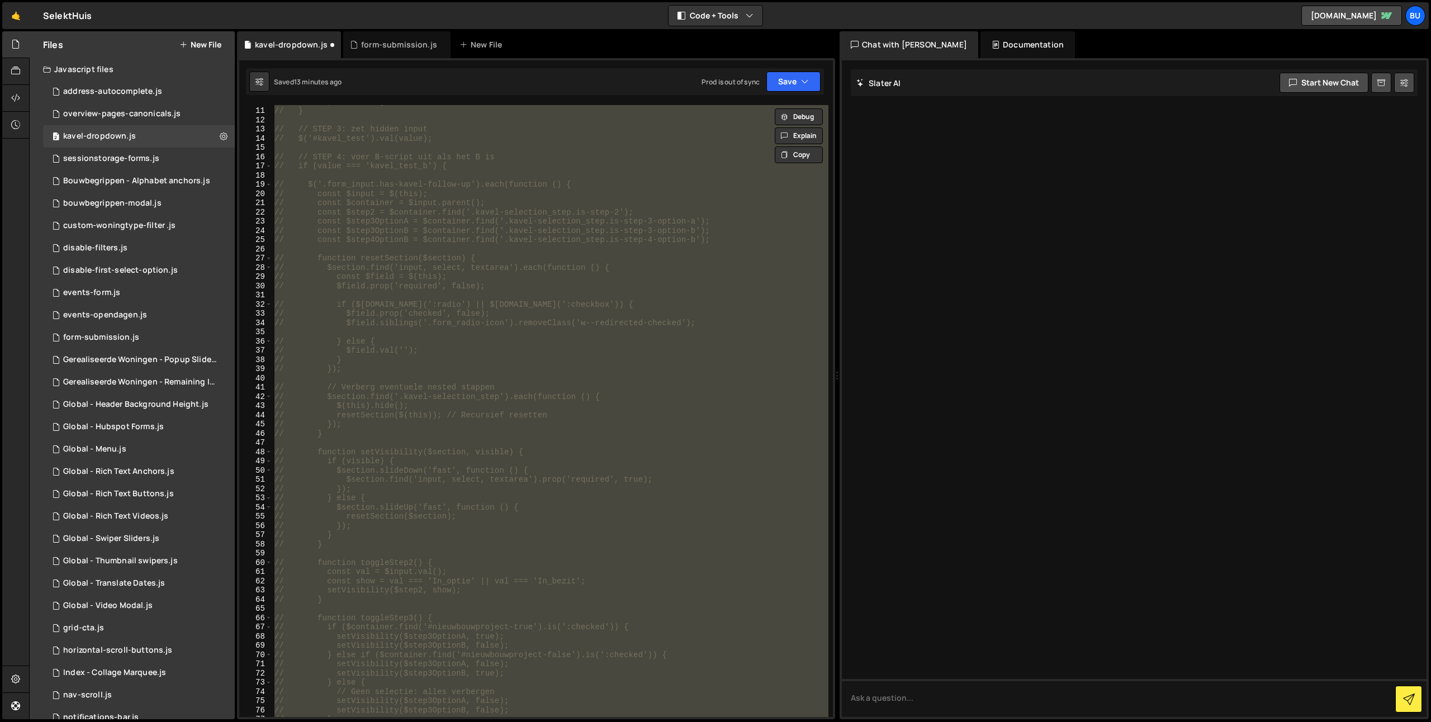
scroll to position [0, 0]
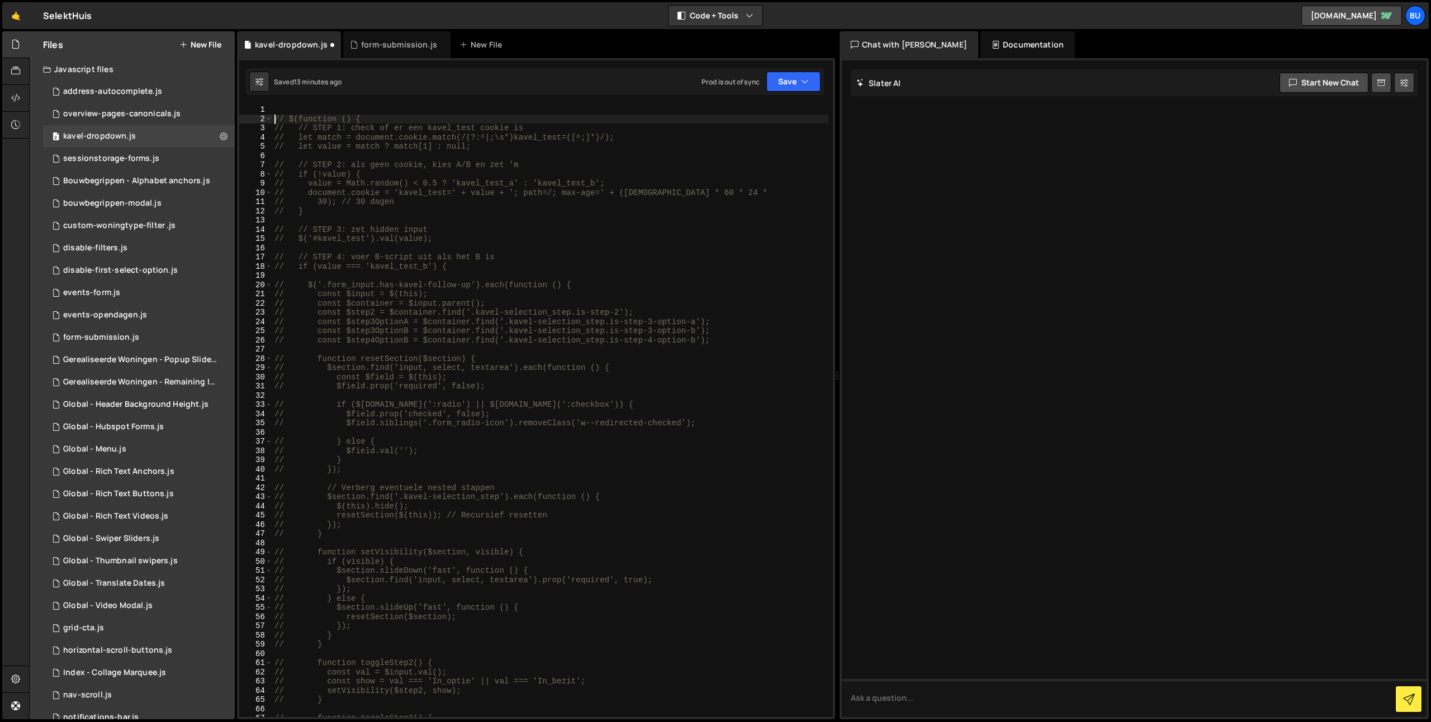
type textarea "// $(function () {"
paste textarea
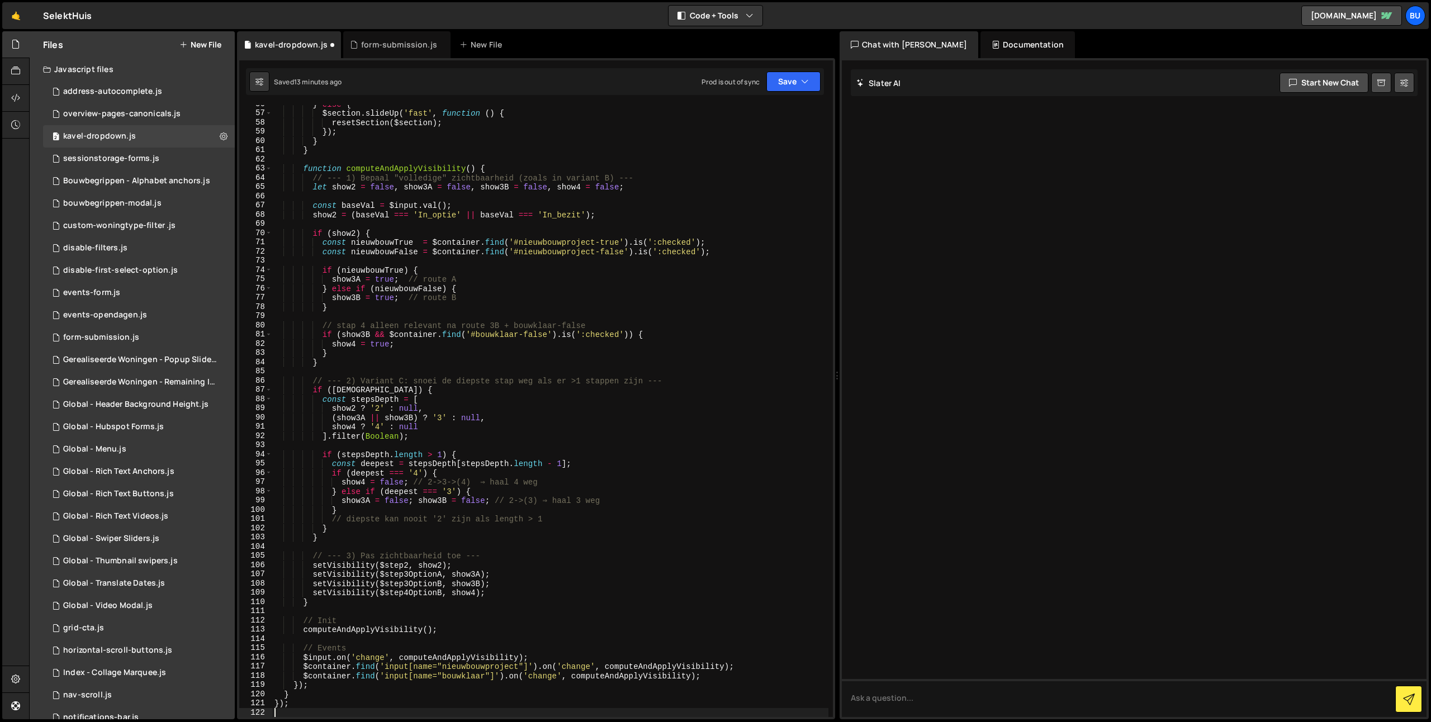
scroll to position [513, 0]
click at [809, 84] on button "Save" at bounding box center [793, 82] width 54 height 20
click at [771, 120] on div "Saved 13 minutes ago" at bounding box center [756, 121] width 116 height 13
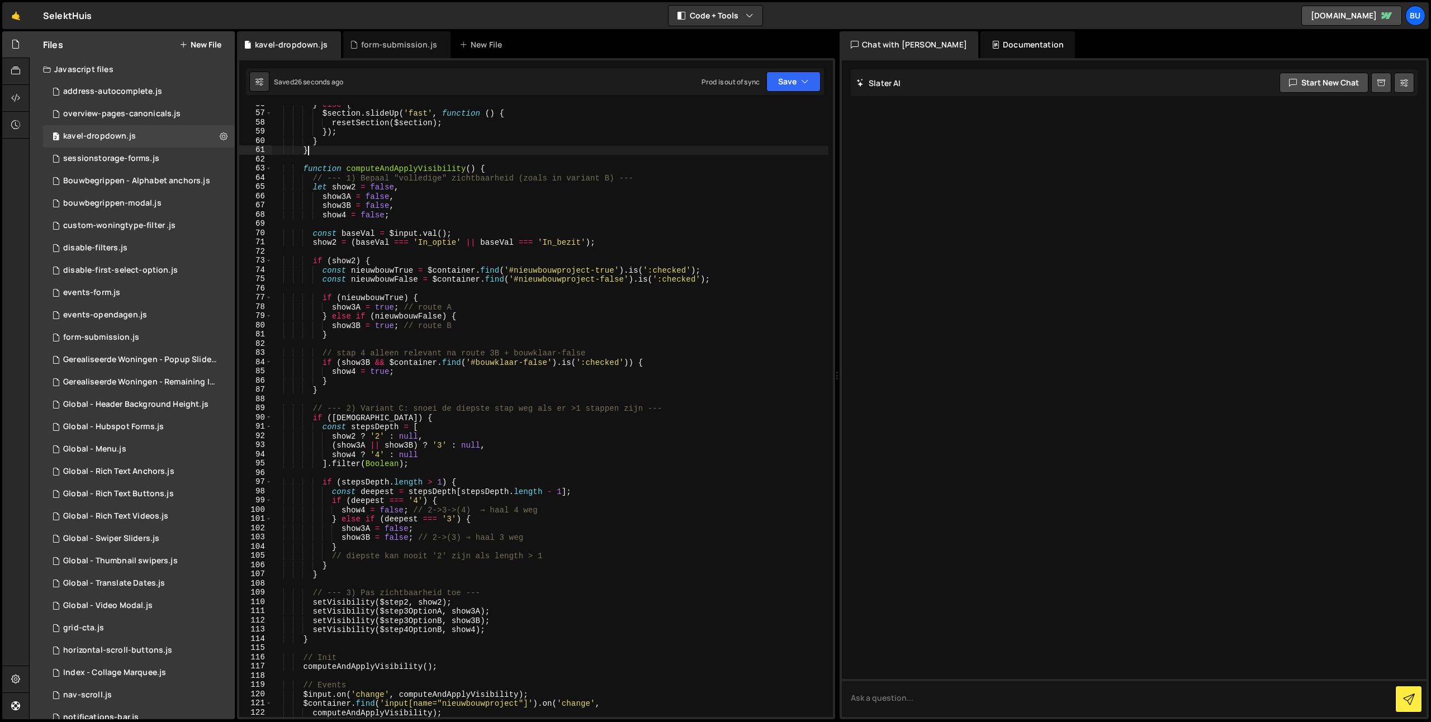
click at [582, 153] on div "} else { $section . slideUp ( 'fast' , function ( ) { resetSection ( $section )…" at bounding box center [550, 414] width 556 height 631
type textarea "// });"
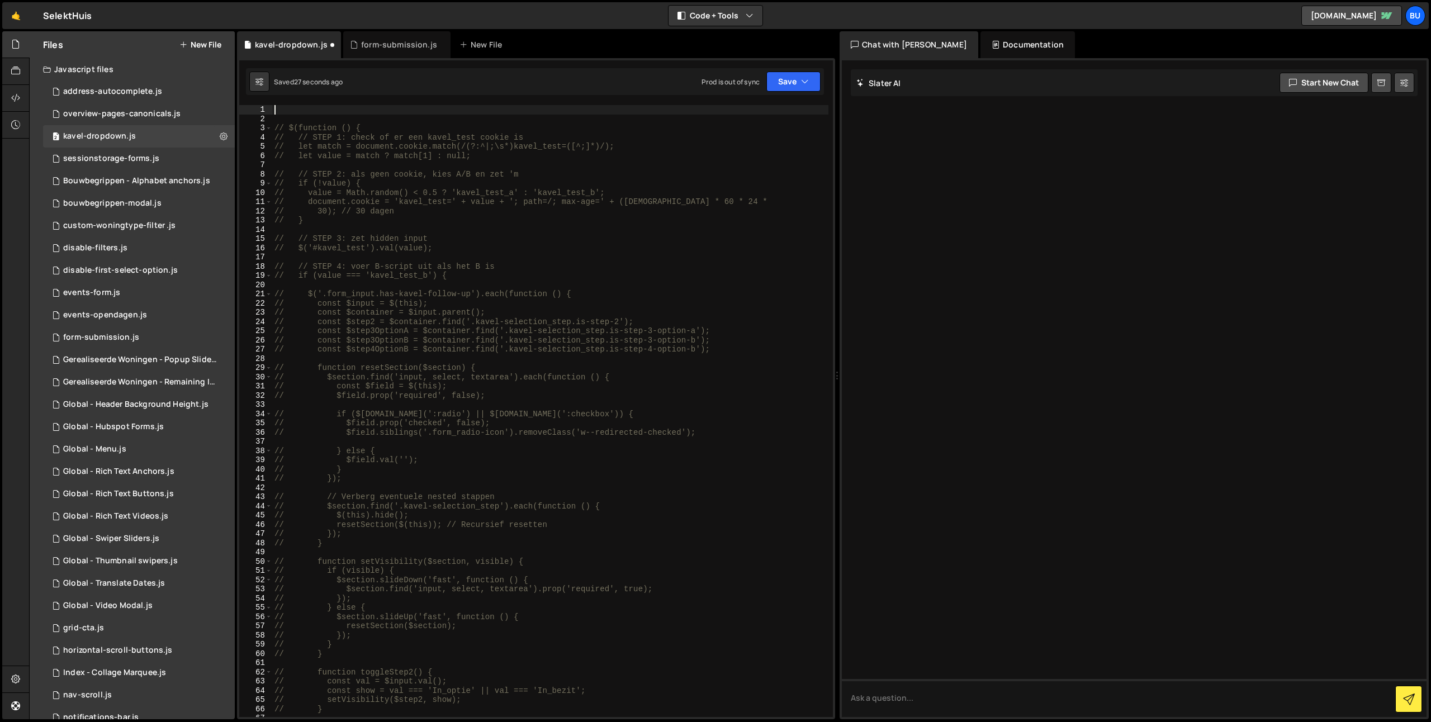
scroll to position [0, 0]
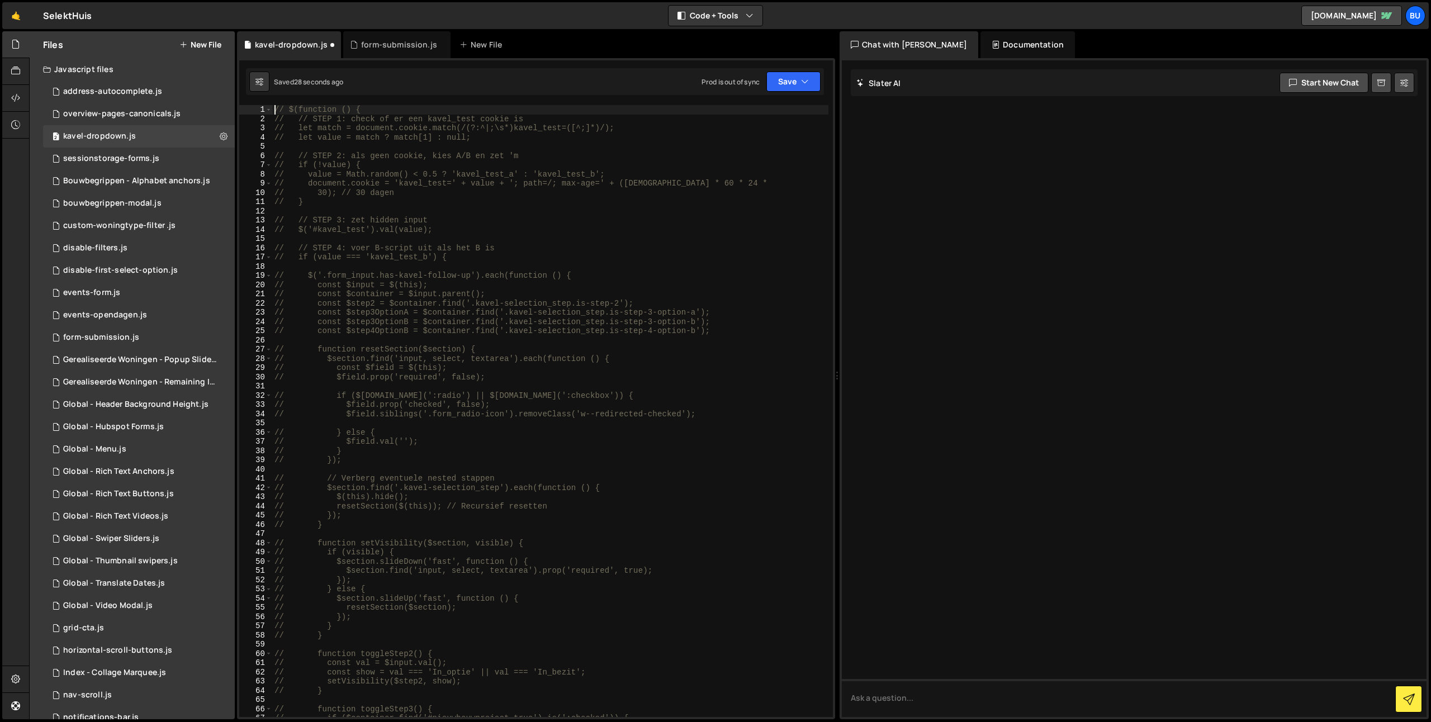
type textarea "$(function () {"
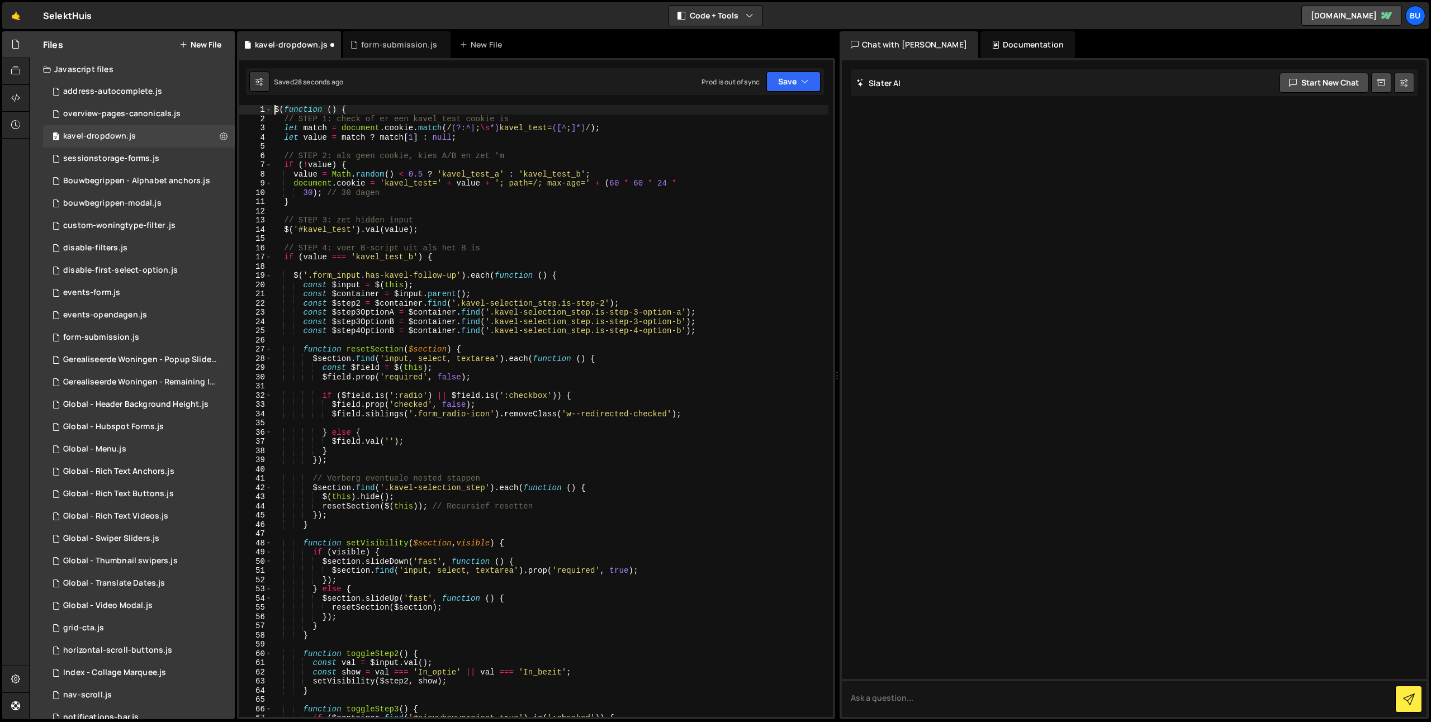
click at [589, 240] on div "$ ( function ( ) { // STEP 1: check of er een kavel_test cookie is let match = …" at bounding box center [550, 420] width 556 height 631
drag, startPoint x: 682, startPoint y: 205, endPoint x: 689, endPoint y: 195, distance: 11.6
click at [682, 205] on div "$ ( function ( ) { // STEP 1: check of er een kavel_test cookie is let match = …" at bounding box center [550, 420] width 556 height 631
drag, startPoint x: 702, startPoint y: 184, endPoint x: 701, endPoint y: 174, distance: 10.1
click at [700, 179] on div "$ ( function ( ) { // STEP 1: check of er een kavel_test cookie is let match = …" at bounding box center [550, 420] width 556 height 631
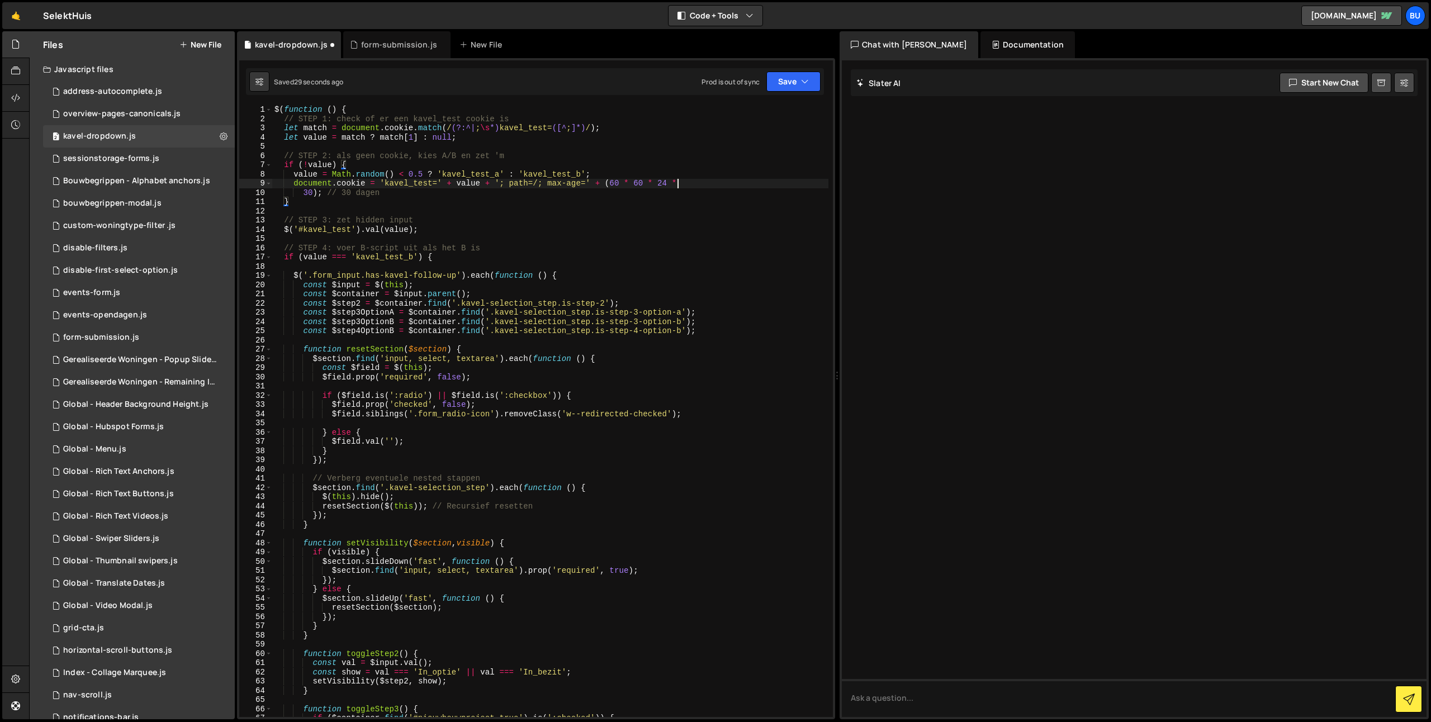
click at [728, 153] on div "$ ( function ( ) { // STEP 1: check of er een kavel_test cookie is let match = …" at bounding box center [550, 420] width 556 height 631
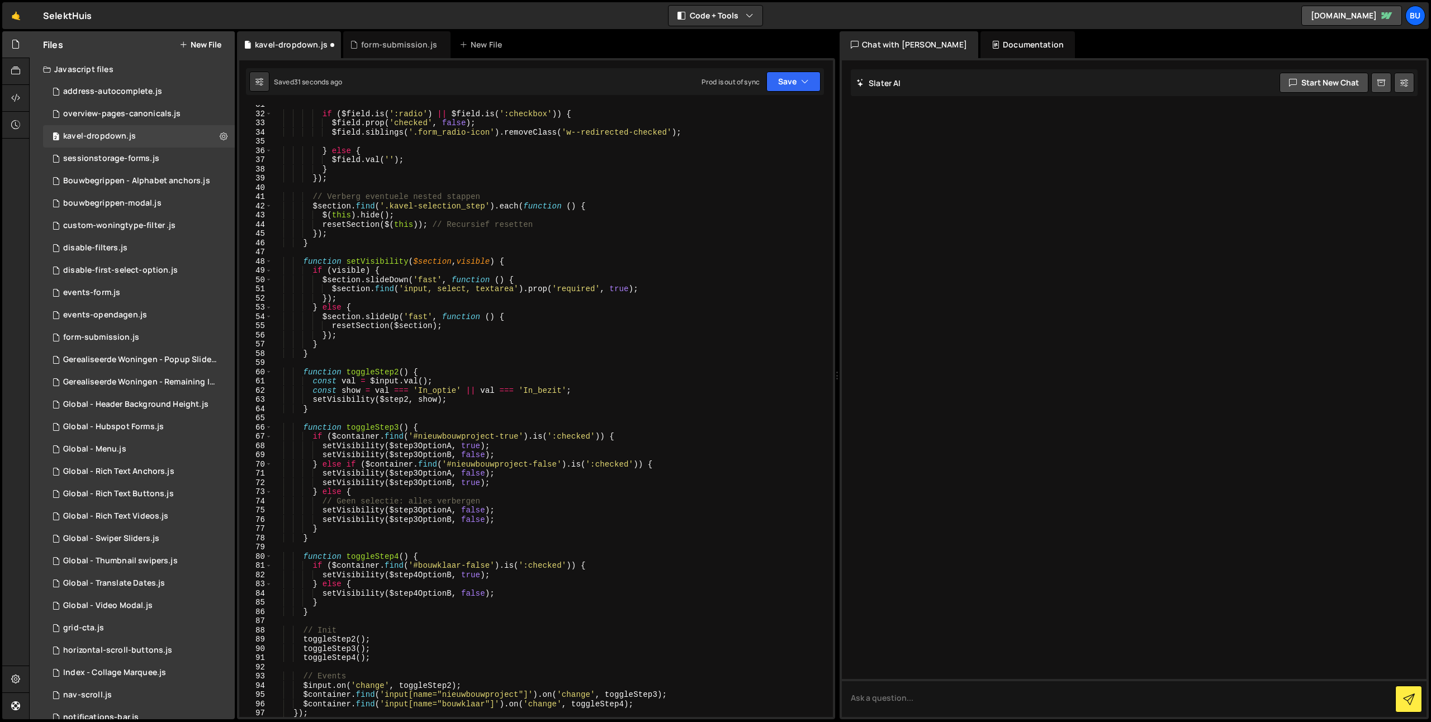
scroll to position [102, 0]
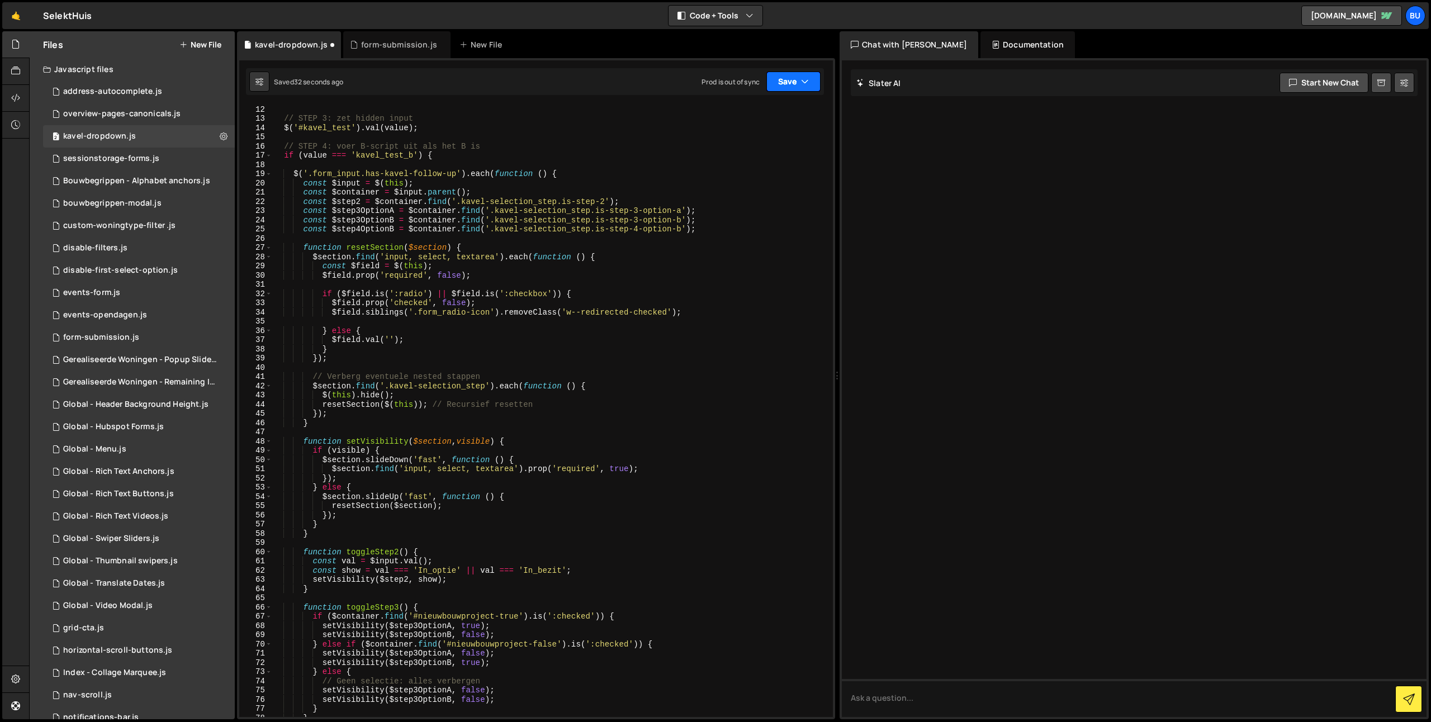
click at [810, 84] on button "Save" at bounding box center [793, 82] width 54 height 20
click at [775, 112] on div "Save to Staging S" at bounding box center [756, 108] width 116 height 11
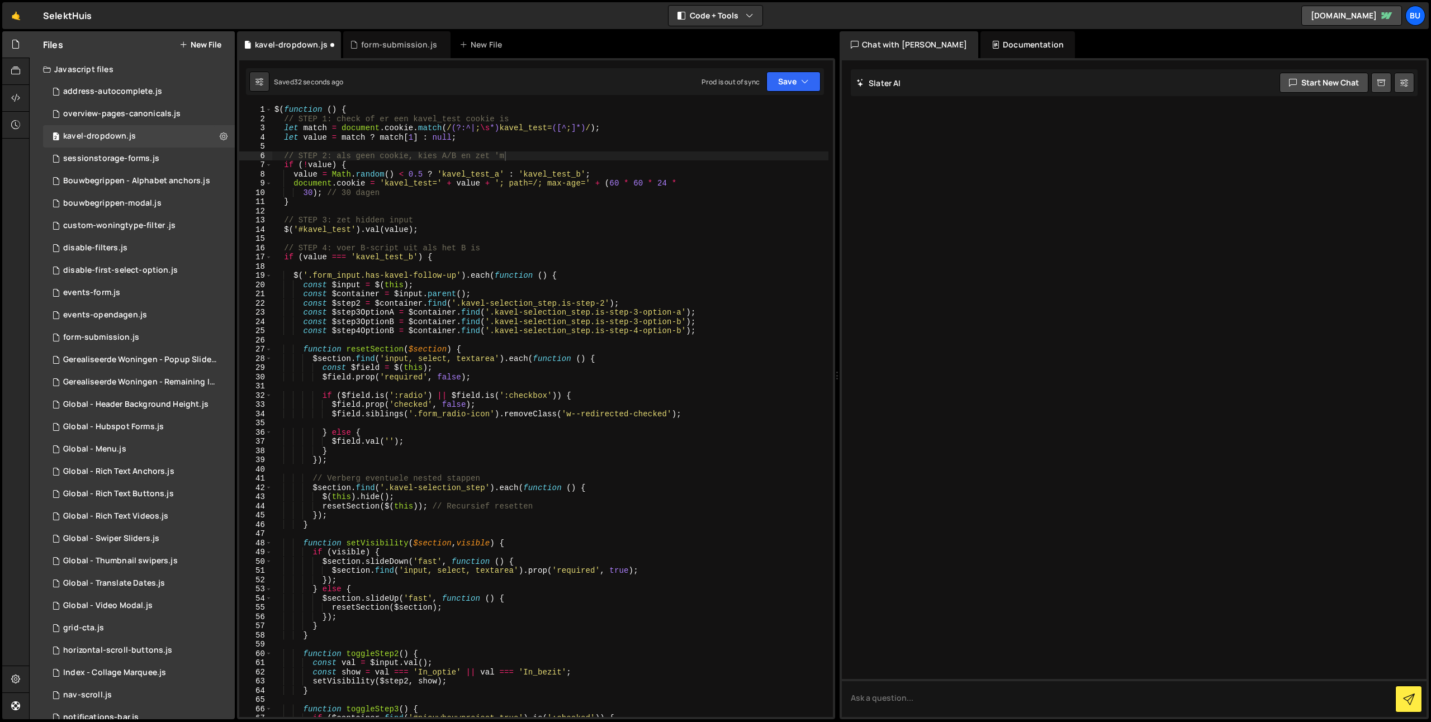
scroll to position [0, 0]
click at [460, 189] on div "$ ( function ( ) { // STEP 1: check of er een kavel_test cookie is let match = …" at bounding box center [550, 420] width 556 height 631
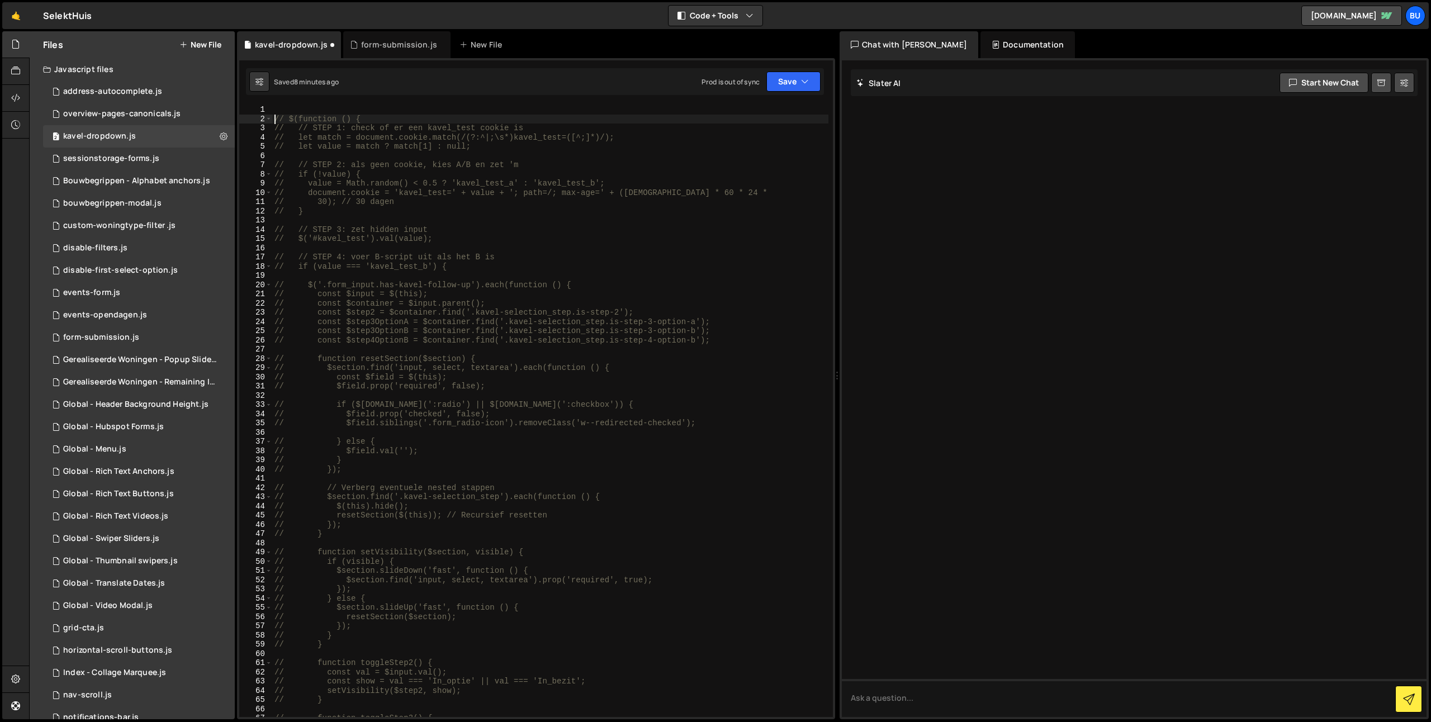
type textarea "// $(function () {"
paste textarea
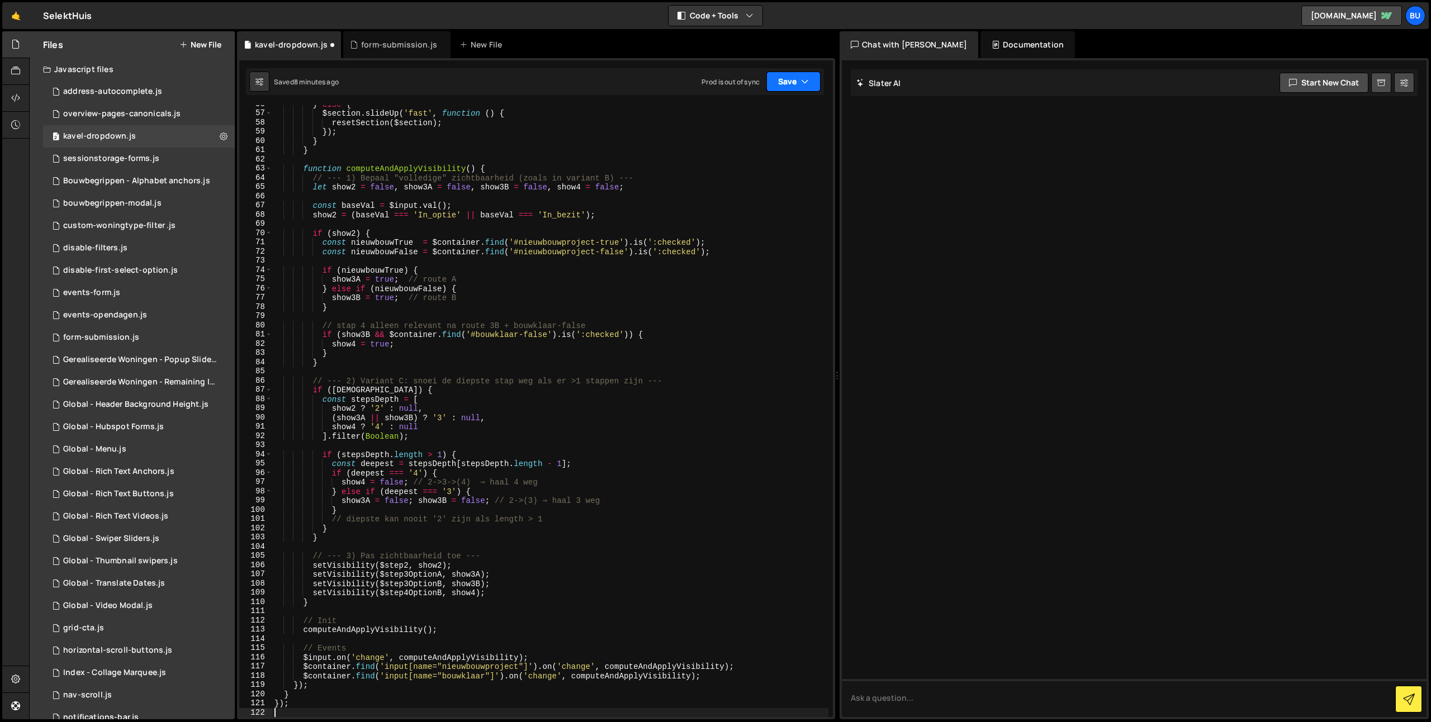
click at [783, 80] on button "Save" at bounding box center [793, 82] width 54 height 20
drag, startPoint x: 751, startPoint y: 108, endPoint x: 749, endPoint y: 92, distance: 15.7
click at [750, 108] on div "Save to Staging S" at bounding box center [756, 108] width 116 height 11
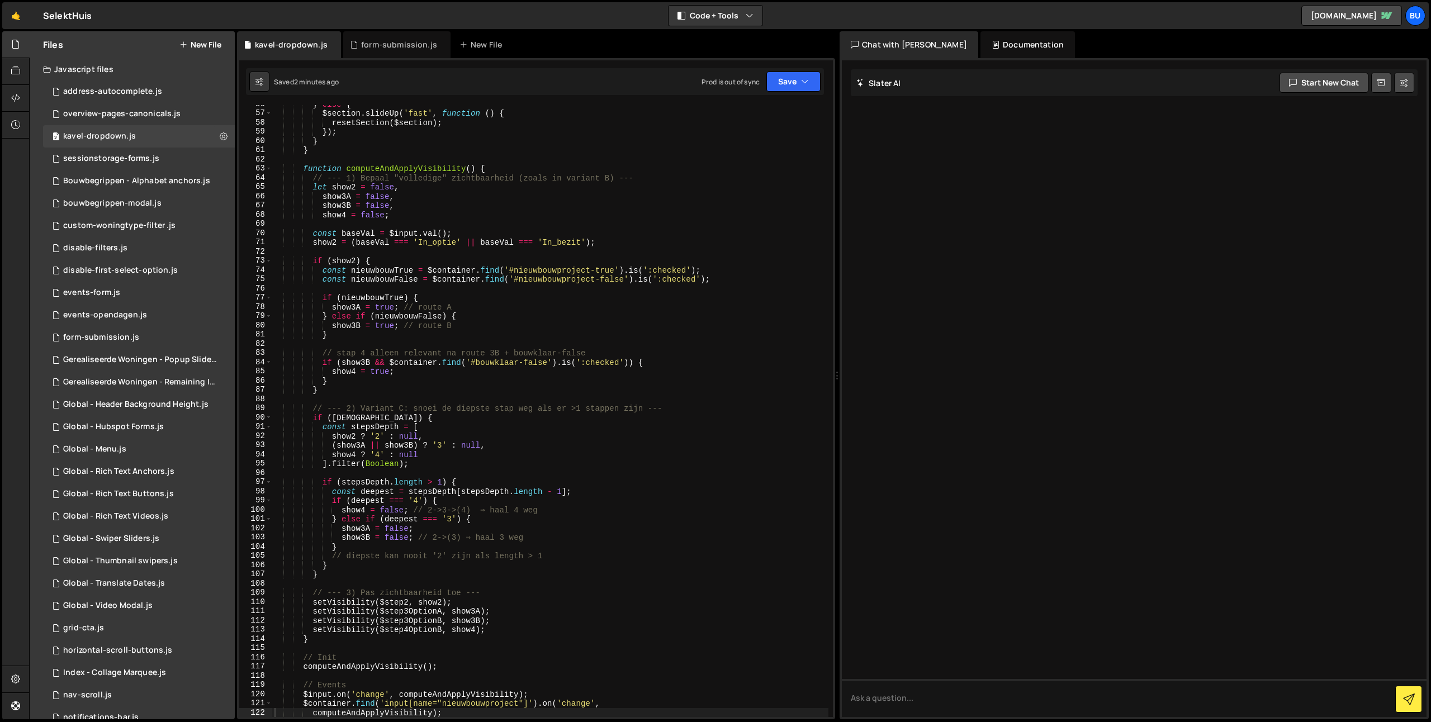
drag, startPoint x: 571, startPoint y: 296, endPoint x: 633, endPoint y: 260, distance: 71.6
click at [571, 296] on div "} else { $section . slideUp ( 'fast' , function ( ) { resetSection ( $section )…" at bounding box center [550, 414] width 556 height 631
click at [656, 259] on div "} else { $section . slideUp ( 'fast' , function ( ) { resetSection ( $section )…" at bounding box center [550, 414] width 556 height 631
drag, startPoint x: 676, startPoint y: 270, endPoint x: 657, endPoint y: 248, distance: 29.3
click at [676, 270] on div "} else { $section . slideUp ( 'fast' , function ( ) { resetSection ( $section )…" at bounding box center [550, 414] width 556 height 631
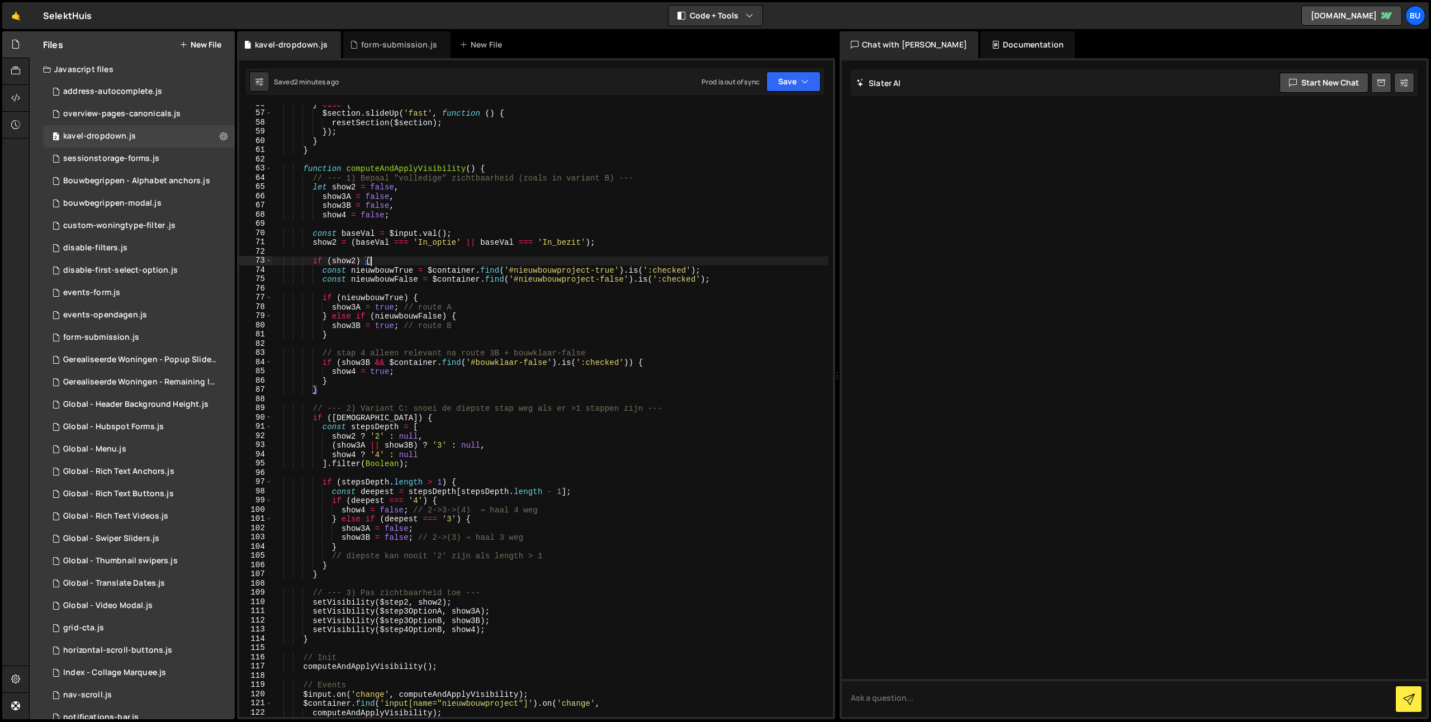
type textarea "const nieuwbouwTrue = $container.find('#nieuwbouwproject-true').is(':checked');"
click at [665, 250] on div "} else { $section . slideUp ( 'fast' , function ( ) { resetSection ( $section )…" at bounding box center [550, 414] width 556 height 631
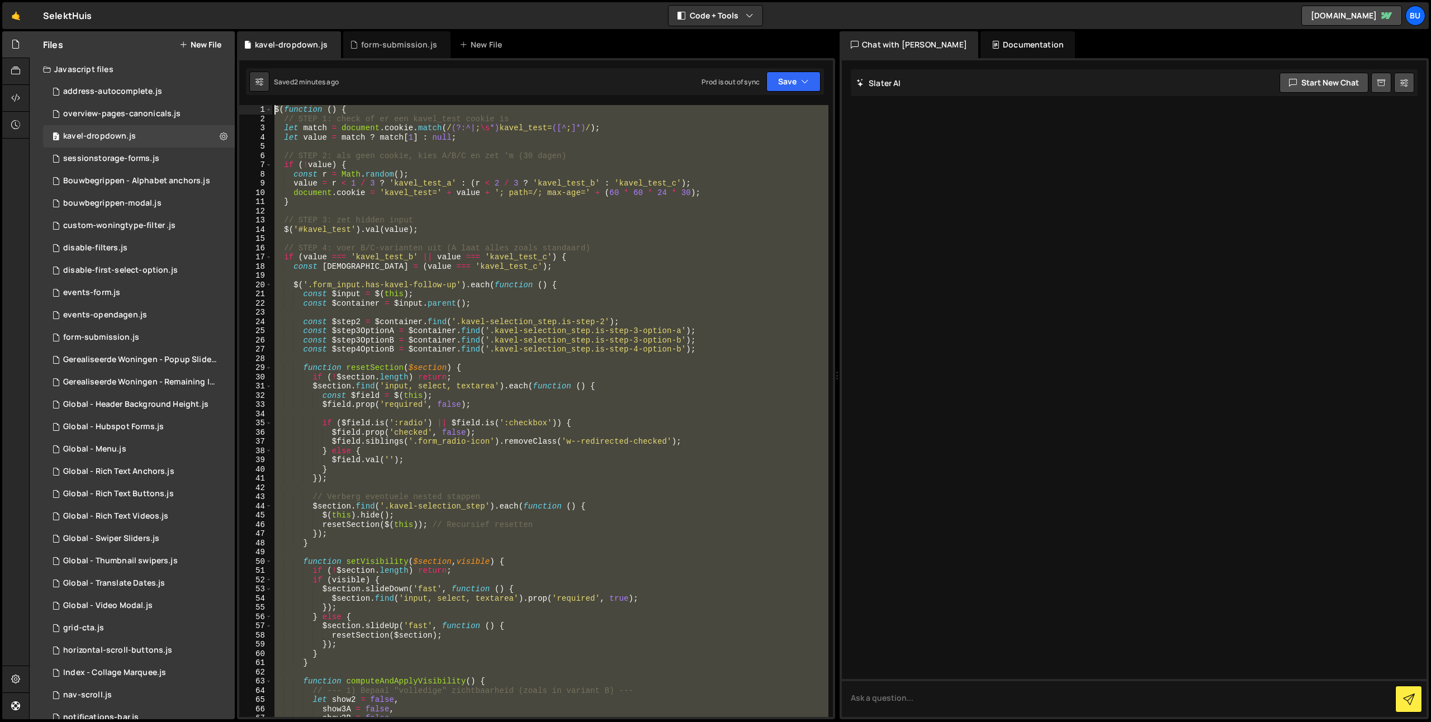
scroll to position [0, 0]
drag, startPoint x: 335, startPoint y: 241, endPoint x: 135, endPoint y: -82, distance: 379.7
click at [135, 0] on html "Projects Community Library Blog Bu Projects Your Teams Invite team member Accou…" at bounding box center [715, 361] width 1431 height 722
type textarea "$(function () { // STEP 1: check of er een kavel_test cookie is"
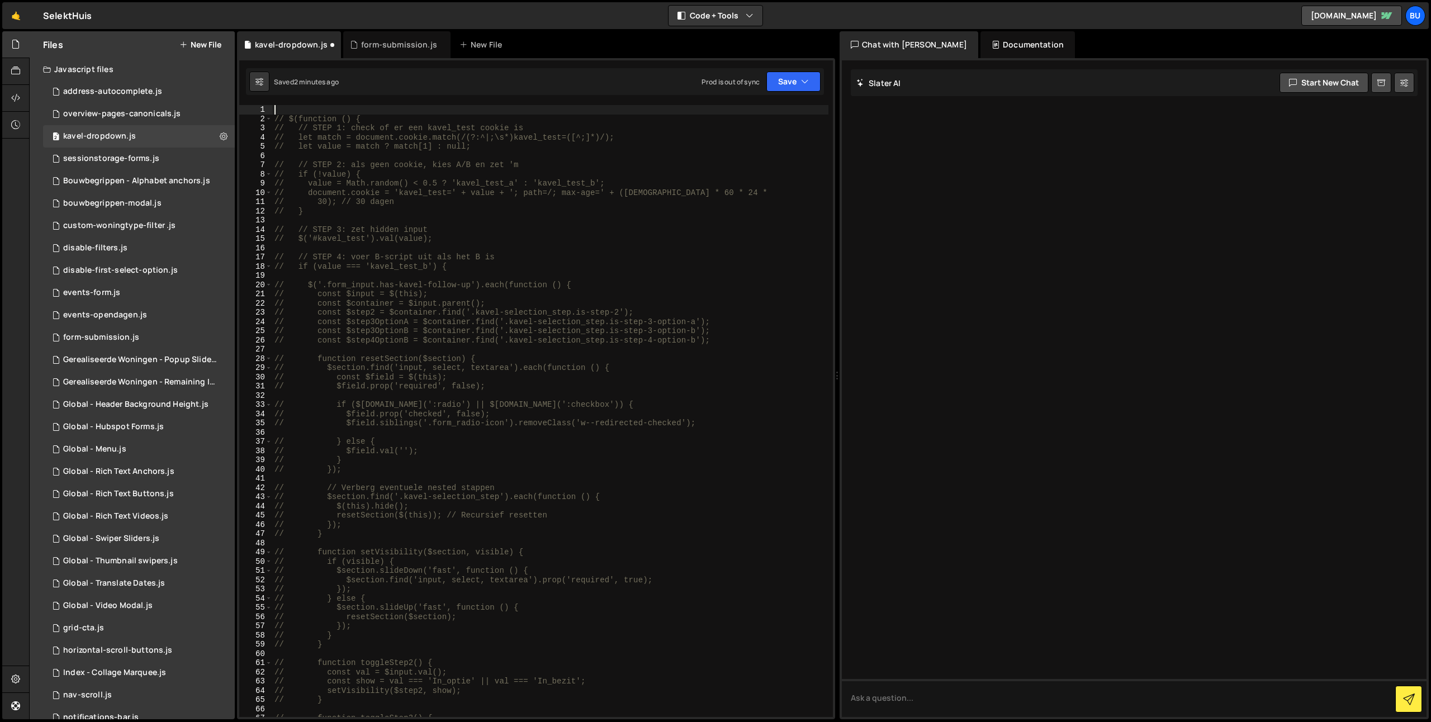
type textarea "// });"
paste textarea
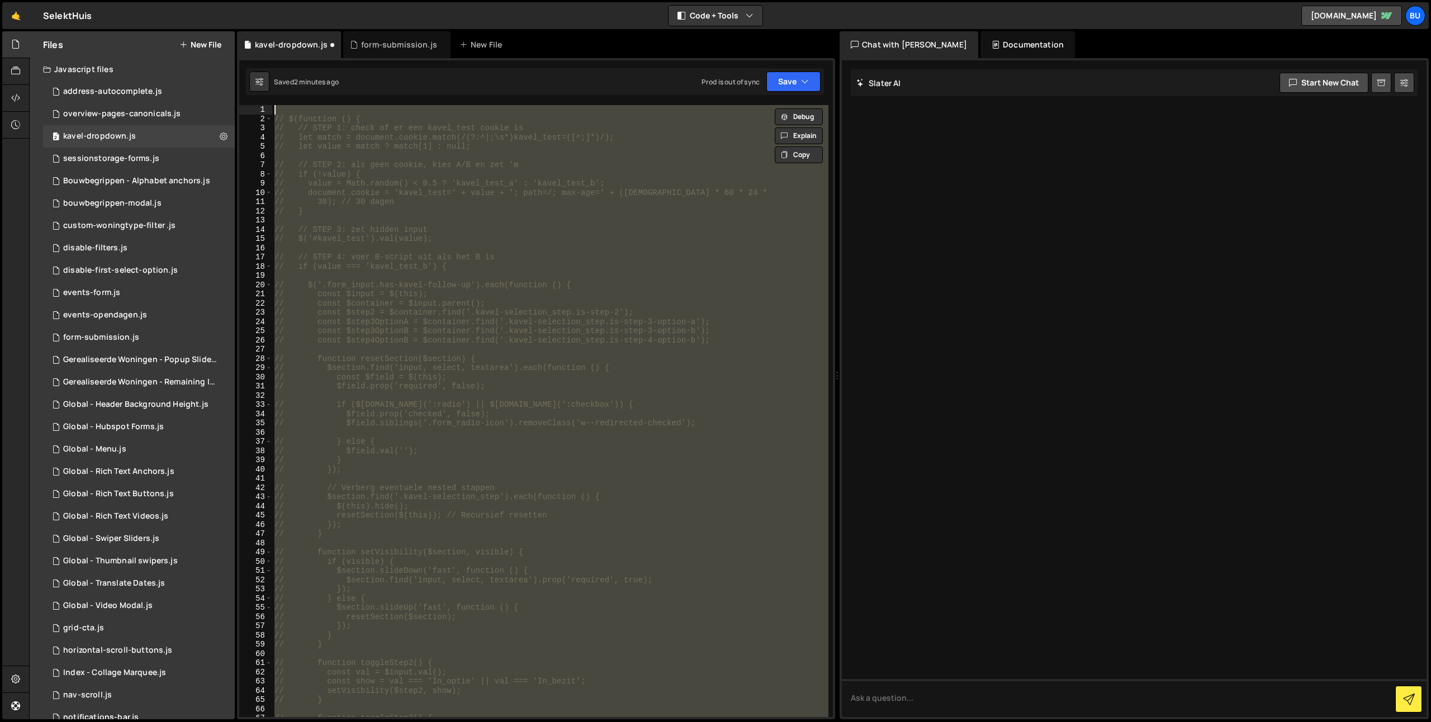
type textarea "$(function () {"
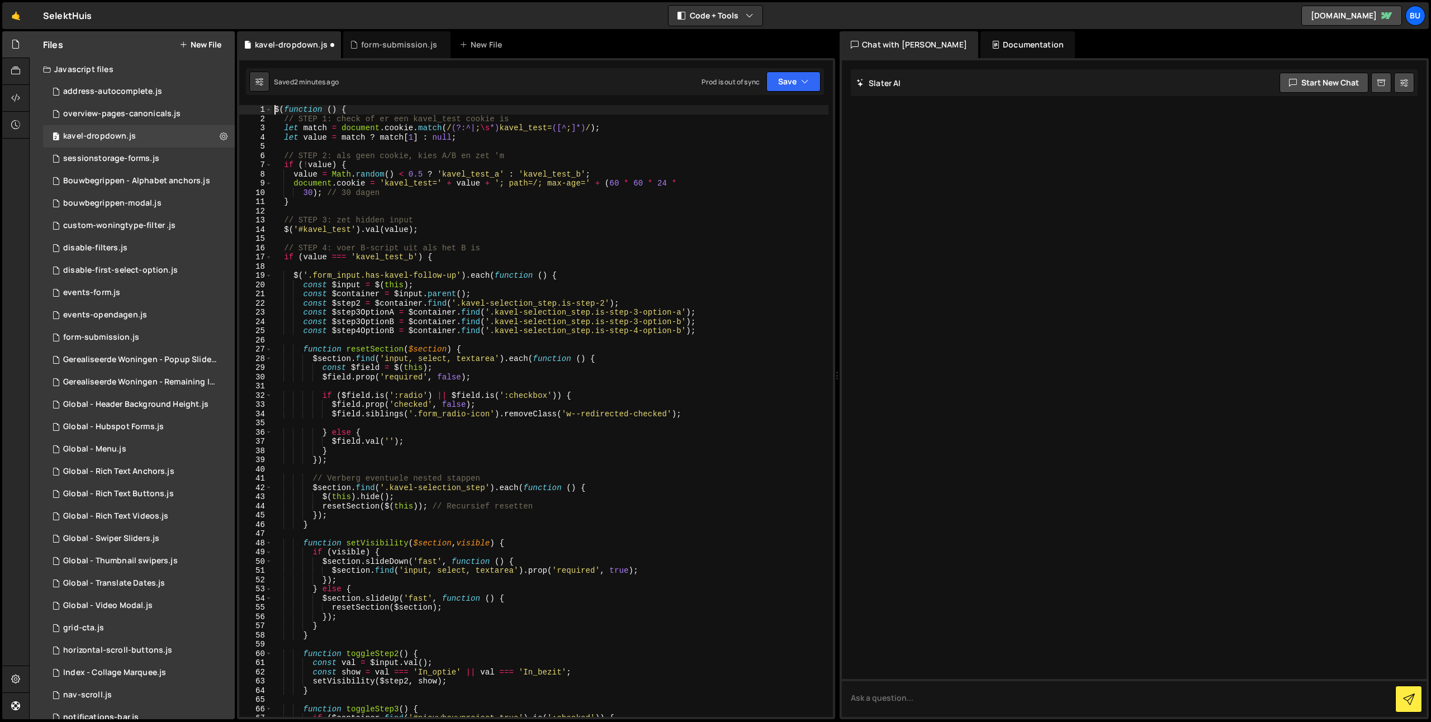
click at [516, 152] on div "$ ( function ( ) { // STEP 1: check of er een kavel_test cookie is let match = …" at bounding box center [550, 420] width 556 height 631
click at [564, 141] on div "$ ( function ( ) { // STEP 1: check of er een kavel_test cookie is let match = …" at bounding box center [550, 420] width 556 height 631
click at [636, 247] on div "$ ( function ( ) { // STEP 1: check of er een kavel_test cookie is let match = …" at bounding box center [550, 420] width 556 height 631
type textarea "// STEP 4: voer B-script uit als het B is"
drag, startPoint x: 622, startPoint y: 269, endPoint x: 624, endPoint y: 260, distance: 8.7
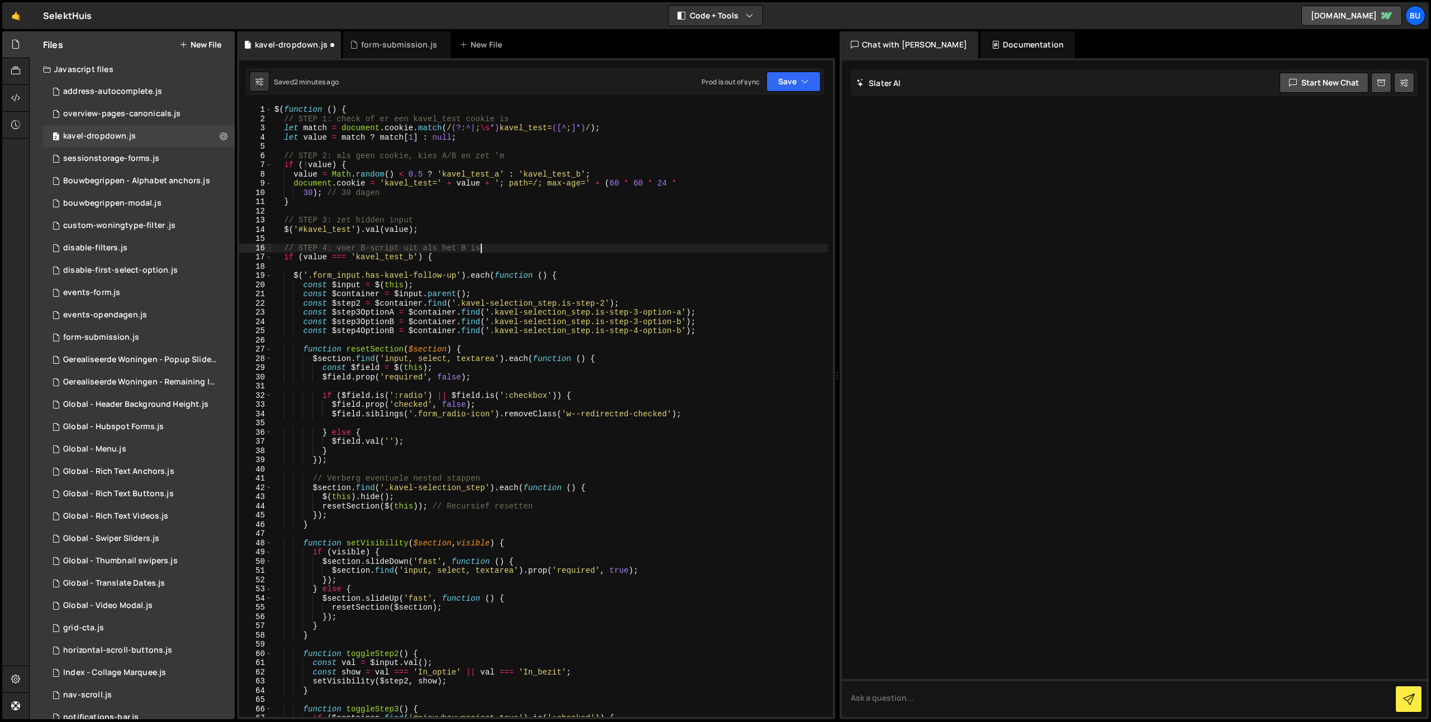
click at [622, 269] on div "$ ( function ( ) { // STEP 1: check of er een kavel_test cookie is let match = …" at bounding box center [550, 420] width 556 height 631
click at [615, 278] on div "$ ( function ( ) { // STEP 1: check of er een kavel_test cookie is let match = …" at bounding box center [550, 420] width 556 height 631
click at [434, 226] on div "$ ( function ( ) { // STEP 1: check of er een kavel_test cookie is let match = …" at bounding box center [550, 420] width 556 height 631
click at [400, 201] on div "$ ( function ( ) { // STEP 1: check of er een kavel_test cookie is let match = …" at bounding box center [550, 420] width 556 height 631
type textarea "}"
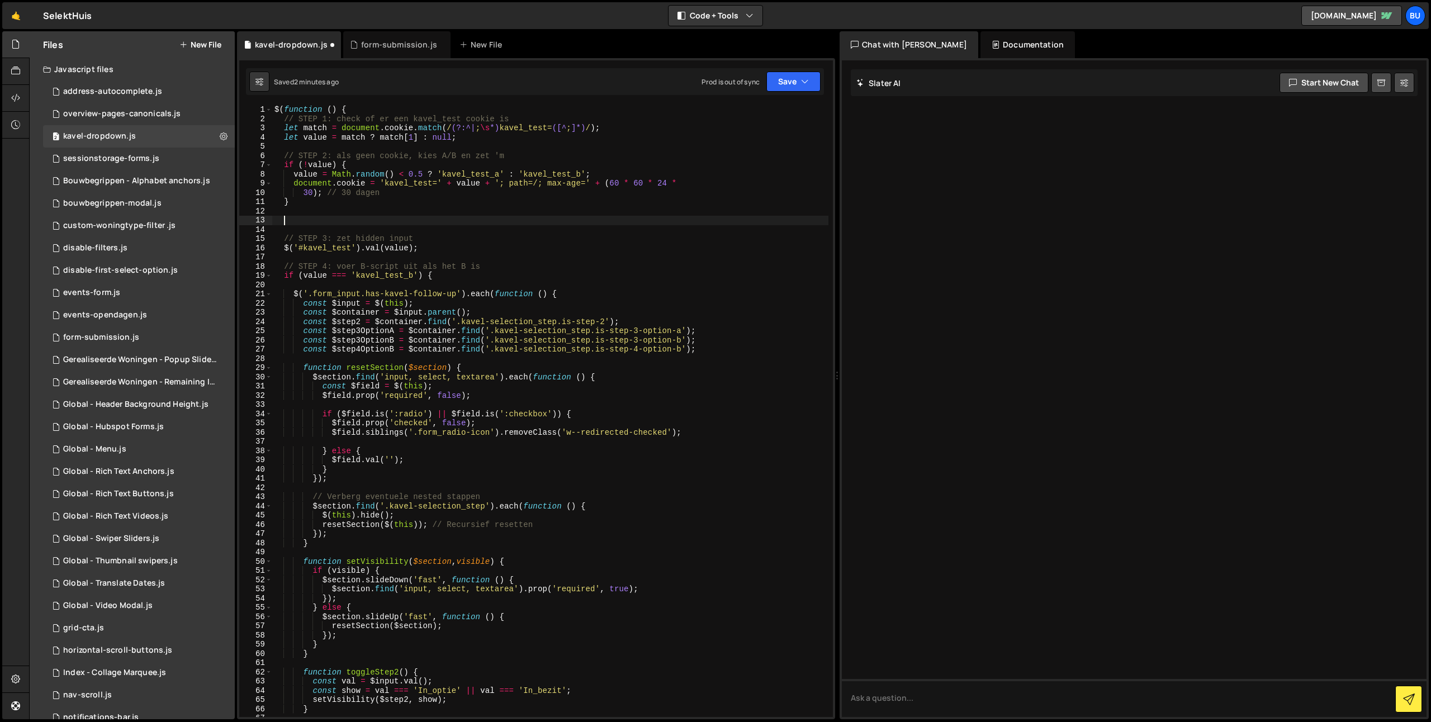
paste textarea "}"
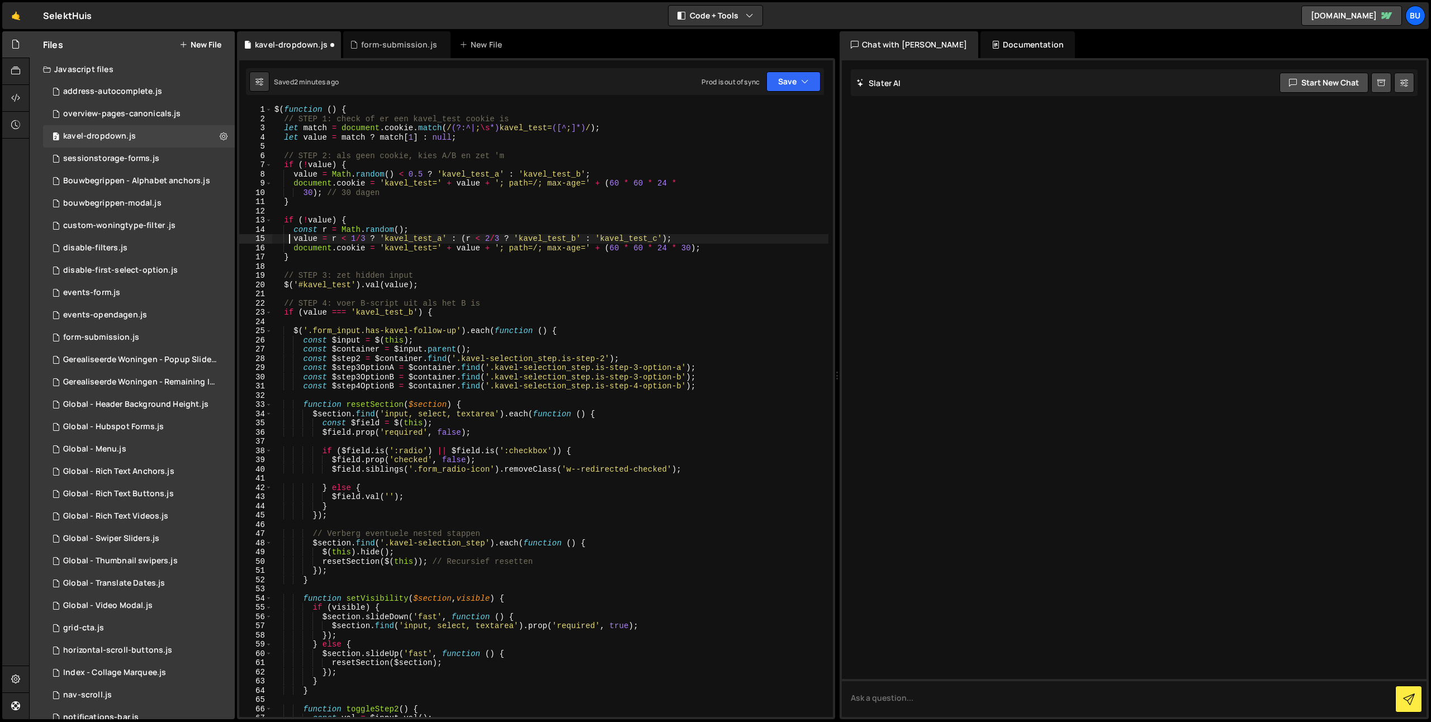
type textarea "if (!value) {"
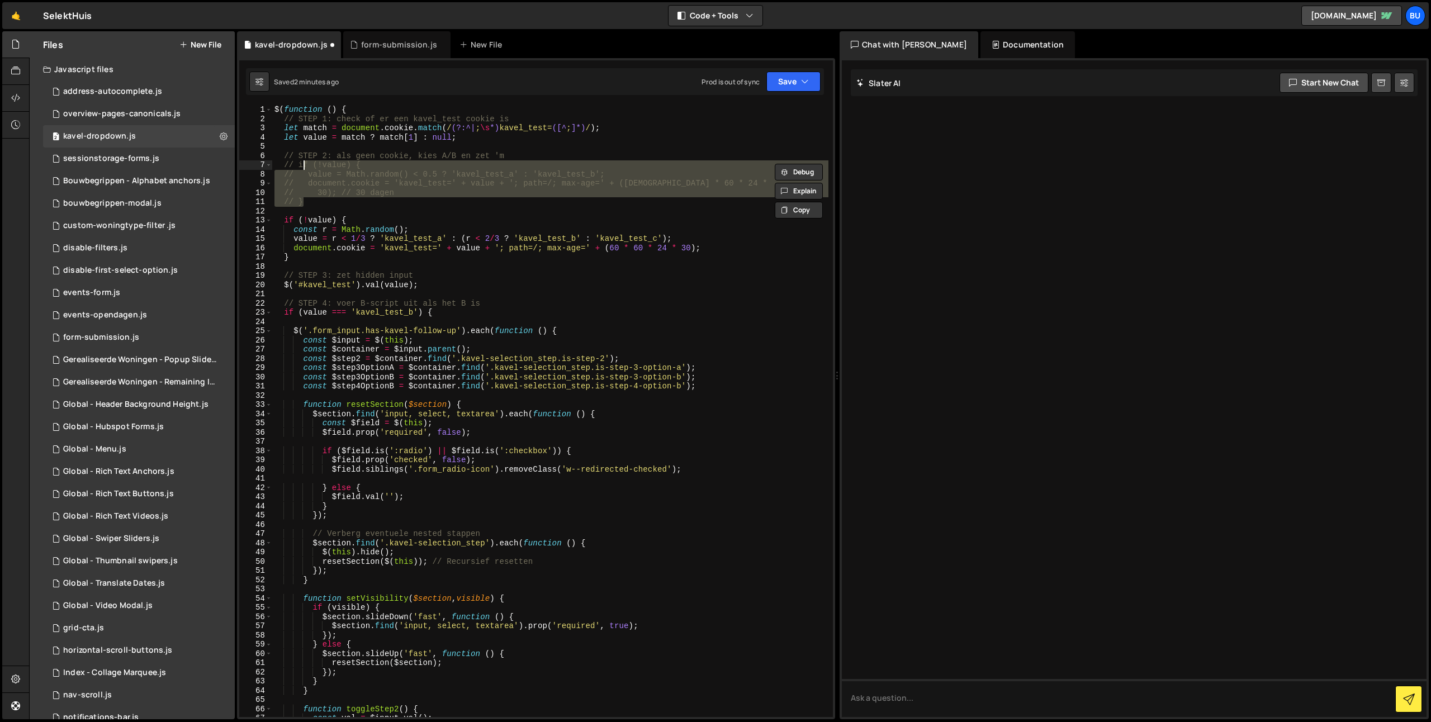
type textarea "// if (!value) { // value = Math.random() < 0.5 ? 'kavel_test_a' : 'kavel_test_…"
drag, startPoint x: 431, startPoint y: 290, endPoint x: 443, endPoint y: 288, distance: 12.3
click at [431, 290] on div "$ ( function ( ) { // STEP 1: check of er een kavel_test cookie is let match = …" at bounding box center [550, 420] width 556 height 631
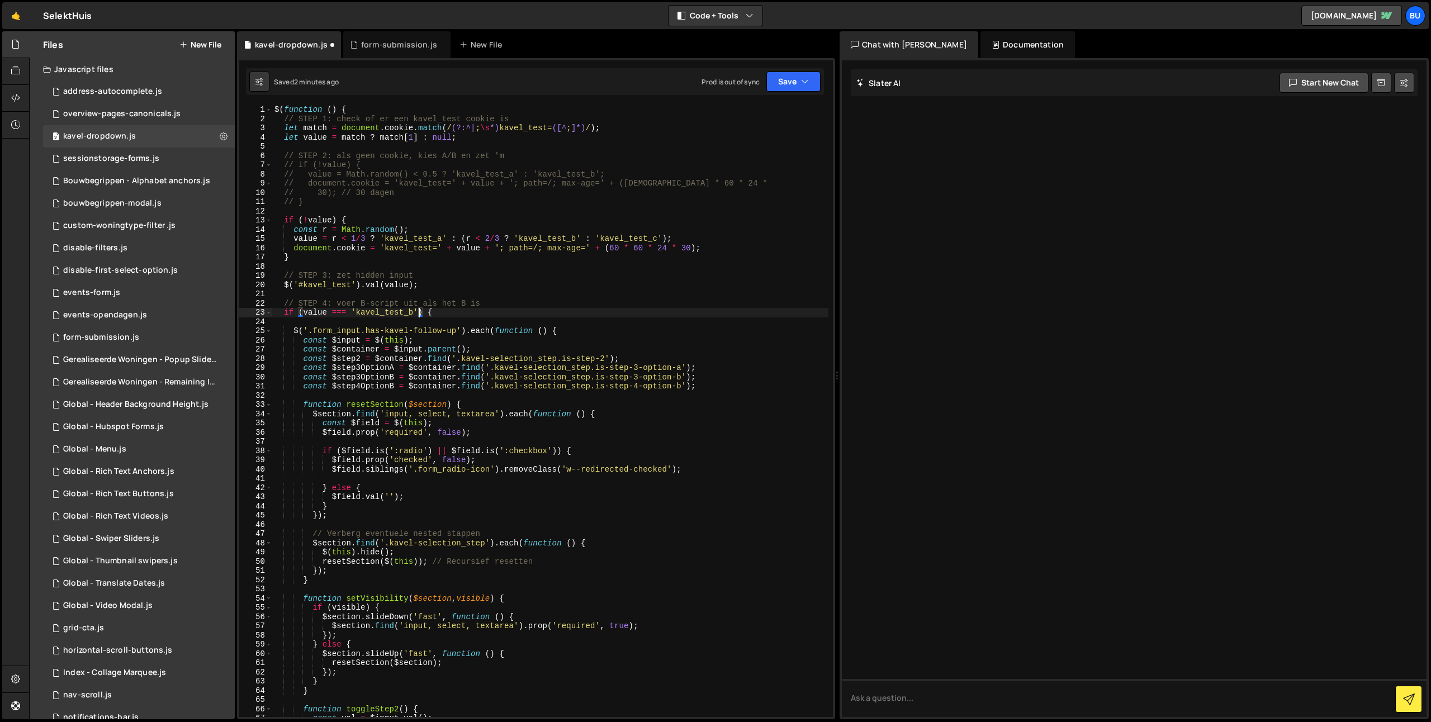
click at [420, 313] on div "$ ( function ( ) { // STEP 1: check of er een kavel_test cookie is let match = …" at bounding box center [550, 420] width 556 height 631
paste textarea "|| value === 'kavel_test_c') {"
click at [601, 313] on div "$ ( function ( ) { // STEP 1: check of er een kavel_test cookie is let match = …" at bounding box center [550, 420] width 556 height 631
type textarea "if (value === 'kavel_test_b' || value === 'kavel_test_c') {"
drag, startPoint x: 598, startPoint y: 315, endPoint x: 588, endPoint y: 314, distance: 10.1
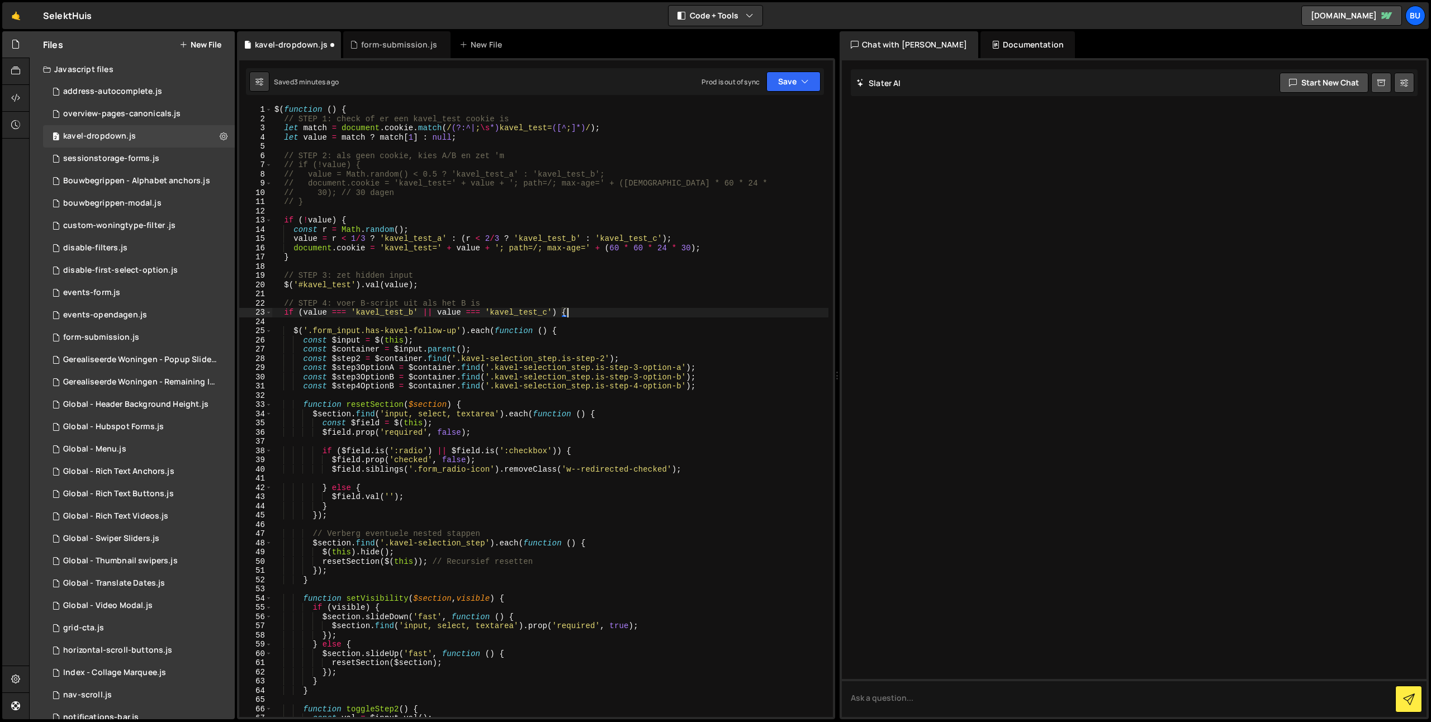
click at [598, 315] on div "$ ( function ( ) { // STEP 1: check of er een kavel_test cookie is let match = …" at bounding box center [550, 420] width 556 height 631
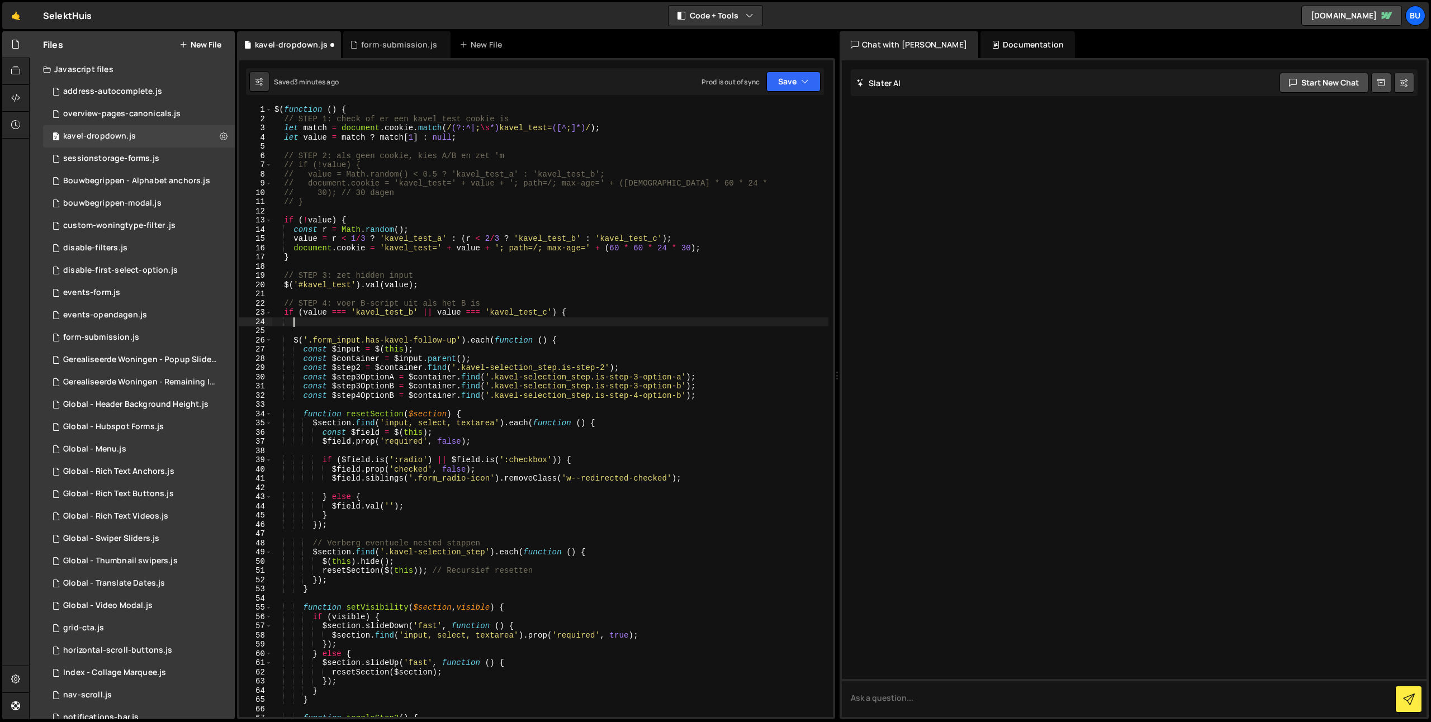
paste textarea "const isVariantC = (value === 'kavel_test_c');"
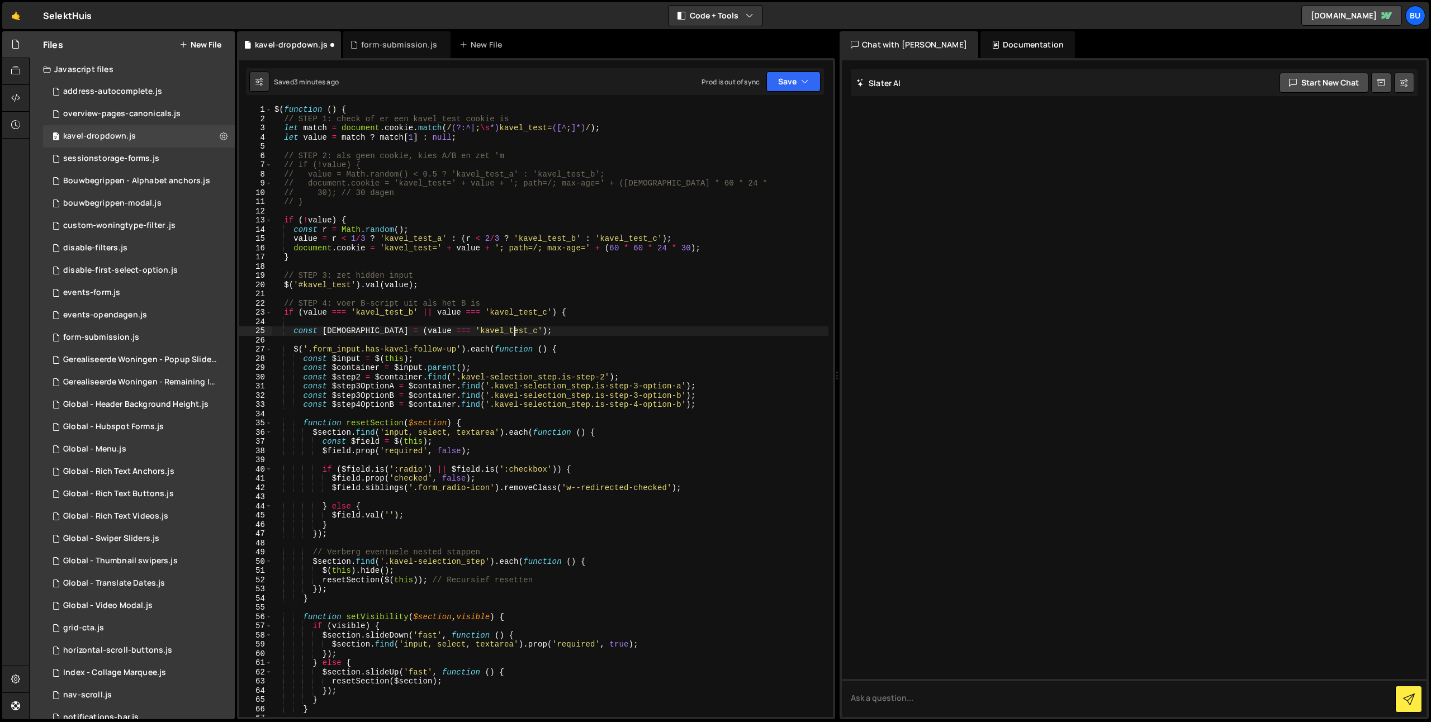
click at [562, 396] on div "$ ( function ( ) { // STEP 1: check of er een kavel_test cookie is let match = …" at bounding box center [550, 420] width 556 height 631
click at [605, 397] on div "$ ( function ( ) { // STEP 1: check of er een kavel_test cookie is let match = …" at bounding box center [550, 420] width 556 height 631
click at [639, 397] on div "$ ( function ( ) { // STEP 1: check of er een kavel_test cookie is let match = …" at bounding box center [550, 420] width 556 height 631
click at [668, 397] on div "$ ( function ( ) { // STEP 1: check of er een kavel_test cookie is let match = …" at bounding box center [550, 420] width 556 height 631
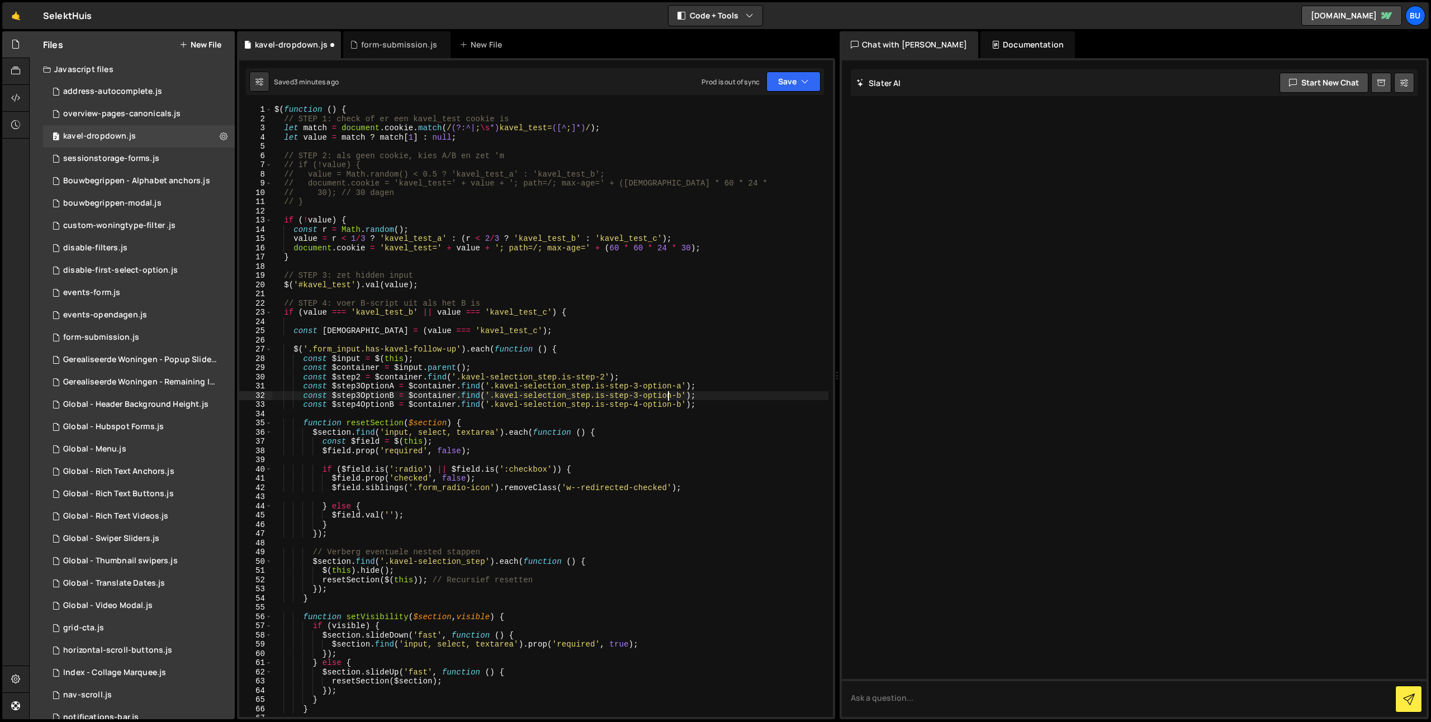
click at [668, 397] on div "$ ( function ( ) { // STEP 1: check of er een kavel_test cookie is let match = …" at bounding box center [550, 420] width 556 height 631
click at [713, 396] on div "$ ( function ( ) { // STEP 1: check of er een kavel_test cookie is let match = …" at bounding box center [550, 420] width 556 height 631
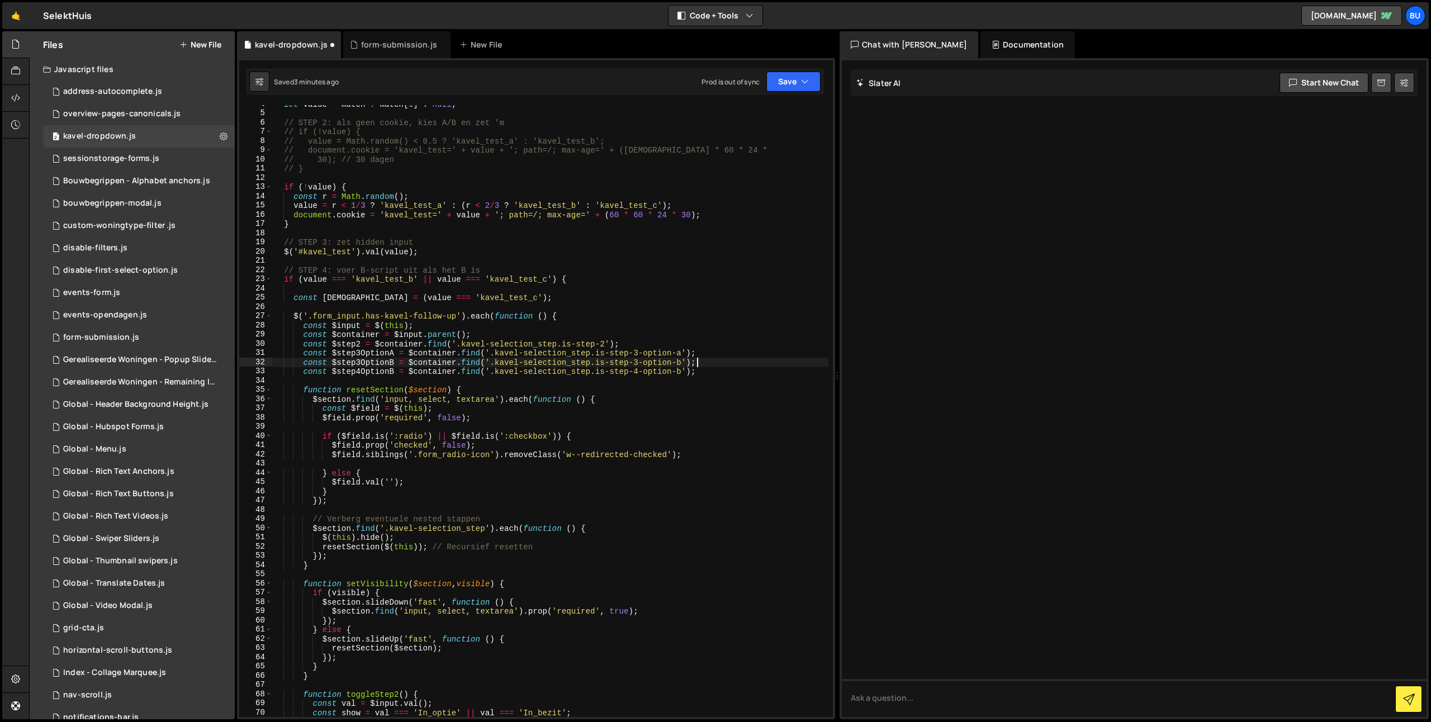
scroll to position [37, 0]
click at [742, 345] on div "// STEP 2: als geen cookie, kies A/B en zet 'm // if (!value) { // value = Math…" at bounding box center [550, 420] width 556 height 631
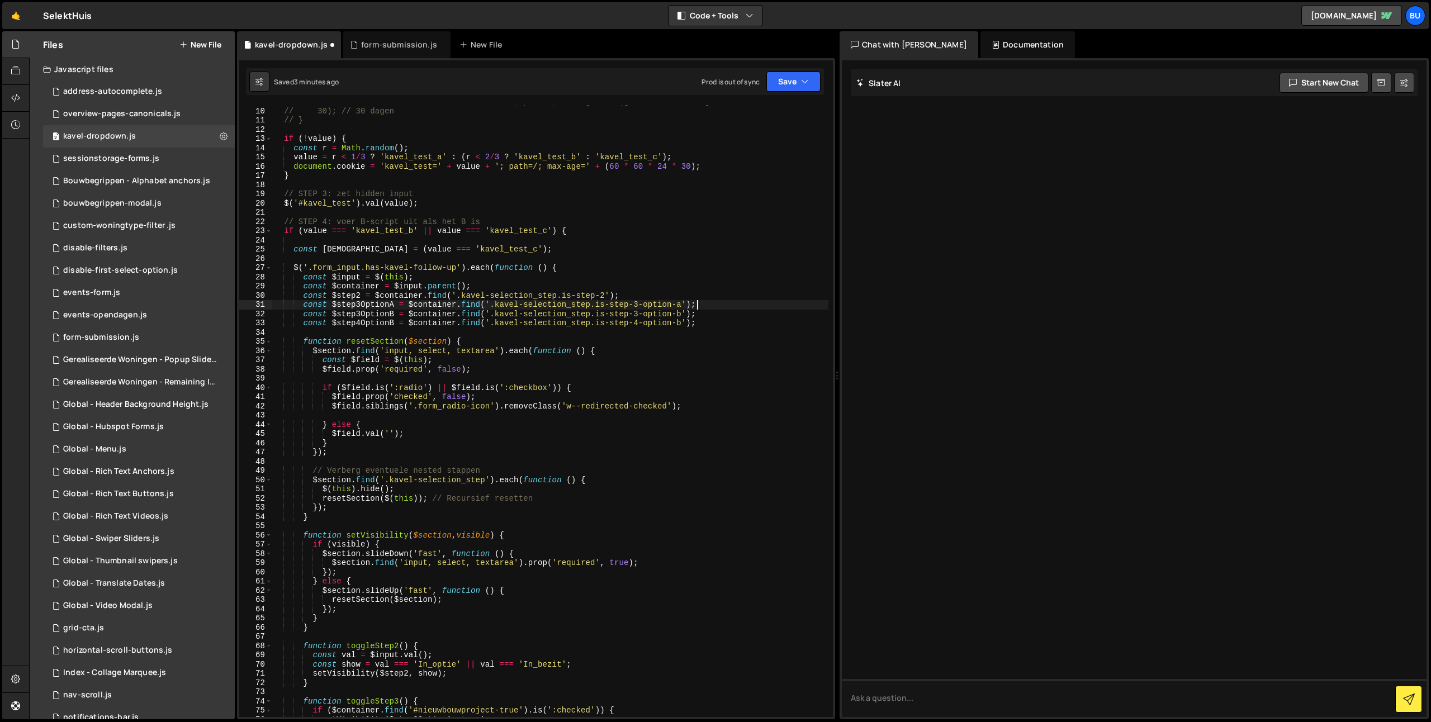
scroll to position [84, 0]
click at [352, 303] on div "// 30); // 30 dagen // } if ( ! value ) { const r = Math . random ( ) ; value =…" at bounding box center [550, 418] width 556 height 631
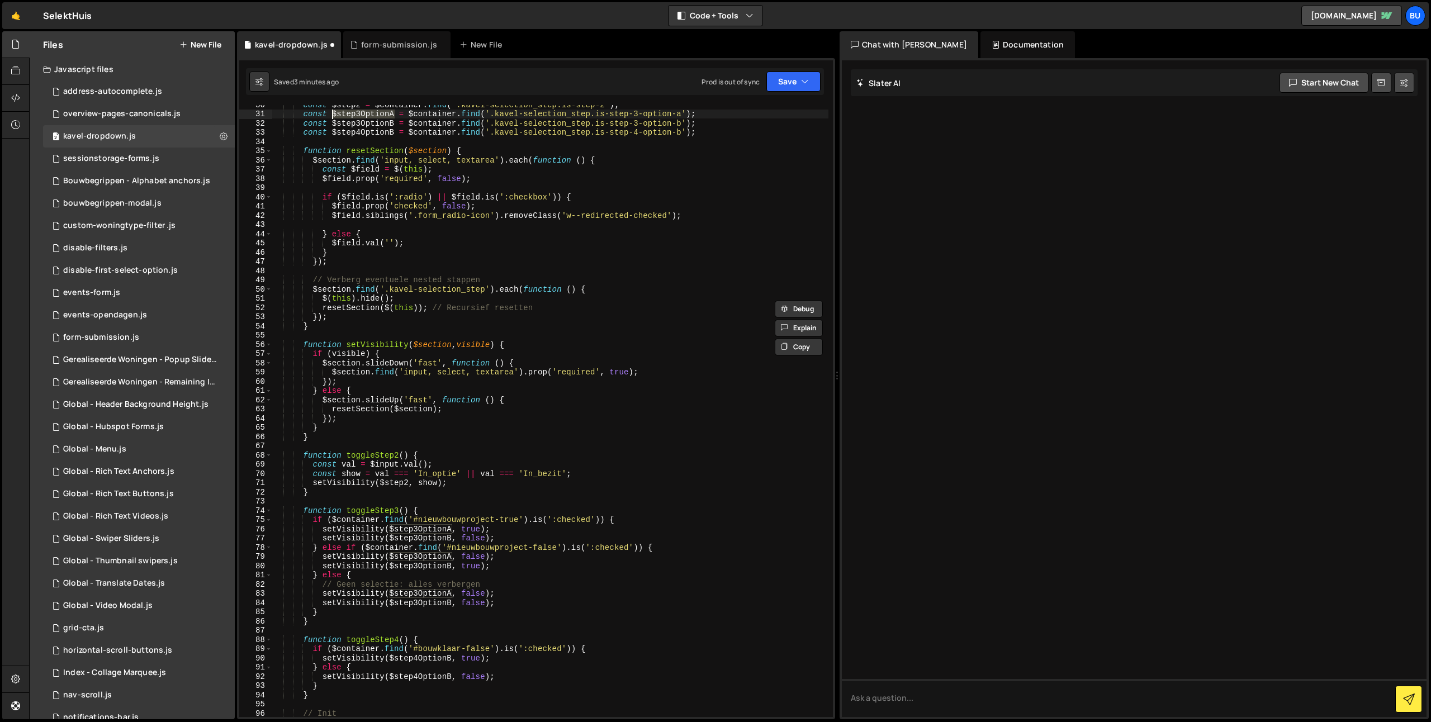
scroll to position [276, 0]
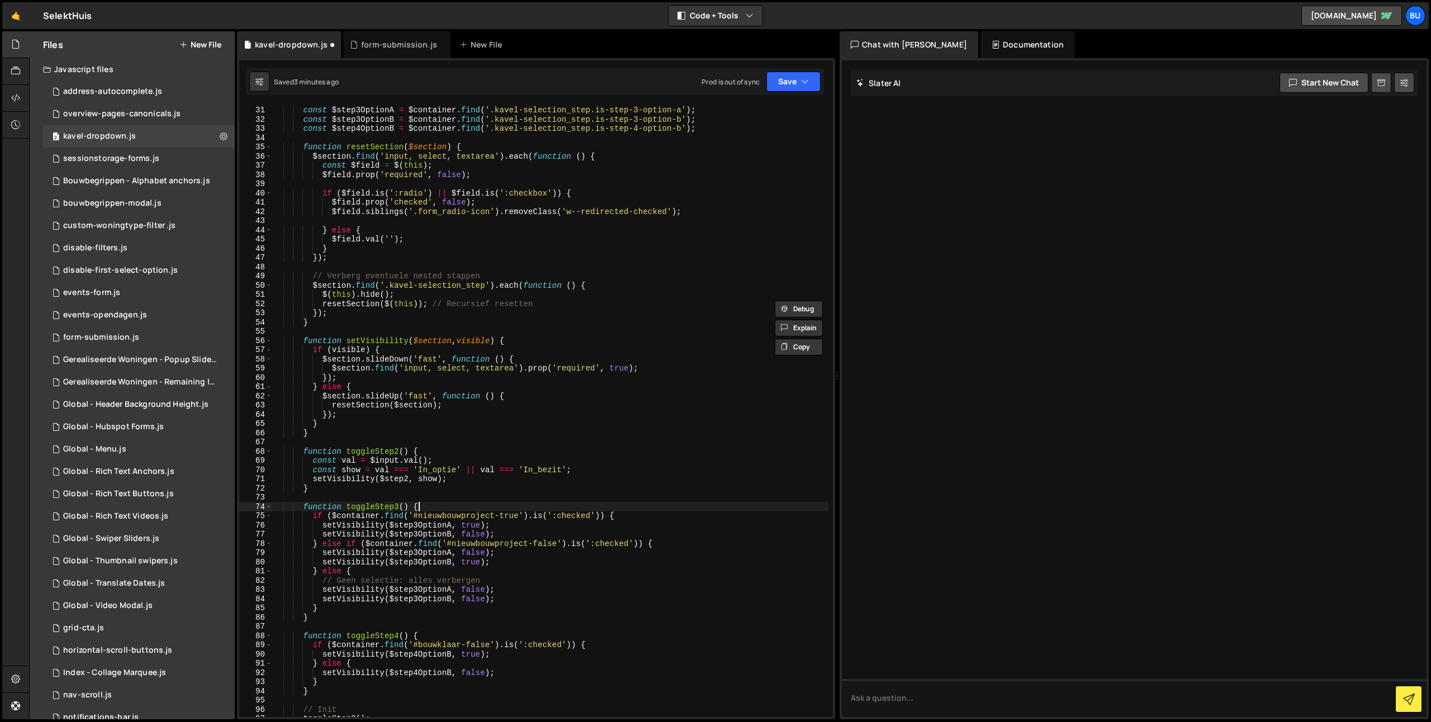
drag, startPoint x: 638, startPoint y: 510, endPoint x: 630, endPoint y: 509, distance: 8.0
click at [638, 510] on div "const $step2 = $container . find ( '.kavel-selection_step.is-step-2' ) ; const …" at bounding box center [550, 411] width 556 height 631
type textarea "if ($container.find('#nieuwbouwproject-true').is(':checked')) {"
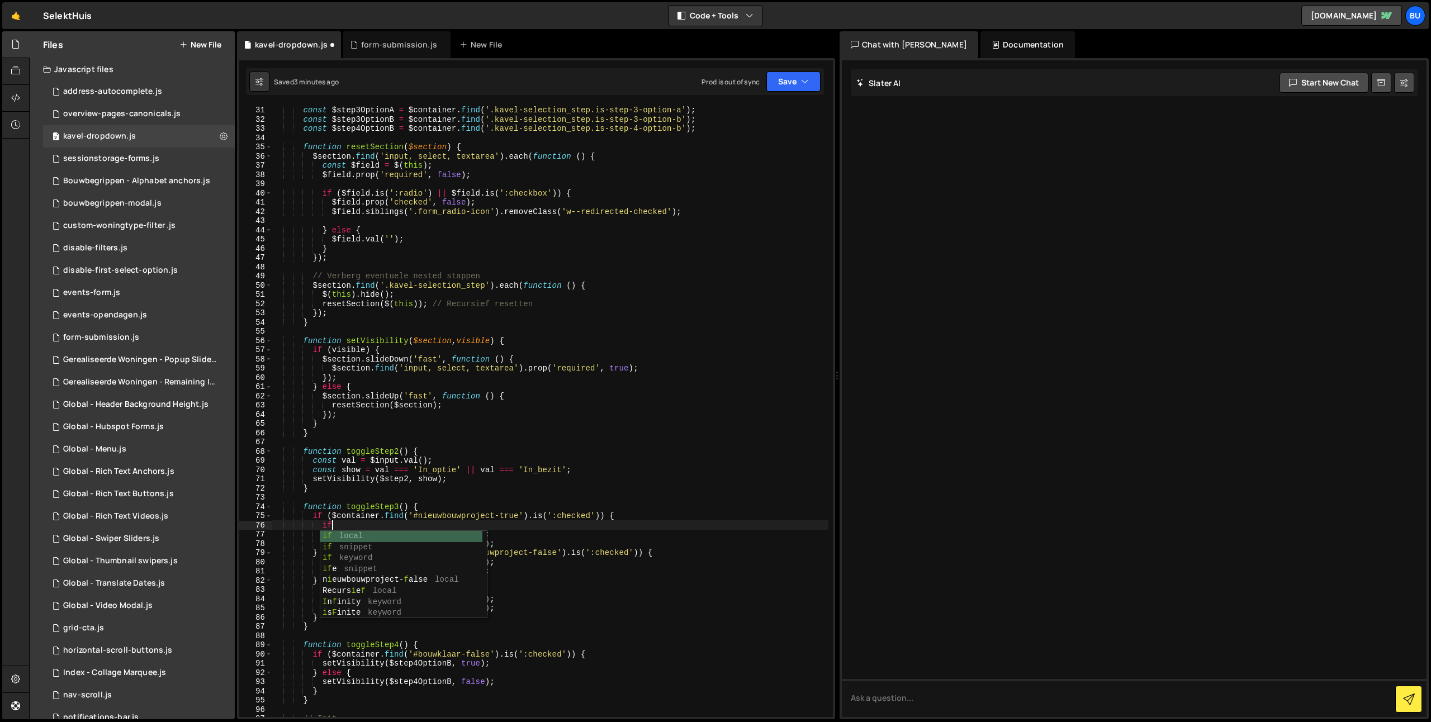
scroll to position [0, 3]
paste textarea "const isVariantC = (value === 'kavel_test_c');)"
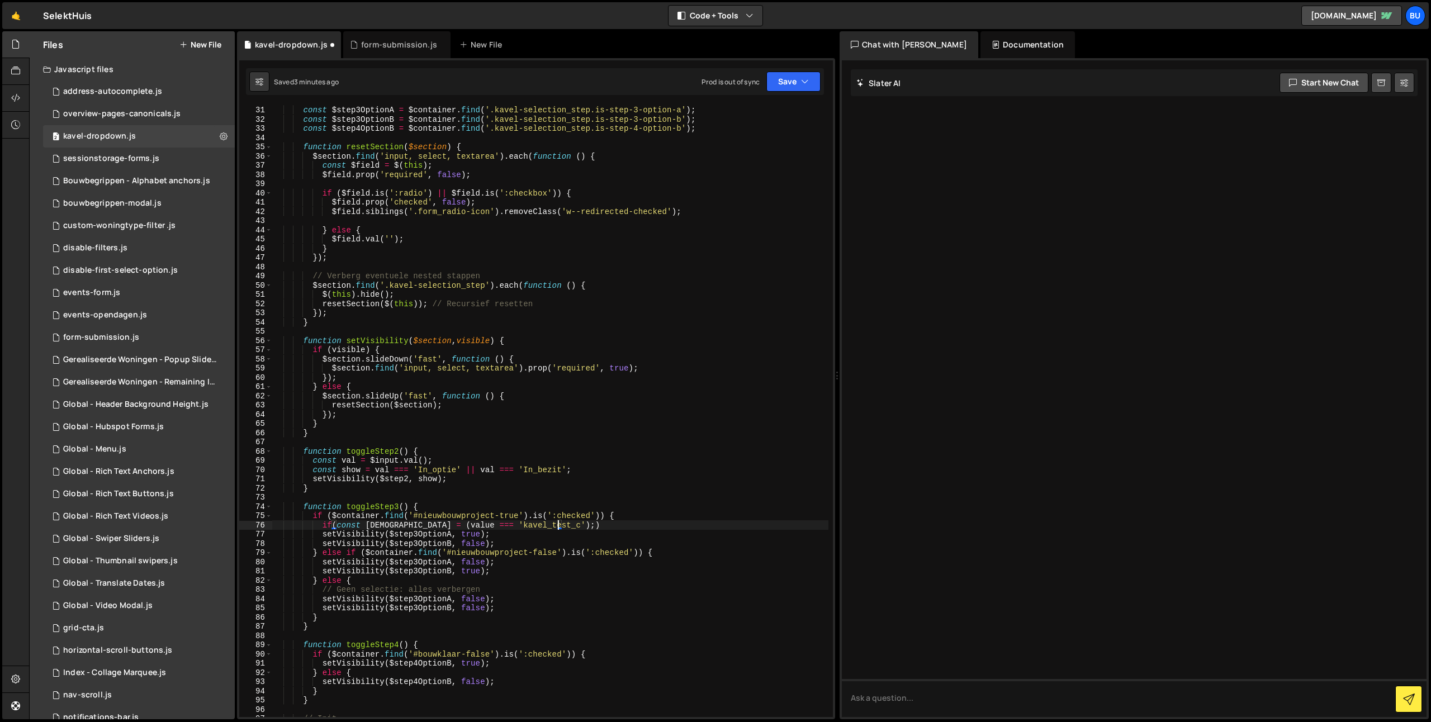
click at [350, 527] on div "const $step2 = $container . find ( '.kavel-selection_step.is-step-2' ) ; const …" at bounding box center [550, 411] width 556 height 631
click at [349, 527] on div "const $step2 = $container . find ( '.kavel-selection_step.is-step-2' ) ; const …" at bounding box center [550, 411] width 556 height 631
drag, startPoint x: 393, startPoint y: 525, endPoint x: 533, endPoint y: 528, distance: 140.3
click at [529, 528] on div "const $step2 = $container . find ( '.kavel-selection_step.is-step-2' ) ; const …" at bounding box center [550, 411] width 556 height 631
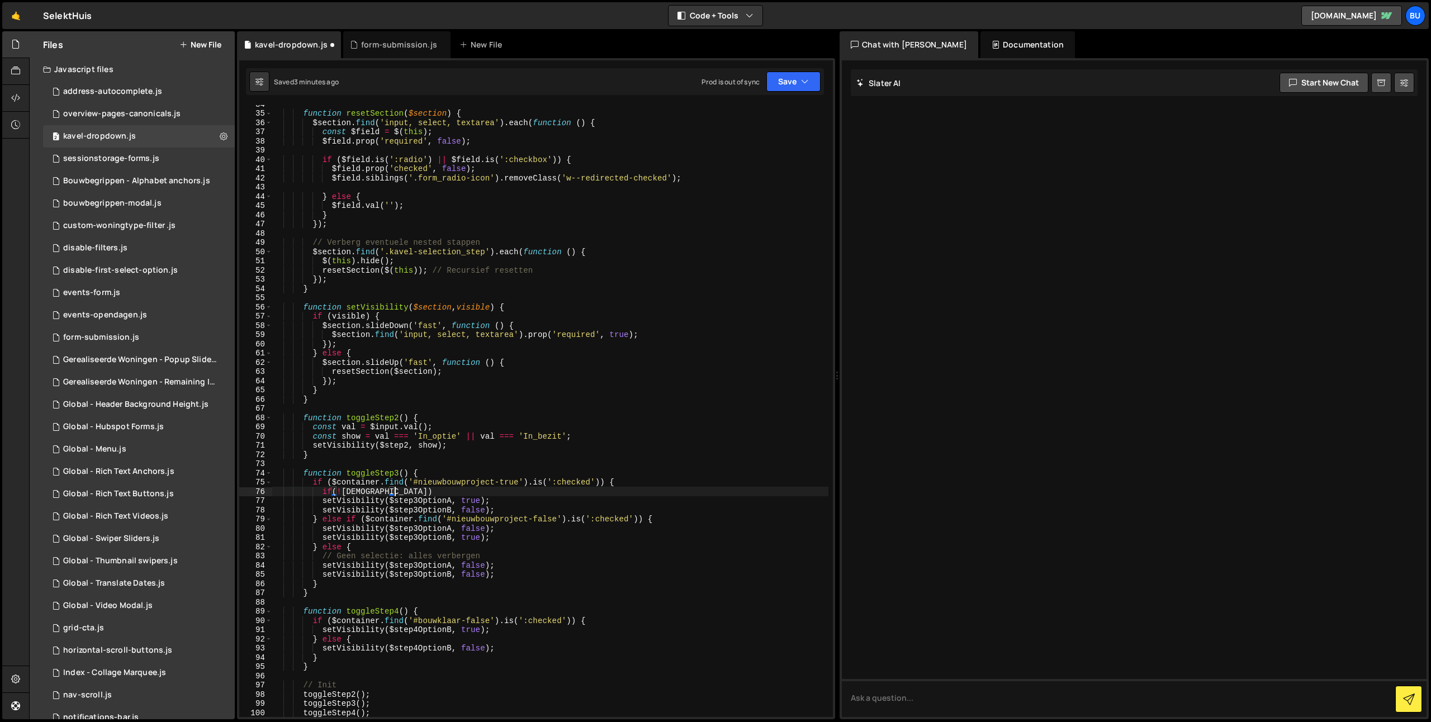
scroll to position [377, 0]
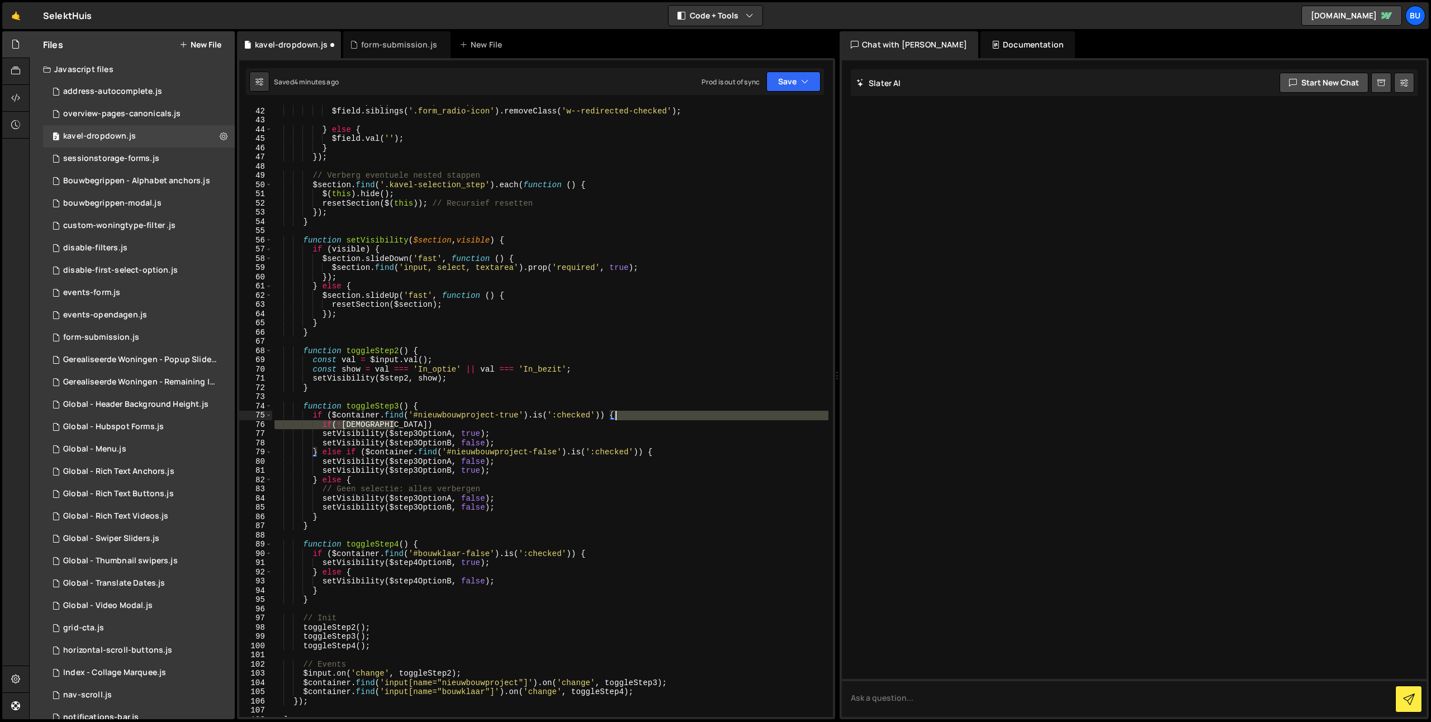
drag, startPoint x: 430, startPoint y: 423, endPoint x: 656, endPoint y: 418, distance: 225.3
click at [660, 419] on div "$field . prop ( 'checked' , false ) ; $field . siblings ( '.form_radio-icon' ) …" at bounding box center [550, 412] width 556 height 631
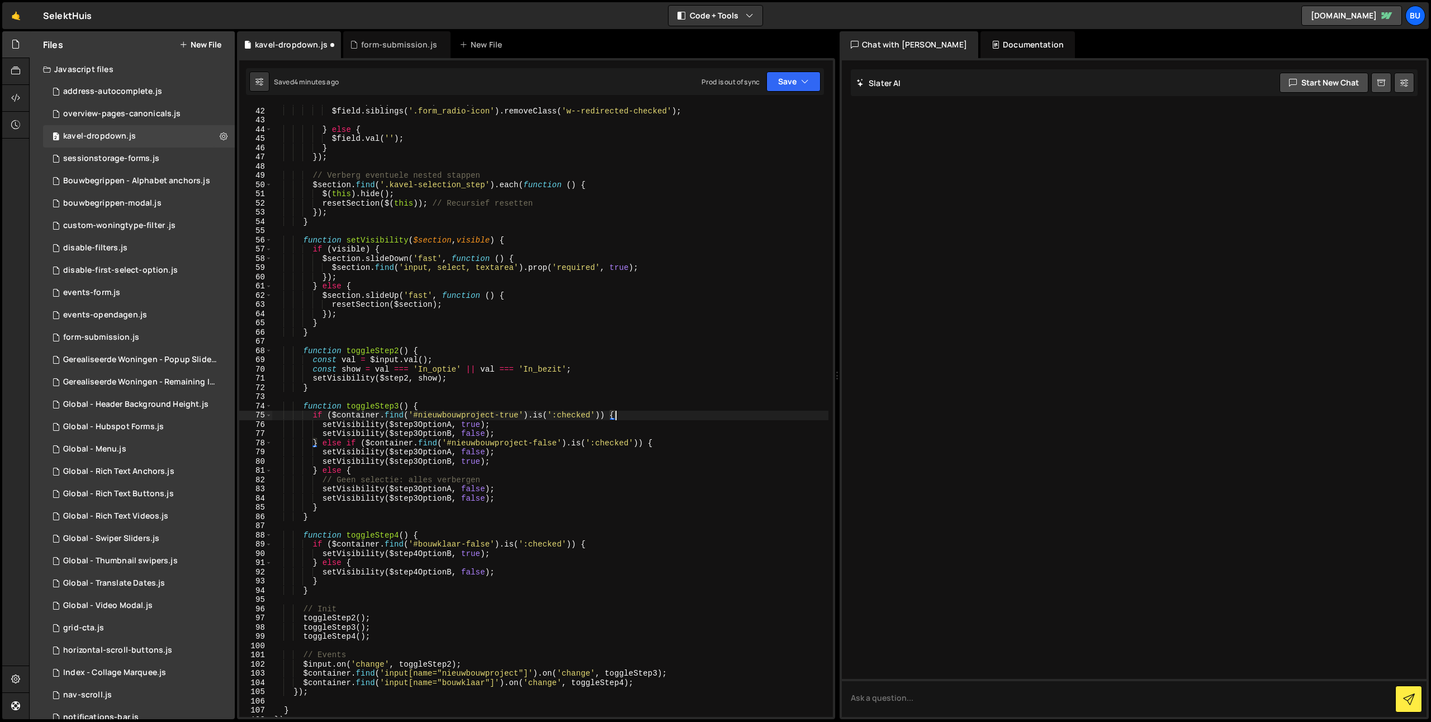
click at [600, 415] on div "$field . prop ( 'checked' , false ) ; $field . siblings ( '.form_radio-icon' ) …" at bounding box center [550, 412] width 556 height 631
paste textarea "const isVariantC = (value === 'kavel_test_c');"
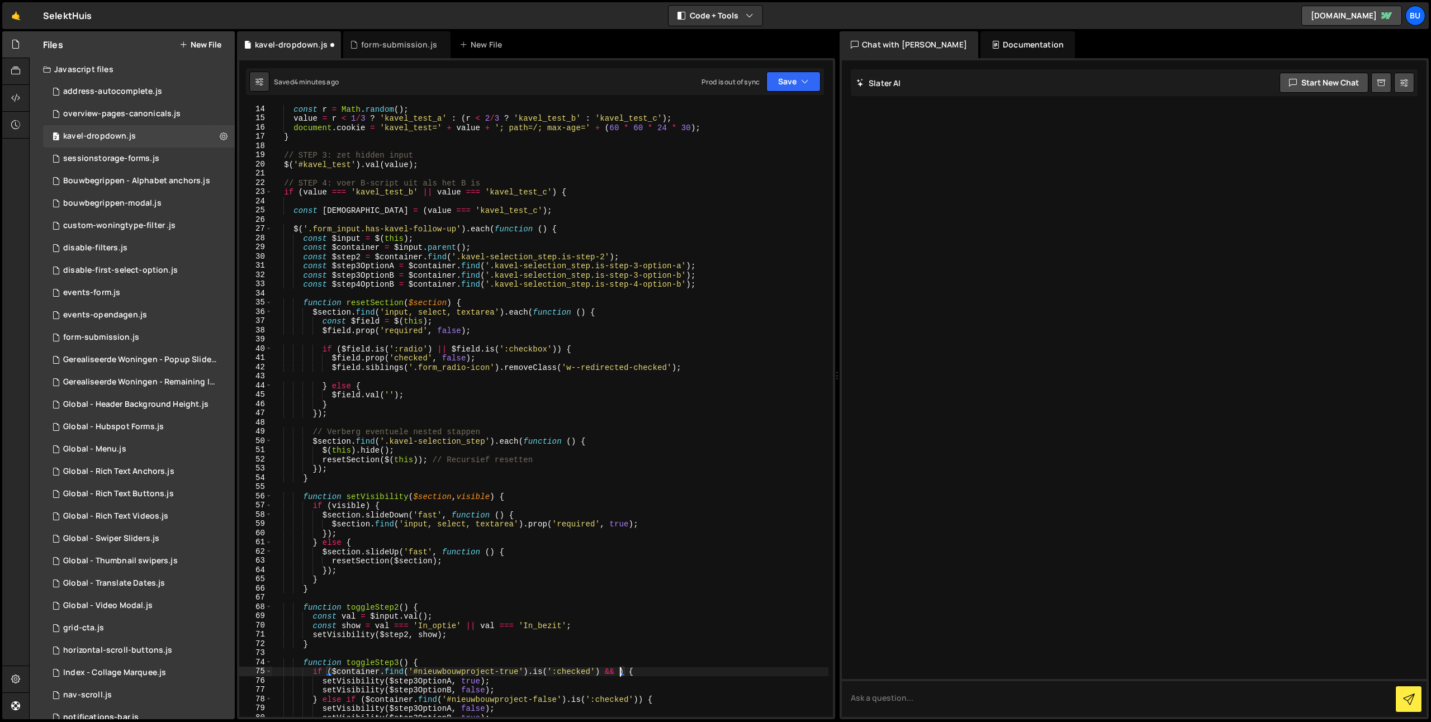
scroll to position [108, 0]
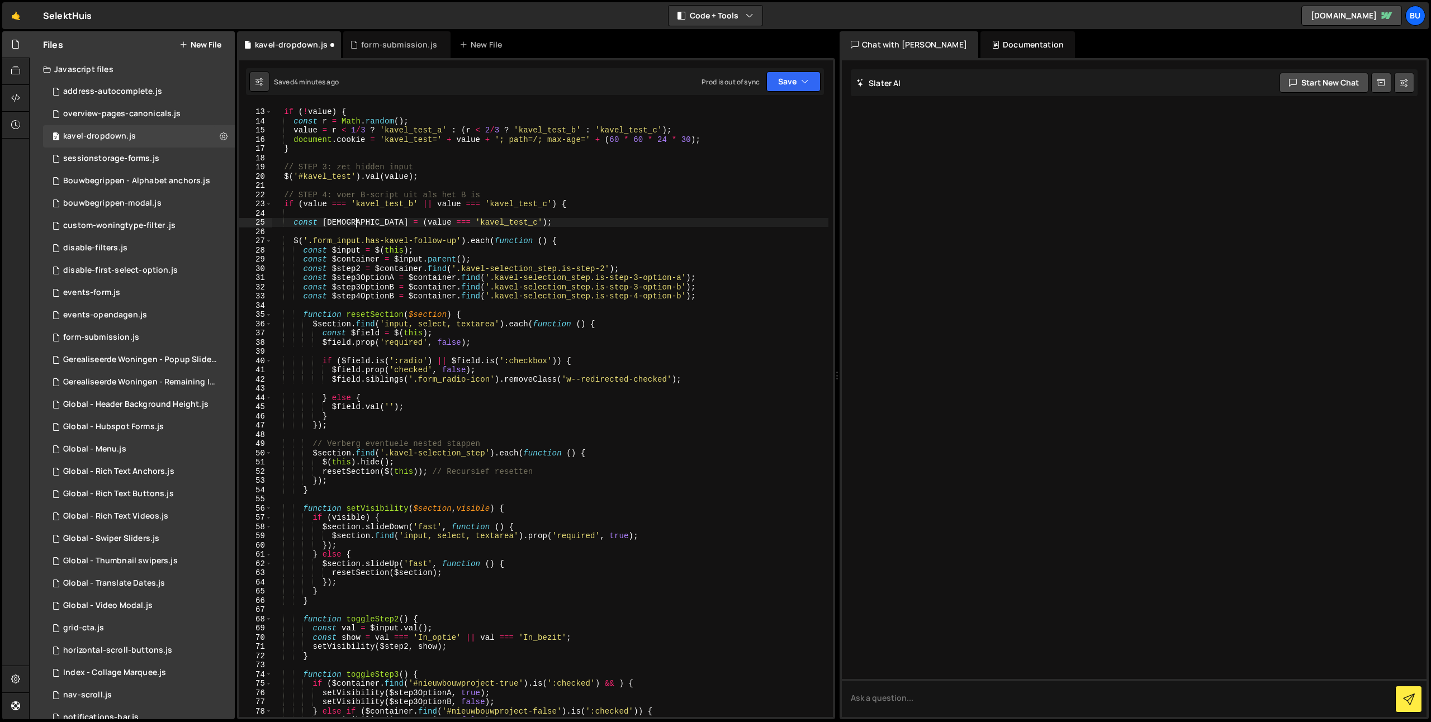
click at [354, 225] on div "if ( ! value ) { const r = Math . random ( ) ; value = r < 1 / 3 ? 'kavel_test_…" at bounding box center [550, 413] width 556 height 631
click at [352, 225] on div "if ( ! value ) { const r = Math . random ( ) ; value = r < 1 / 3 ? 'kavel_test_…" at bounding box center [550, 413] width 556 height 631
click at [353, 225] on div "if ( ! value ) { const r = Math . random ( ) ; value = r < 1 / 3 ? 'kavel_test_…" at bounding box center [550, 413] width 556 height 631
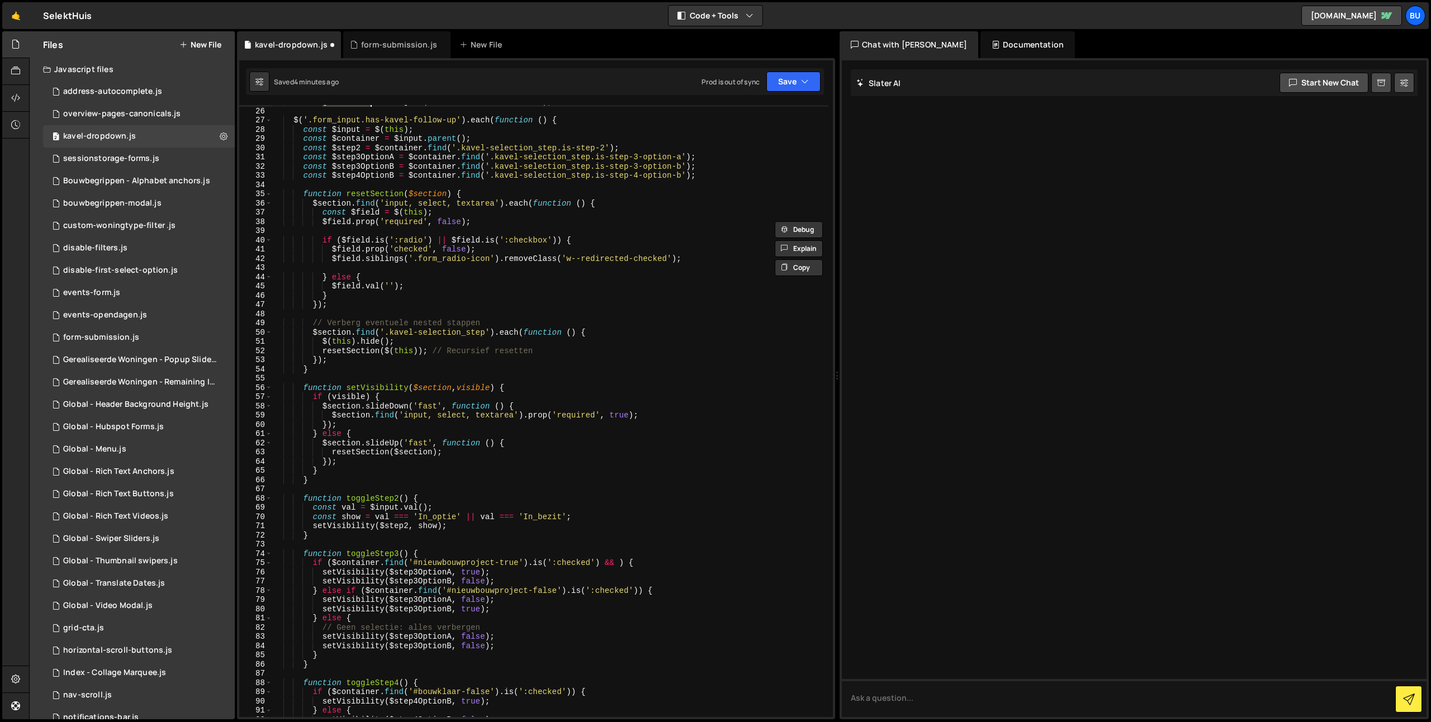
scroll to position [252, 0]
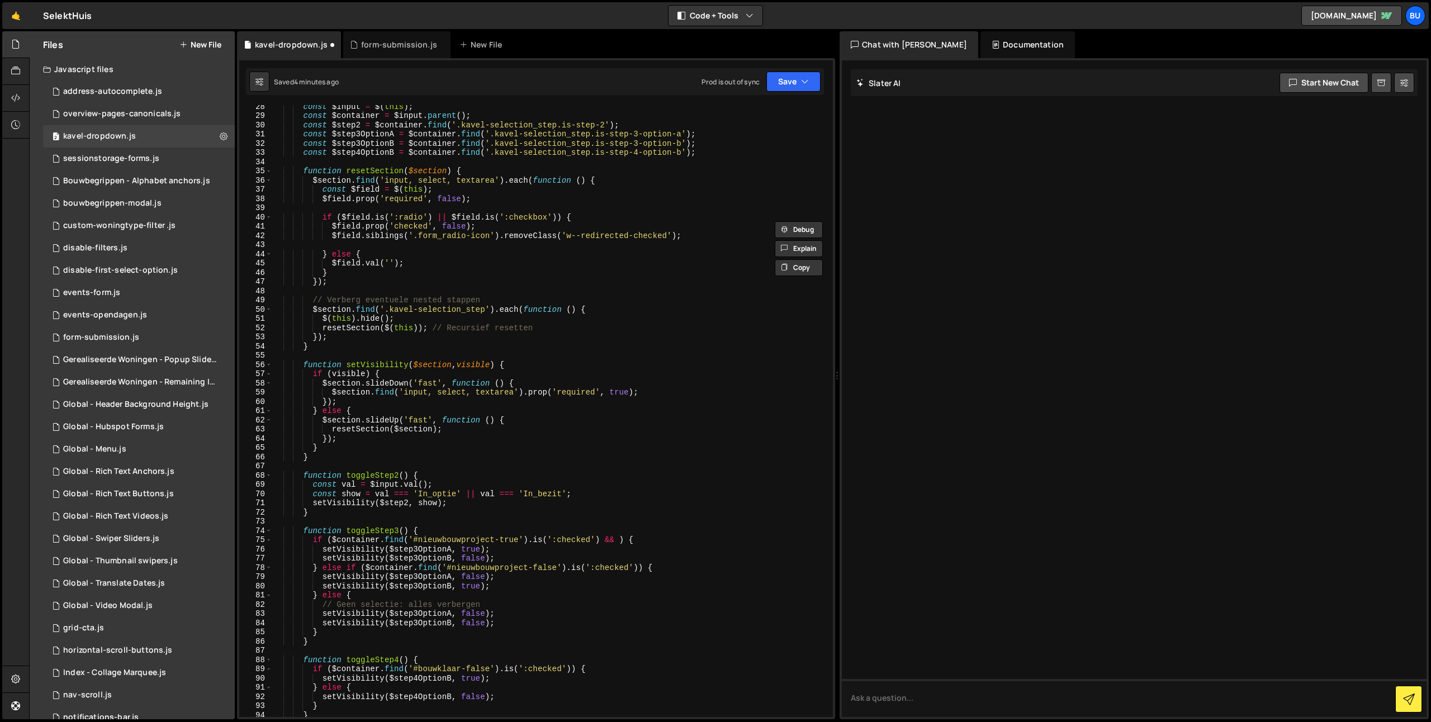
click at [617, 538] on div "const $input = $ ( this ) ; const $container = $input . parent ( ) ; const $ste…" at bounding box center [550, 417] width 556 height 631
paste textarea "isVariantC"
click at [624, 542] on div "const $input = $ ( this ) ; const $container = $input . parent ( ) ; const $ste…" at bounding box center [550, 417] width 556 height 631
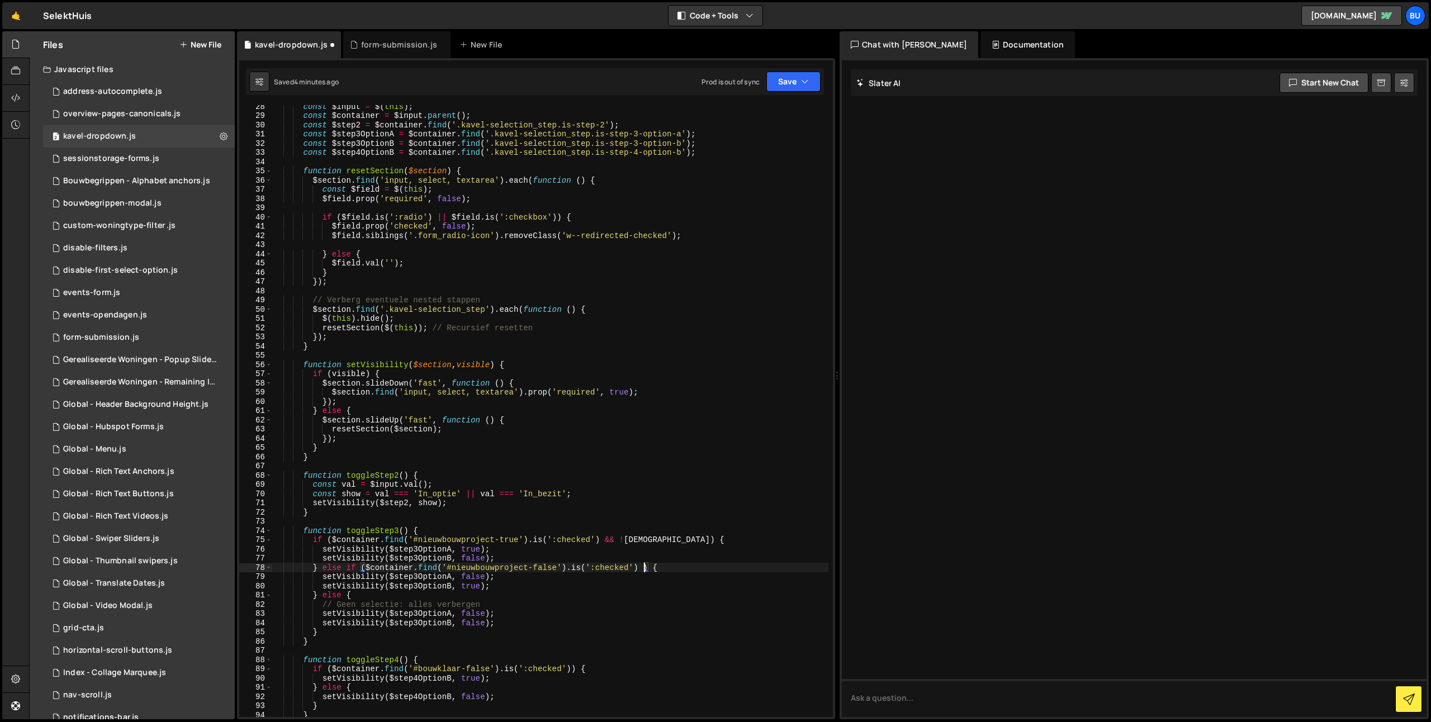
paste textarea "!isVariantC"
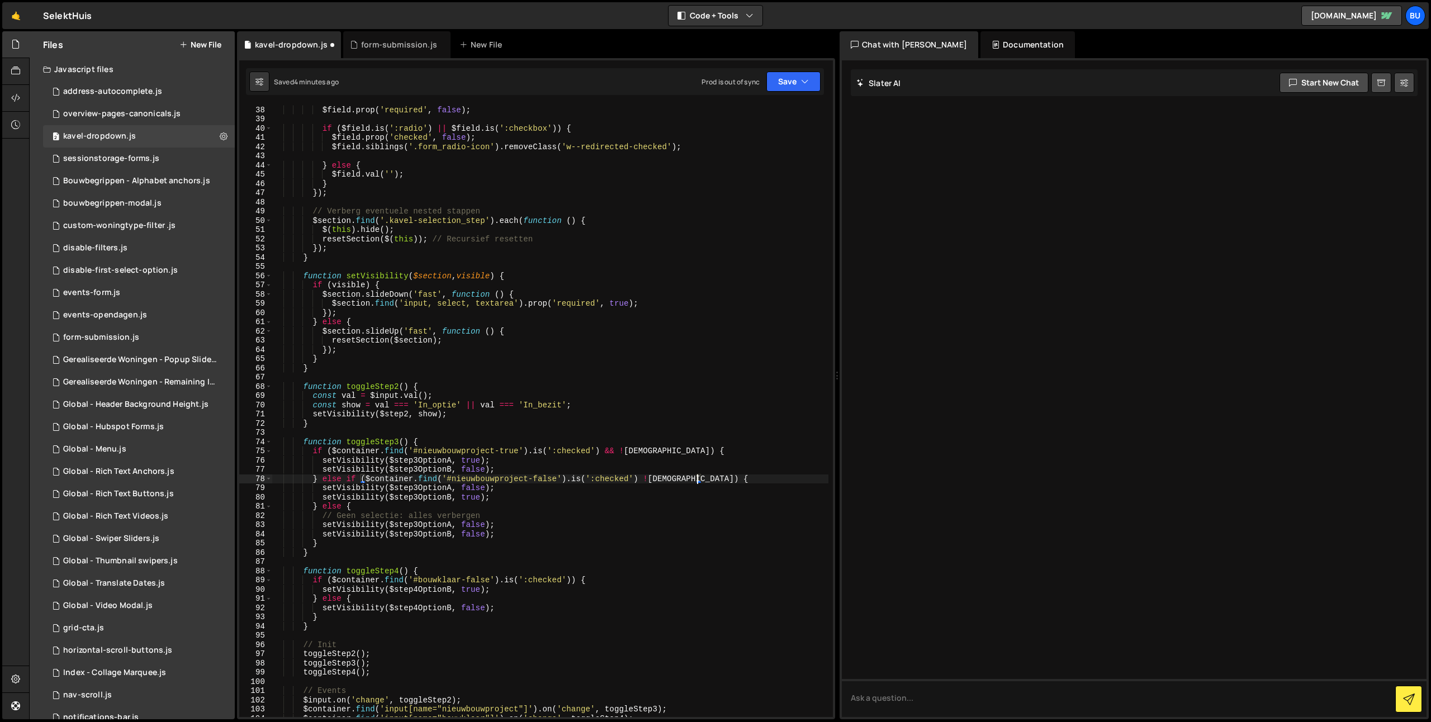
scroll to position [340, 0]
click at [570, 580] on div "const $field = $ ( this ) ; $field . prop ( 'required' , false ) ; if ( $field …" at bounding box center [550, 411] width 556 height 631
paste textarea "!isVariantC"
drag, startPoint x: 573, startPoint y: 579, endPoint x: 584, endPoint y: 576, distance: 10.3
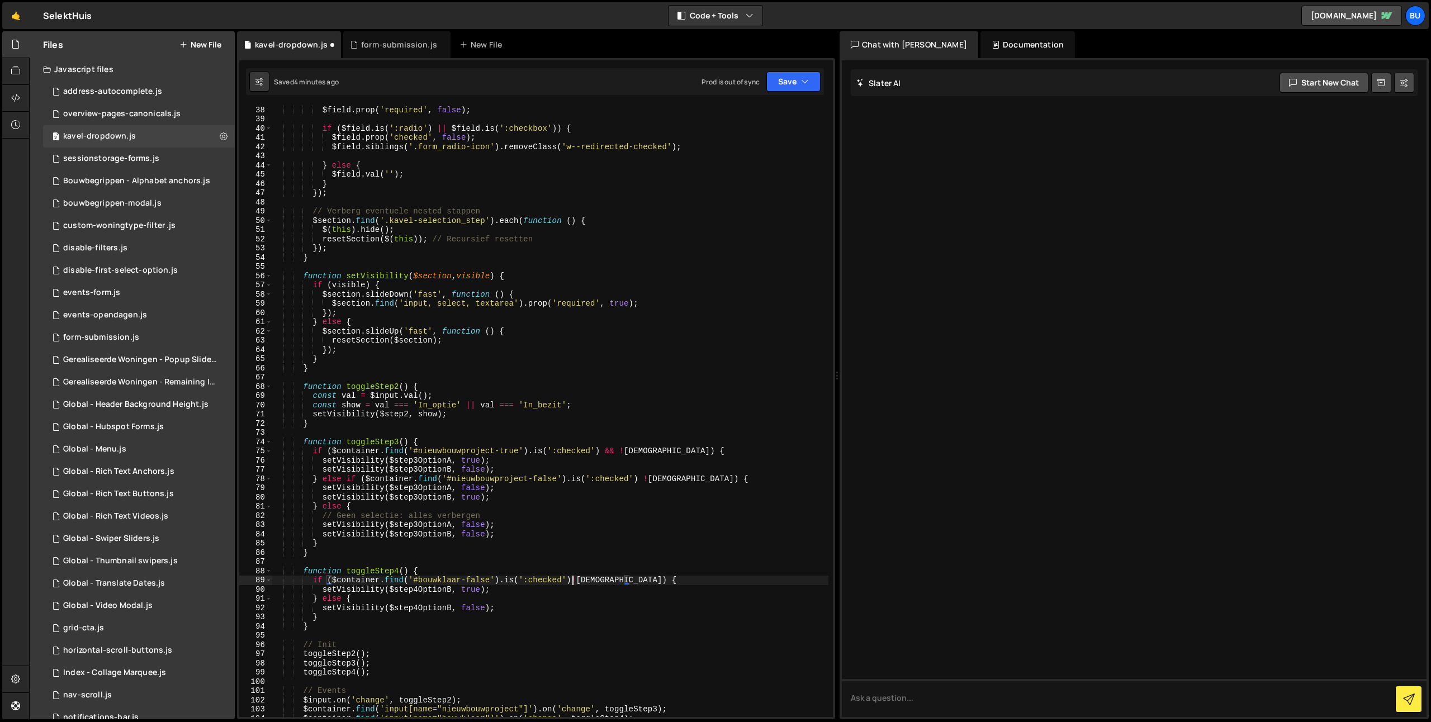
click at [573, 578] on div "const $field = $ ( this ) ; $field . prop ( 'required' , false ) ; if ( $field …" at bounding box center [550, 411] width 556 height 631
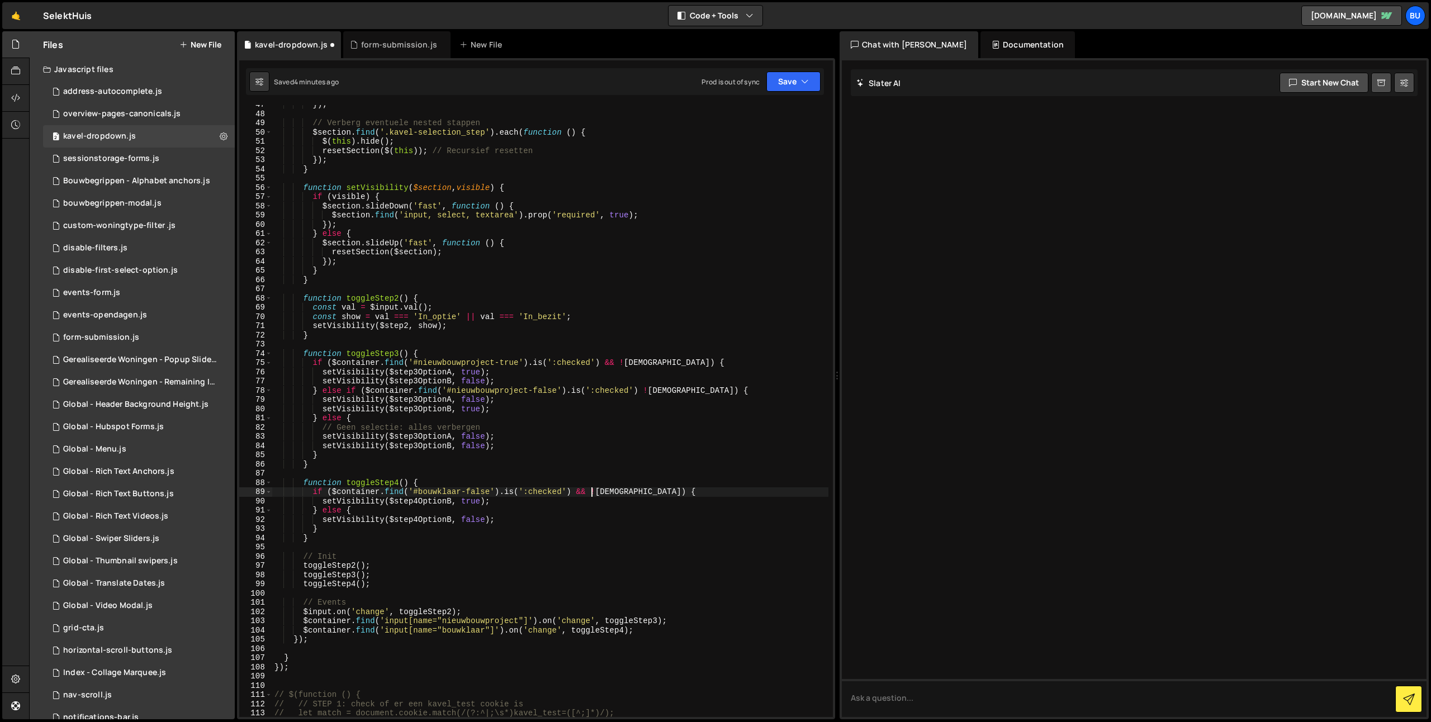
scroll to position [429, 0]
drag, startPoint x: 685, startPoint y: 516, endPoint x: 690, endPoint y: 507, distance: 10.5
click at [686, 514] on div "}) ; // Verberg eventuele nested stappen $section . find ( '.kavel-selection_st…" at bounding box center [550, 415] width 556 height 631
type textarea "} else { setVisibility($step4OptionB, false);"
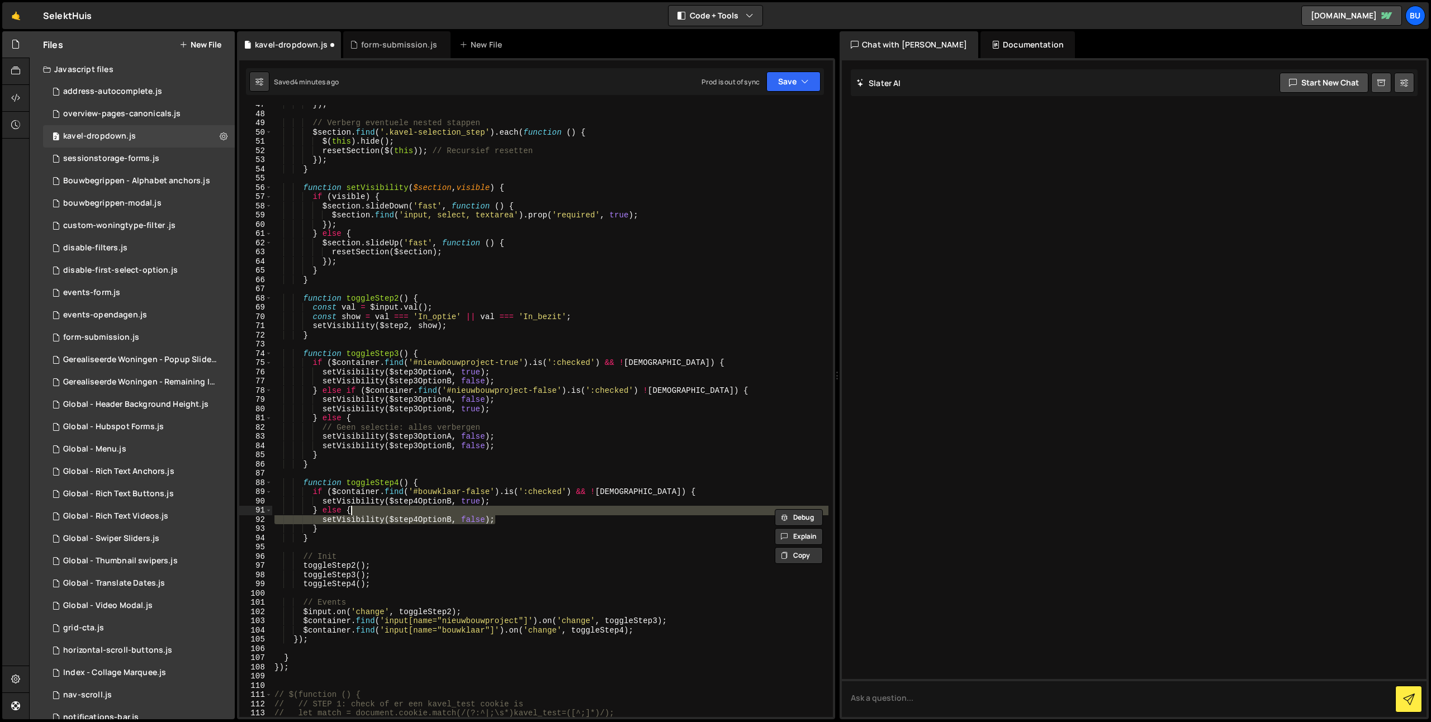
scroll to position [0, 15]
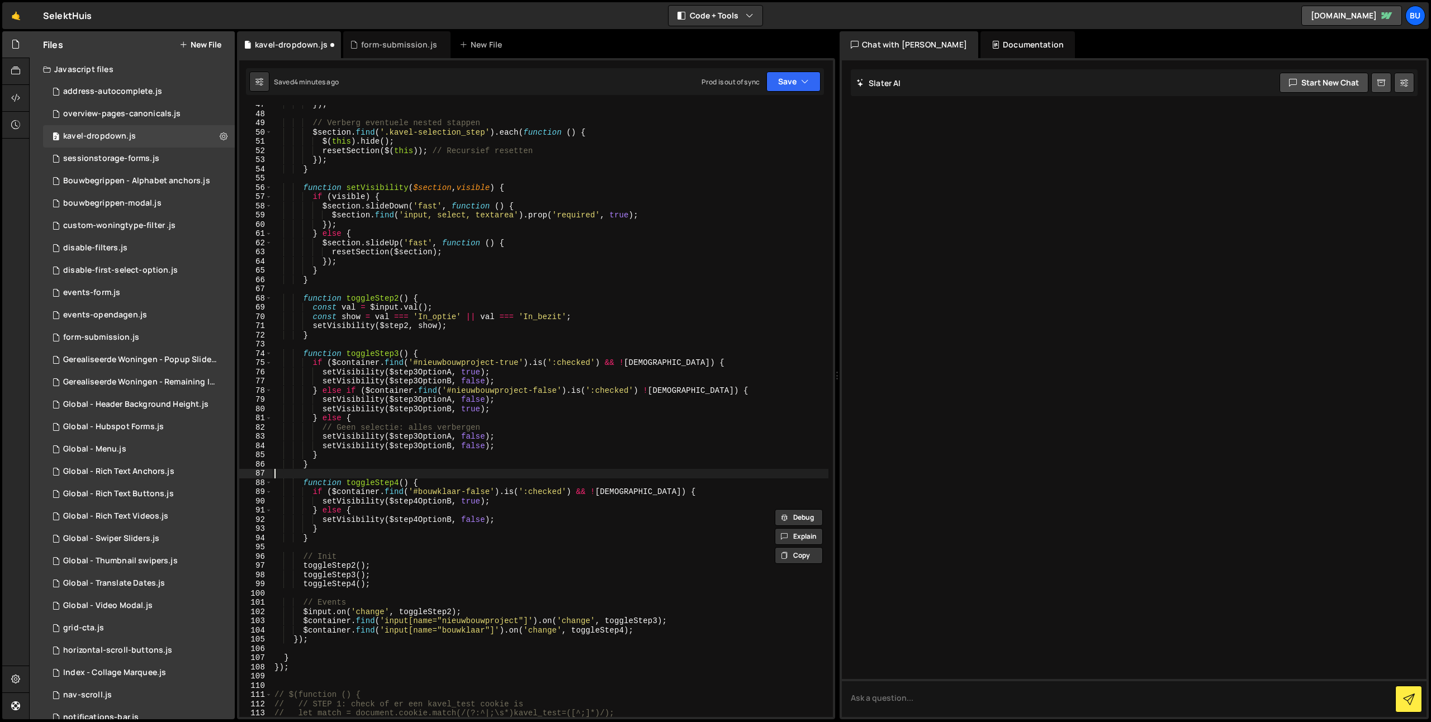
click at [730, 470] on div "}) ; // Verberg eventuele nested stappen $section . find ( '.kavel-selection_st…" at bounding box center [550, 415] width 556 height 631
click at [679, 506] on div "}) ; // Verberg eventuele nested stappen $section . find ( '.kavel-selection_st…" at bounding box center [550, 415] width 556 height 631
click at [713, 428] on div "}) ; // Verberg eventuele nested stappen $section . find ( '.kavel-selection_st…" at bounding box center [550, 415] width 556 height 631
drag, startPoint x: 798, startPoint y: 84, endPoint x: 790, endPoint y: 86, distance: 8.0
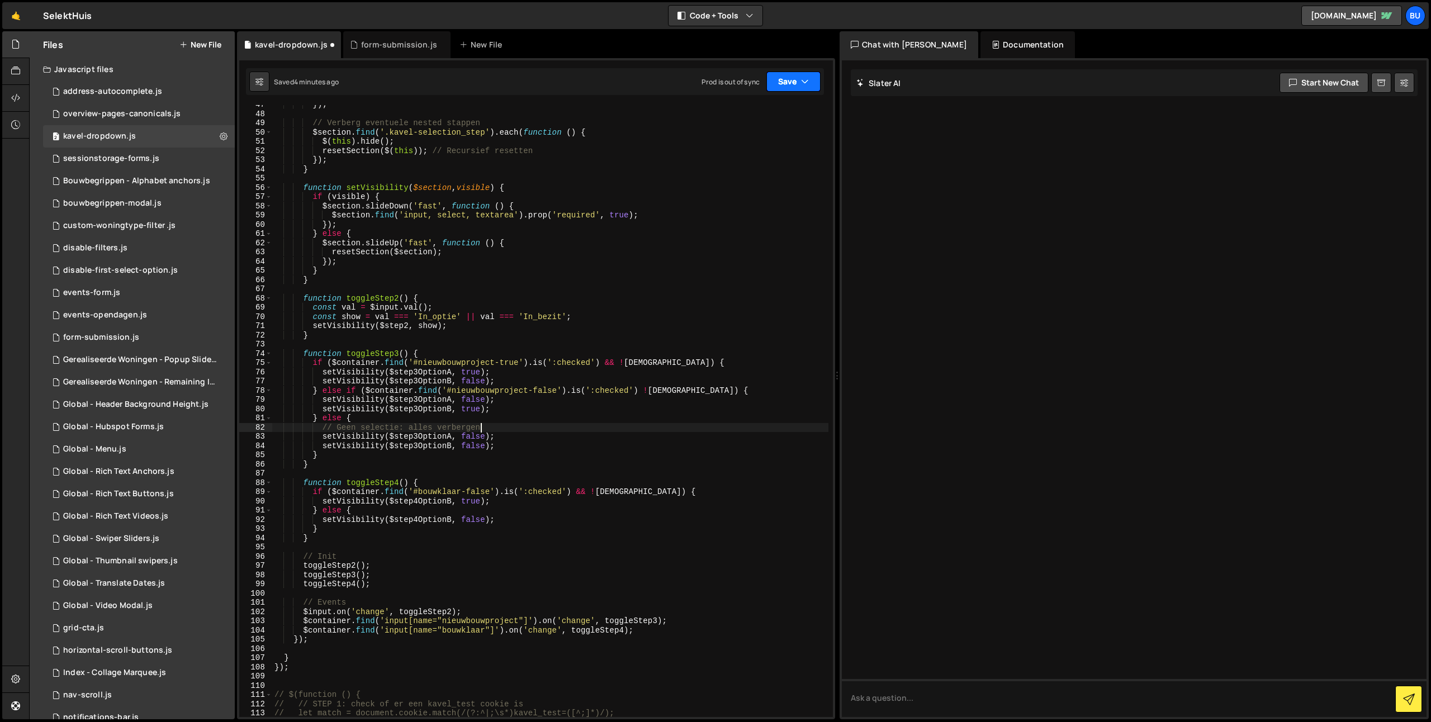
click at [798, 84] on button "Save" at bounding box center [793, 82] width 54 height 20
click at [764, 111] on div "Save to Staging S" at bounding box center [756, 108] width 116 height 11
type textarea "});"
click at [525, 164] on div "}) ; // Verberg eventuele nested stappen $section . find ( '.kavel-selection_st…" at bounding box center [550, 415] width 556 height 631
type input "!"
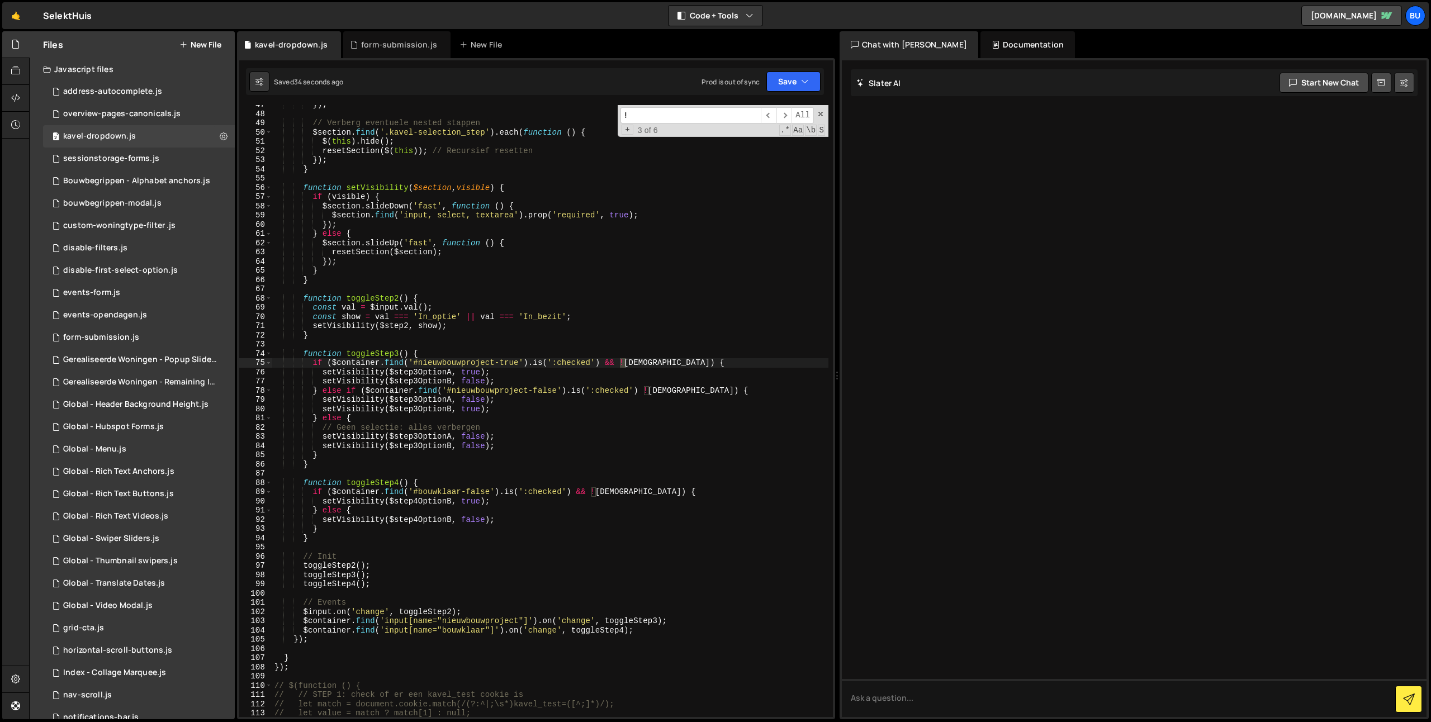
click at [704, 389] on div "}) ; // Verberg eventuele nested stappen $section . find ( '.kavel-selection_st…" at bounding box center [550, 415] width 556 height 631
click at [746, 373] on div "}) ; // Verberg eventuele nested stappen $section . find ( '.kavel-selection_st…" at bounding box center [550, 415] width 556 height 631
click at [750, 360] on div "}) ; // Verberg eventuele nested stappen $section . find ( '.kavel-selection_st…" at bounding box center [550, 415] width 556 height 631
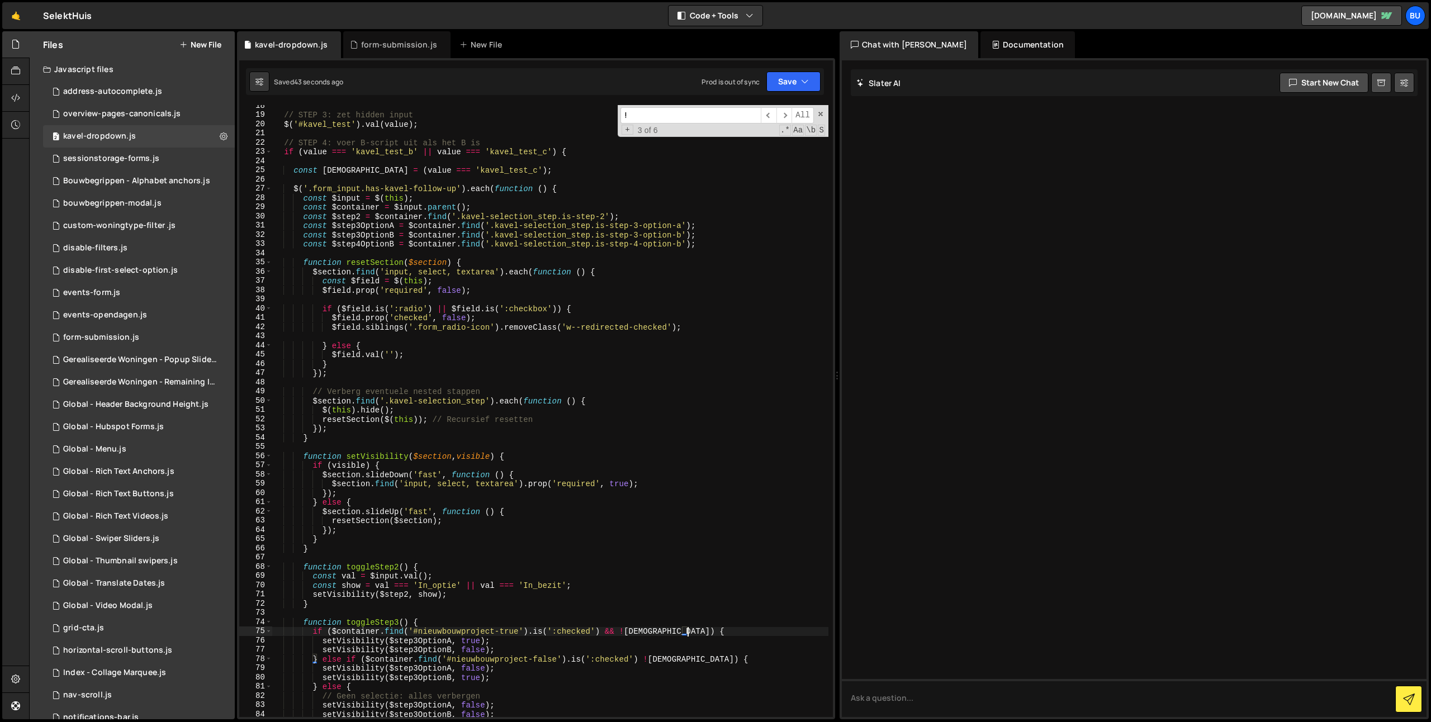
scroll to position [159, 0]
click at [355, 167] on div "// STEP 3: zet hidden input $ ( '#kavel_test' ) . val ( value ) ; // STEP 4: vo…" at bounding box center [550, 417] width 556 height 631
drag, startPoint x: 355, startPoint y: 167, endPoint x: 364, endPoint y: 167, distance: 9.5
click at [355, 167] on div "// STEP 3: zet hidden input $ ( '#kavel_test' ) . val ( value ) ; // STEP 4: vo…" at bounding box center [550, 417] width 556 height 631
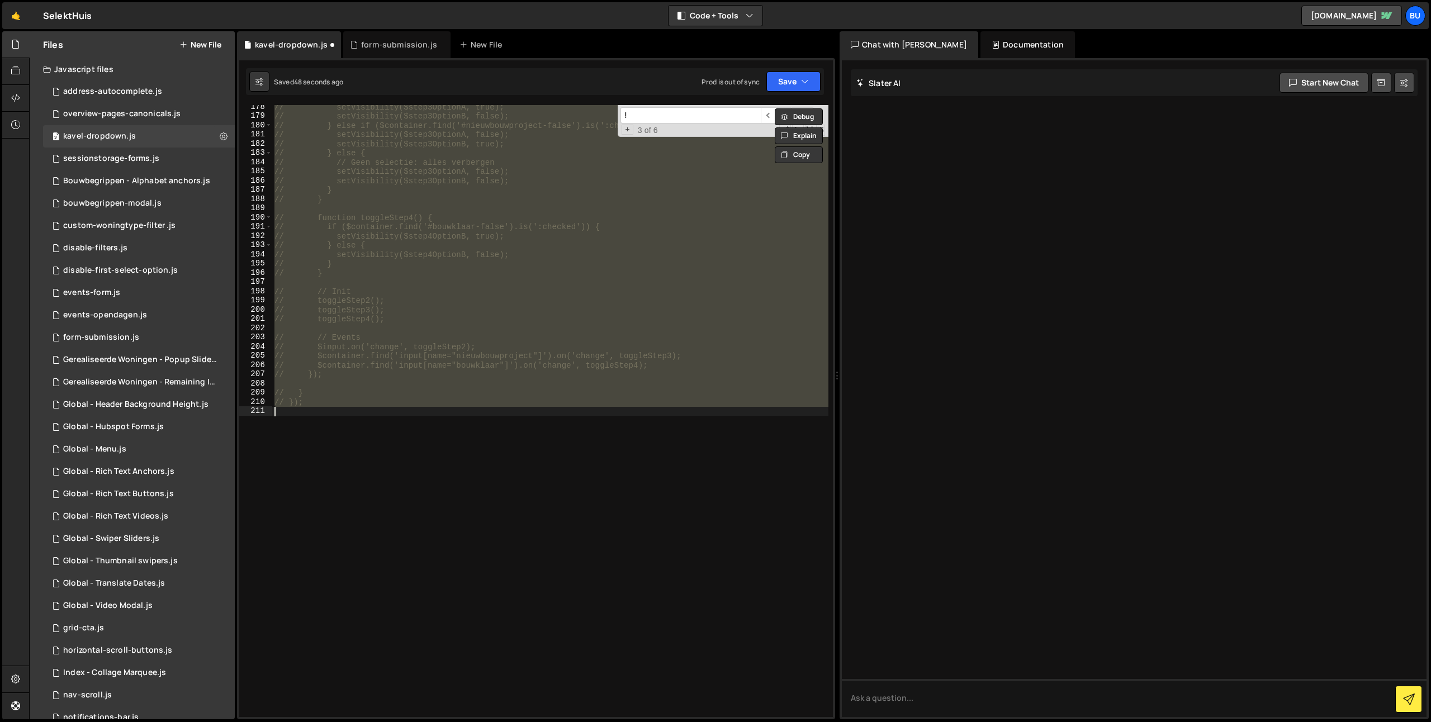
scroll to position [505, 0]
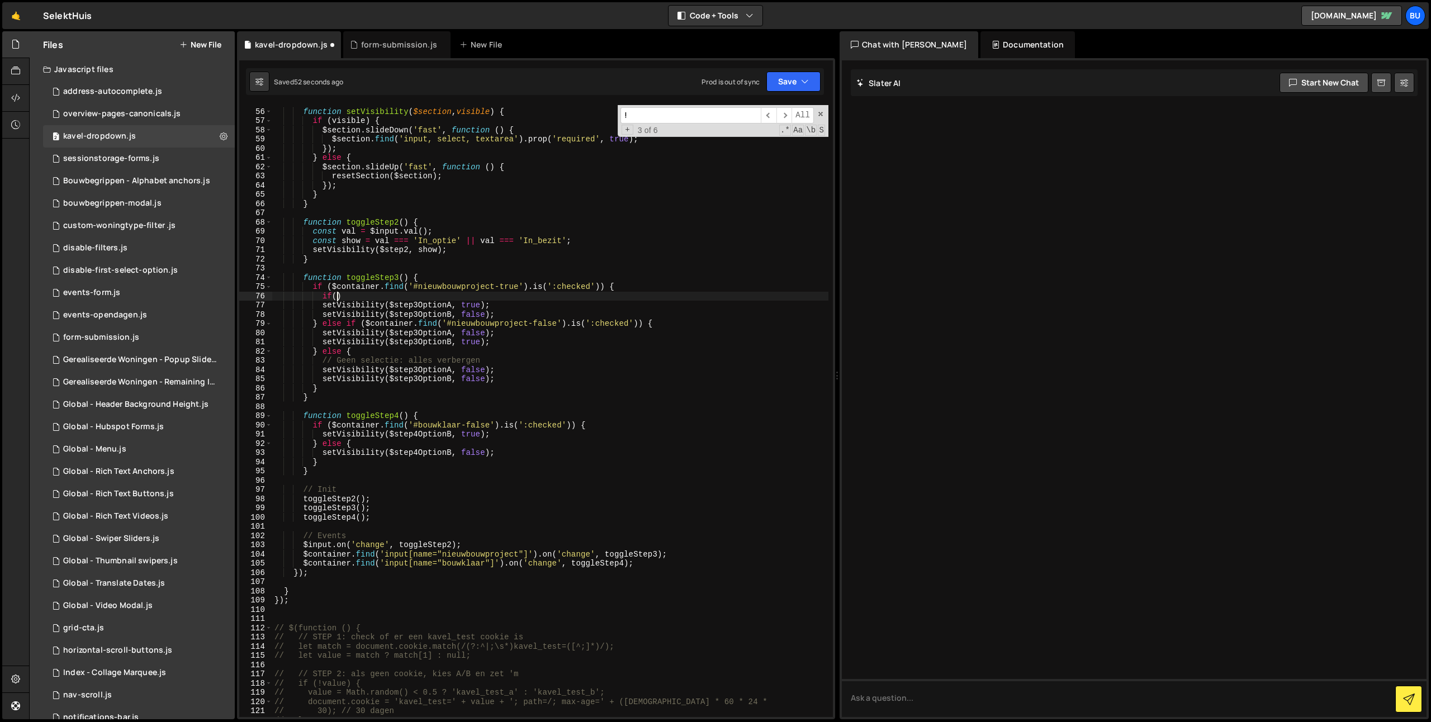
type textarea "if"
type textarea "if ($container.find('#nieuwbouwproject-true').is(':checked')) {"
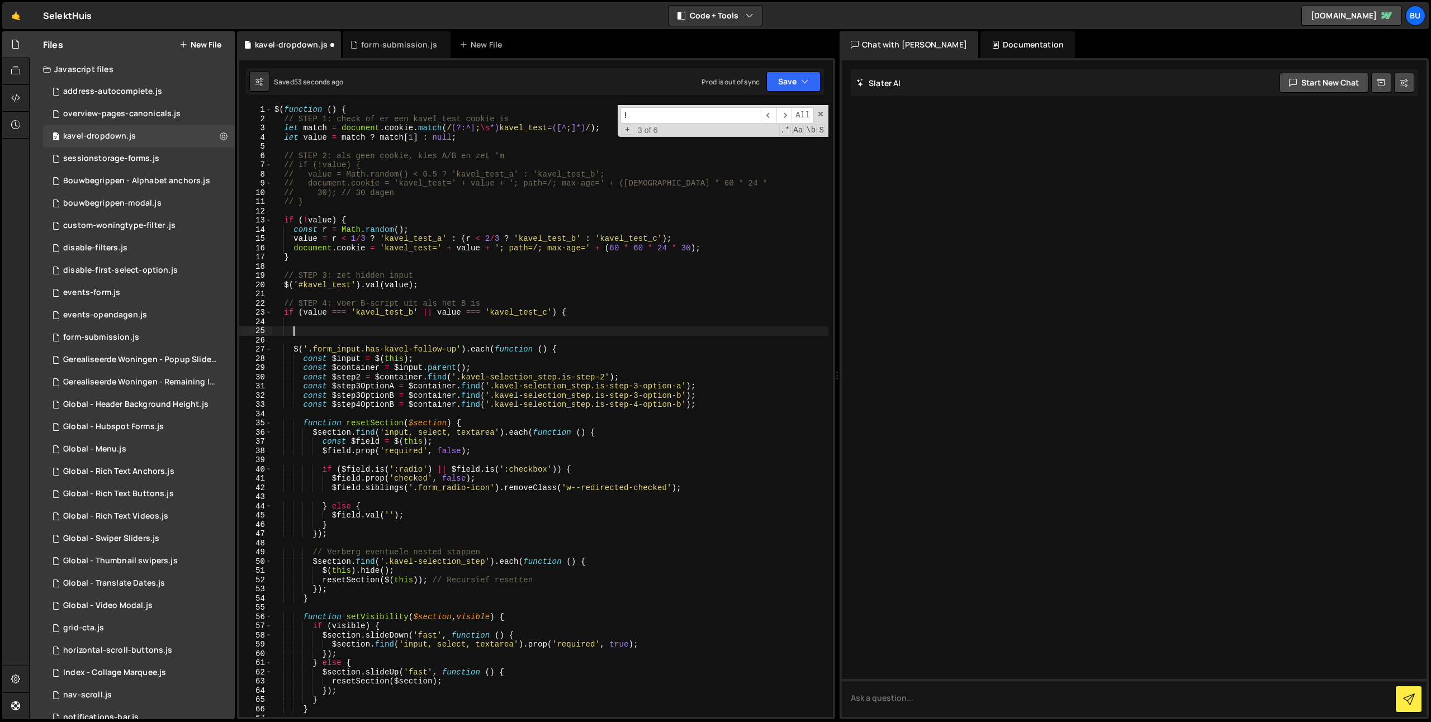
scroll to position [0, 0]
type textarea "if (value === 'kavel_test_b' || value === 'kavel_test_c') {"
type textarea "const isVariantC = (value === 'kavel_test_c');"
click at [588, 329] on div "$ ( function ( ) { // STEP 1: check of er een kavel_test cookie is let match = …" at bounding box center [550, 420] width 556 height 631
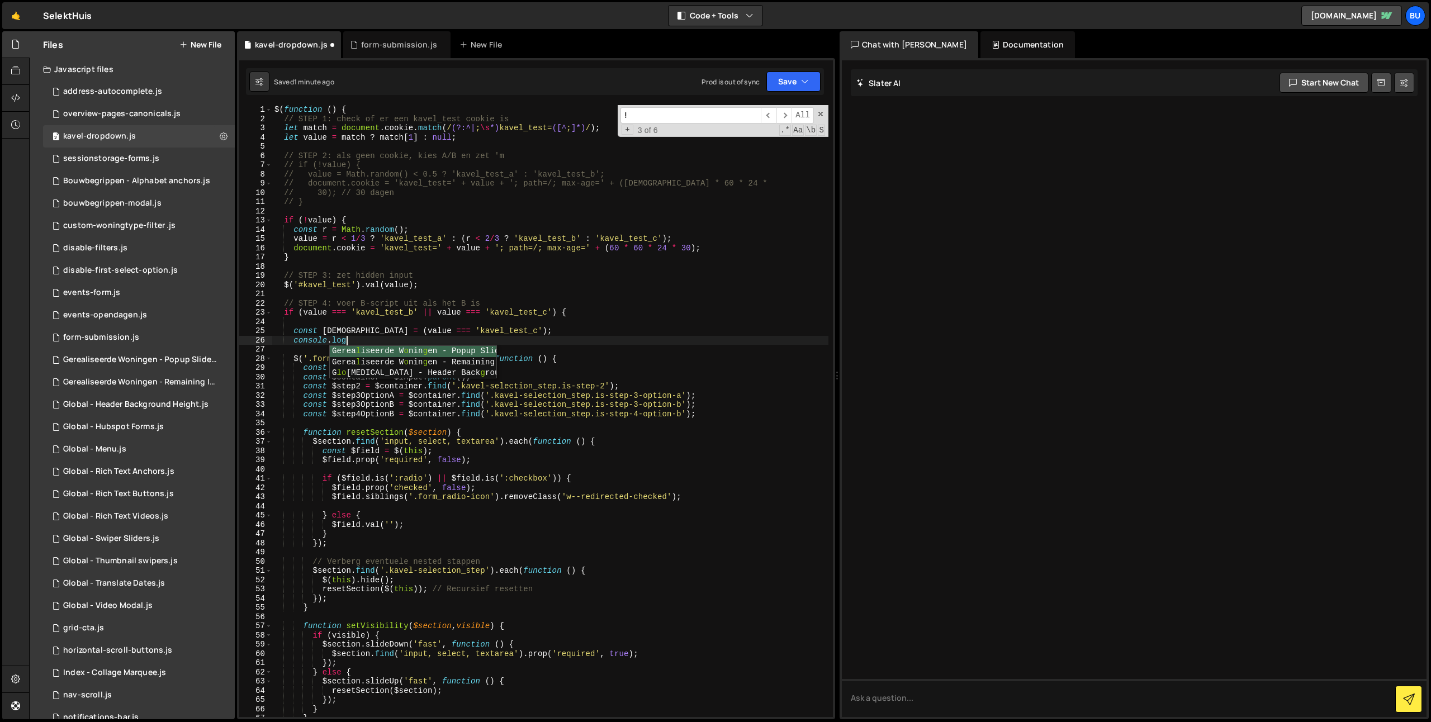
scroll to position [0, 4]
paste textarea "isVariantC)"
paste textarea "isVariantC"
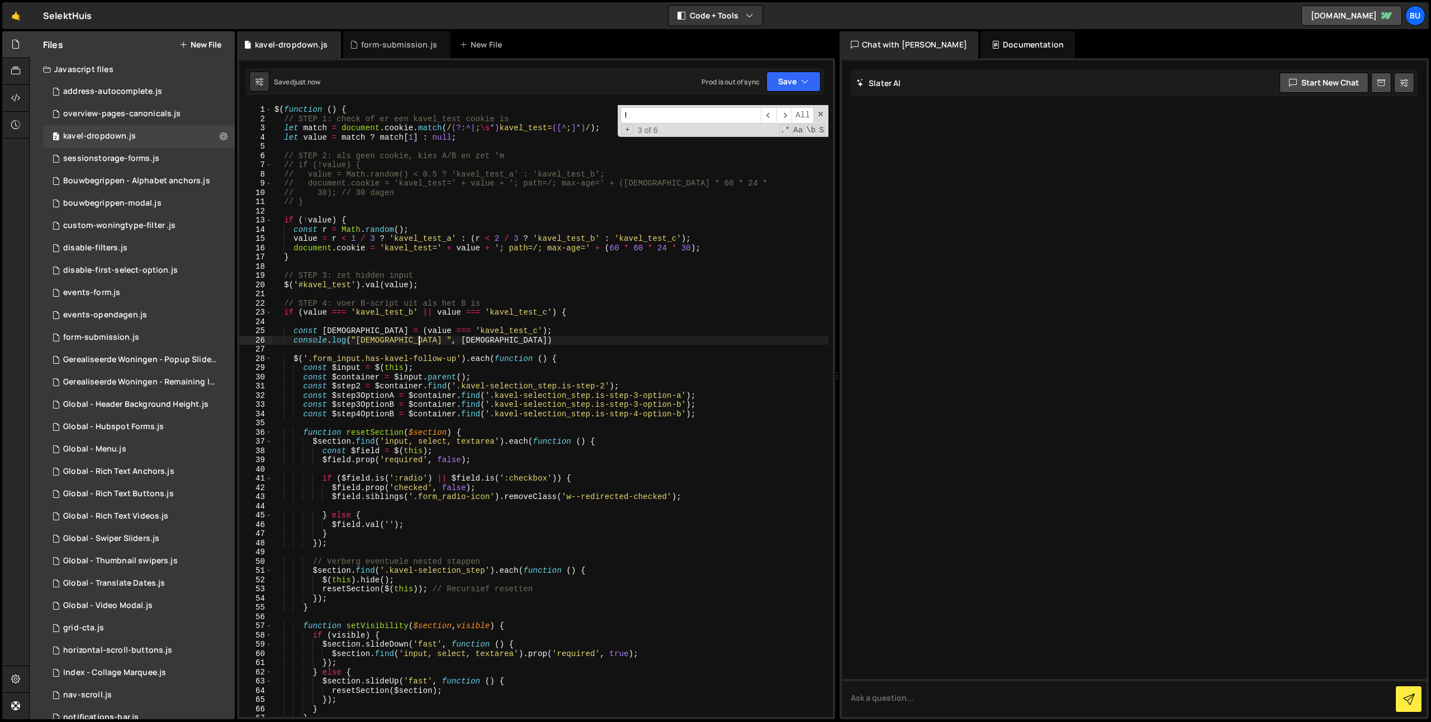
type textarea "console.log("isVariantC ", isVariantC)"
click at [609, 344] on div "$ ( function ( ) { // STEP 1: check of er een kavel_test cookie is let match = …" at bounding box center [550, 420] width 556 height 631
drag, startPoint x: 646, startPoint y: 354, endPoint x: 623, endPoint y: 347, distance: 24.6
click at [646, 354] on div "$ ( function ( ) { // STEP 1: check of er een kavel_test cookie is let match = …" at bounding box center [550, 420] width 556 height 631
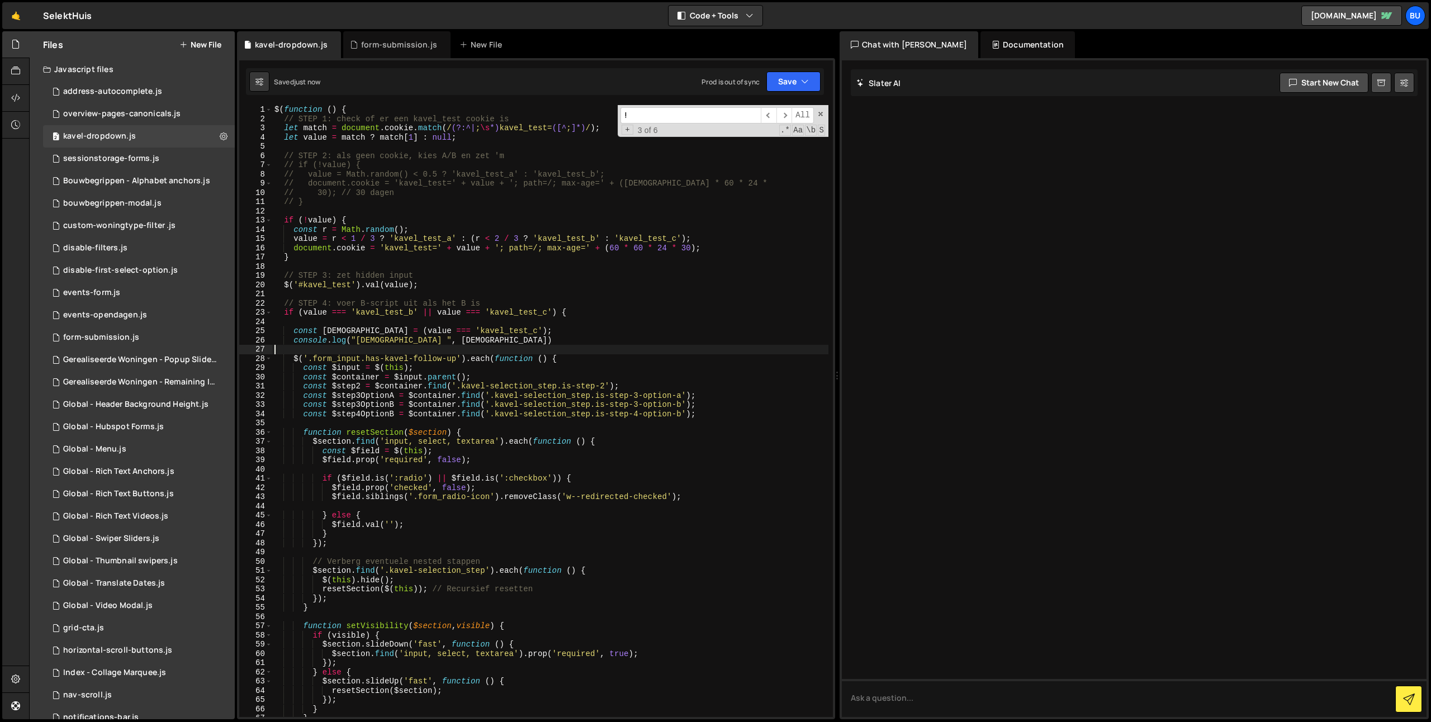
drag, startPoint x: 555, startPoint y: 330, endPoint x: 545, endPoint y: 331, distance: 10.1
click at [555, 330] on div "$ ( function ( ) { // STEP 1: check of er een kavel_test cookie is let match = …" at bounding box center [550, 420] width 556 height 631
click at [453, 338] on div "$ ( function ( ) { // STEP 1: check of er een kavel_test cookie is let match = …" at bounding box center [550, 420] width 556 height 631
drag, startPoint x: 454, startPoint y: 339, endPoint x: 460, endPoint y: 339, distance: 6.1
click at [454, 339] on div "$ ( function ( ) { // STEP 1: check of er een kavel_test cookie is let match = …" at bounding box center [550, 420] width 556 height 631
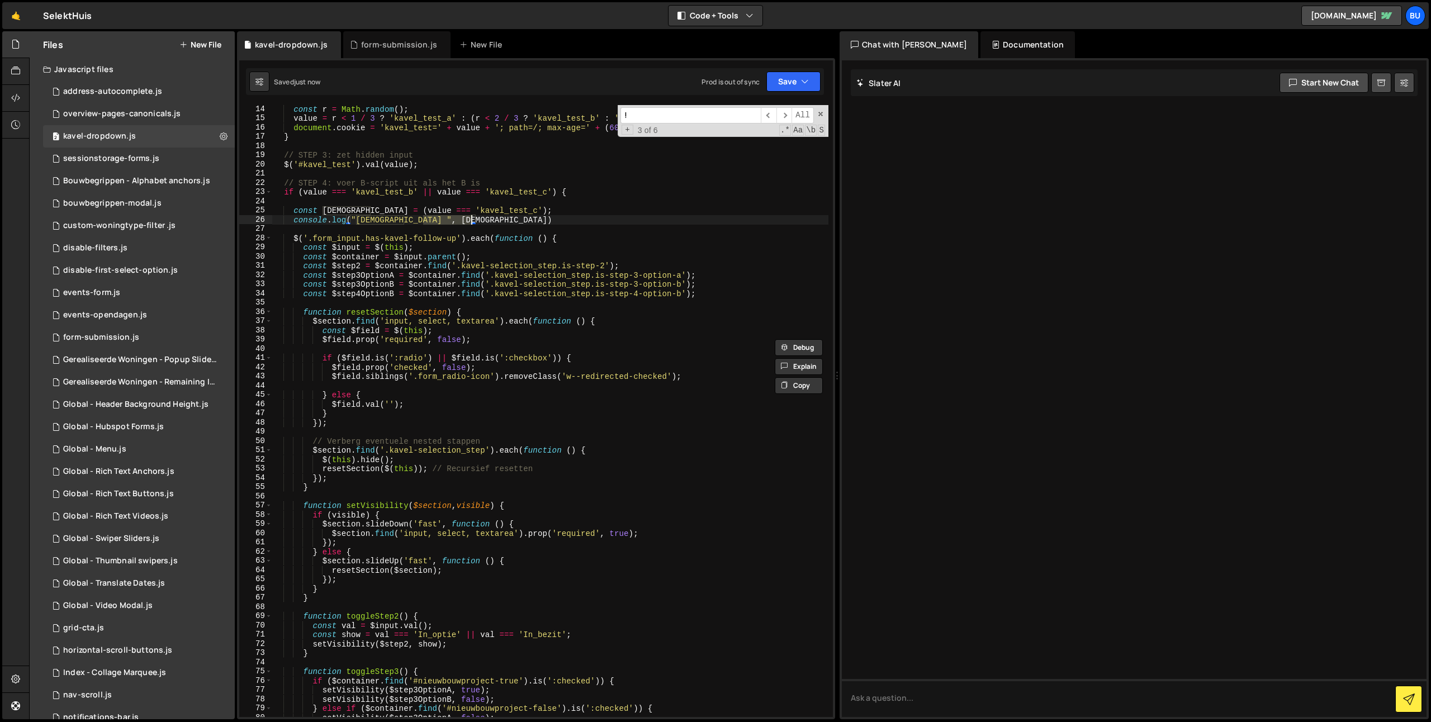
scroll to position [185, 0]
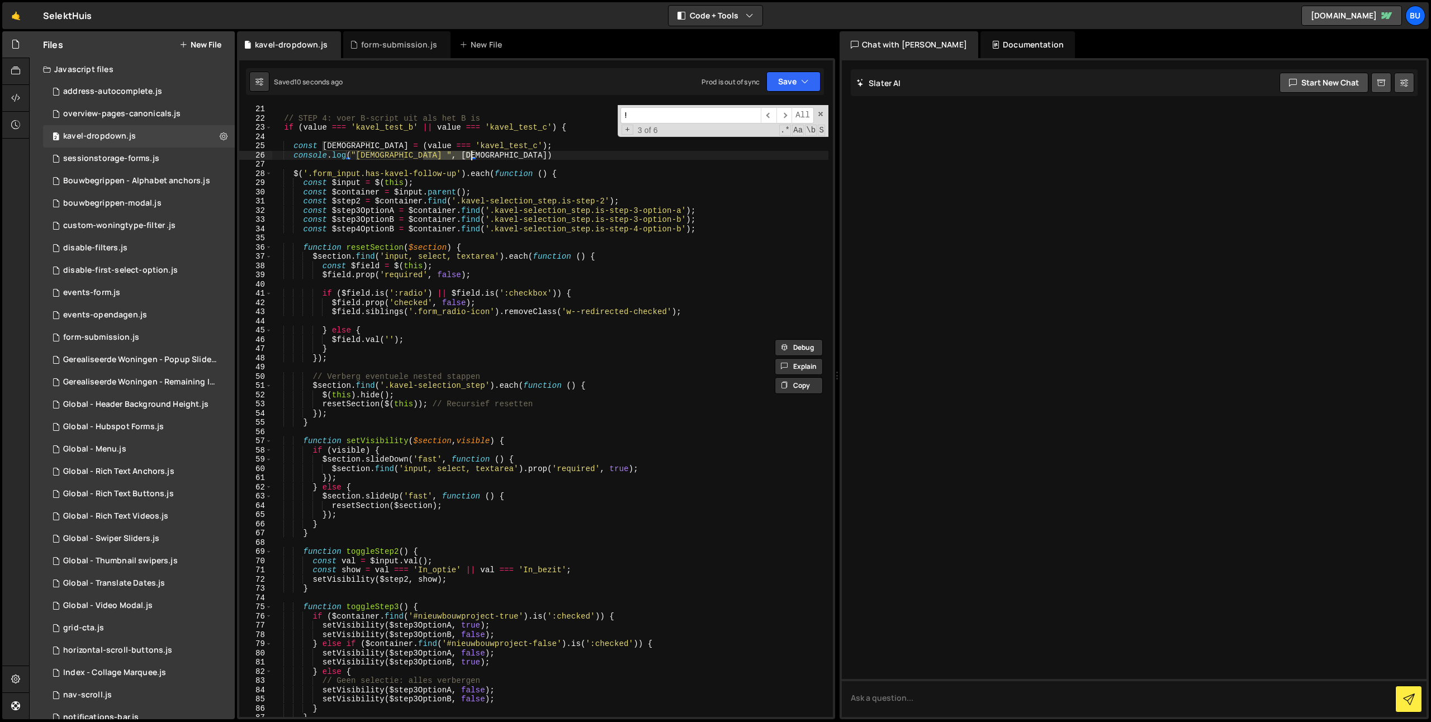
click at [635, 638] on div "// STEP 4: voer B-script uit als het B is if ( value === 'kavel_test_b' || valu…" at bounding box center [550, 420] width 556 height 631
click at [603, 615] on div "// STEP 4: voer B-script uit als het B is if ( value === 'kavel_test_b' || valu…" at bounding box center [550, 420] width 556 height 631
paste textarea "isVariantC"
click at [648, 504] on div "// STEP 4: voer B-script uit als het B is if ( value === 'kavel_test_b' || valu…" at bounding box center [550, 420] width 556 height 631
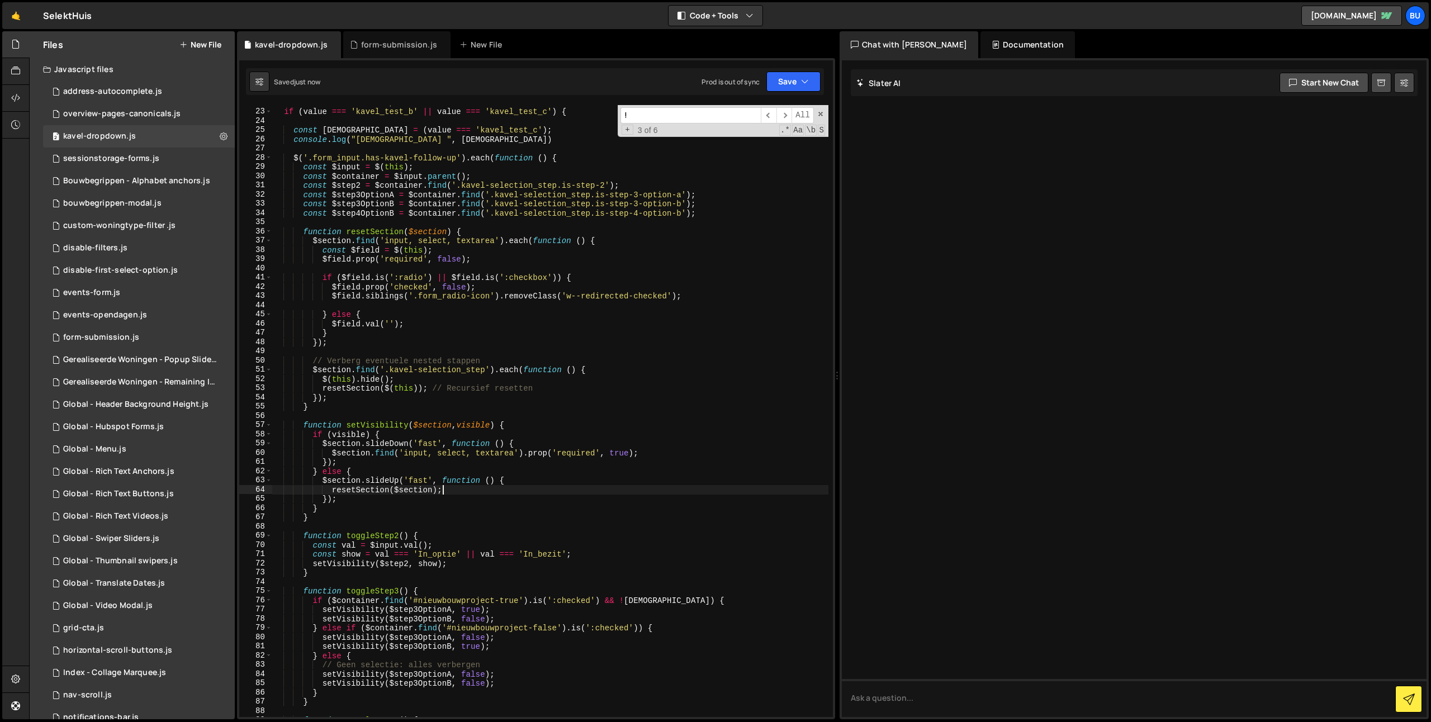
scroll to position [259, 0]
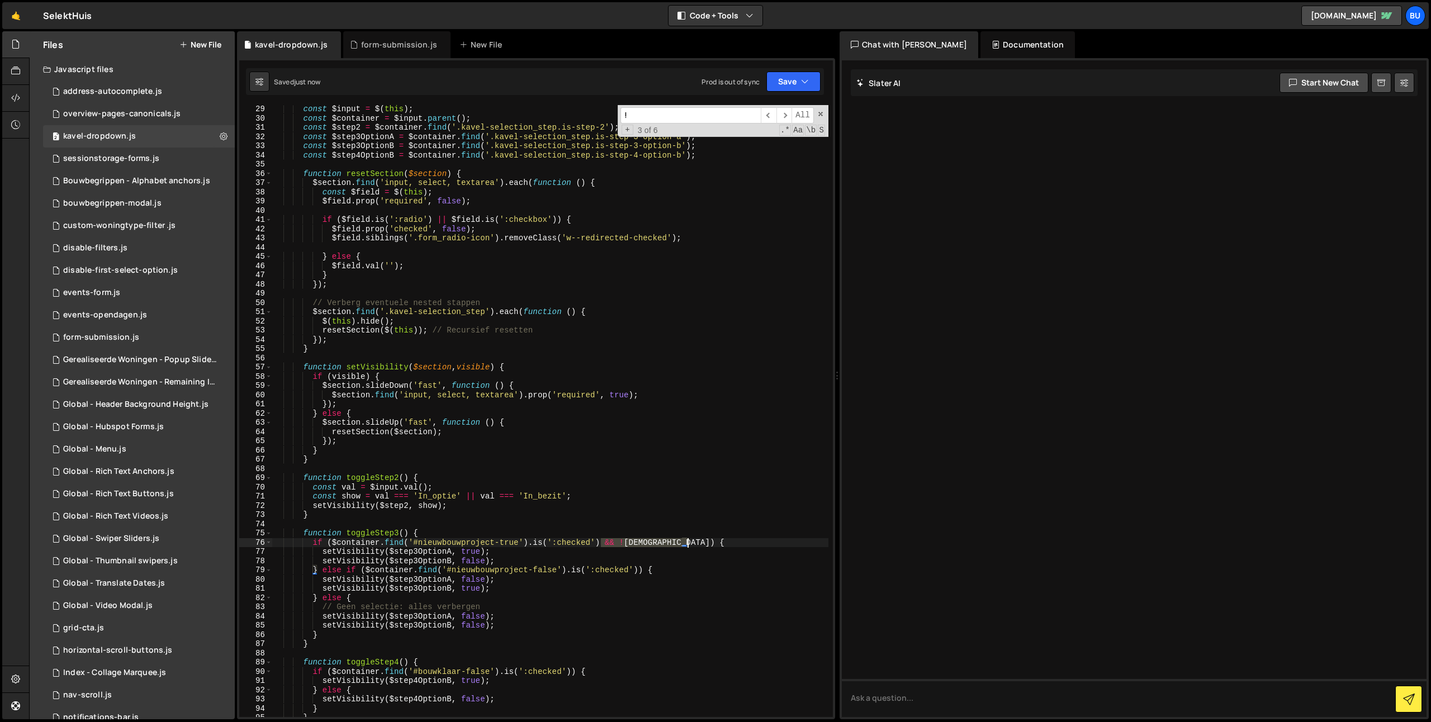
drag, startPoint x: 601, startPoint y: 545, endPoint x: 696, endPoint y: 542, distance: 95.6
click at [706, 542] on div "const $input = $ ( this ) ; const $container = $input . parent ( ) ; const $ste…" at bounding box center [550, 420] width 556 height 631
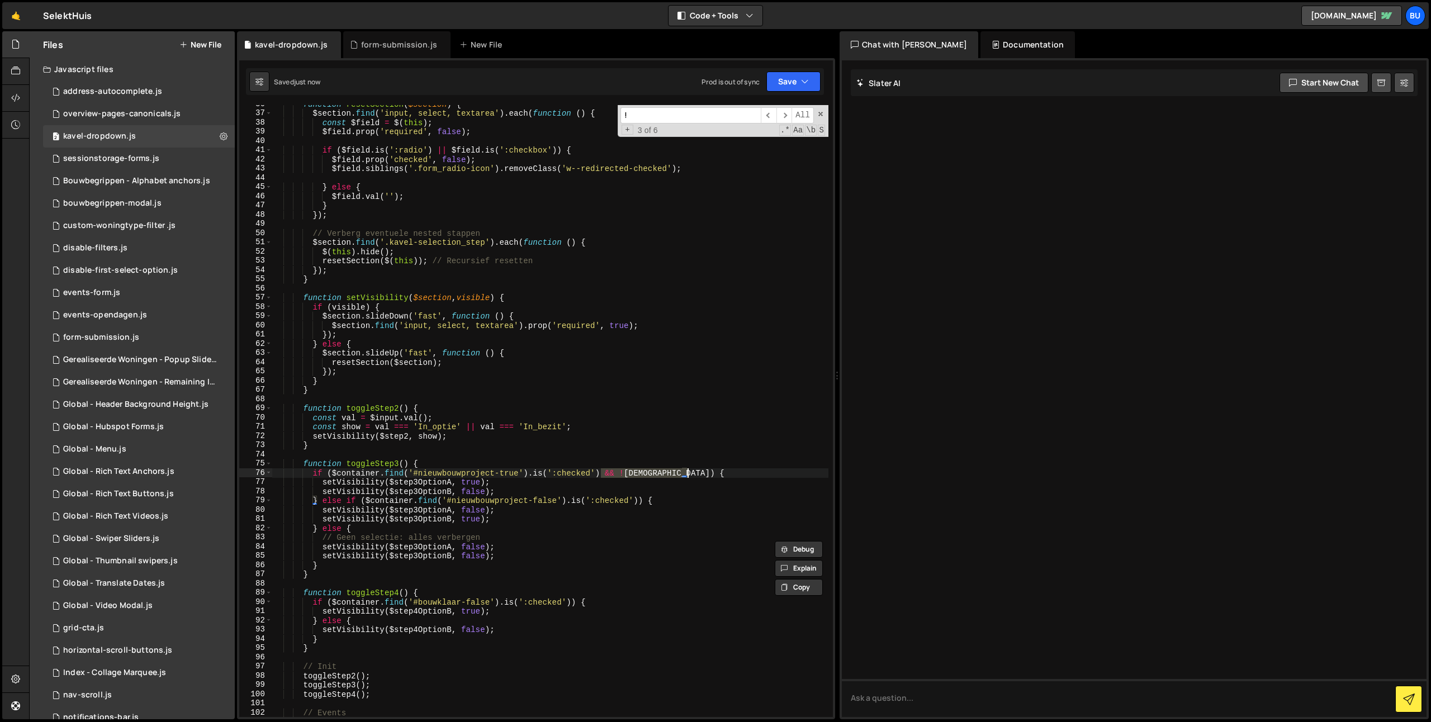
scroll to position [329, 0]
drag, startPoint x: 638, startPoint y: 500, endPoint x: 701, endPoint y: 498, distance: 63.2
click at [694, 498] on div "function resetSection ( $section ) { $section . find ( 'input, select, textarea…" at bounding box center [550, 414] width 556 height 631
paste textarea "&& !isVariantC"
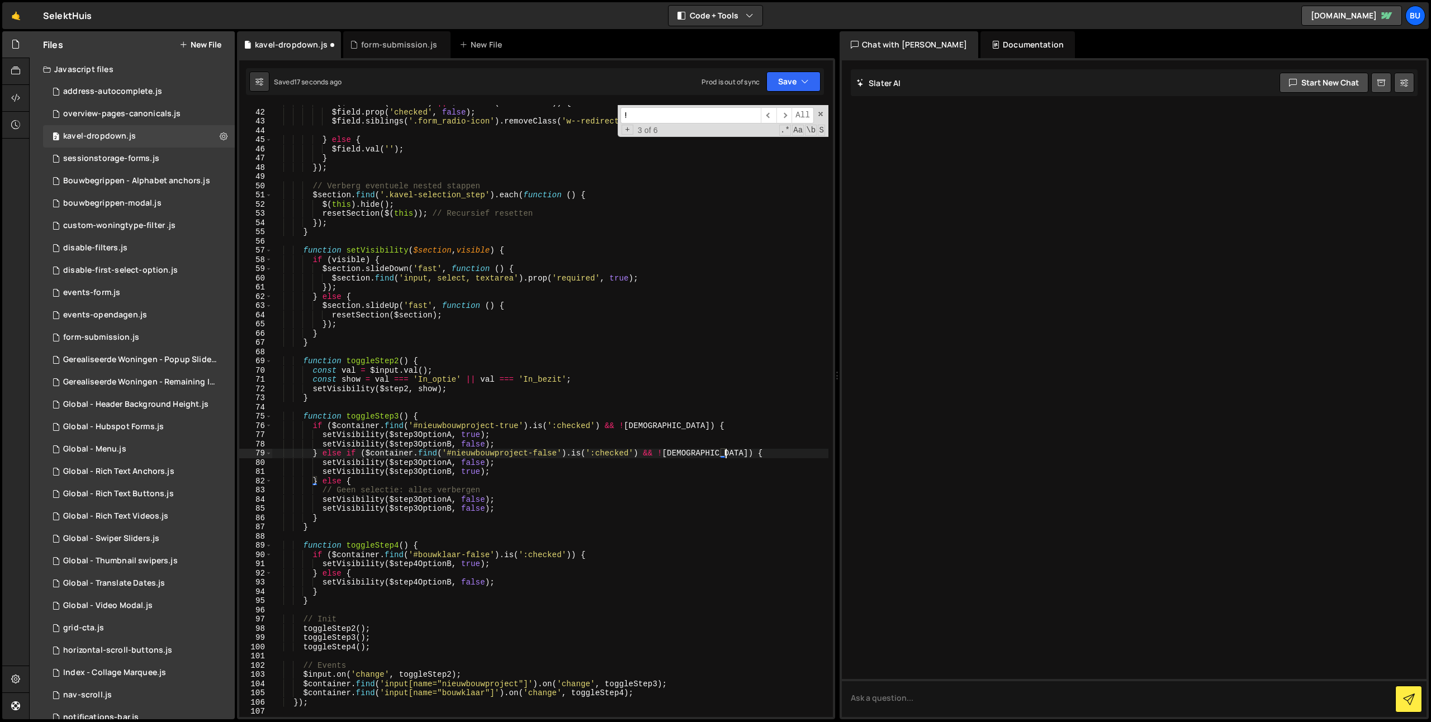
scroll to position [376, 0]
drag, startPoint x: 572, startPoint y: 556, endPoint x: 629, endPoint y: 552, distance: 57.1
click at [628, 552] on div "if ( $field . is ( ':radio' ) || $field . is ( ':checkbox' )) { $field . prop (…" at bounding box center [550, 413] width 556 height 631
paste textarea "&& !isVariantC"
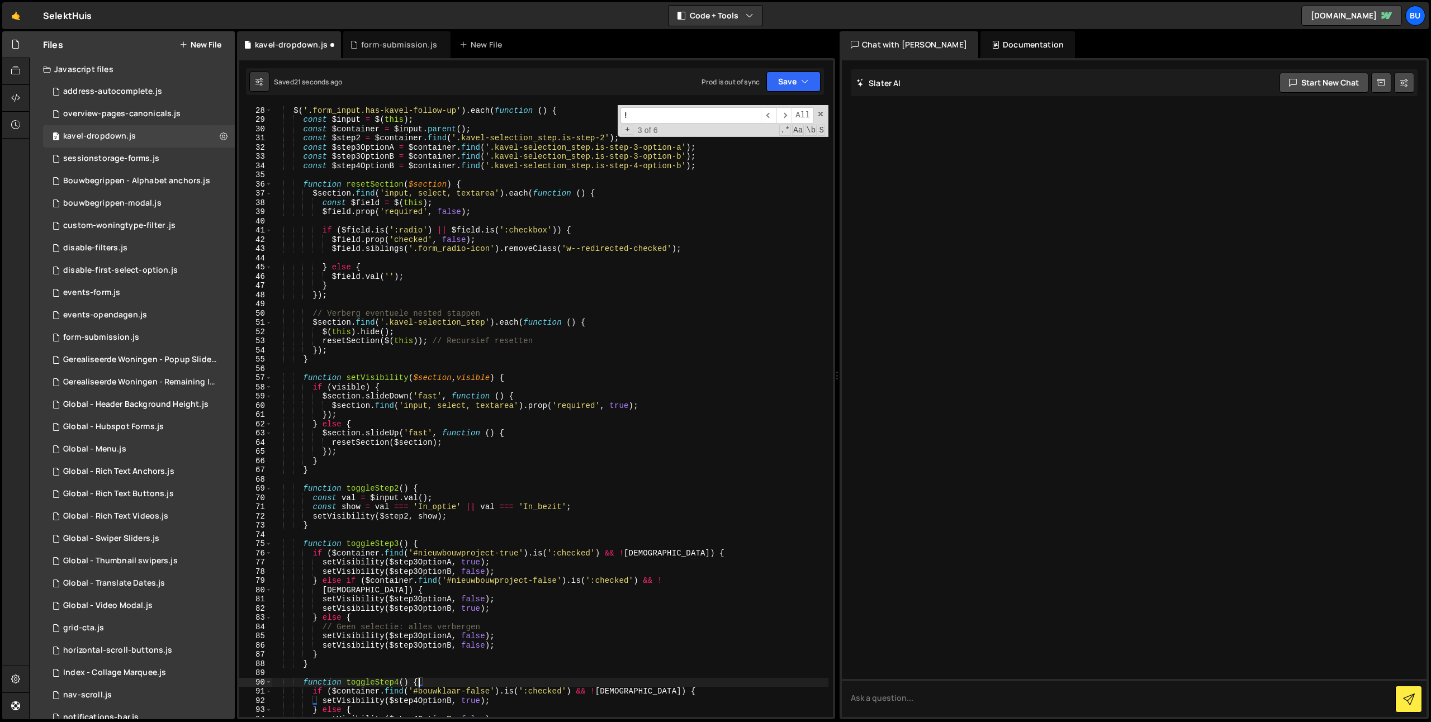
scroll to position [0, 10]
drag, startPoint x: 722, startPoint y: 541, endPoint x: 724, endPoint y: 499, distance: 42.0
click at [719, 533] on div "$ ( '.form_input.has-kavel-follow-up' ) . each ( function ( ) { const $input = …" at bounding box center [550, 412] width 556 height 631
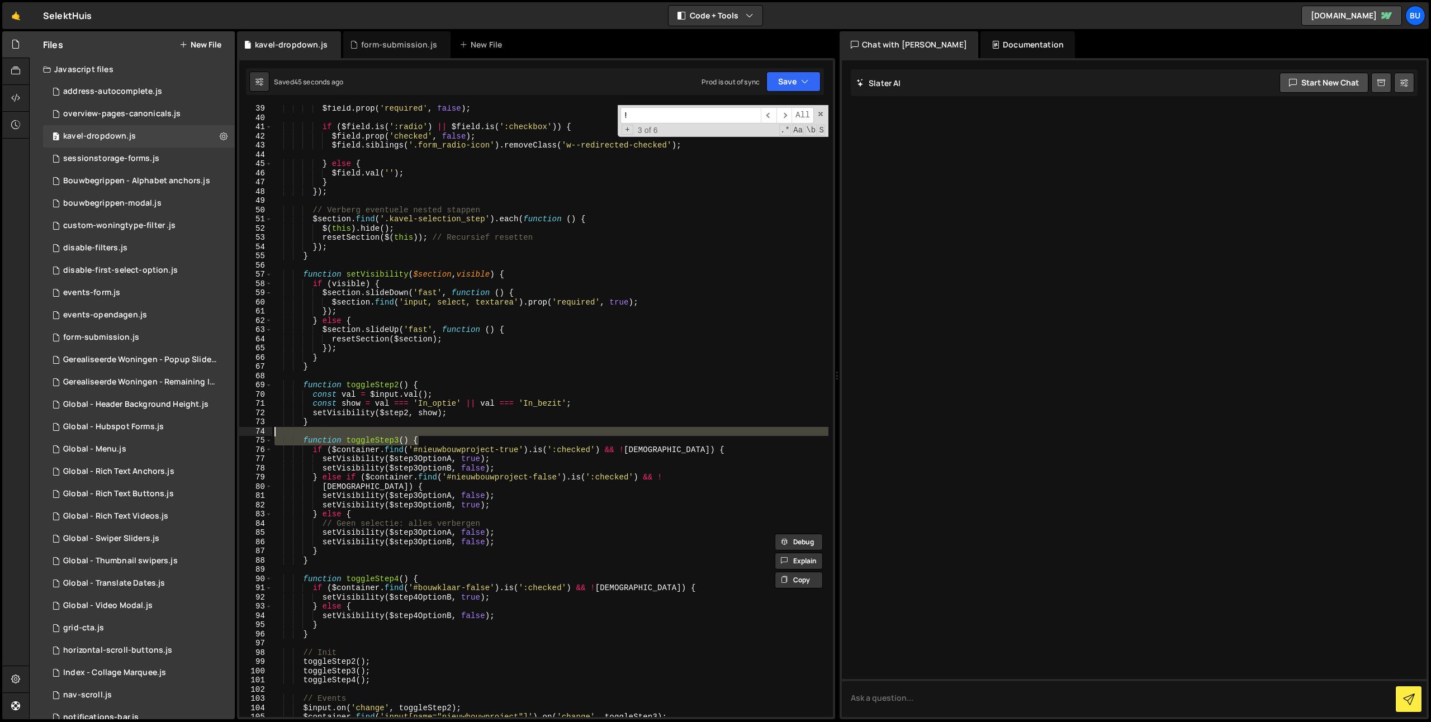
scroll to position [352, 0]
drag, startPoint x: 640, startPoint y: 486, endPoint x: 649, endPoint y: 482, distance: 9.8
click at [640, 486] on div "$field . prop ( 'required' , false ) ; if ( $field . is ( ':radio' ) || $field …" at bounding box center [550, 419] width 556 height 631
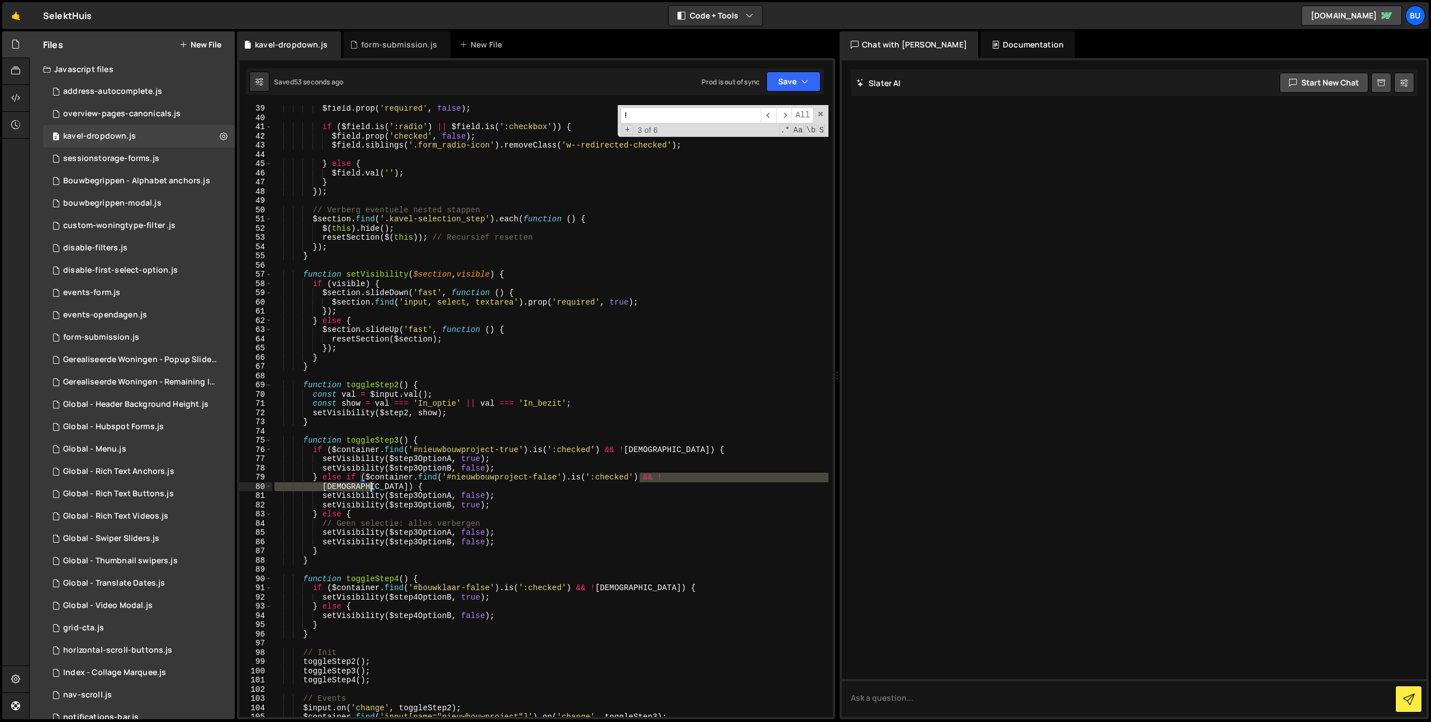
drag, startPoint x: 638, startPoint y: 477, endPoint x: 369, endPoint y: 485, distance: 268.4
click at [369, 489] on div "$field . prop ( 'required' , false ) ; if ( $field . is ( ':radio' ) || $field …" at bounding box center [550, 419] width 556 height 631
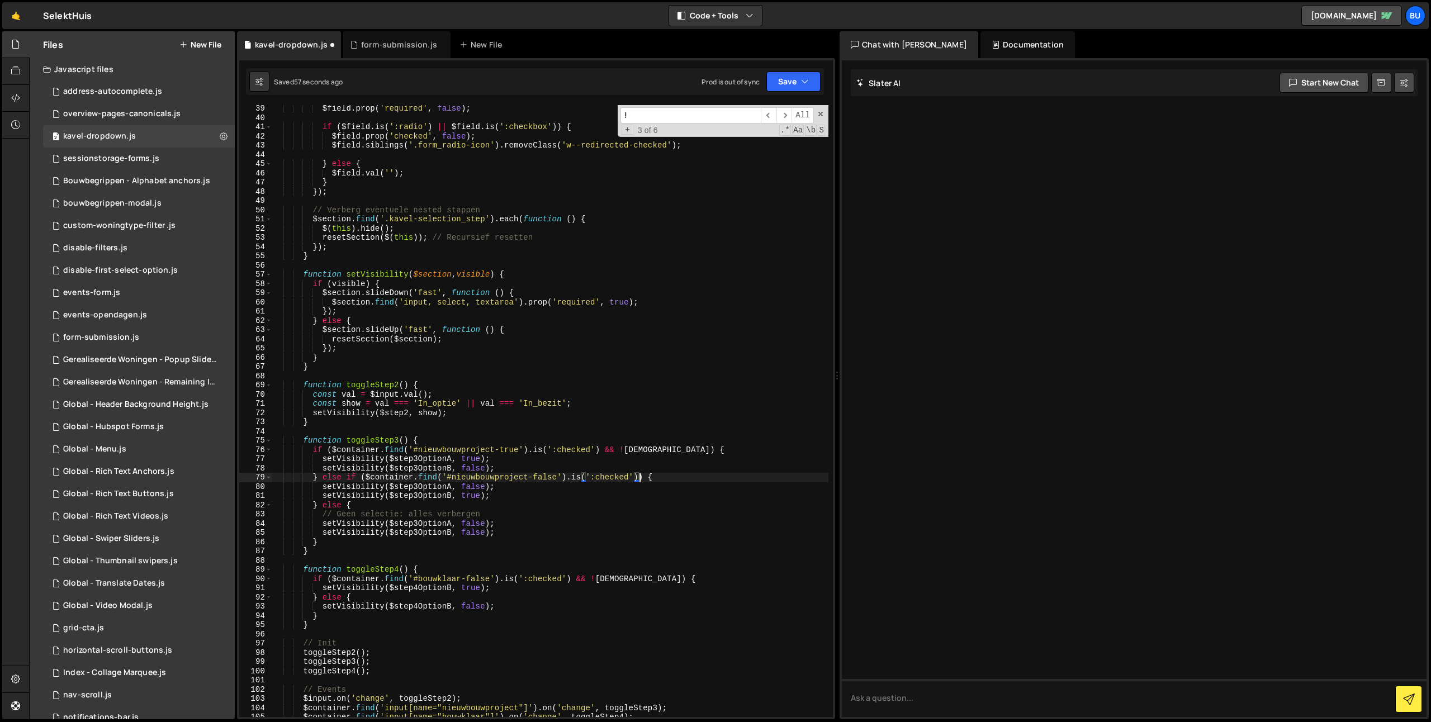
click at [553, 495] on div "$field . prop ( 'required' , false ) ; if ( $field . is ( ':radio' ) || $field …" at bounding box center [550, 419] width 556 height 631
click at [799, 77] on button "Save" at bounding box center [793, 82] width 54 height 20
drag, startPoint x: 775, startPoint y: 112, endPoint x: 773, endPoint y: 11, distance: 100.6
click at [776, 111] on div "Save to Staging S" at bounding box center [756, 108] width 116 height 11
click at [524, 248] on div "$field . prop ( 'required' , false ) ; if ( $field . is ( ':radio' ) || $field …" at bounding box center [550, 419] width 556 height 631
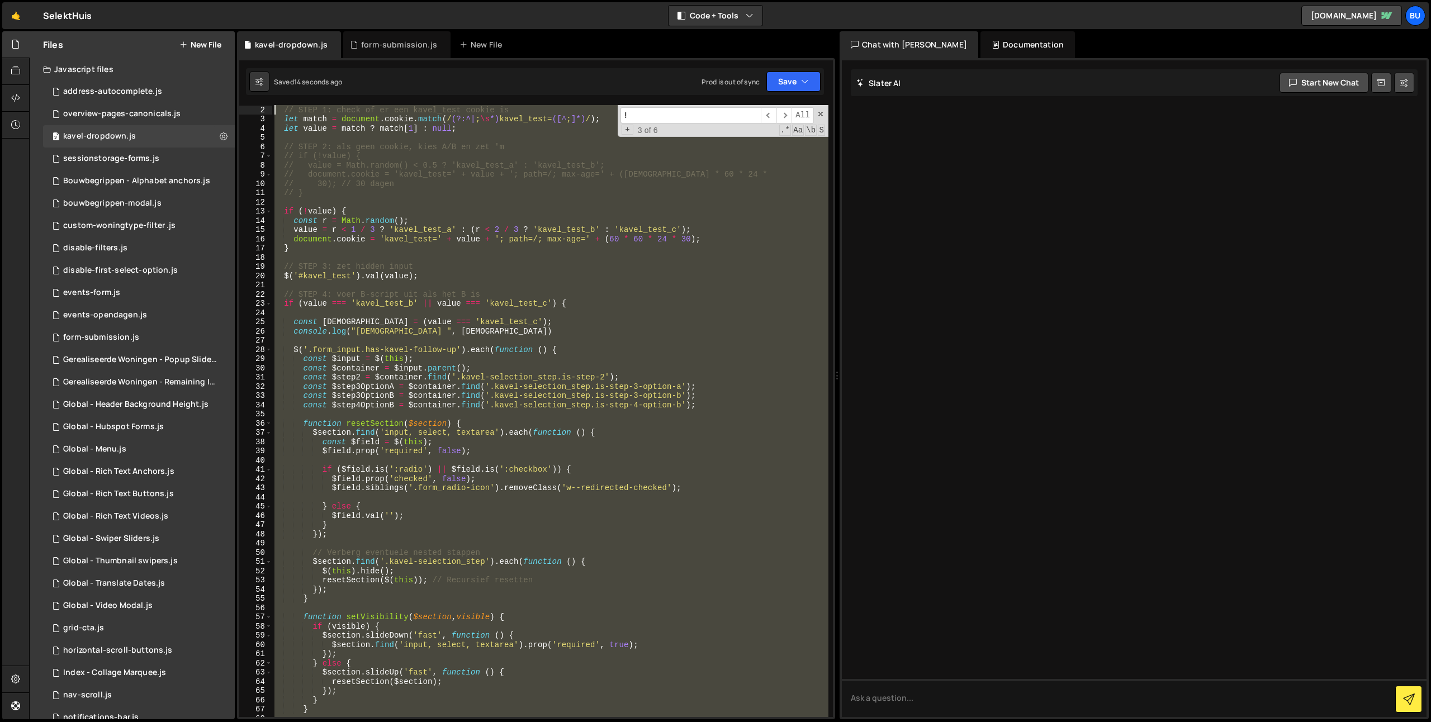
scroll to position [0, 0]
drag, startPoint x: 314, startPoint y: 565, endPoint x: 75, endPoint y: -82, distance: 689.5
click at [75, 0] on html "Projects Community Library Blog Bu Projects Your Teams Invite team member Accou…" at bounding box center [715, 361] width 1431 height 722
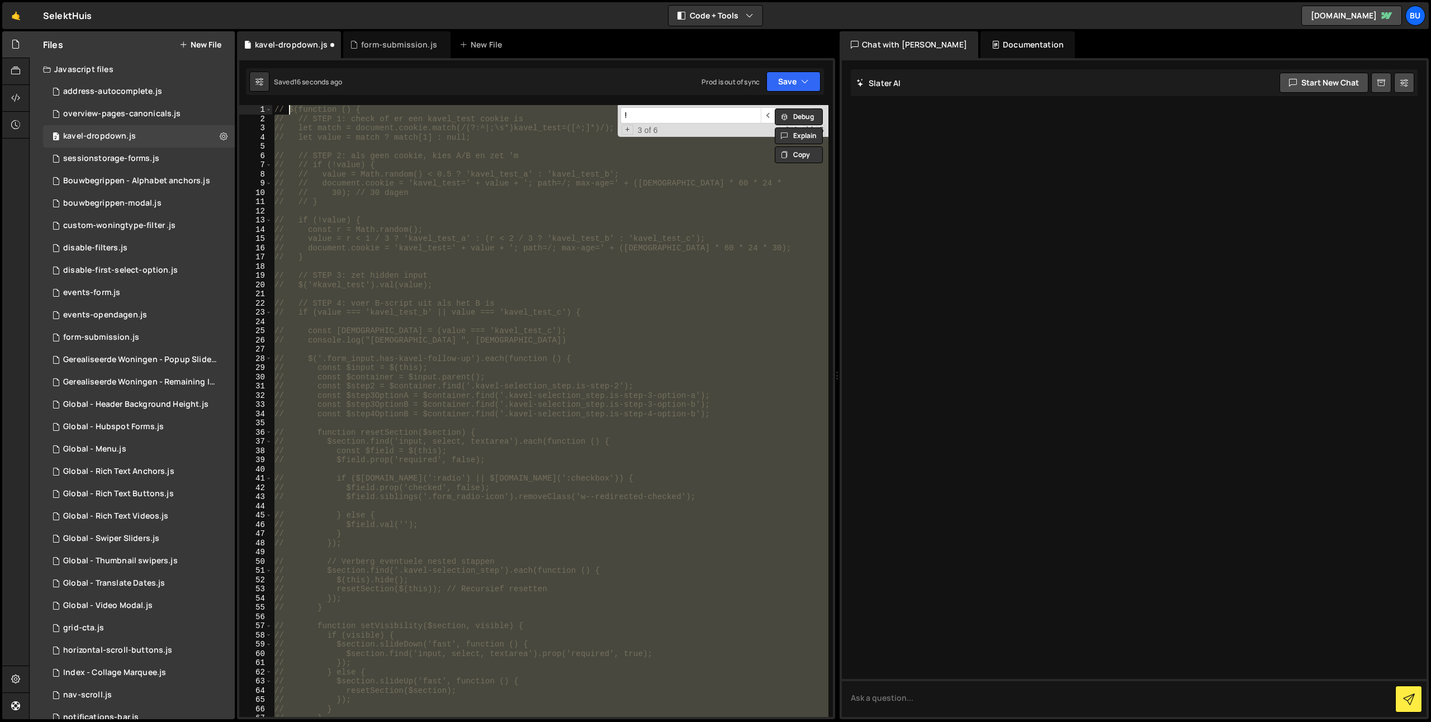
click at [634, 387] on div "// $(function () { // // STEP 1: check of er een kavel_test cookie is // let ma…" at bounding box center [550, 411] width 556 height 612
type textarea "// const $step2 = $container.find('.kavel-selection_step.is-step-2');"
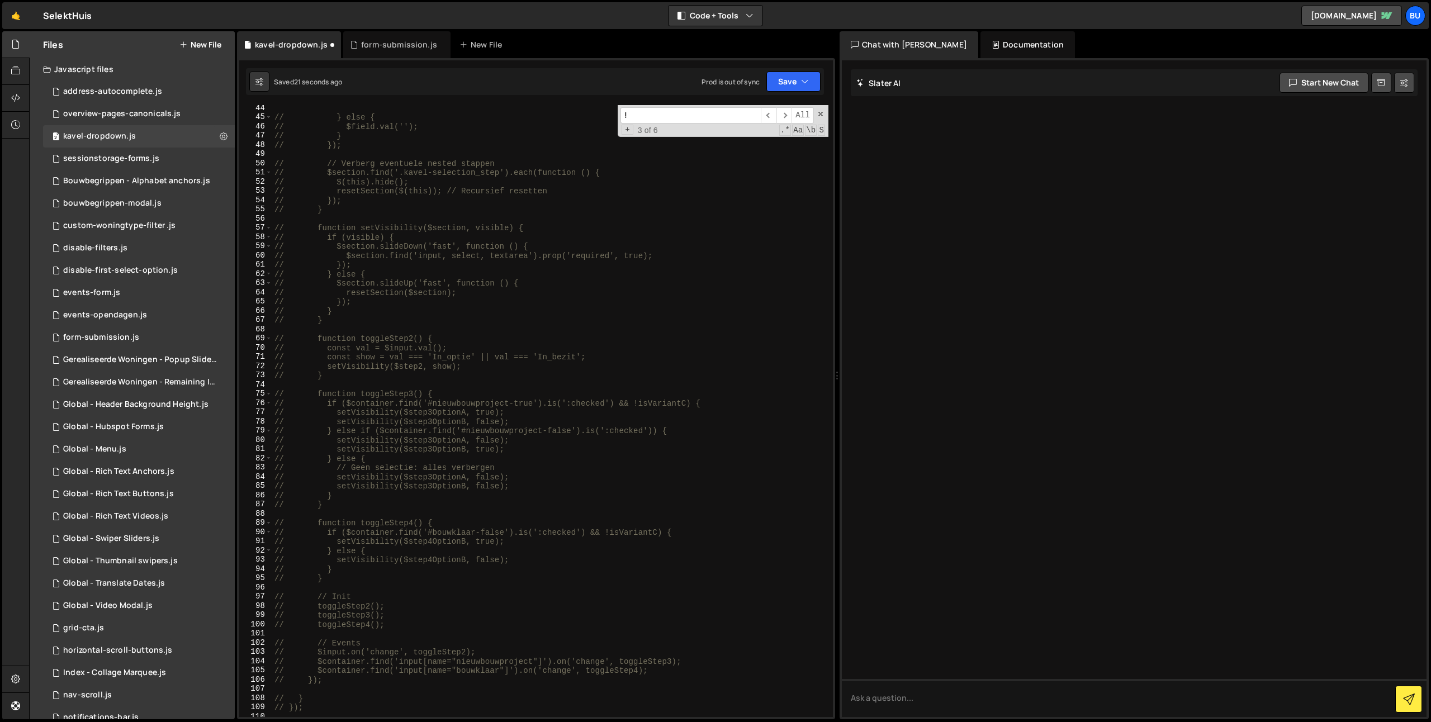
scroll to position [685, 0]
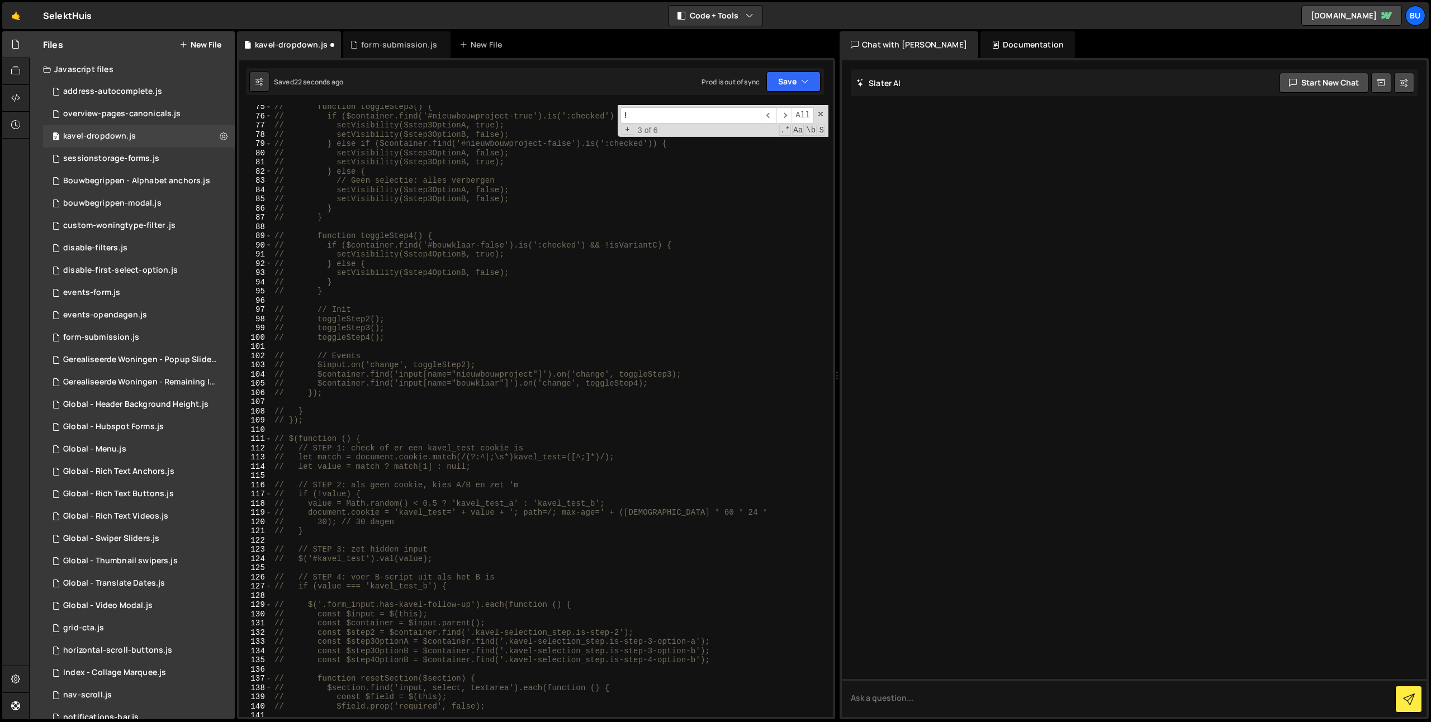
click at [325, 426] on div "// function toggleStep3() { // if ($container.find('#nieuwbouwproject-true').is…" at bounding box center [550, 417] width 556 height 631
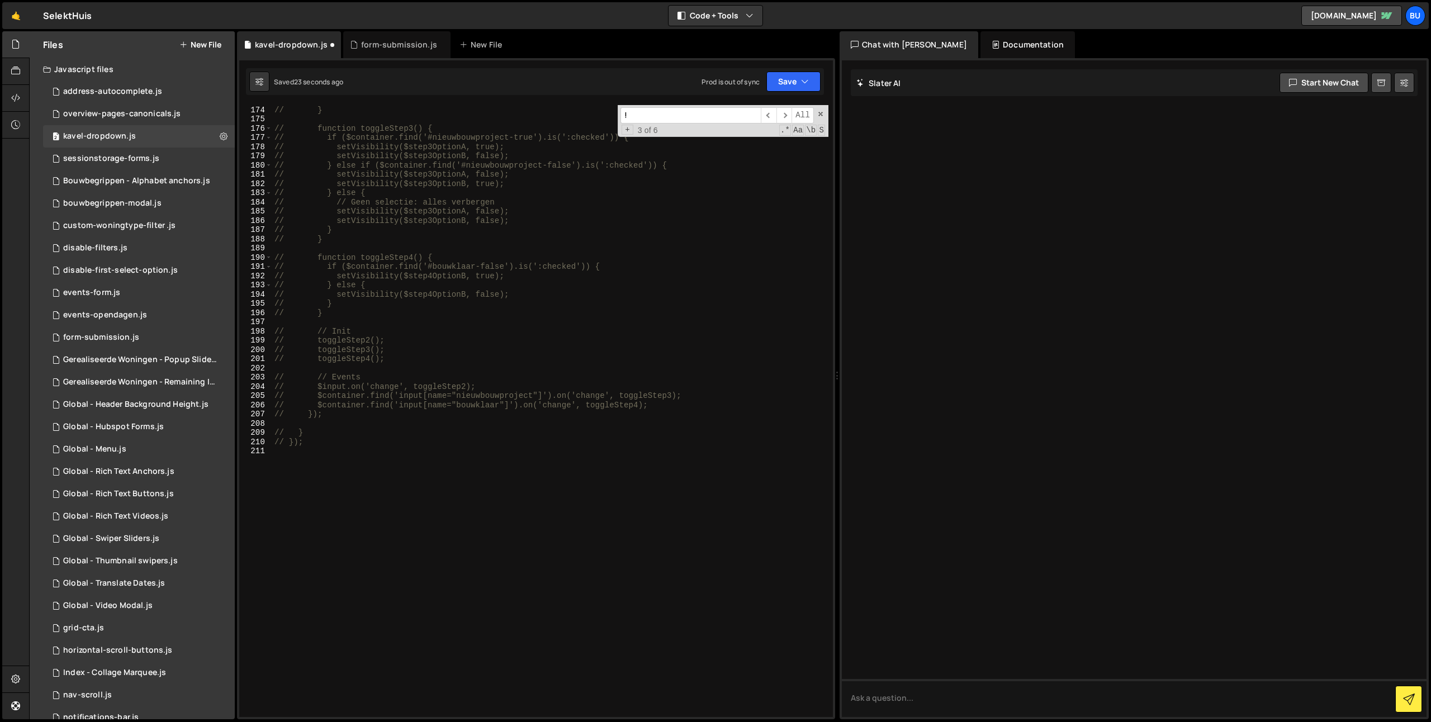
scroll to position [1595, 0]
click at [397, 494] on div "// setVisibility($step2, show); // } // function toggleStep3() { // if ($contai…" at bounding box center [550, 411] width 556 height 631
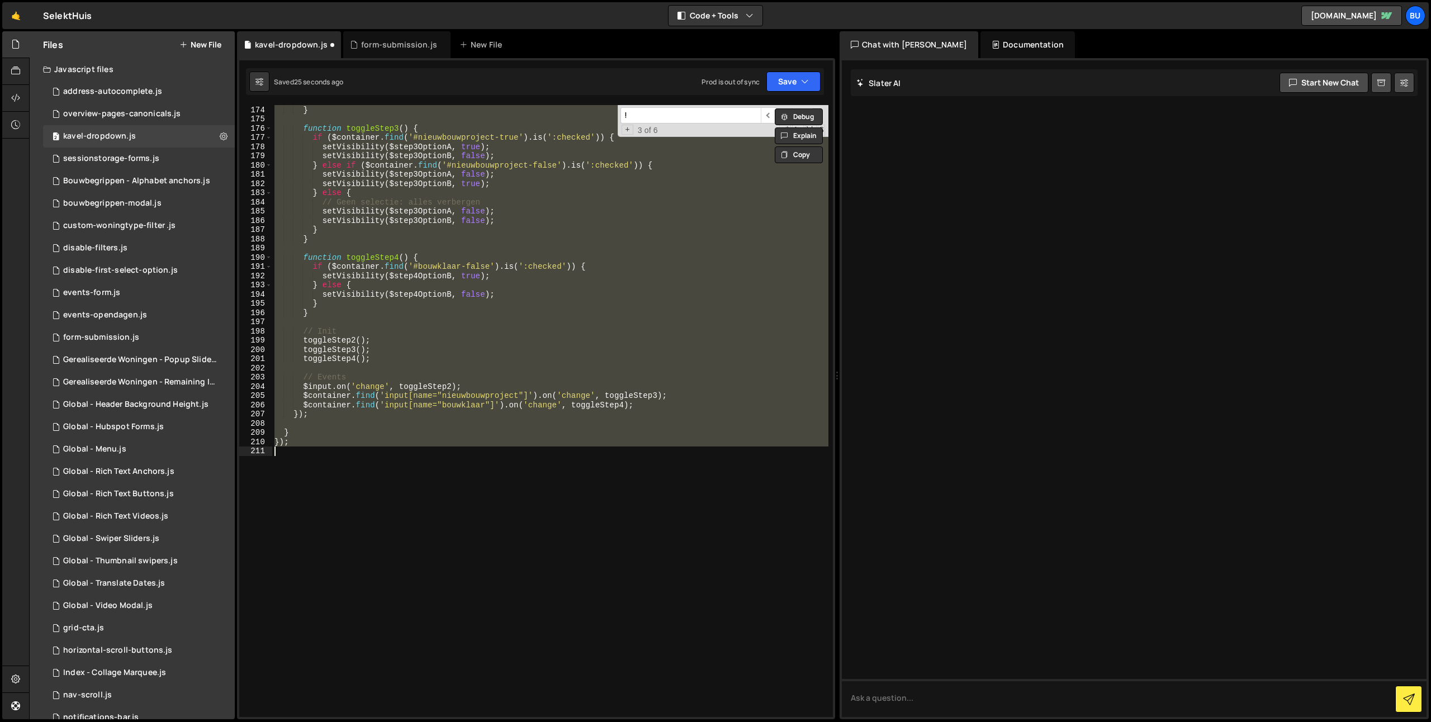
drag, startPoint x: 694, startPoint y: 329, endPoint x: 707, endPoint y: 301, distance: 31.3
click at [694, 329] on div "setVisibility ( $step2 , show ) ; } function toggleStep3 ( ) { if ( $container …" at bounding box center [550, 411] width 556 height 612
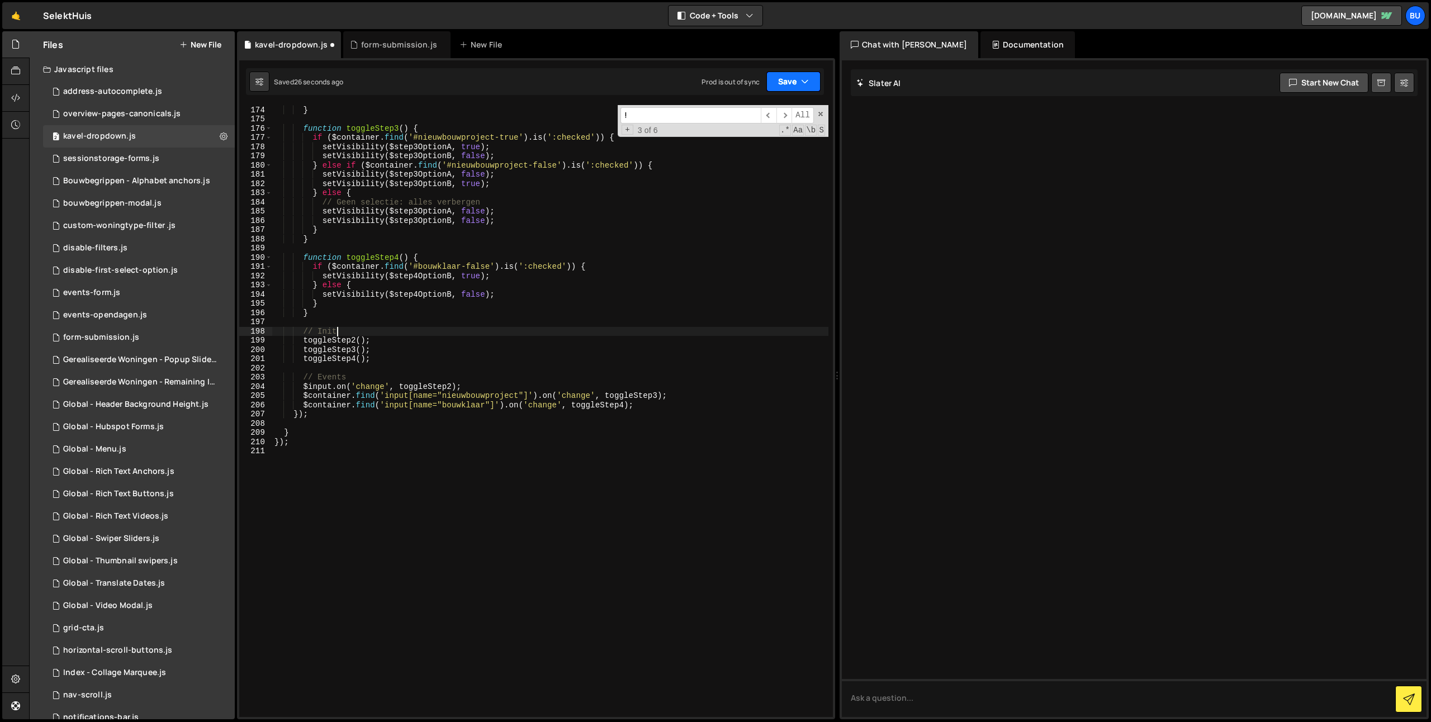
drag, startPoint x: 789, startPoint y: 83, endPoint x: 774, endPoint y: 97, distance: 20.6
click at [789, 83] on button "Save" at bounding box center [793, 82] width 54 height 20
drag, startPoint x: 767, startPoint y: 109, endPoint x: 764, endPoint y: 99, distance: 10.1
click at [767, 108] on div "Save to Staging S" at bounding box center [756, 108] width 116 height 11
type textarea "}"
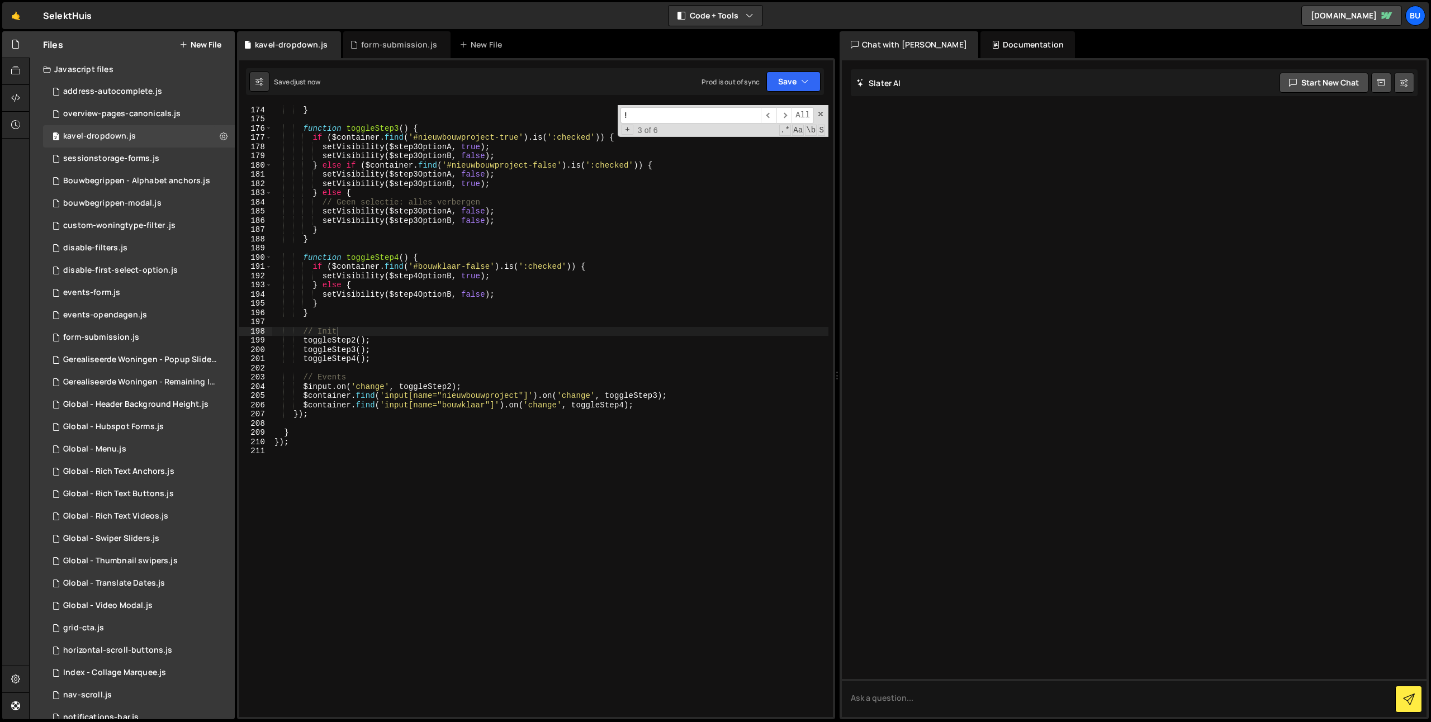
click at [686, 237] on div "setVisibility ( $step2 , show ) ; } function toggleStep3 ( ) { if ( $container …" at bounding box center [550, 411] width 556 height 631
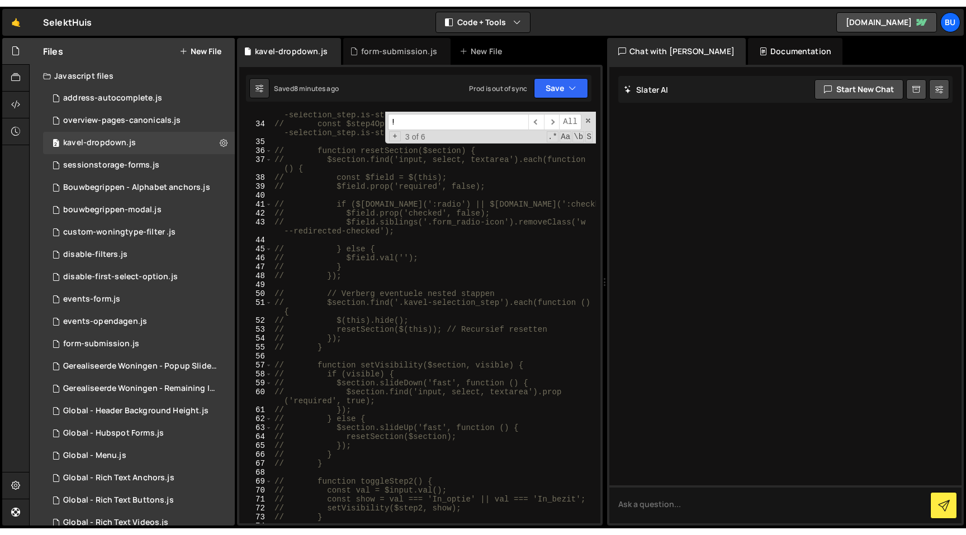
scroll to position [359, 0]
